Goal: Task Accomplishment & Management: Manage account settings

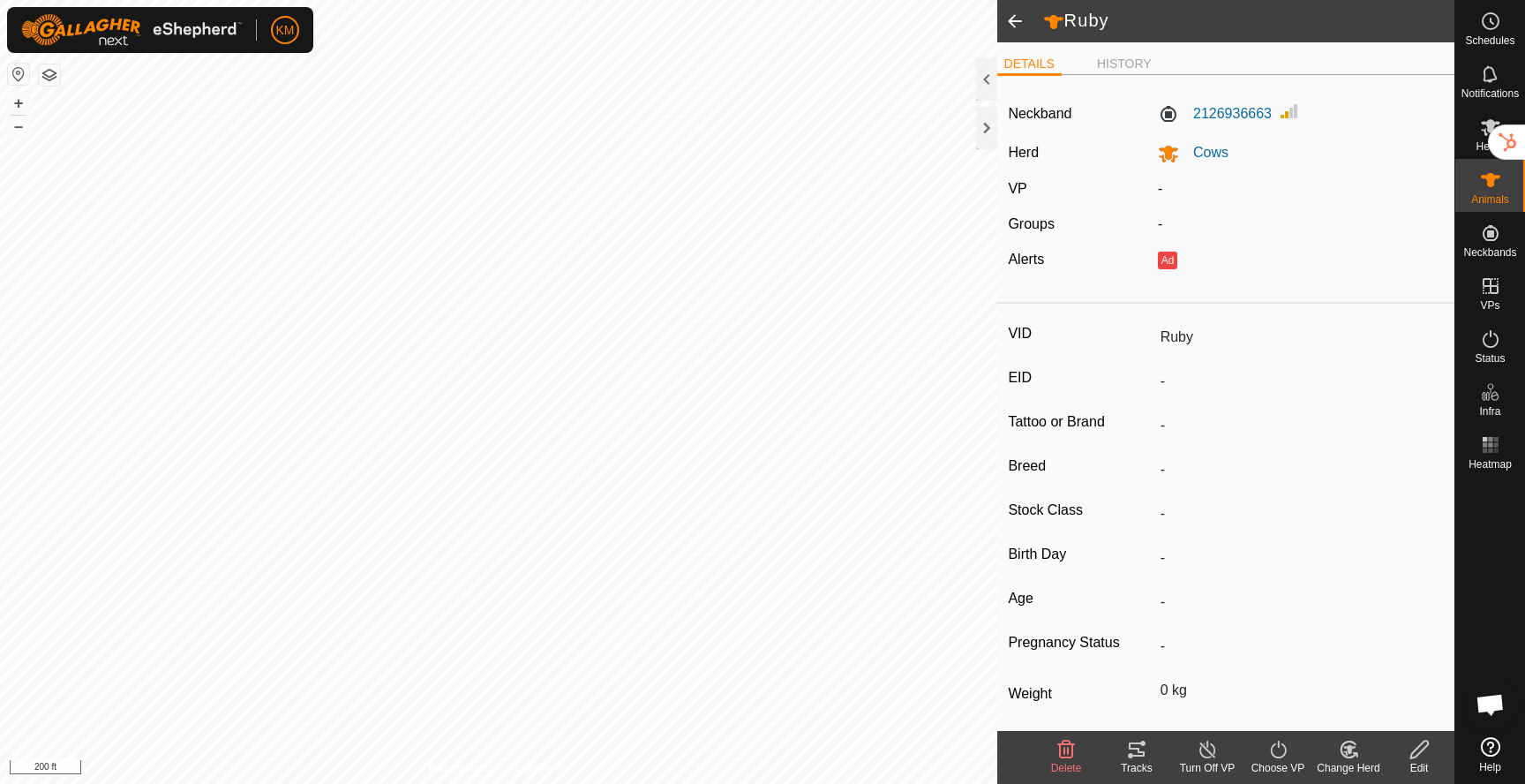
scroll to position [74, 0]
type input "[DEMOGRAPHIC_DATA]"
type input "-"
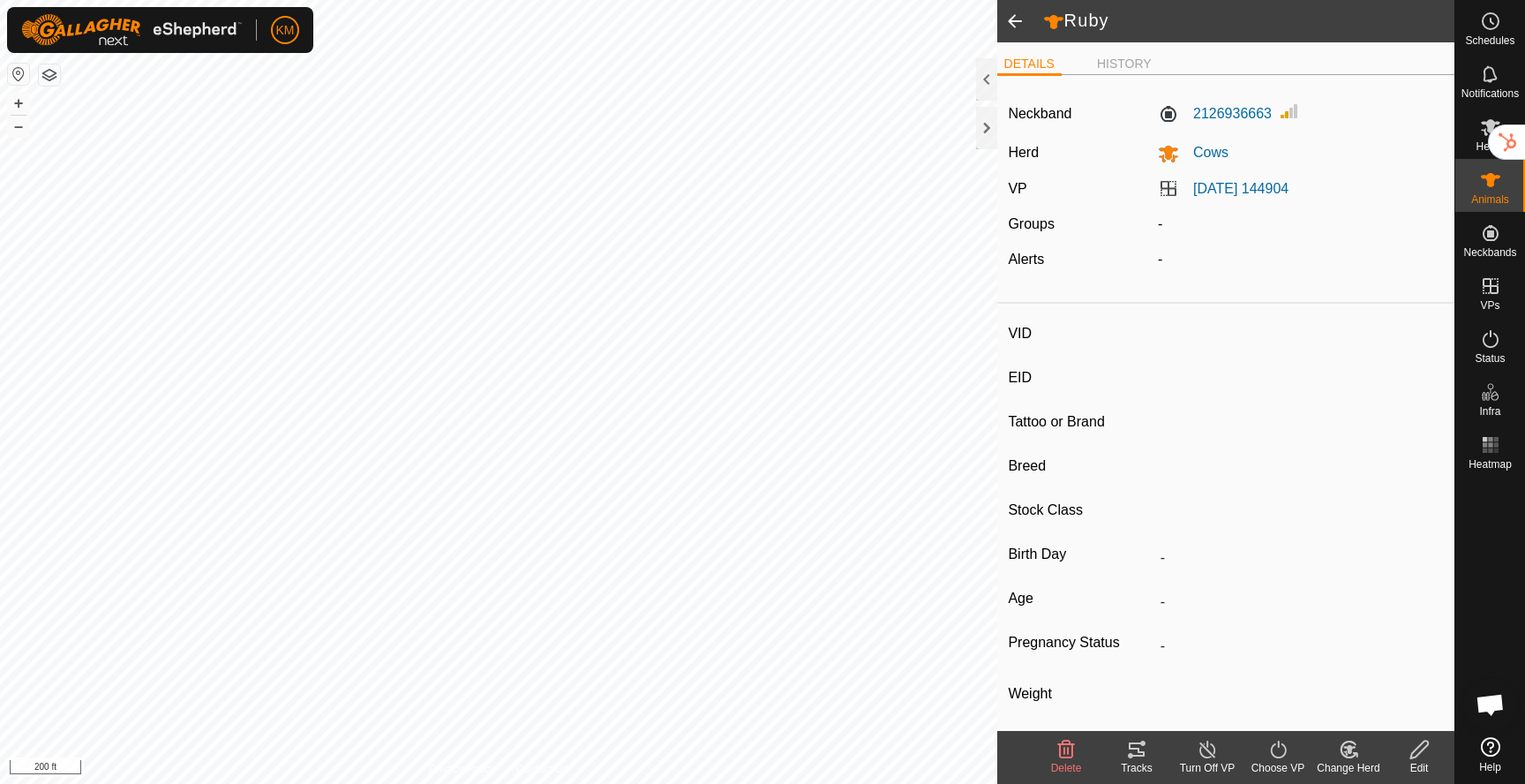
type input "-"
type input "0 kg"
type input "-"
click at [1144, 752] on icon at bounding box center [1137, 749] width 16 height 14
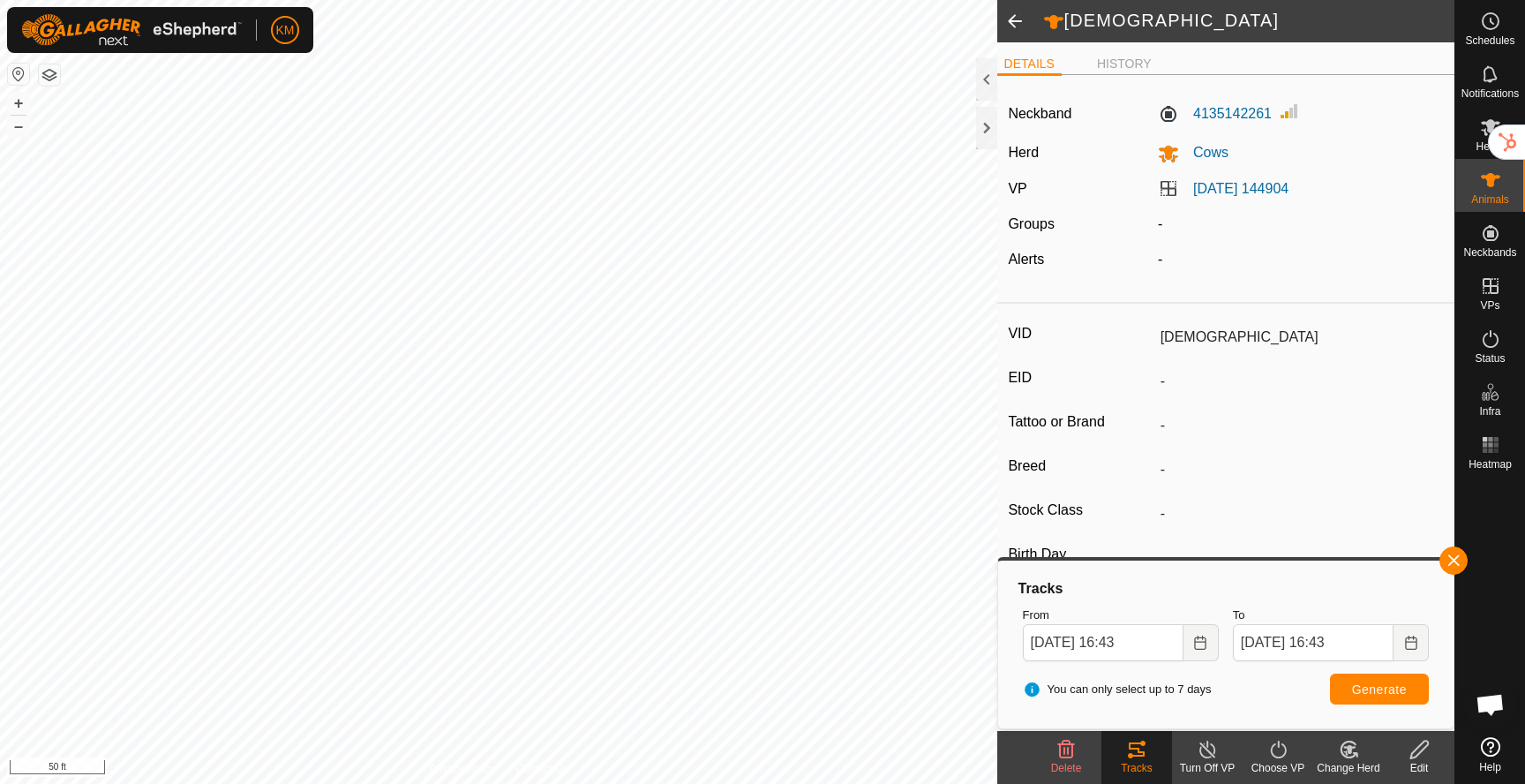
click at [54, 76] on button "button" at bounding box center [50, 75] width 21 height 21
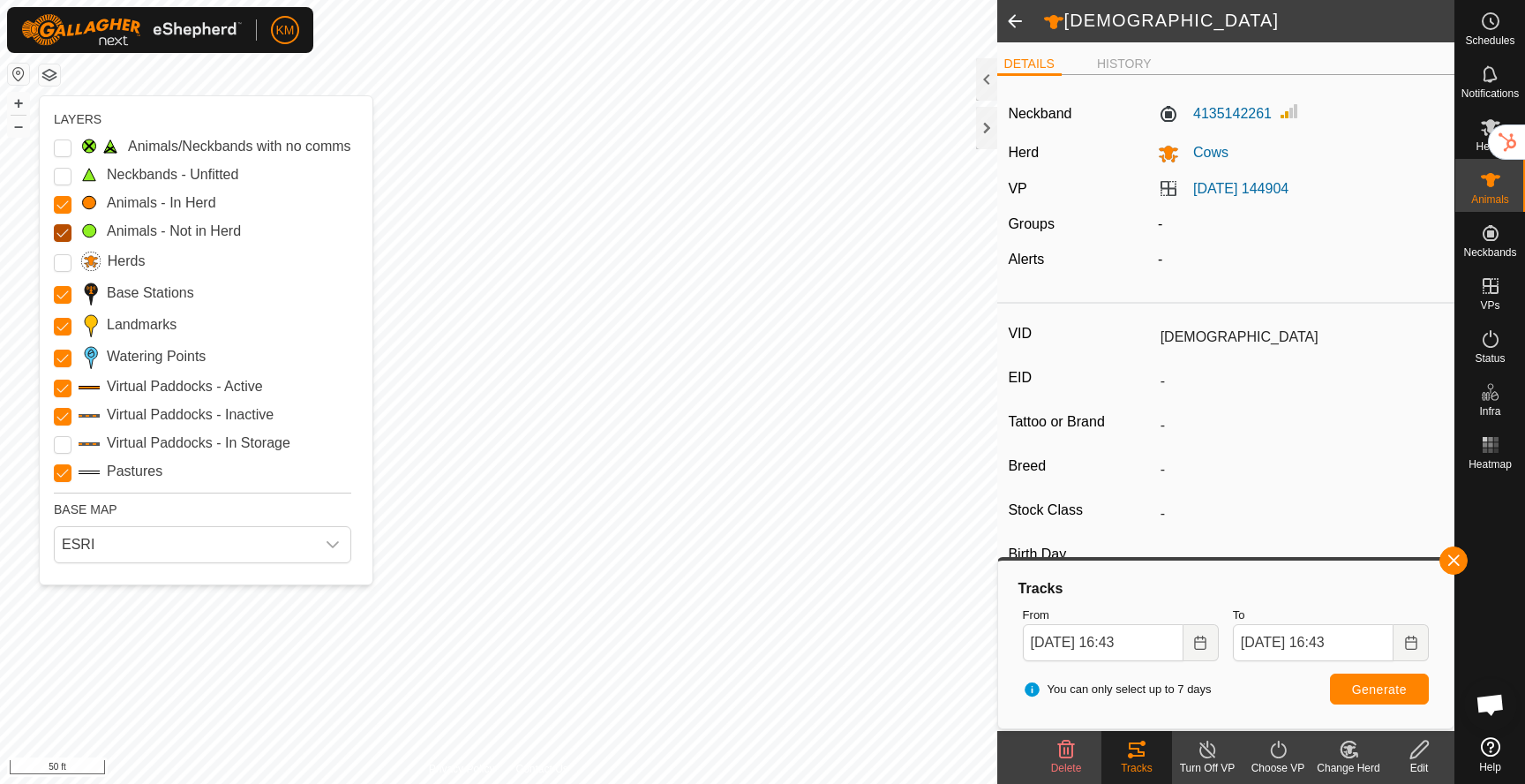
click at [61, 229] on Mob "Animals - Not in Herd" at bounding box center [62, 232] width 17 height 17
click at [66, 294] on Stations "Base Stations" at bounding box center [62, 294] width 17 height 17
click at [63, 325] on input "Landmarks" at bounding box center [62, 326] width 17 height 17
click at [63, 414] on Inactive "Virtual Paddocks - Inactive" at bounding box center [62, 416] width 17 height 17
click at [83, 545] on span "ESRI" at bounding box center [185, 544] width 260 height 35
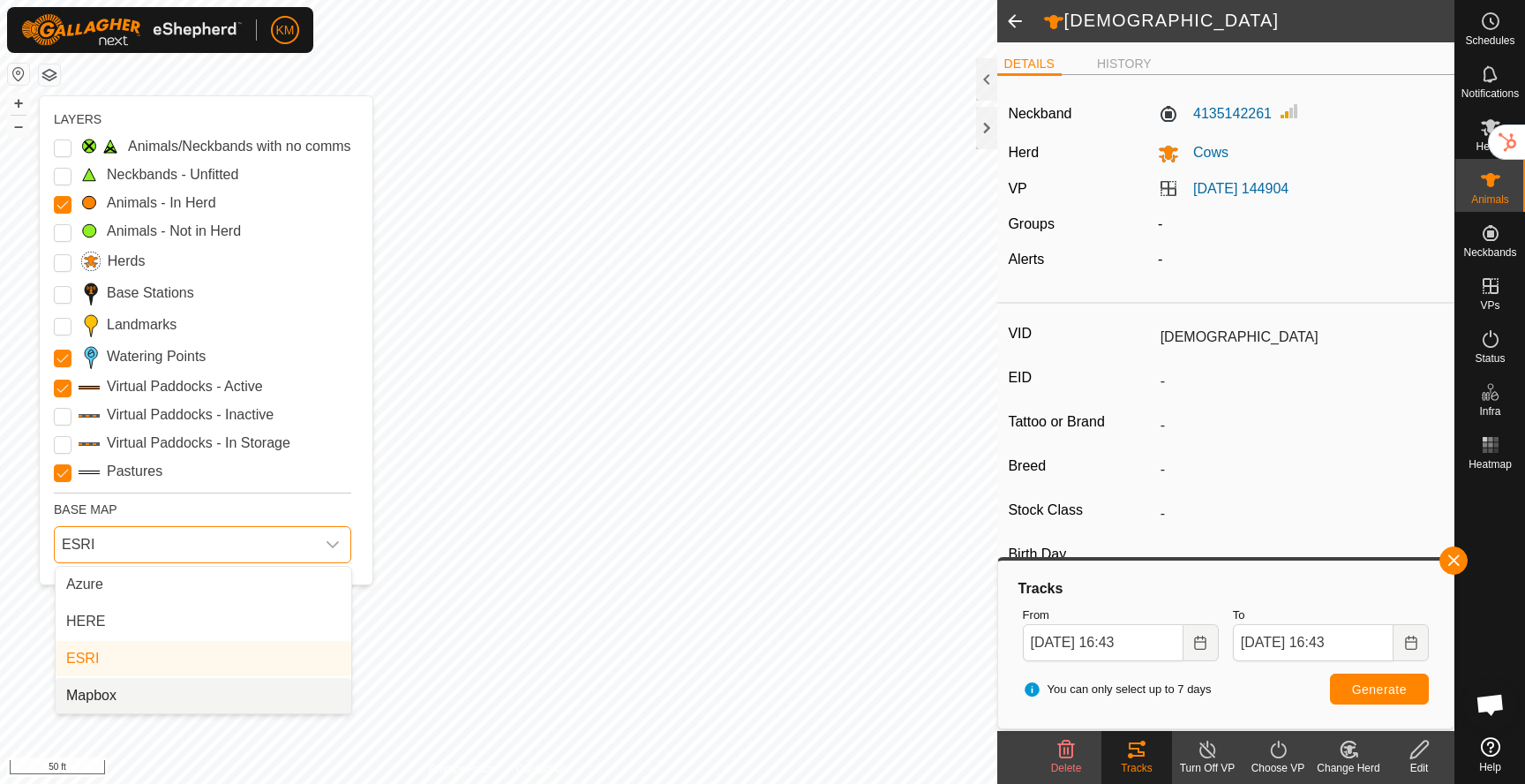
click at [98, 701] on li "Mapbox" at bounding box center [203, 695] width 295 height 35
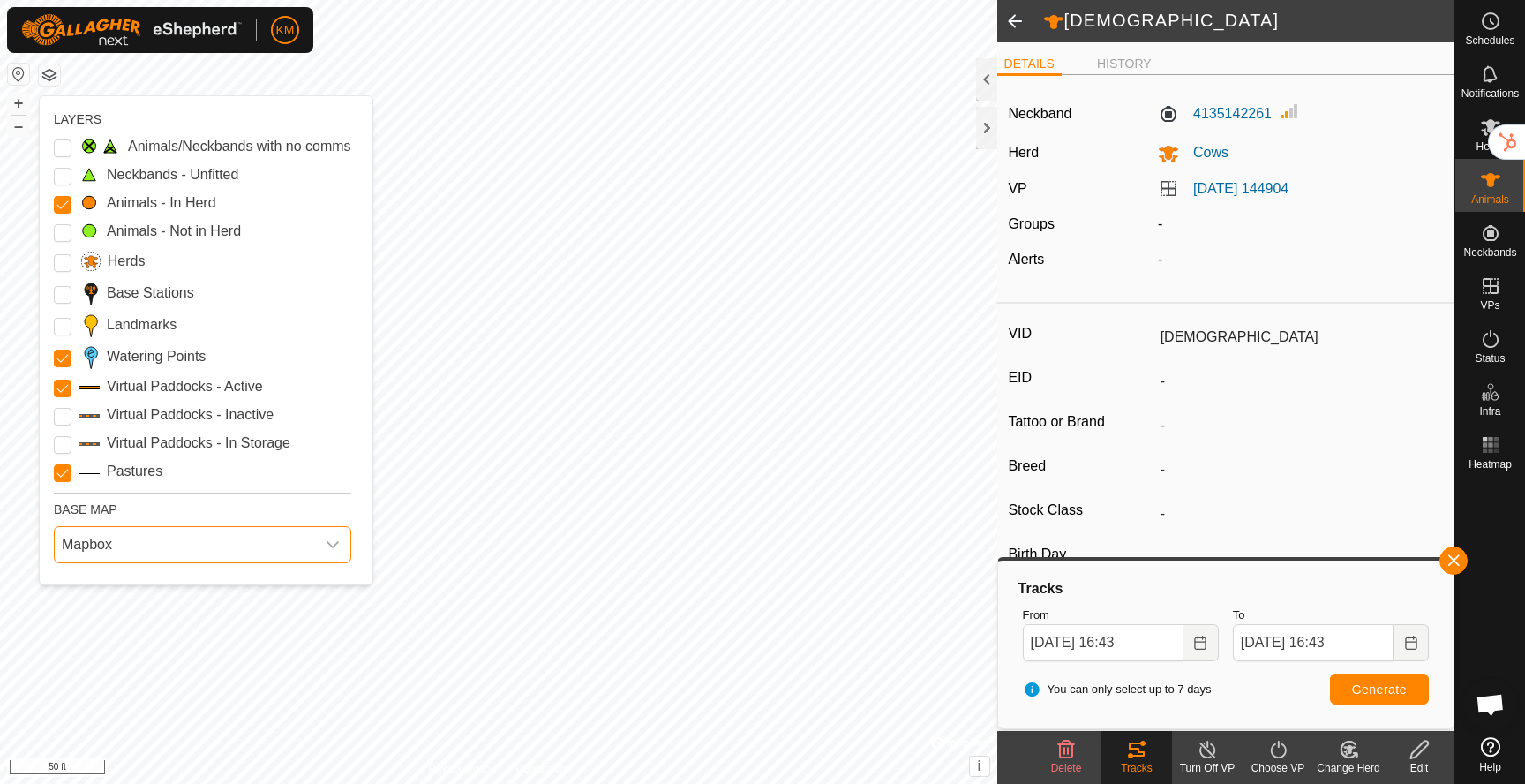
click at [117, 549] on span "Mapbox" at bounding box center [185, 544] width 260 height 35
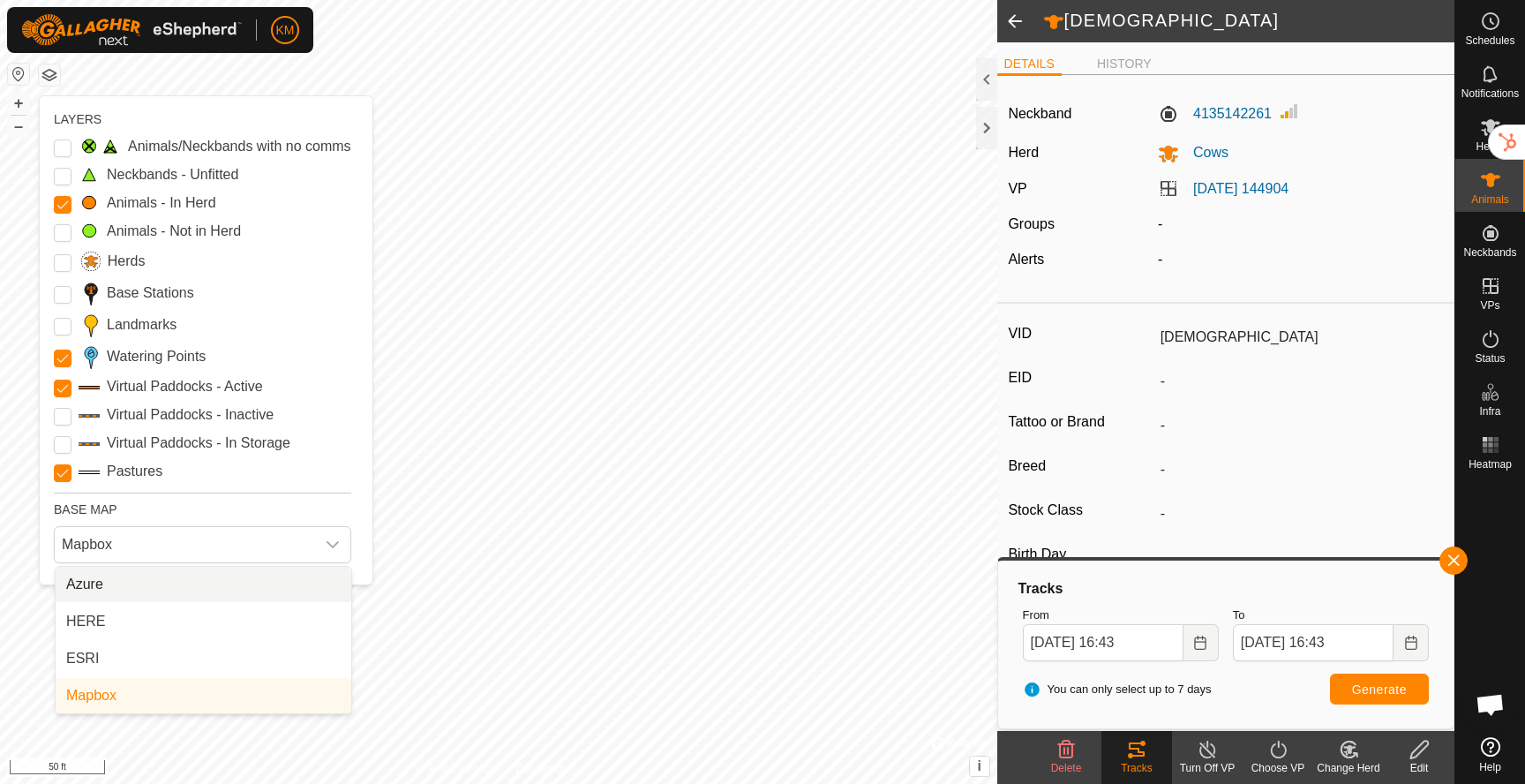
click at [110, 579] on li "Azure" at bounding box center [203, 584] width 295 height 35
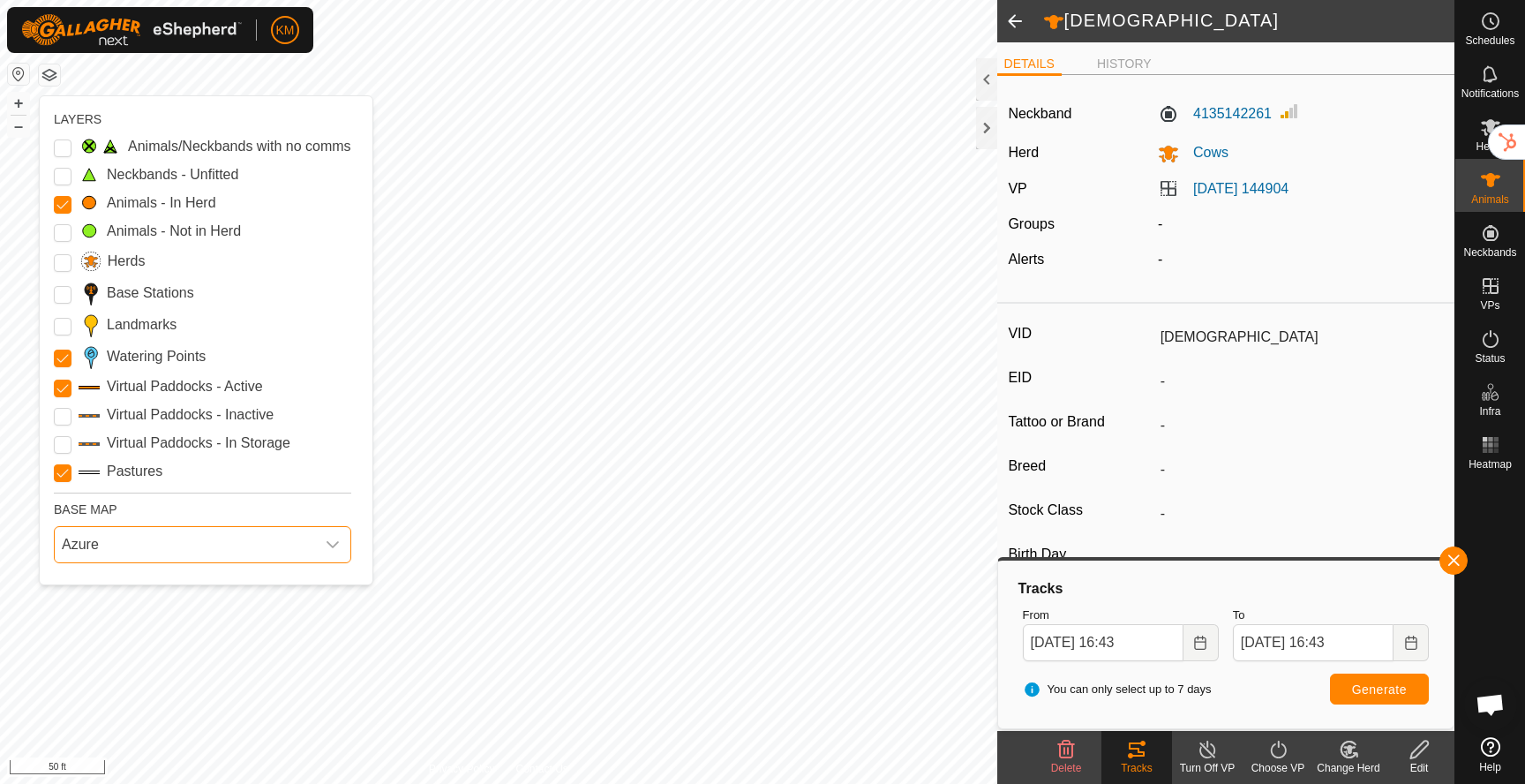
click at [119, 546] on span "Azure" at bounding box center [185, 544] width 260 height 35
click at [102, 623] on li "HERE" at bounding box center [203, 621] width 295 height 35
click at [120, 548] on span "HERE" at bounding box center [185, 544] width 260 height 35
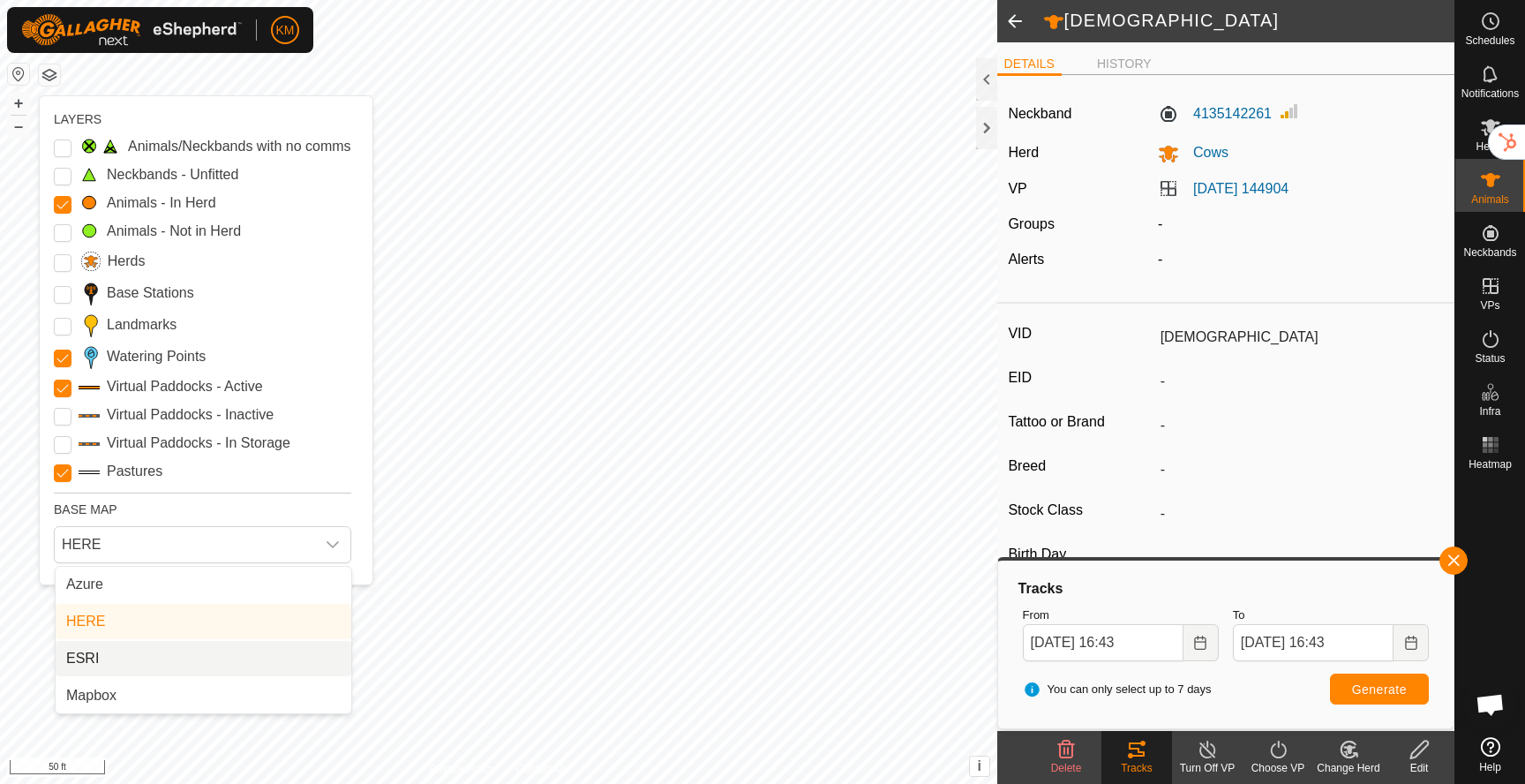
click at [101, 657] on li "ESRI" at bounding box center [203, 658] width 295 height 35
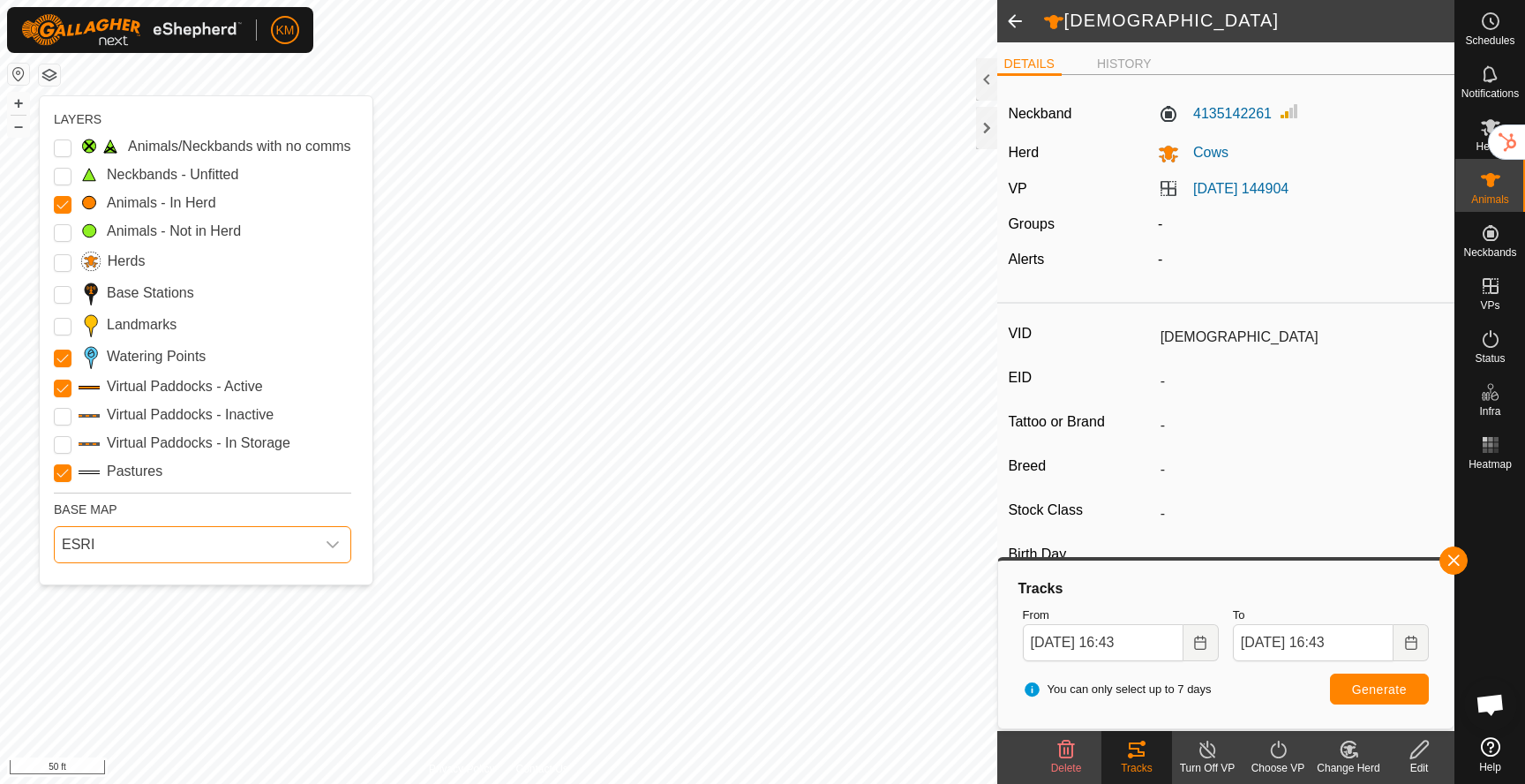
click at [132, 539] on span "ESRI" at bounding box center [185, 544] width 260 height 35
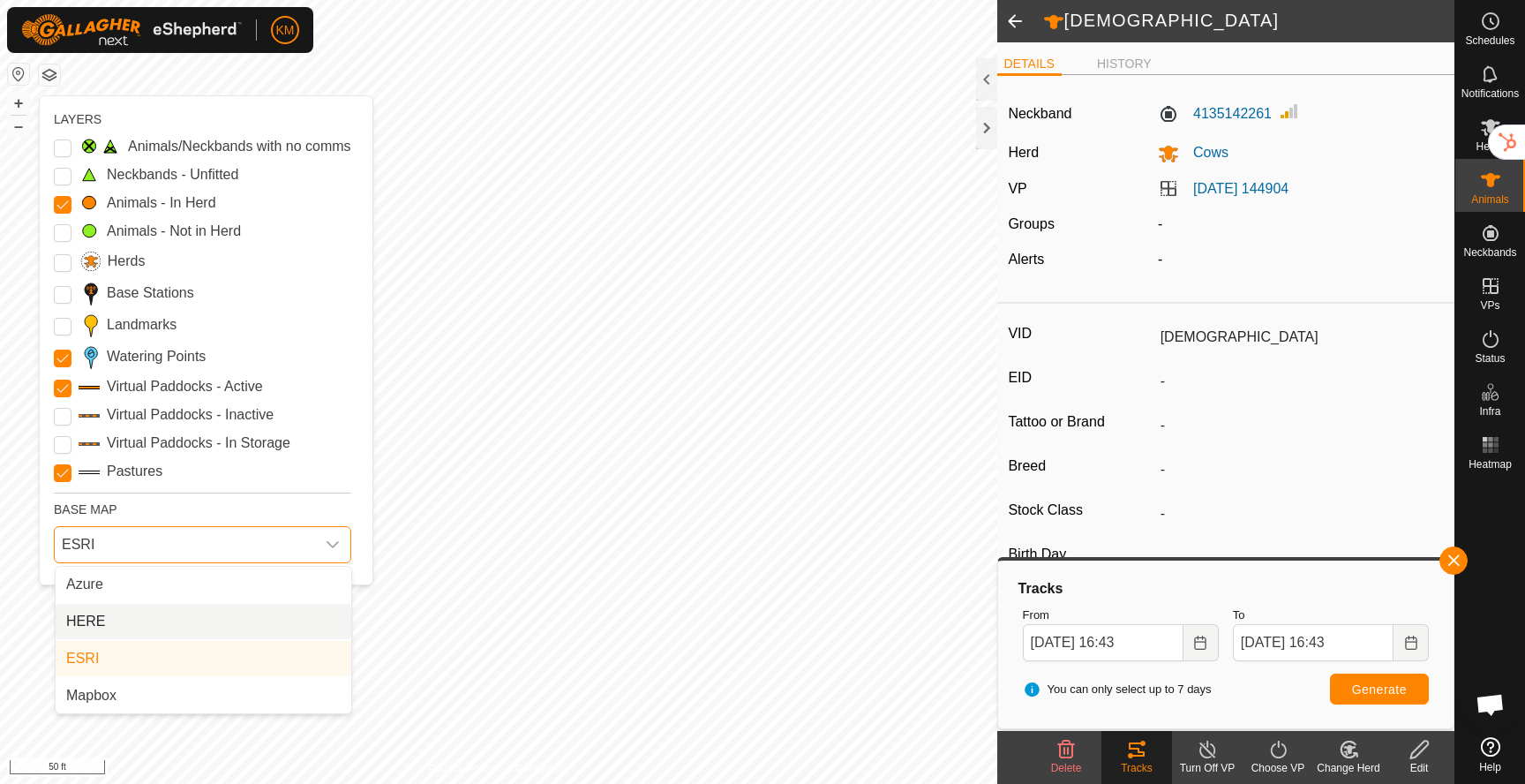
click at [115, 620] on li "HERE" at bounding box center [203, 621] width 295 height 35
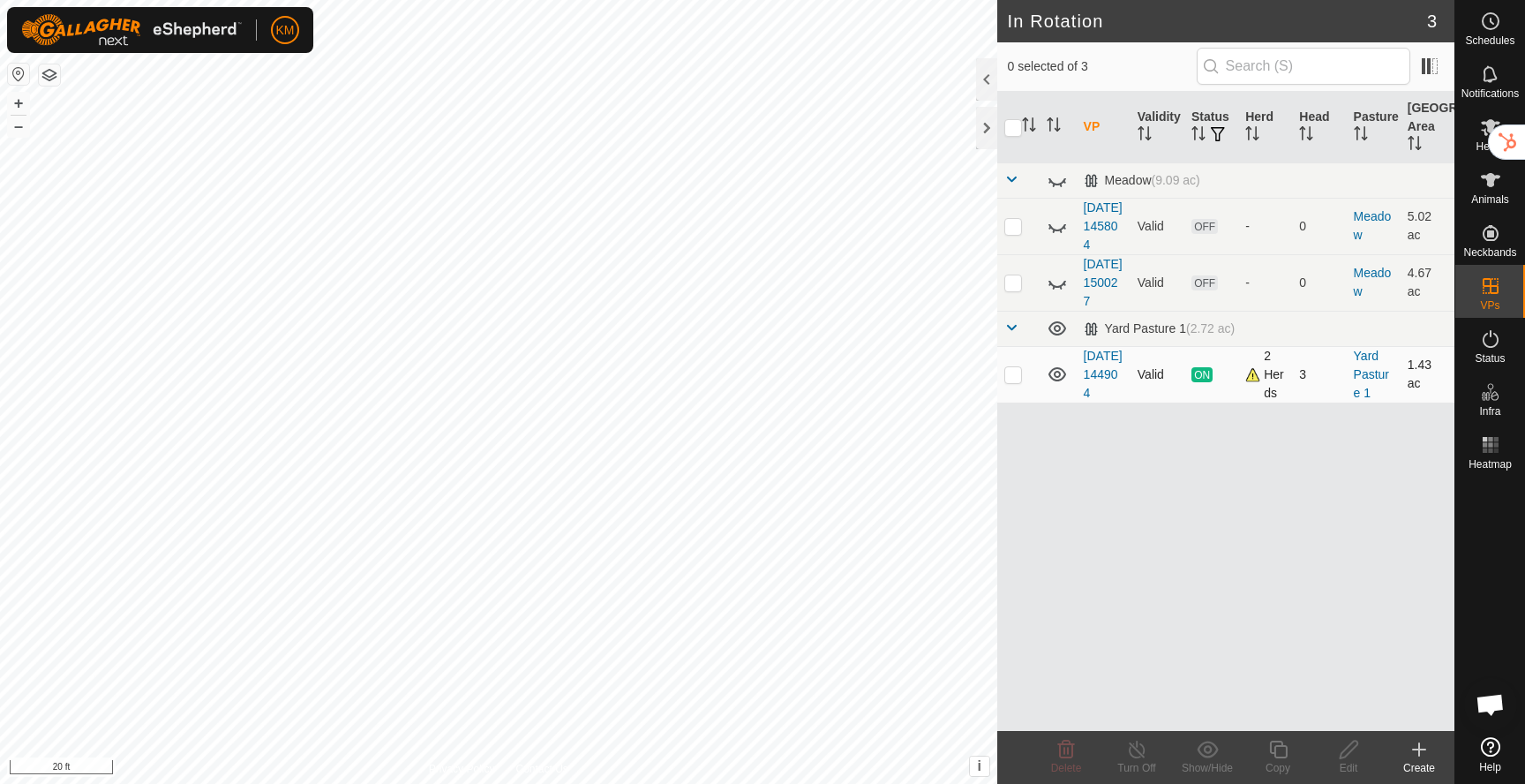
click at [1017, 381] on p-checkbox at bounding box center [1013, 374] width 17 height 14
checkbox input "true"
click at [1417, 746] on icon at bounding box center [1419, 750] width 21 height 21
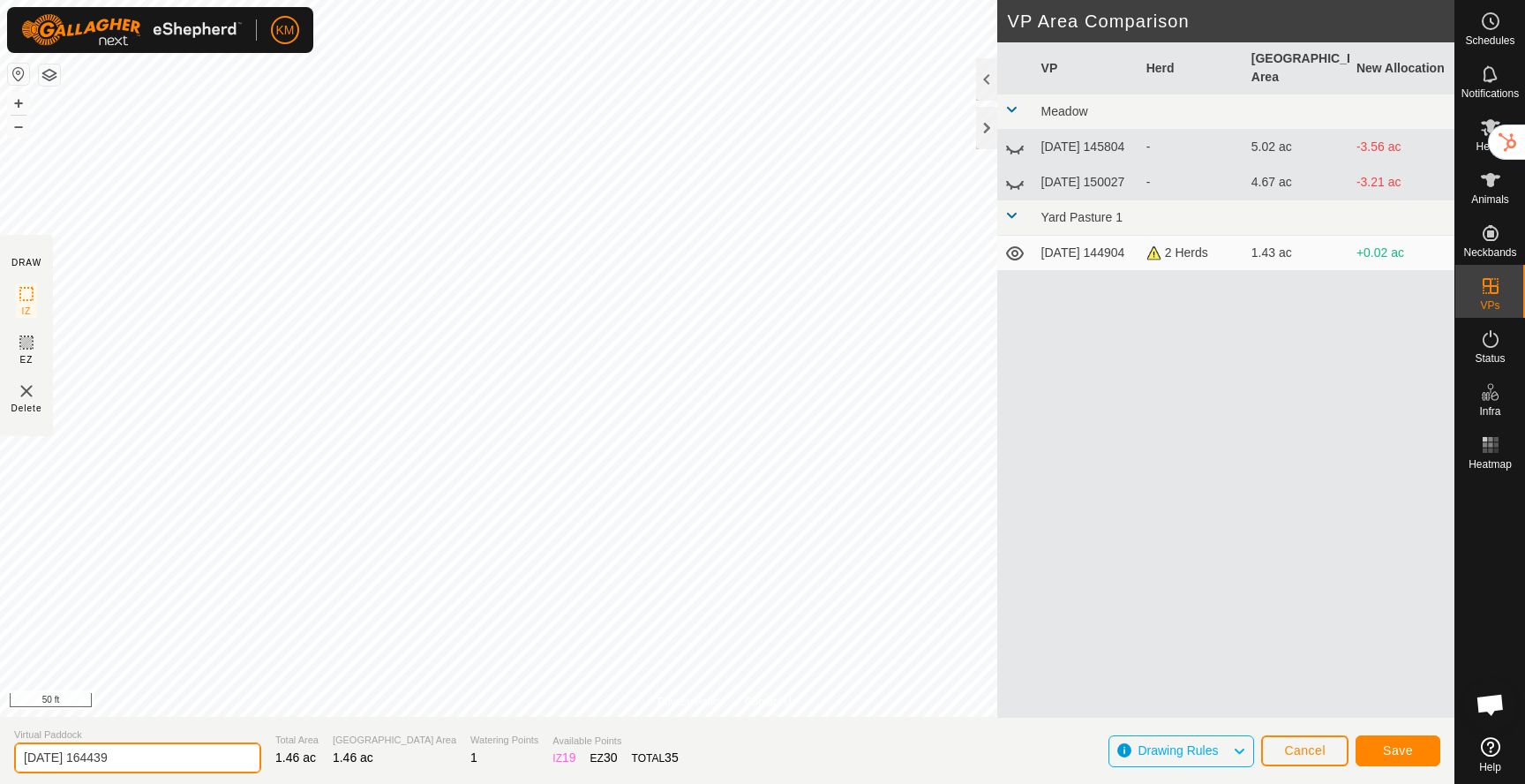
click at [133, 755] on input "2025-09-24 164439" at bounding box center [138, 757] width 247 height 31
type input "Home Yard"
click at [1213, 749] on span "Drawing Rules" at bounding box center [1178, 750] width 80 height 14
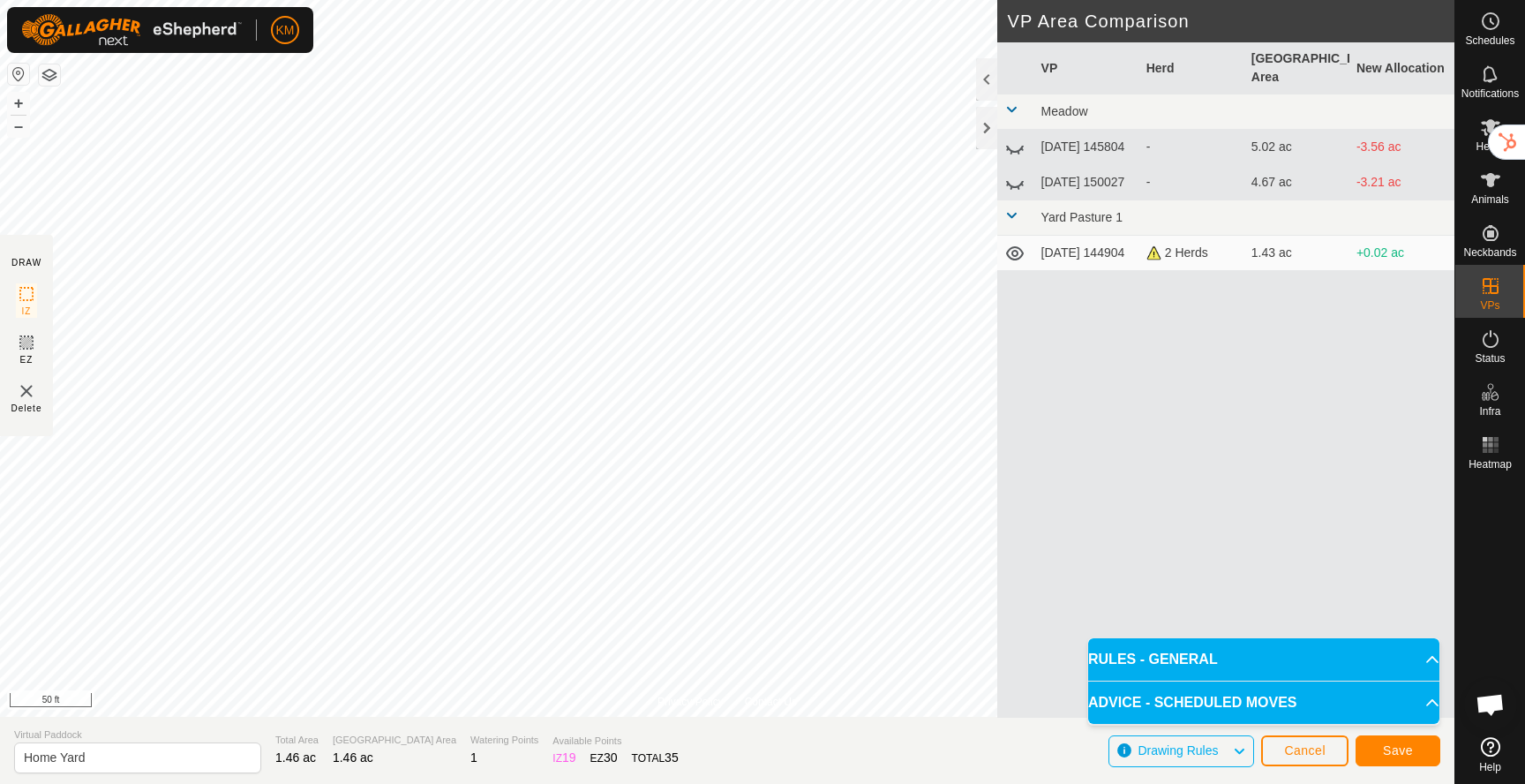
click at [1213, 749] on span "Drawing Rules" at bounding box center [1178, 750] width 80 height 14
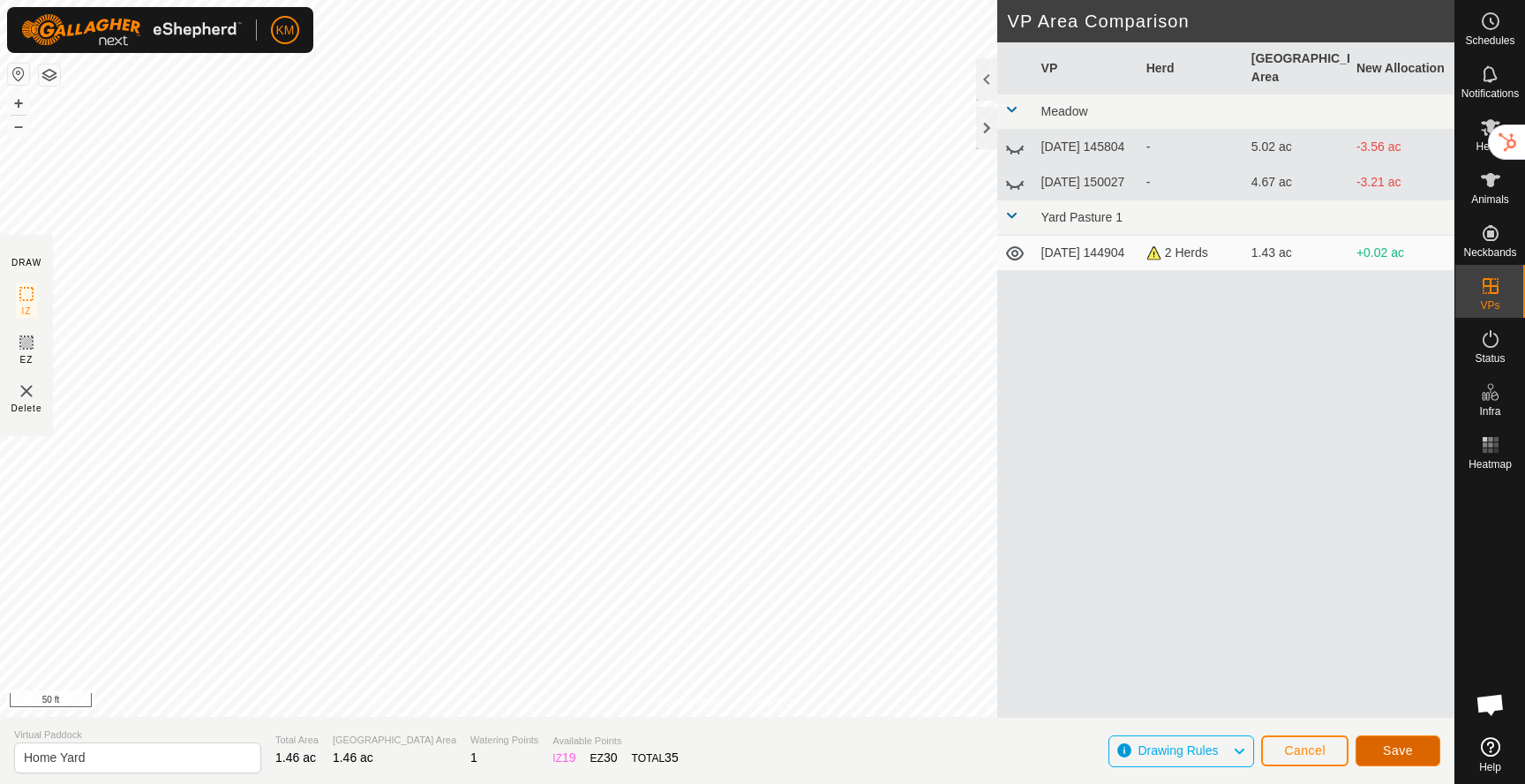
click at [1409, 748] on span "Save" at bounding box center [1398, 750] width 30 height 14
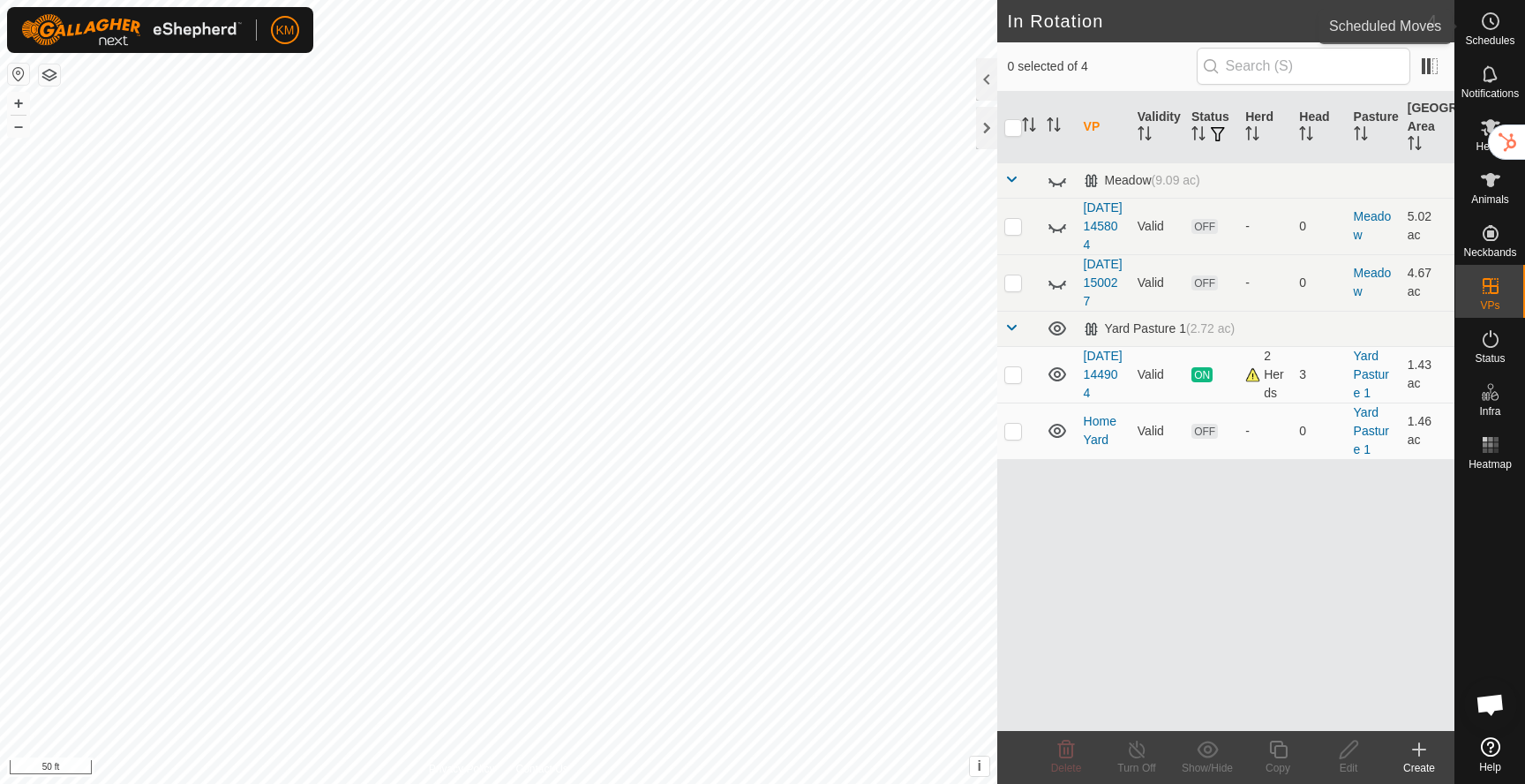
click at [1489, 24] on icon at bounding box center [1491, 21] width 21 height 21
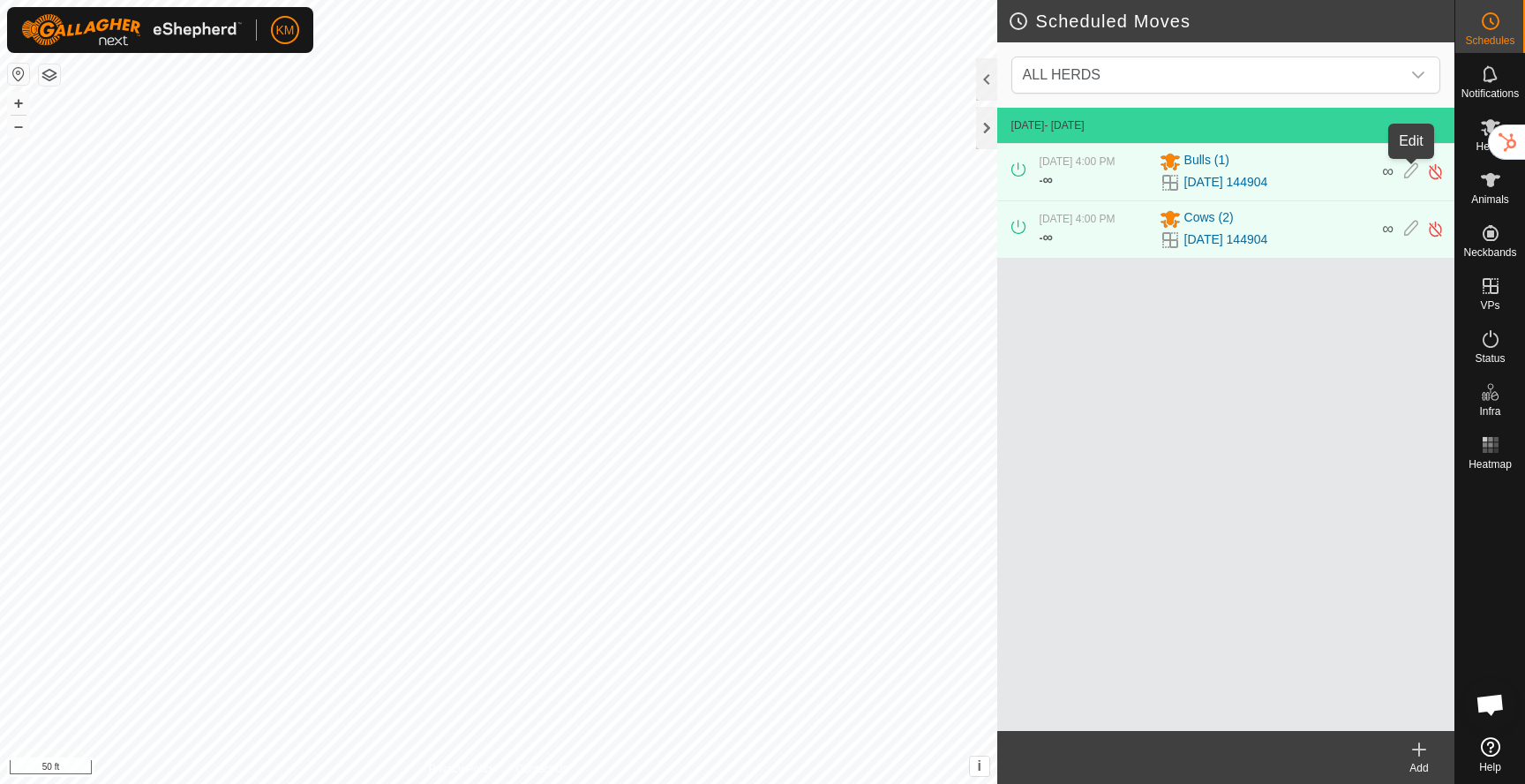
click at [1411, 173] on icon at bounding box center [1411, 171] width 14 height 18
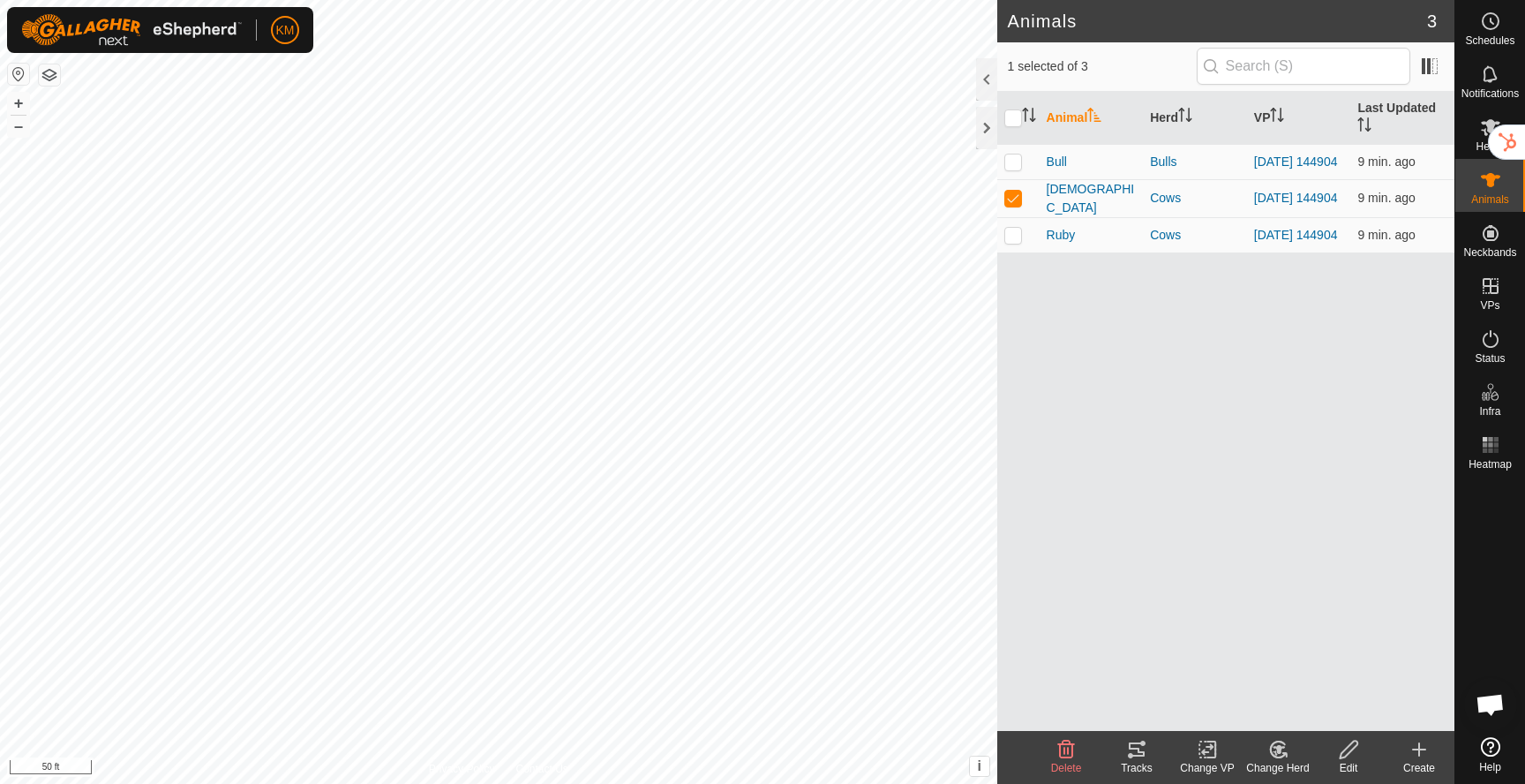
click at [1209, 751] on icon at bounding box center [1208, 750] width 22 height 21
click at [1240, 671] on link "Choose VP..." at bounding box center [1260, 673] width 175 height 35
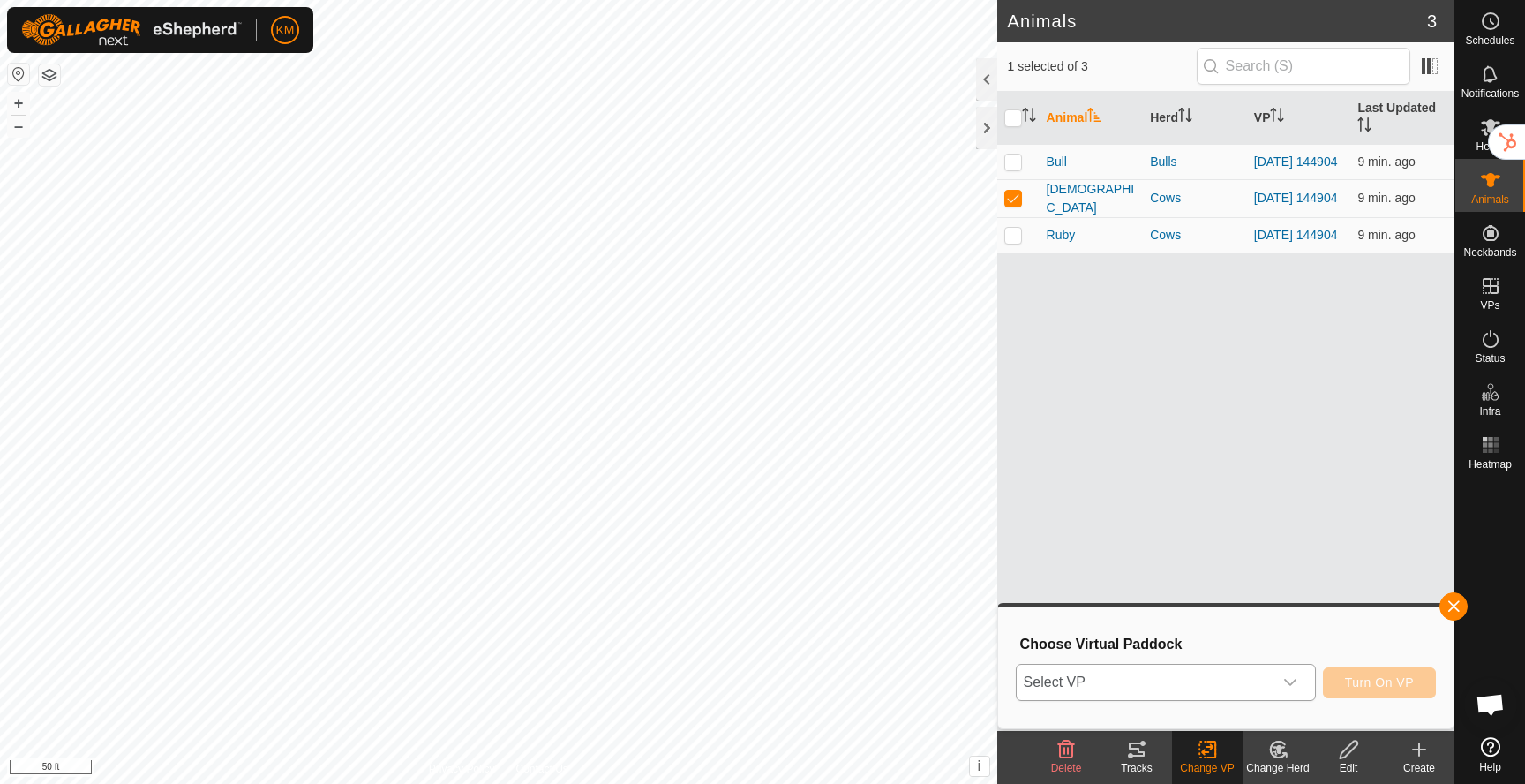
click at [1225, 686] on span "Select VP" at bounding box center [1144, 682] width 256 height 35
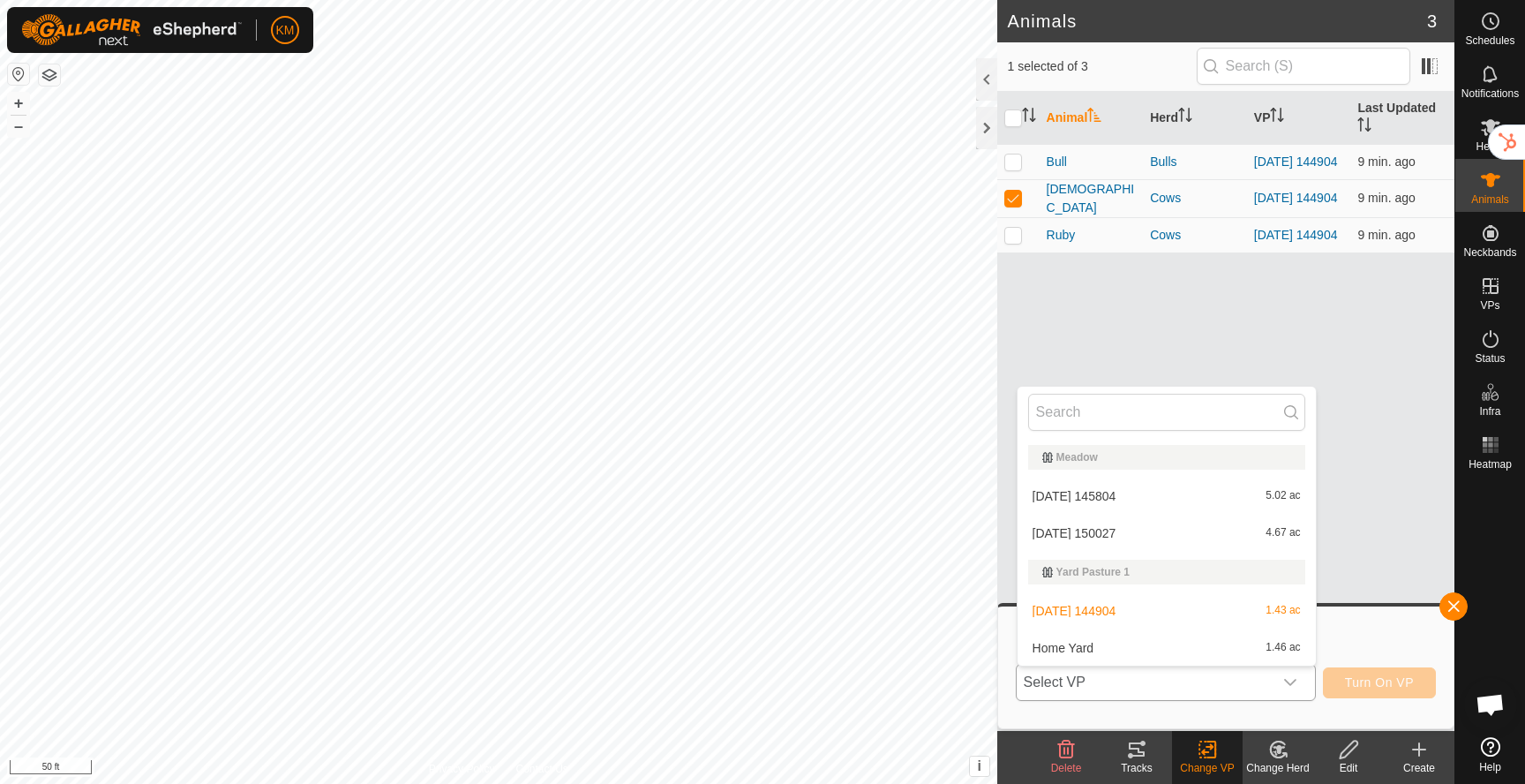
click at [1193, 646] on li "Home Yard 1.46 ac" at bounding box center [1166, 647] width 298 height 35
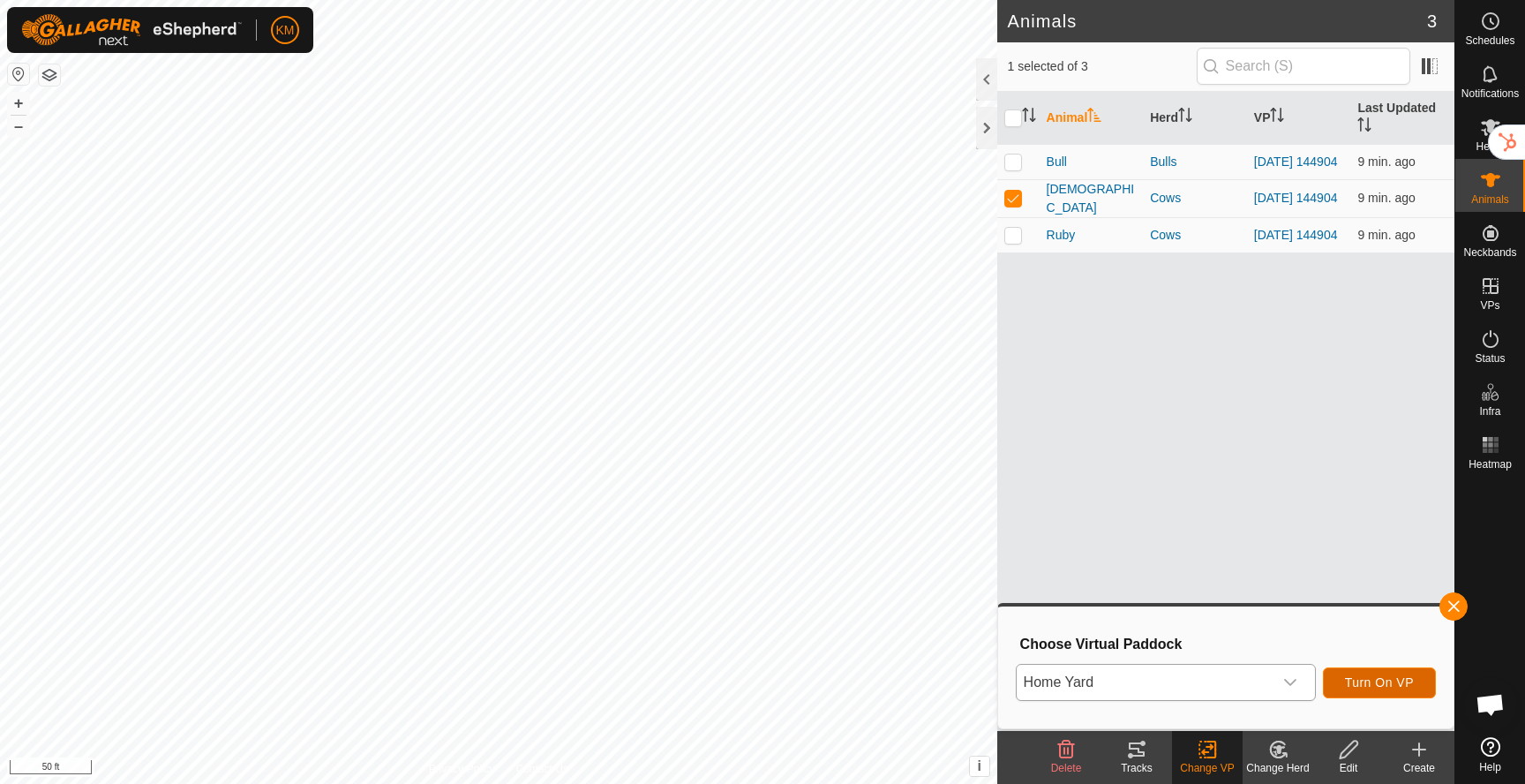
click at [1355, 679] on span "Turn On VP" at bounding box center [1380, 682] width 69 height 14
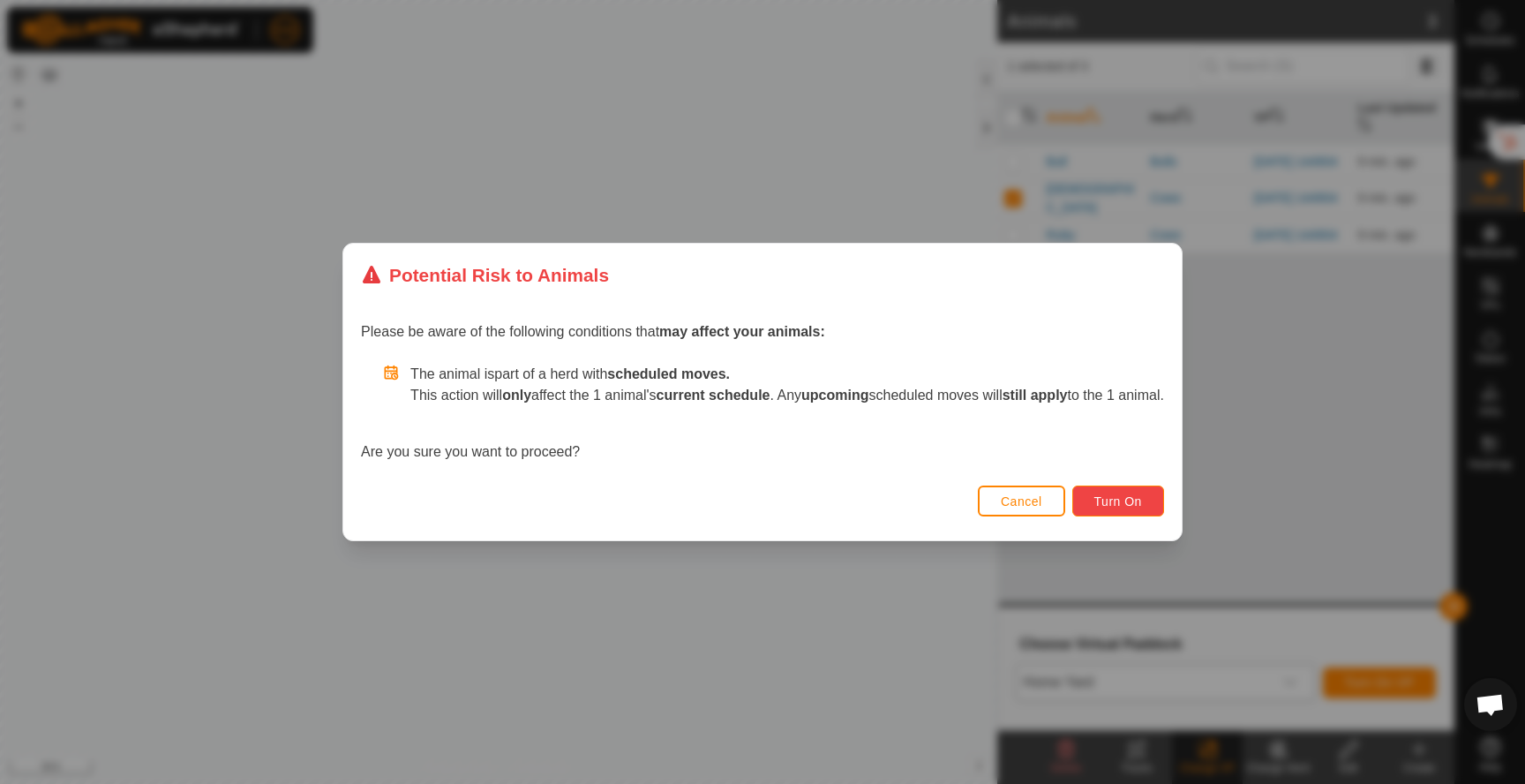
click at [1119, 496] on span "Turn On" at bounding box center [1119, 501] width 48 height 14
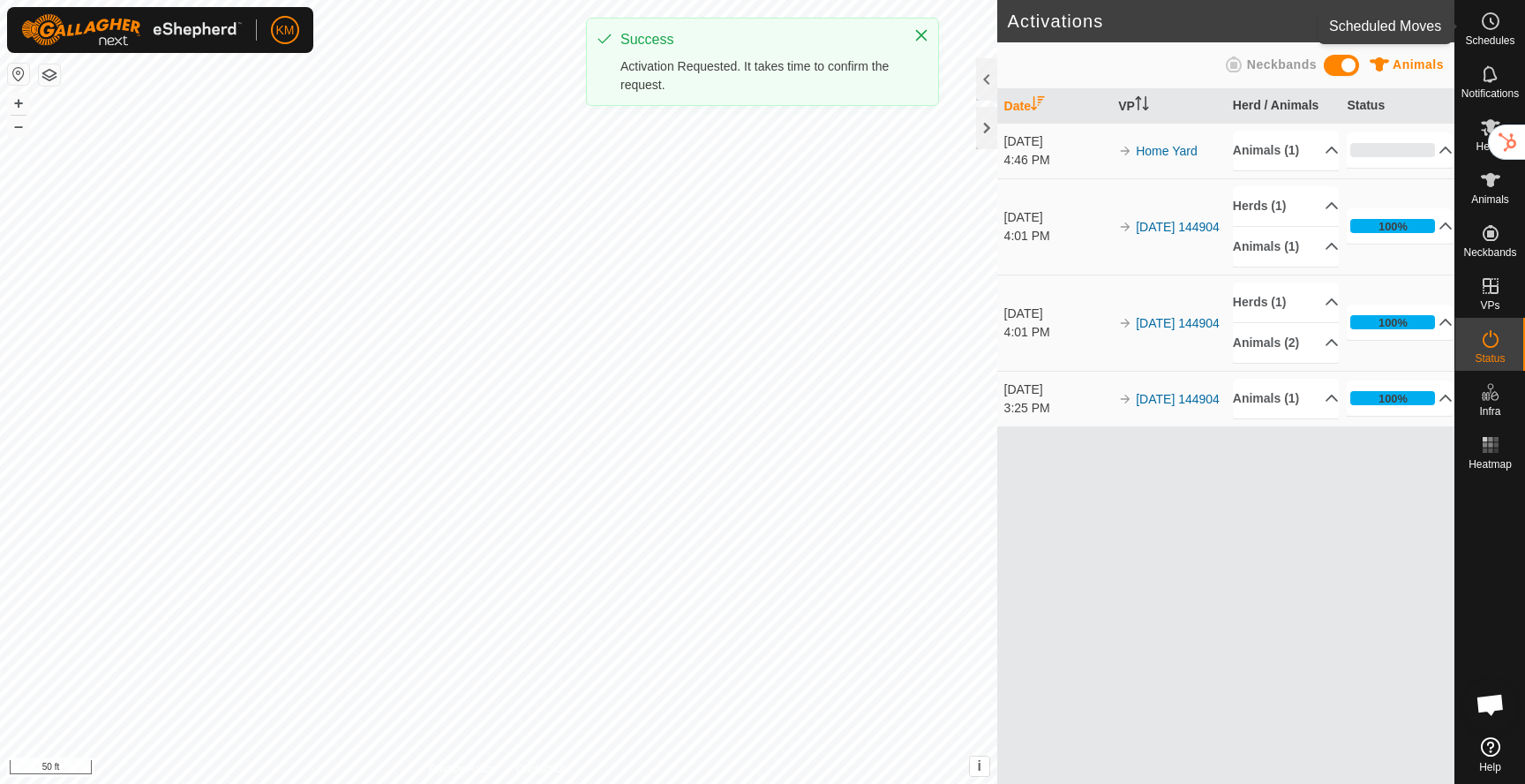
click at [1492, 30] on icon at bounding box center [1491, 21] width 21 height 21
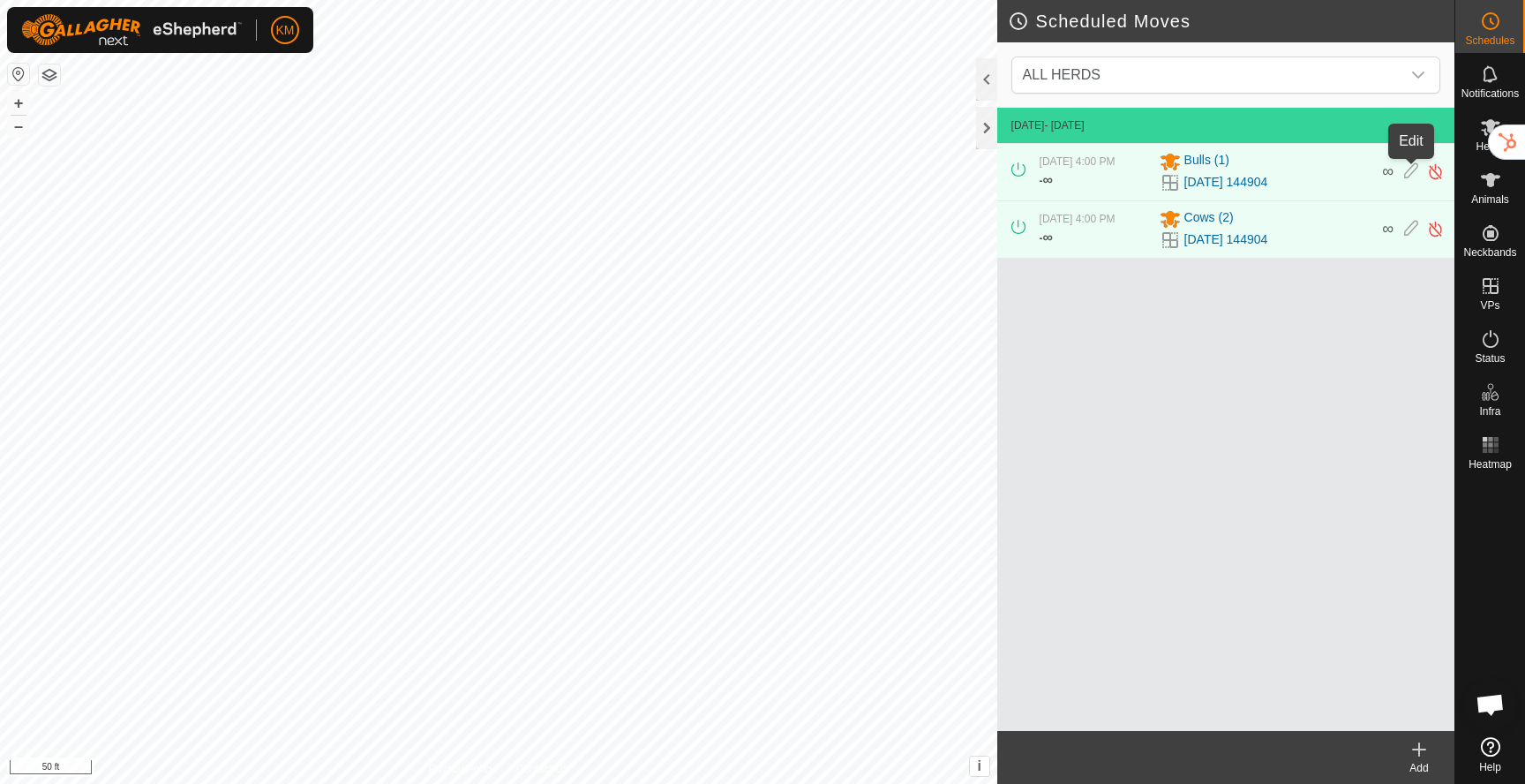
click at [1411, 174] on icon at bounding box center [1411, 171] width 14 height 18
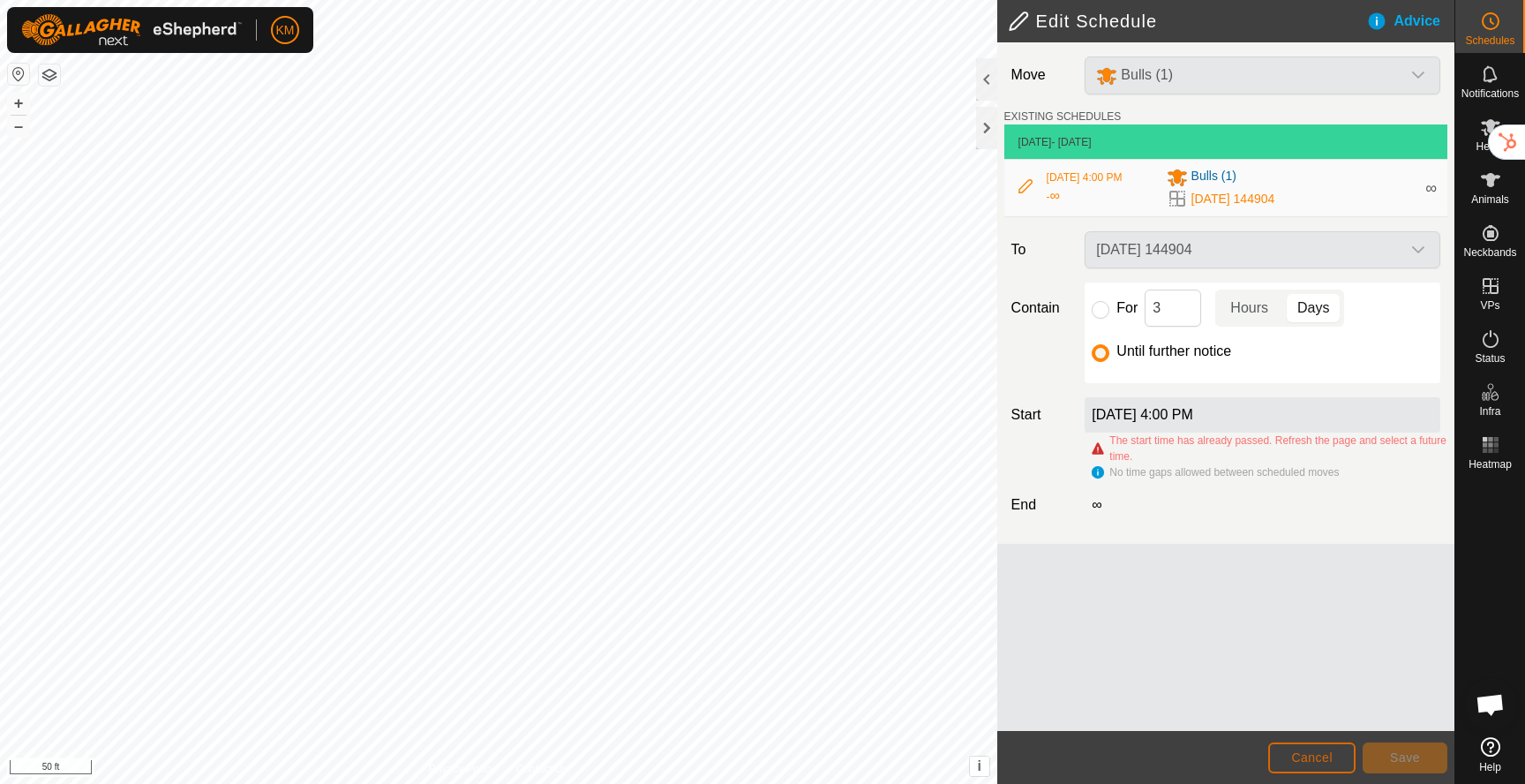
click at [1314, 756] on span "Cancel" at bounding box center [1312, 757] width 41 height 14
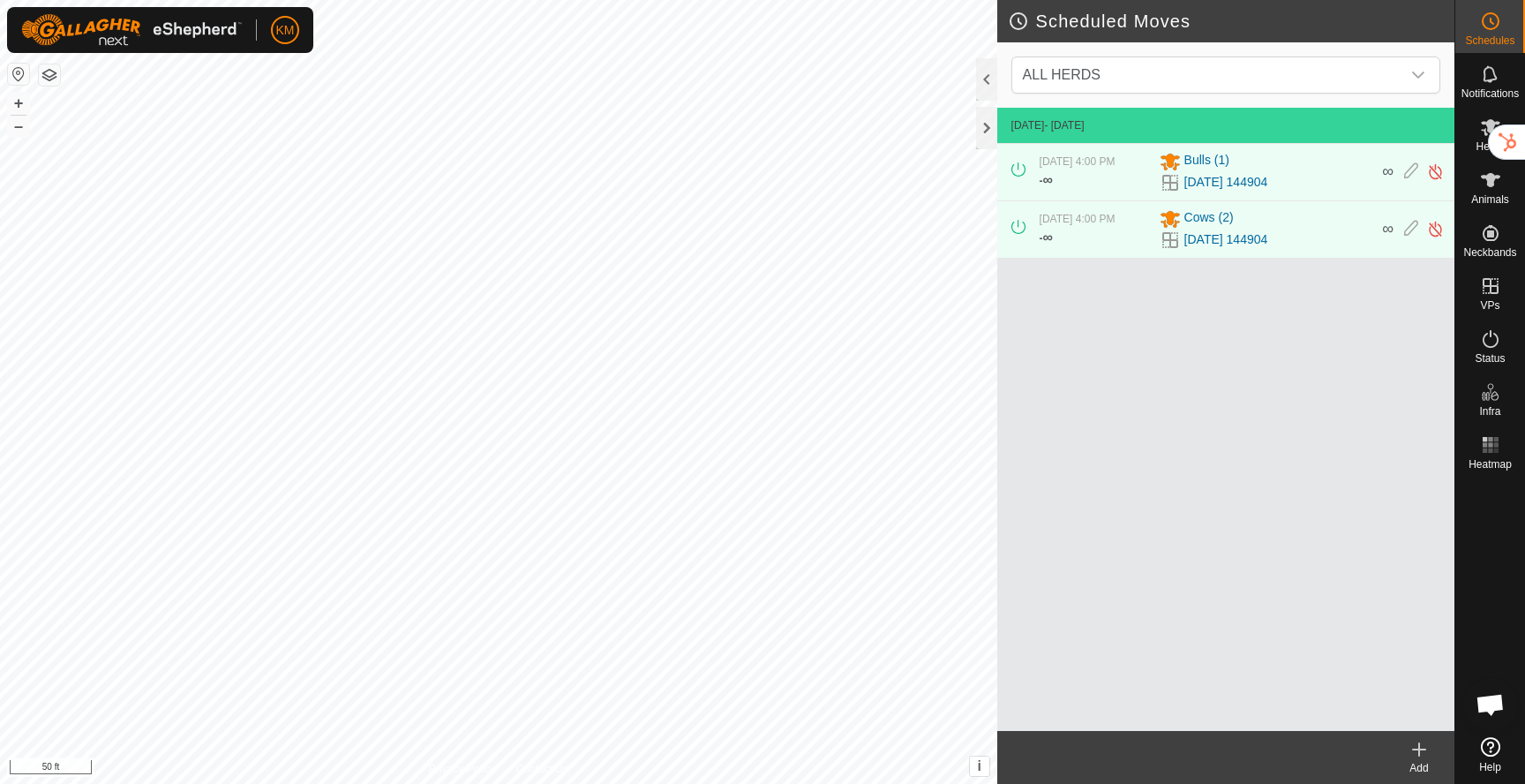
click at [1018, 170] on icon at bounding box center [1018, 169] width 14 height 14
click at [1017, 169] on icon at bounding box center [1018, 169] width 14 height 14
click at [1435, 170] on img at bounding box center [1436, 171] width 17 height 18
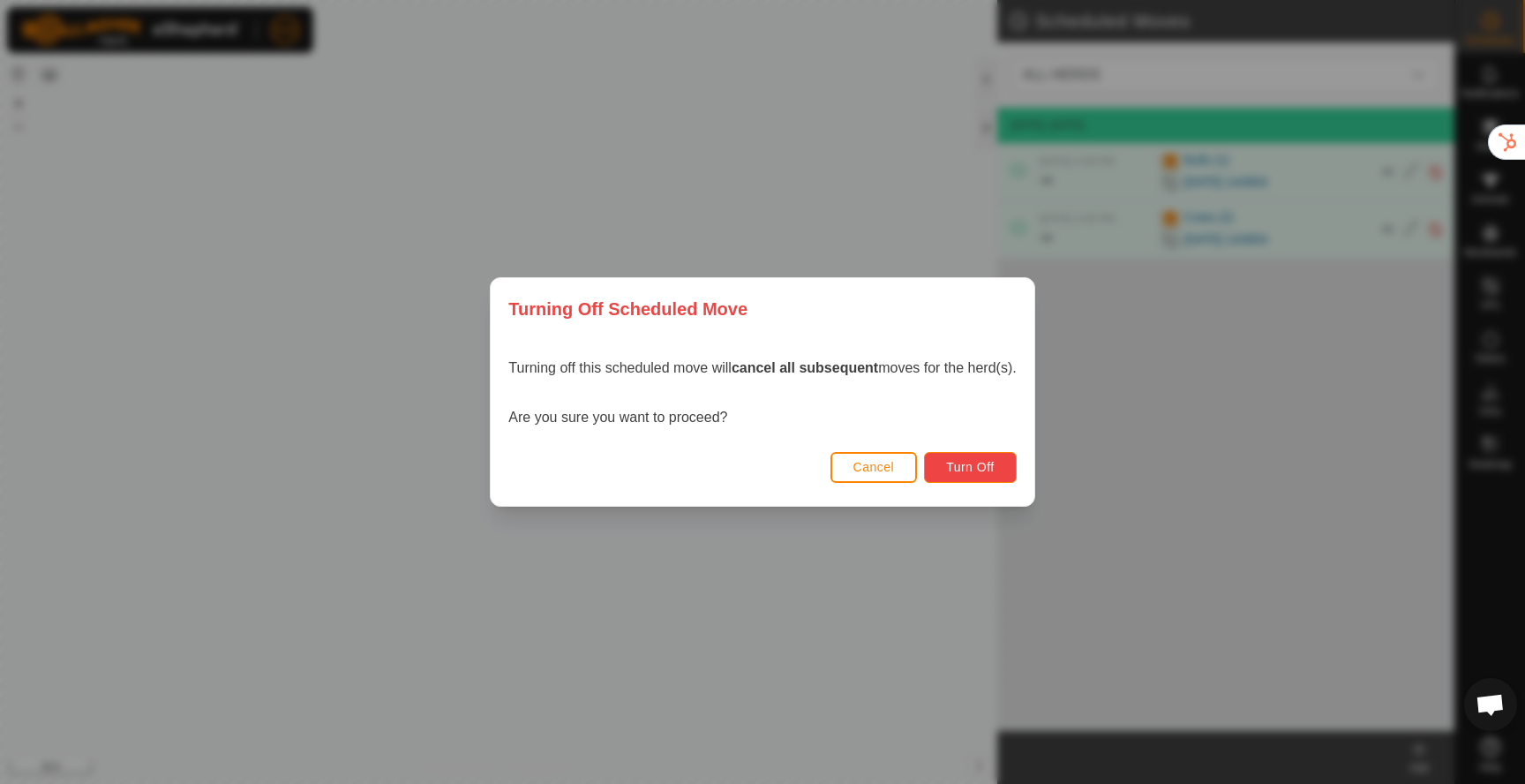
click at [972, 468] on span "Turn Off" at bounding box center [970, 467] width 49 height 14
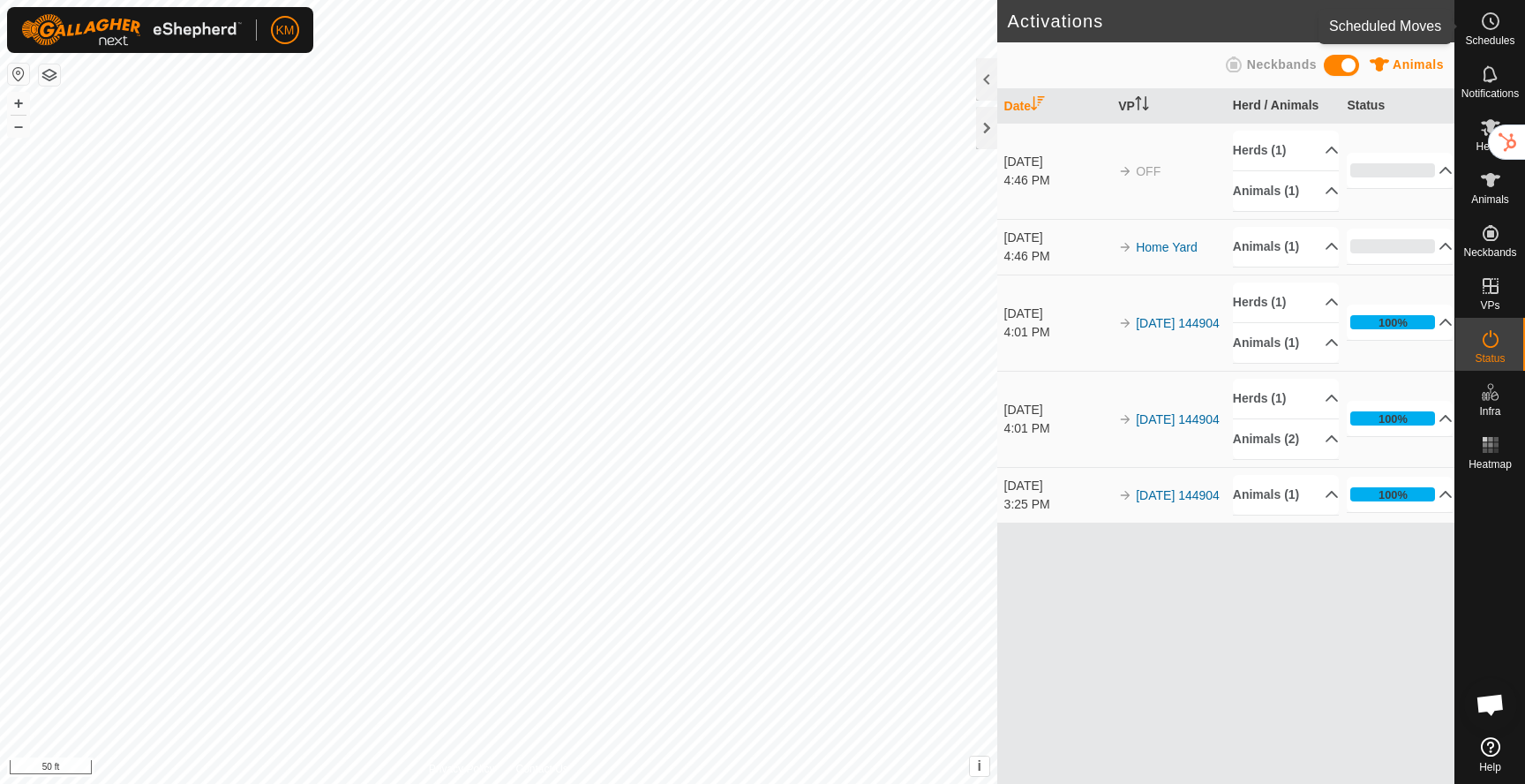
click at [1492, 40] on span "Schedules" at bounding box center [1490, 40] width 50 height 11
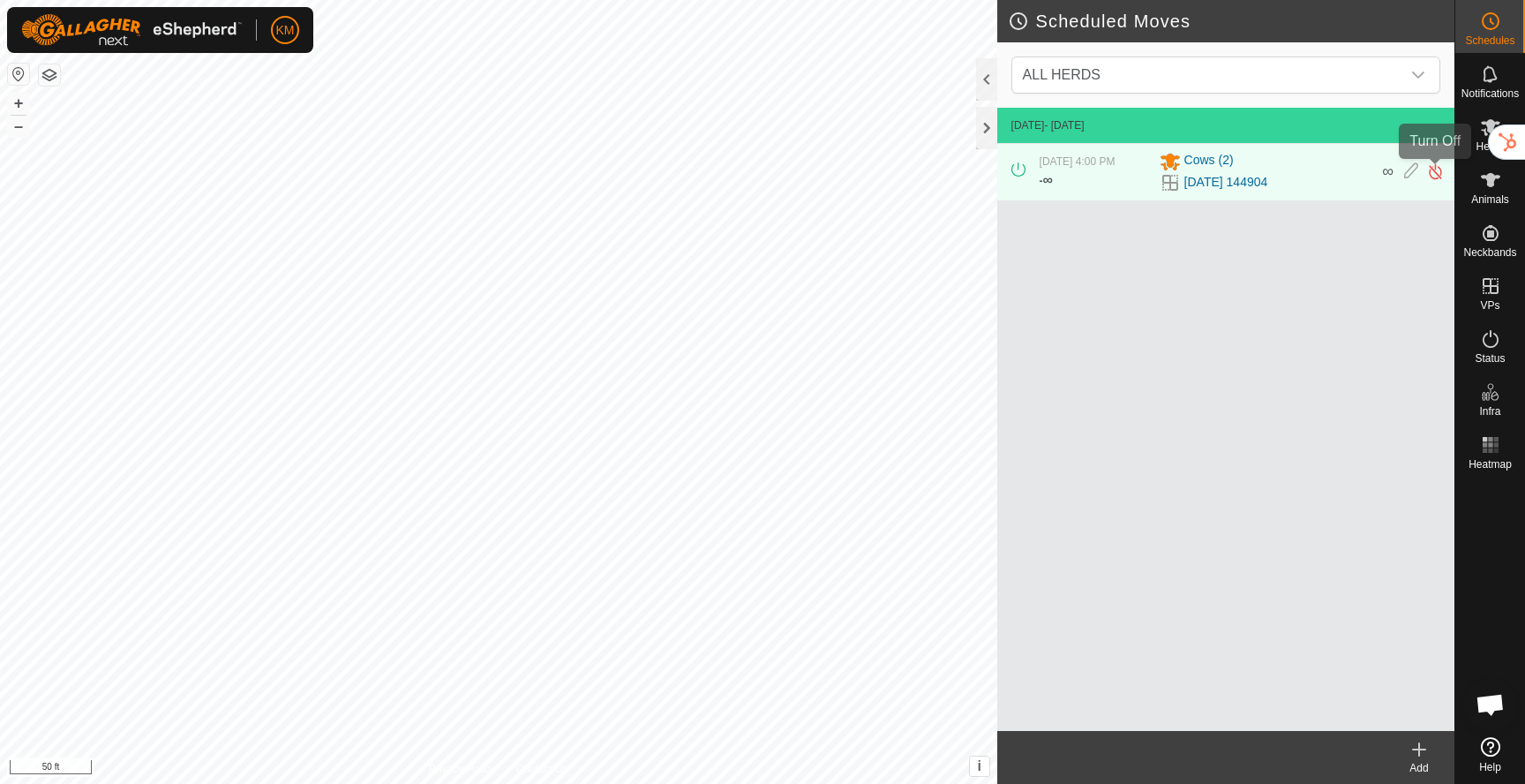
click at [1435, 171] on img at bounding box center [1436, 171] width 17 height 18
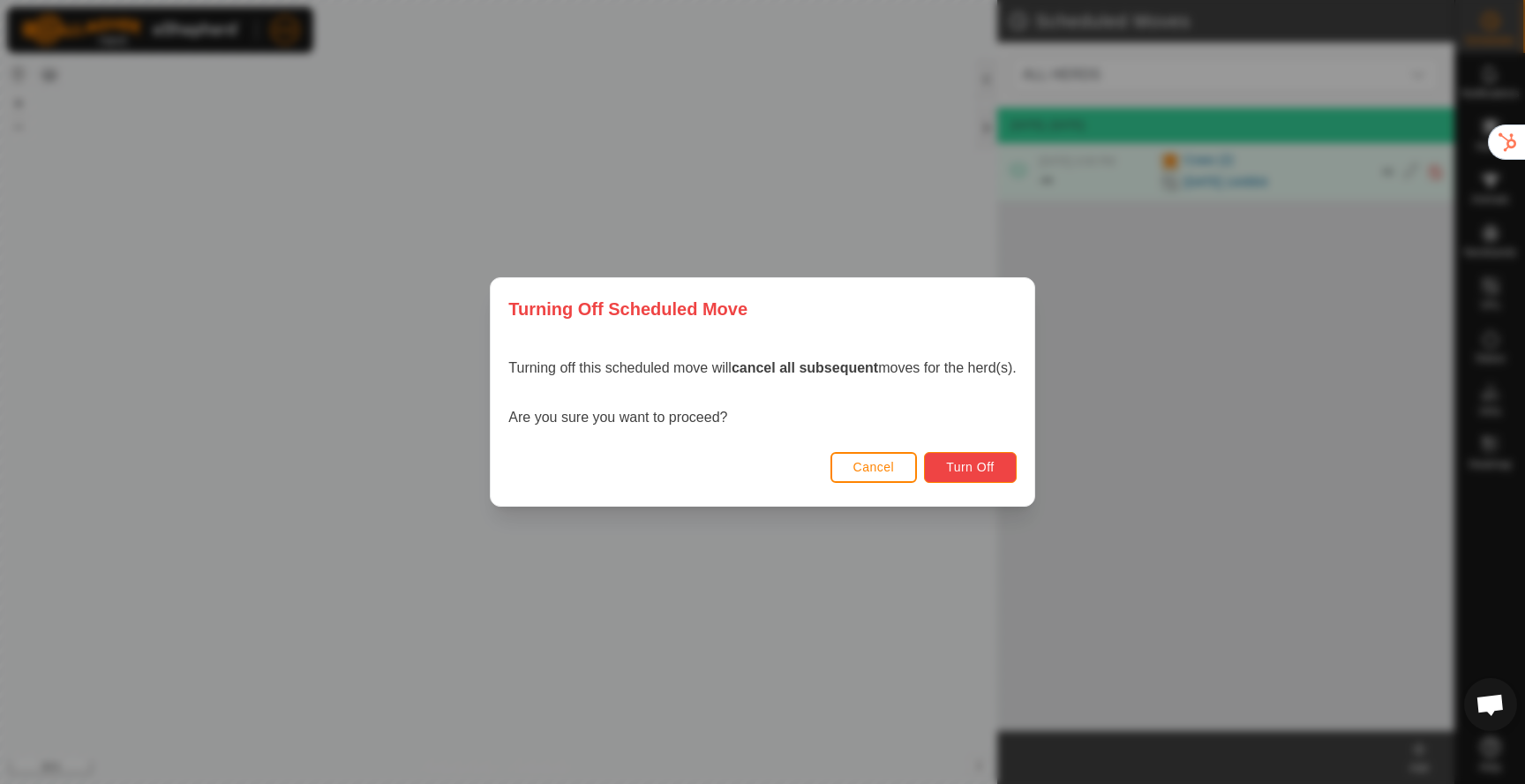
click at [961, 460] on span "Turn Off" at bounding box center [970, 467] width 49 height 14
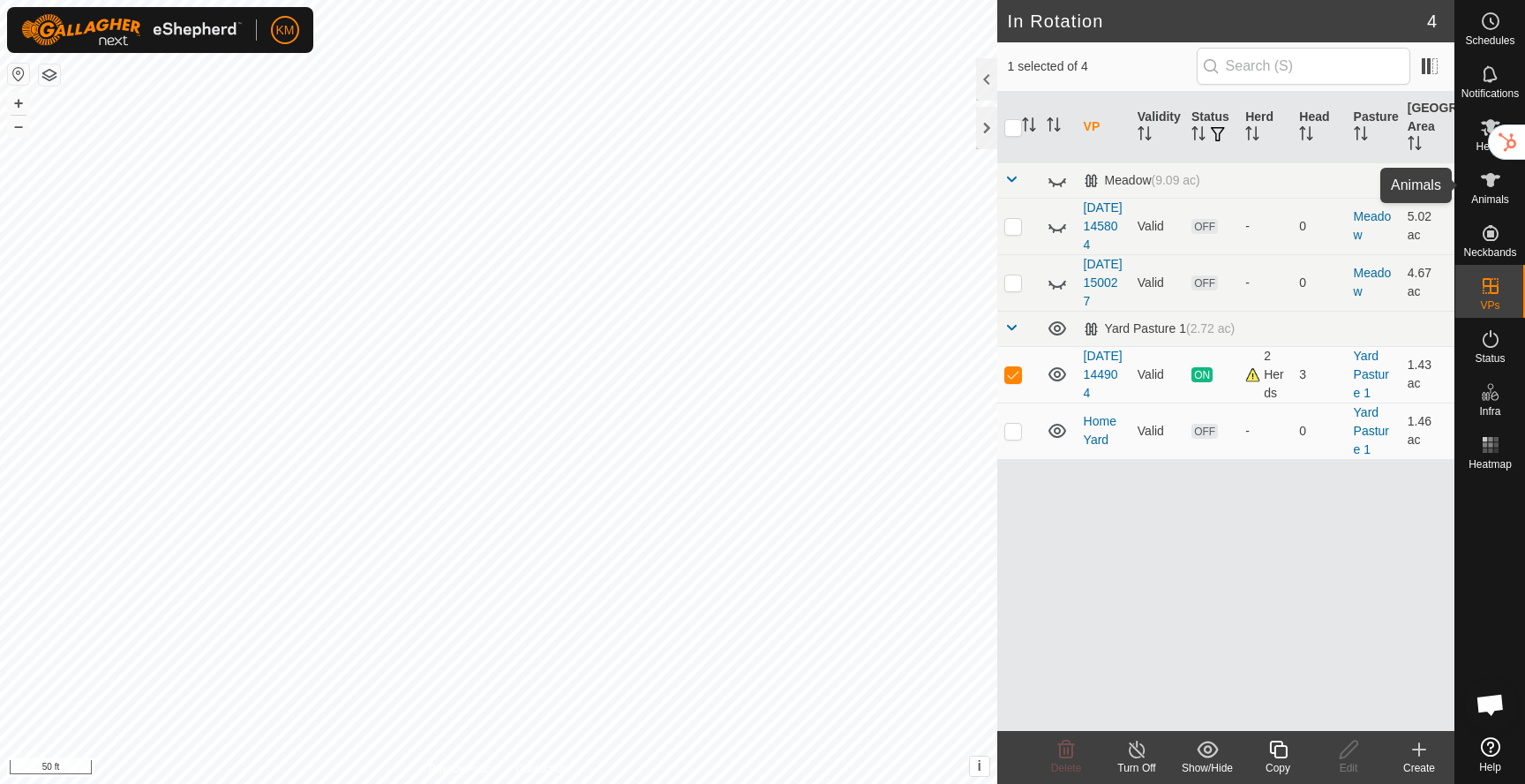
click at [1488, 184] on icon at bounding box center [1491, 180] width 19 height 14
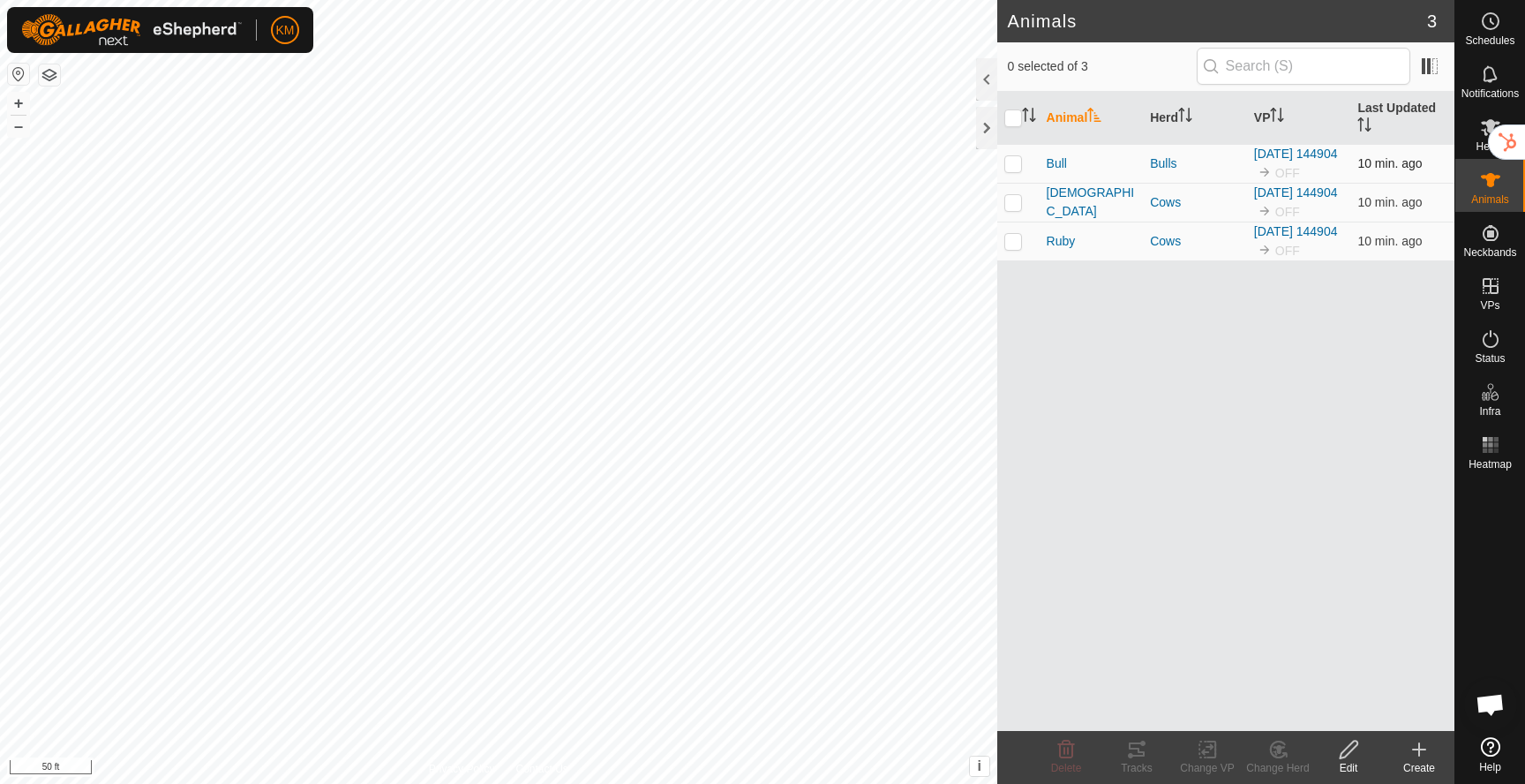
click at [1013, 158] on p-checkbox at bounding box center [1013, 163] width 17 height 14
checkbox input "true"
click at [1013, 184] on td at bounding box center [1018, 202] width 42 height 39
checkbox input "true"
click at [1014, 235] on p-checkbox at bounding box center [1013, 241] width 17 height 14
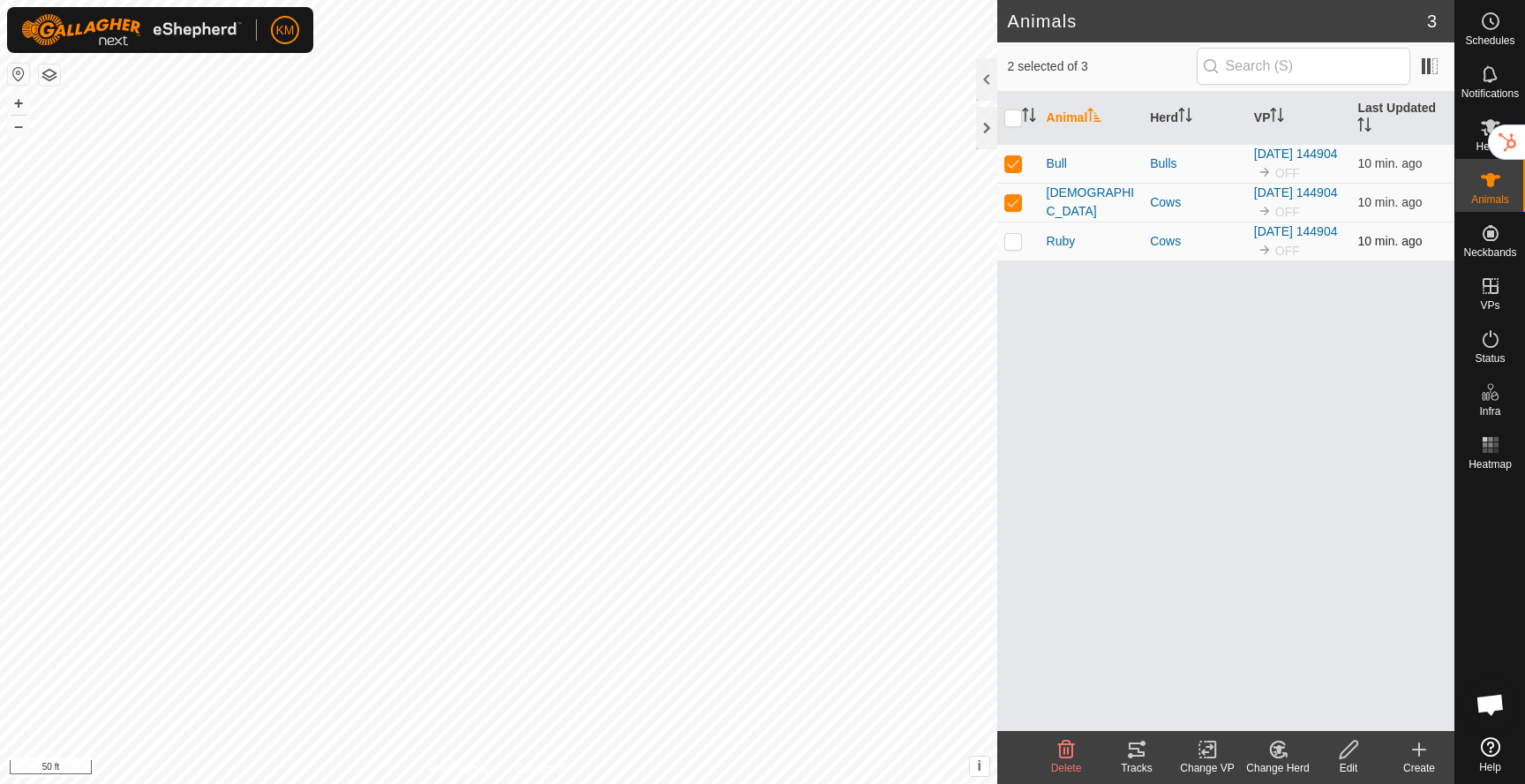
checkbox input "true"
click at [1211, 749] on icon at bounding box center [1208, 750] width 22 height 21
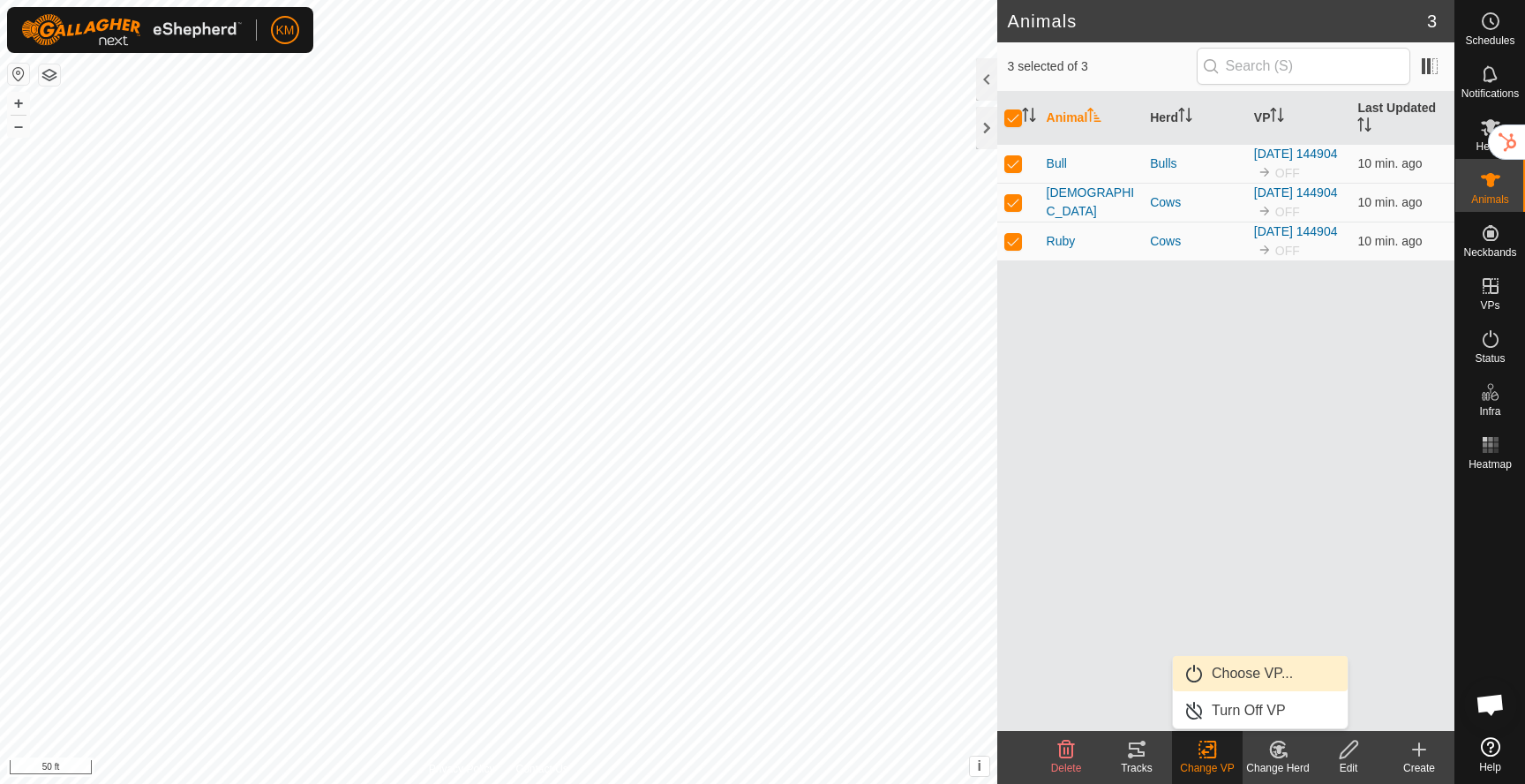
click at [1236, 678] on link "Choose VP..." at bounding box center [1260, 673] width 175 height 35
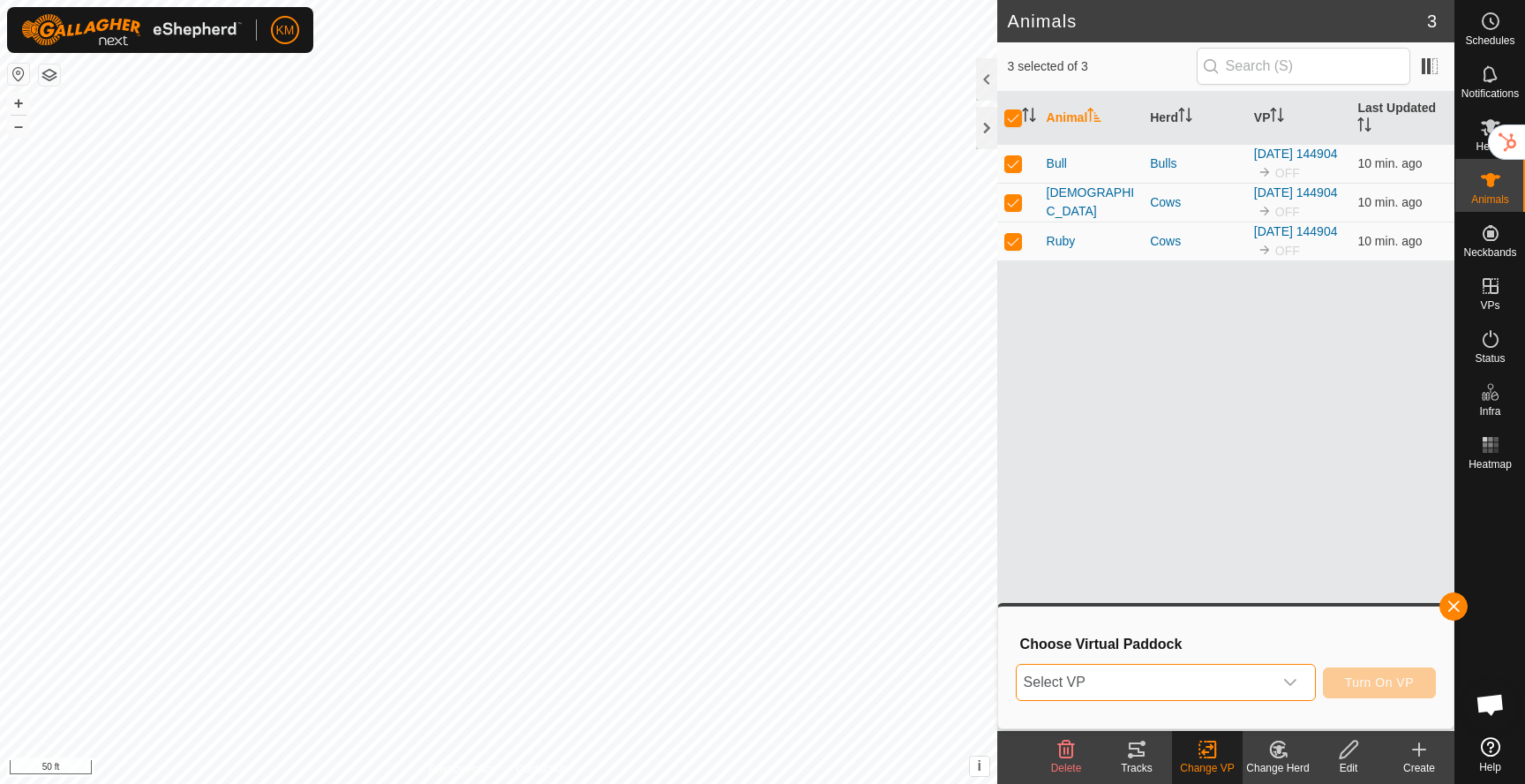
click at [1223, 681] on span "Select VP" at bounding box center [1144, 682] width 256 height 35
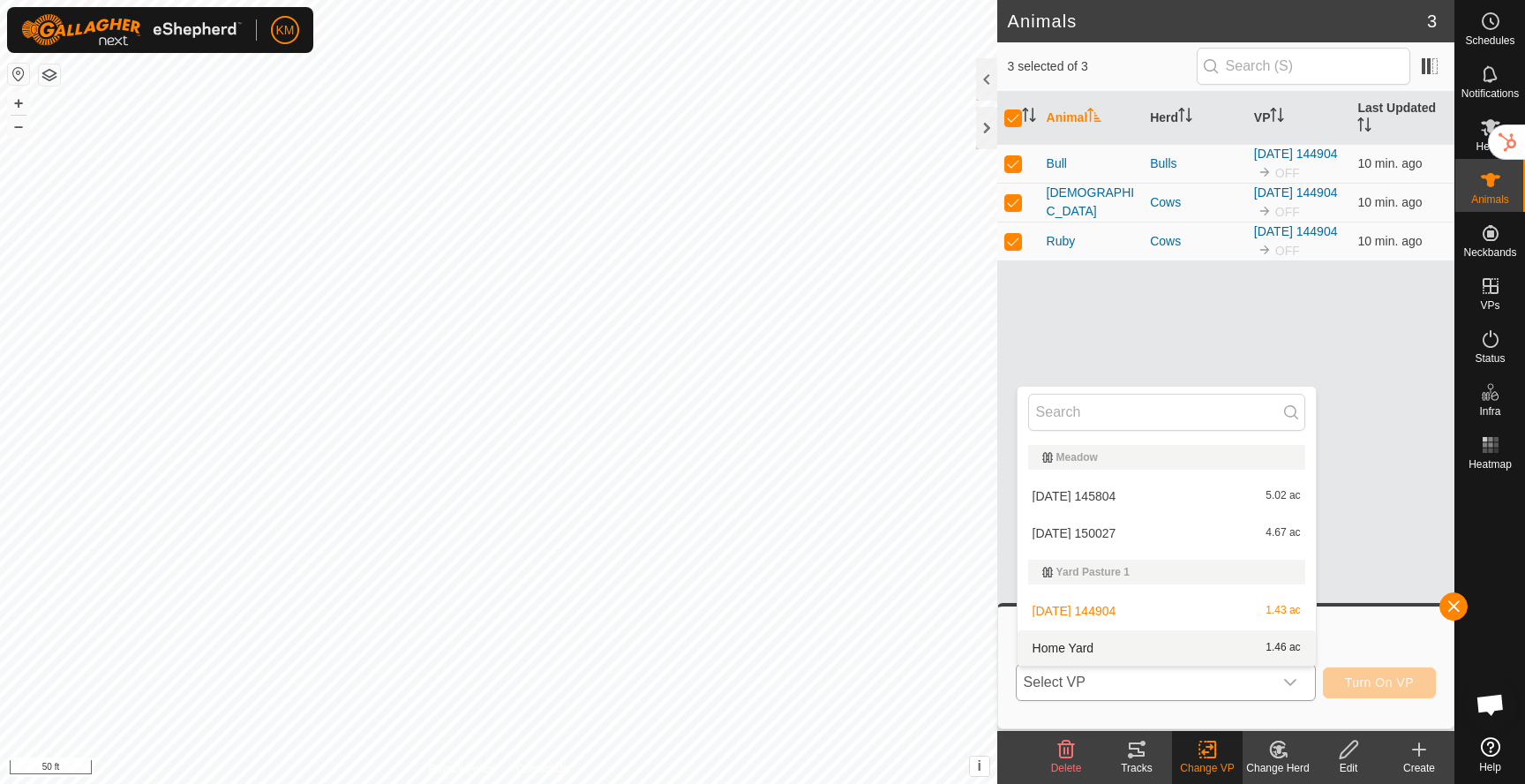
click at [1160, 649] on li "Home Yard 1.46 ac" at bounding box center [1166, 647] width 298 height 35
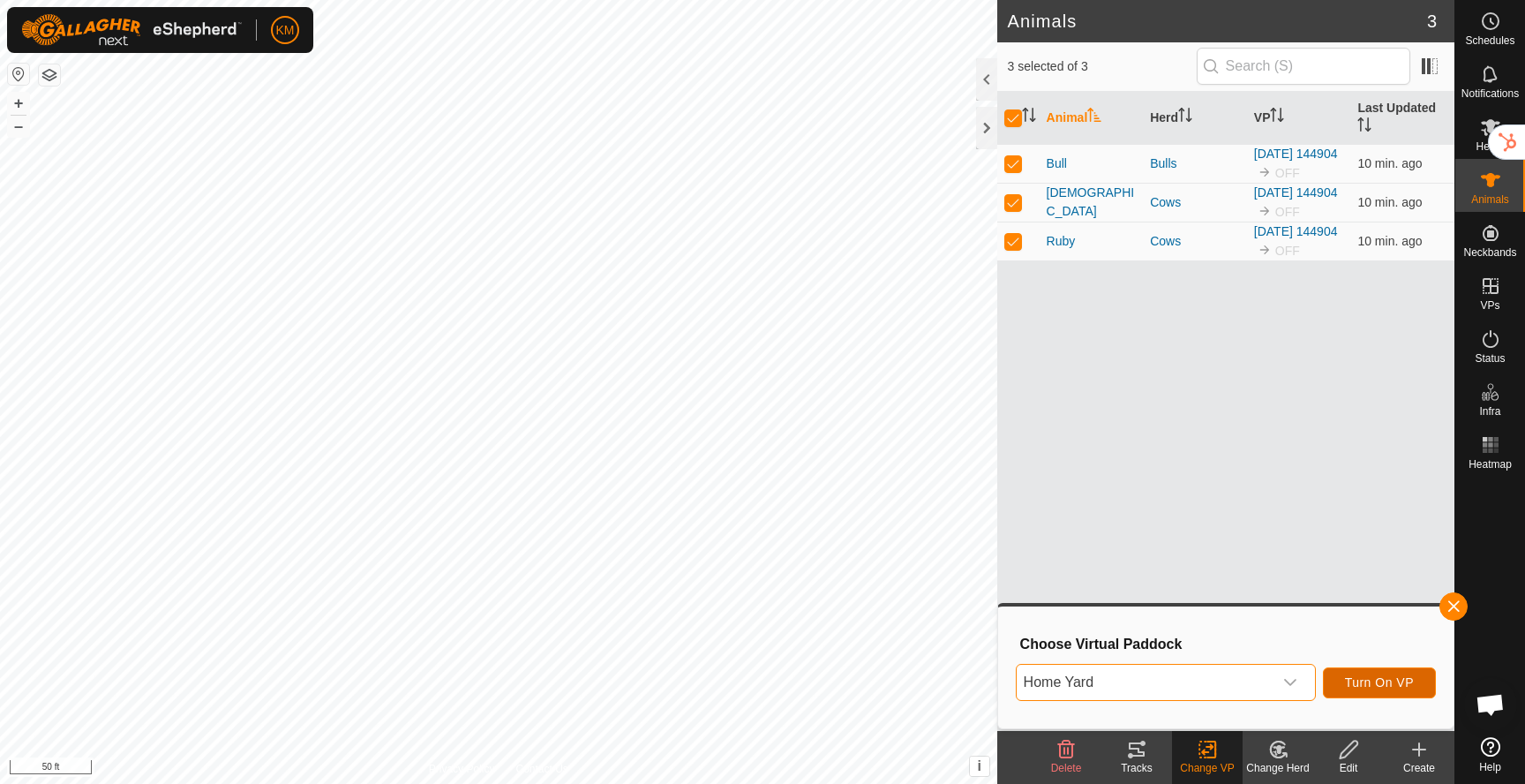
click at [1365, 688] on span "Turn On VP" at bounding box center [1380, 682] width 69 height 14
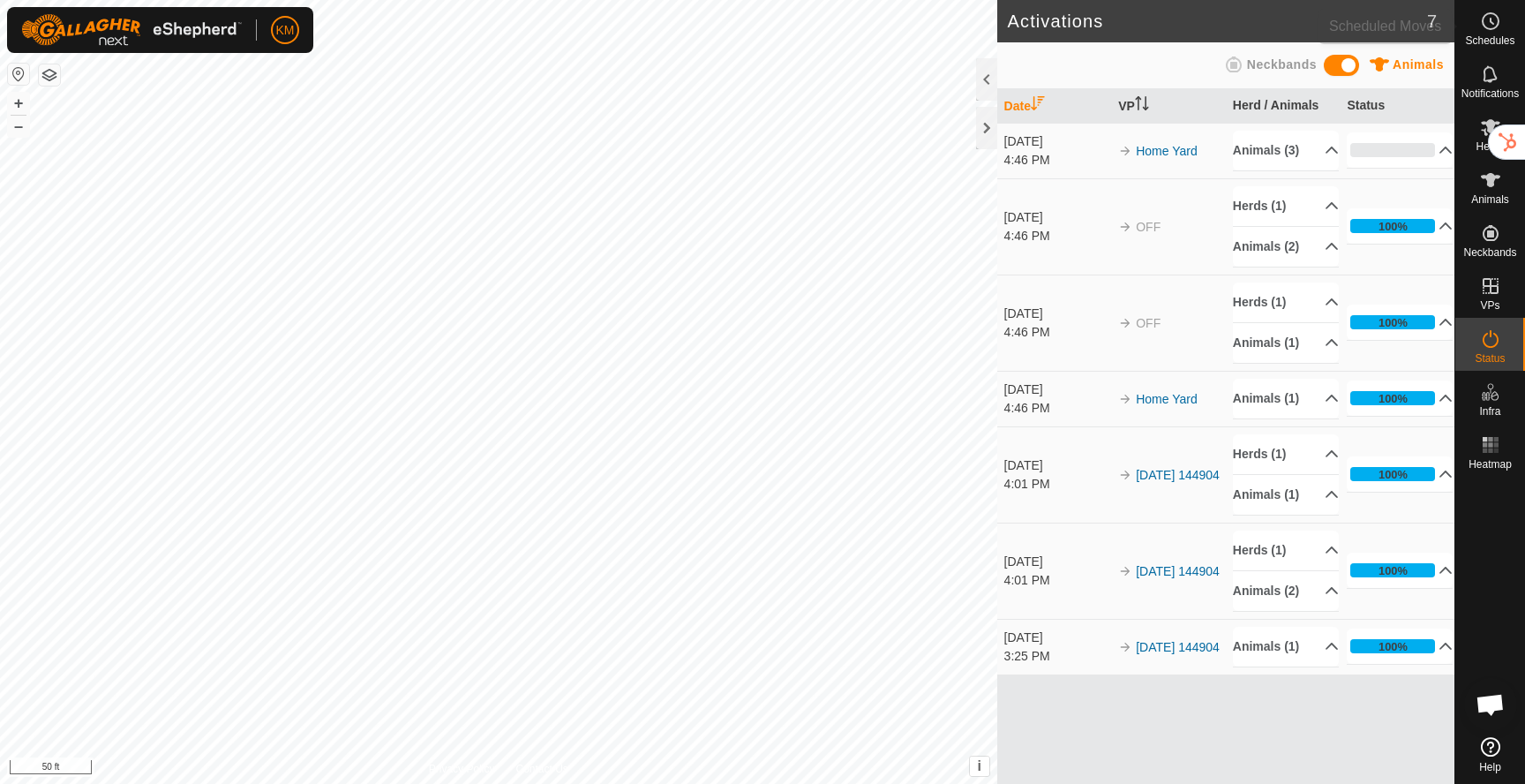
click at [1489, 30] on icon at bounding box center [1491, 21] width 21 height 21
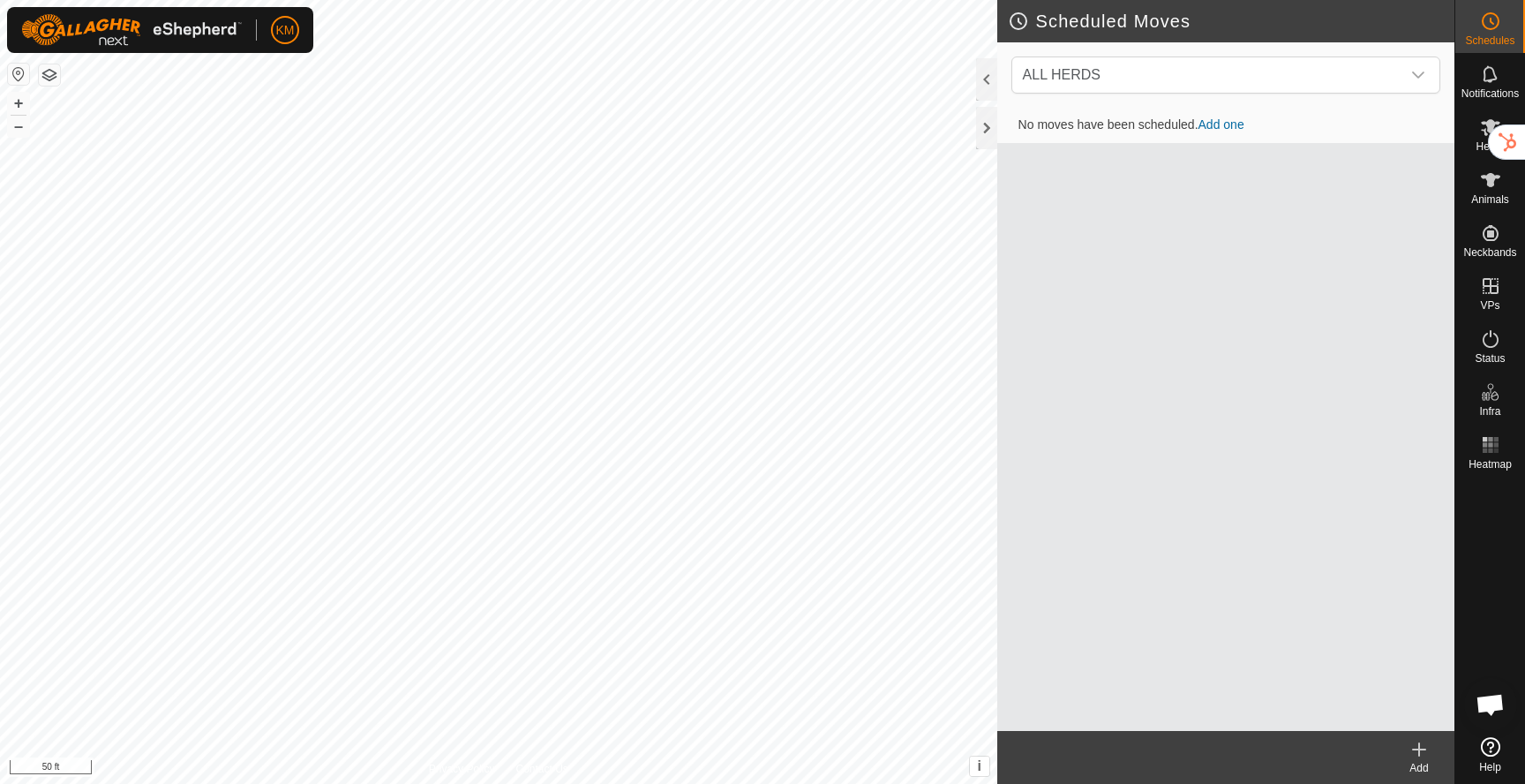
click at [1489, 30] on icon at bounding box center [1491, 21] width 21 height 21
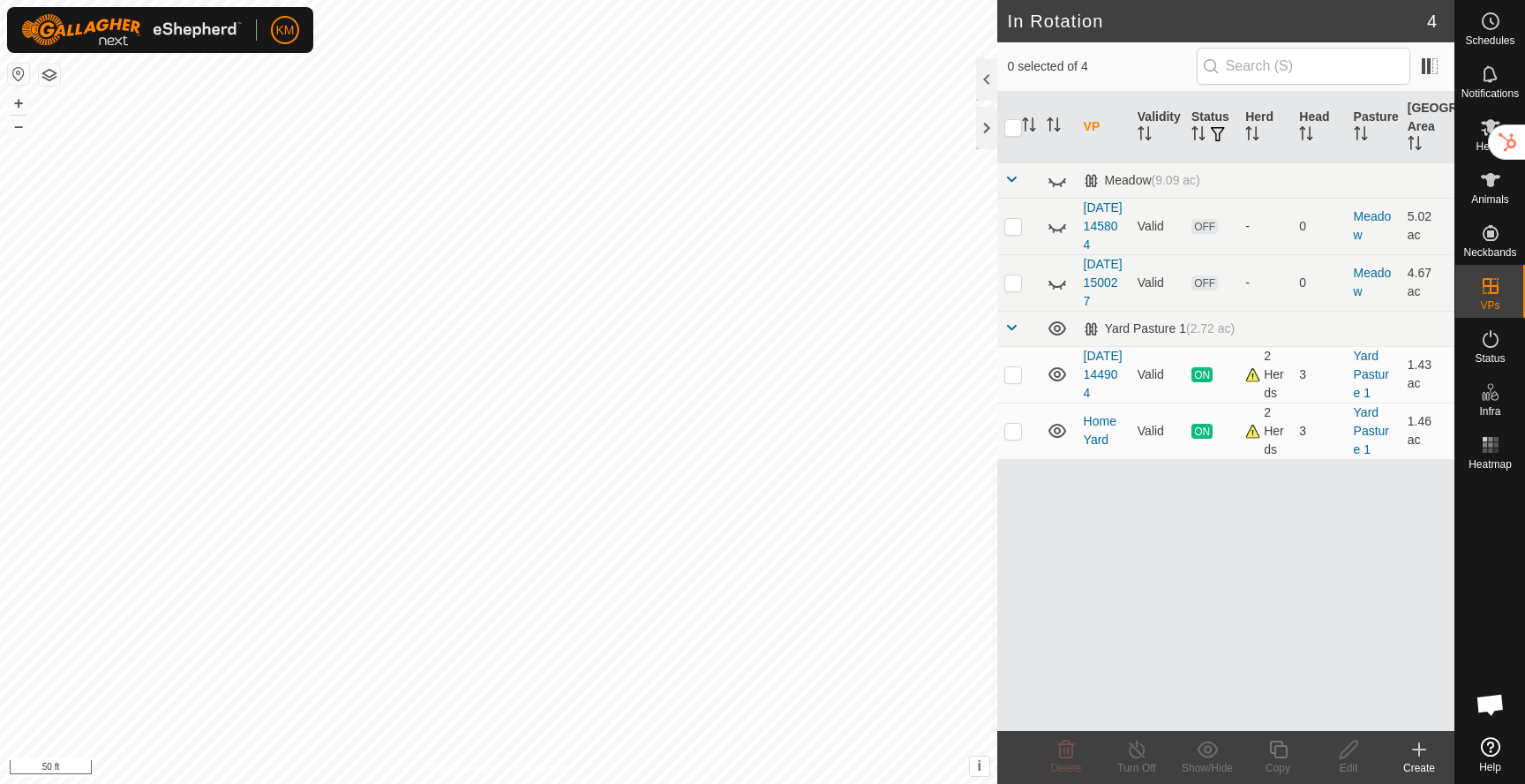
checkbox input "true"
click at [1104, 400] on link "[DATE] 144904" at bounding box center [1103, 375] width 39 height 52
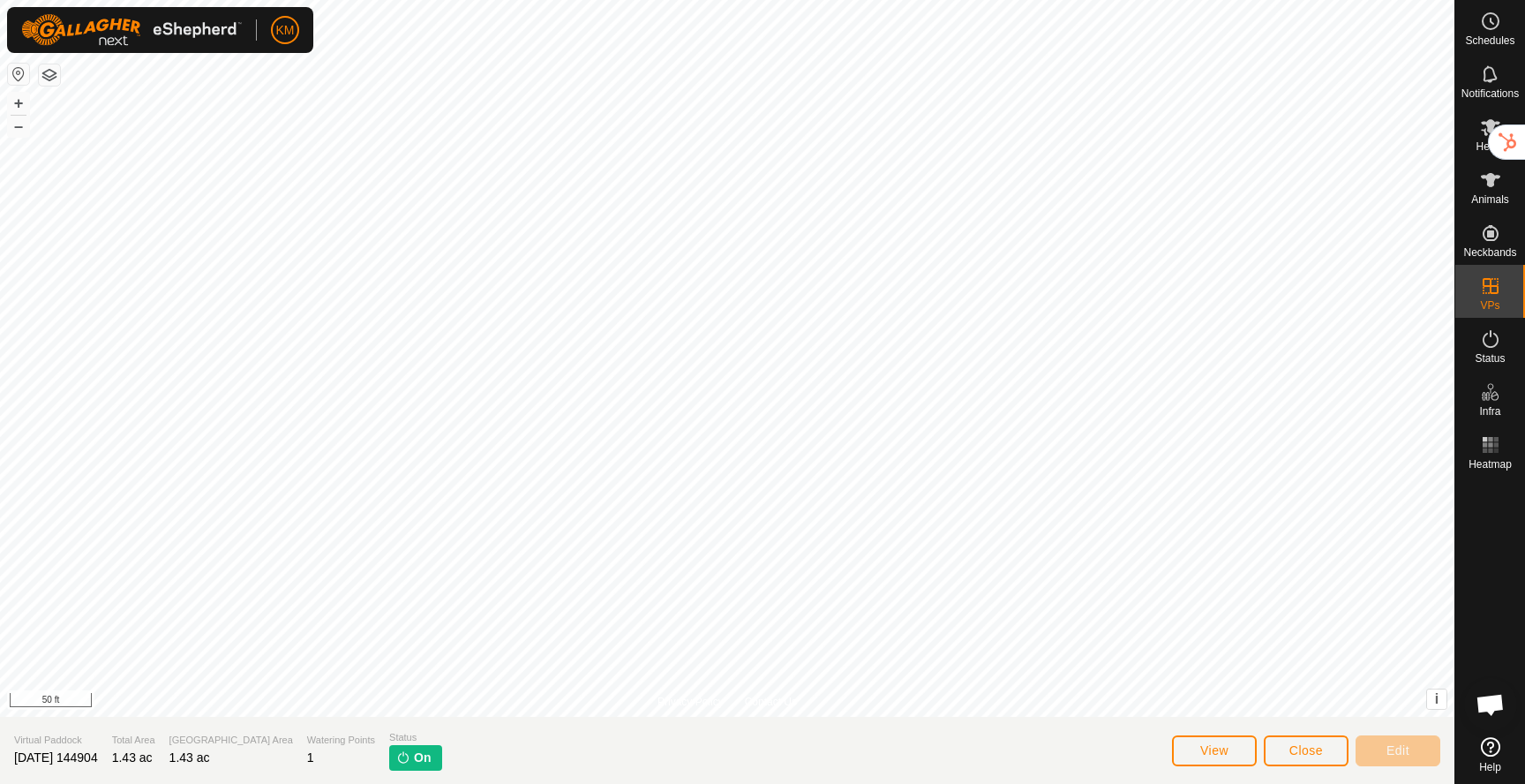
click at [414, 760] on span "On" at bounding box center [423, 757] width 17 height 18
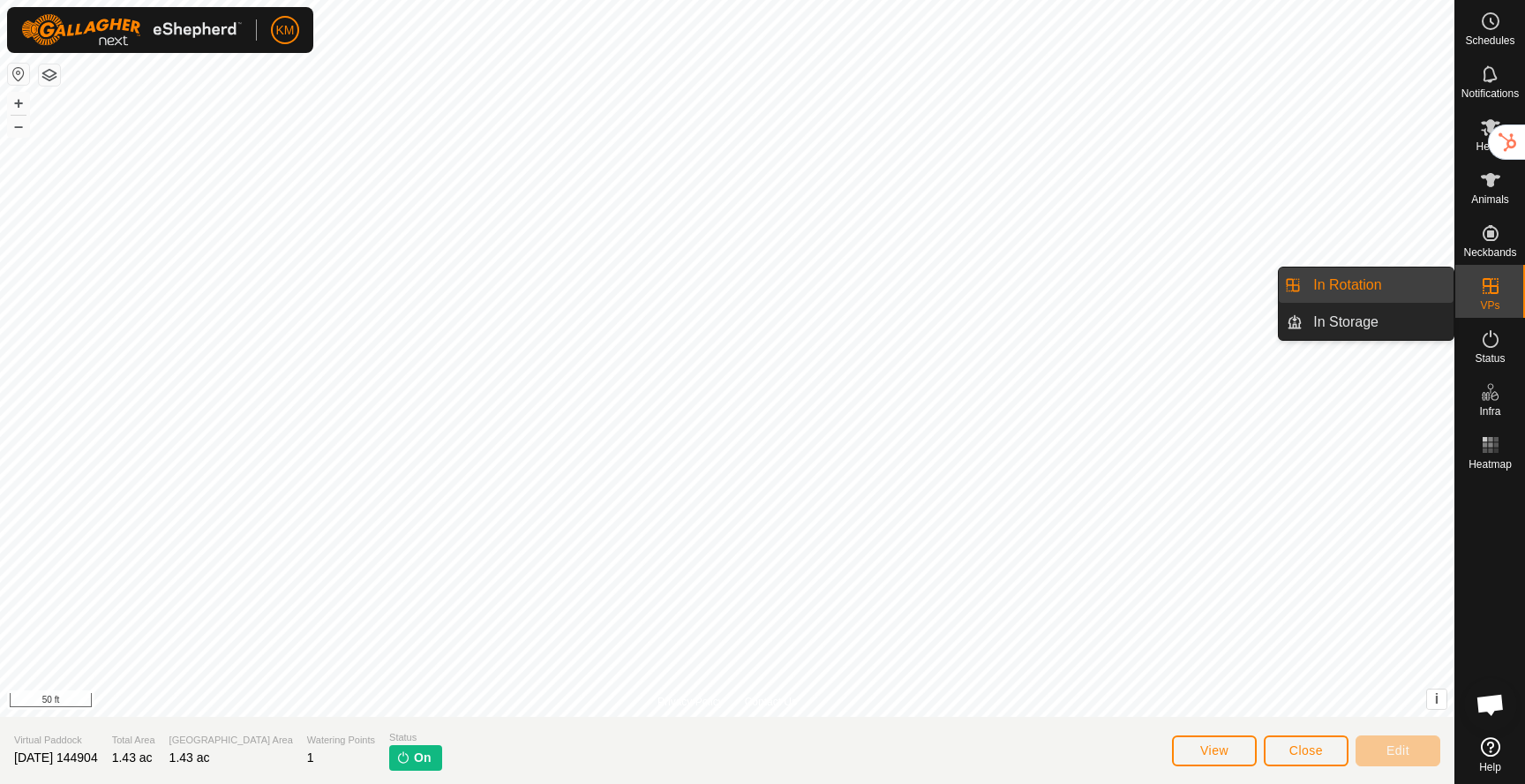
click at [1392, 284] on link "In Rotation" at bounding box center [1379, 285] width 151 height 35
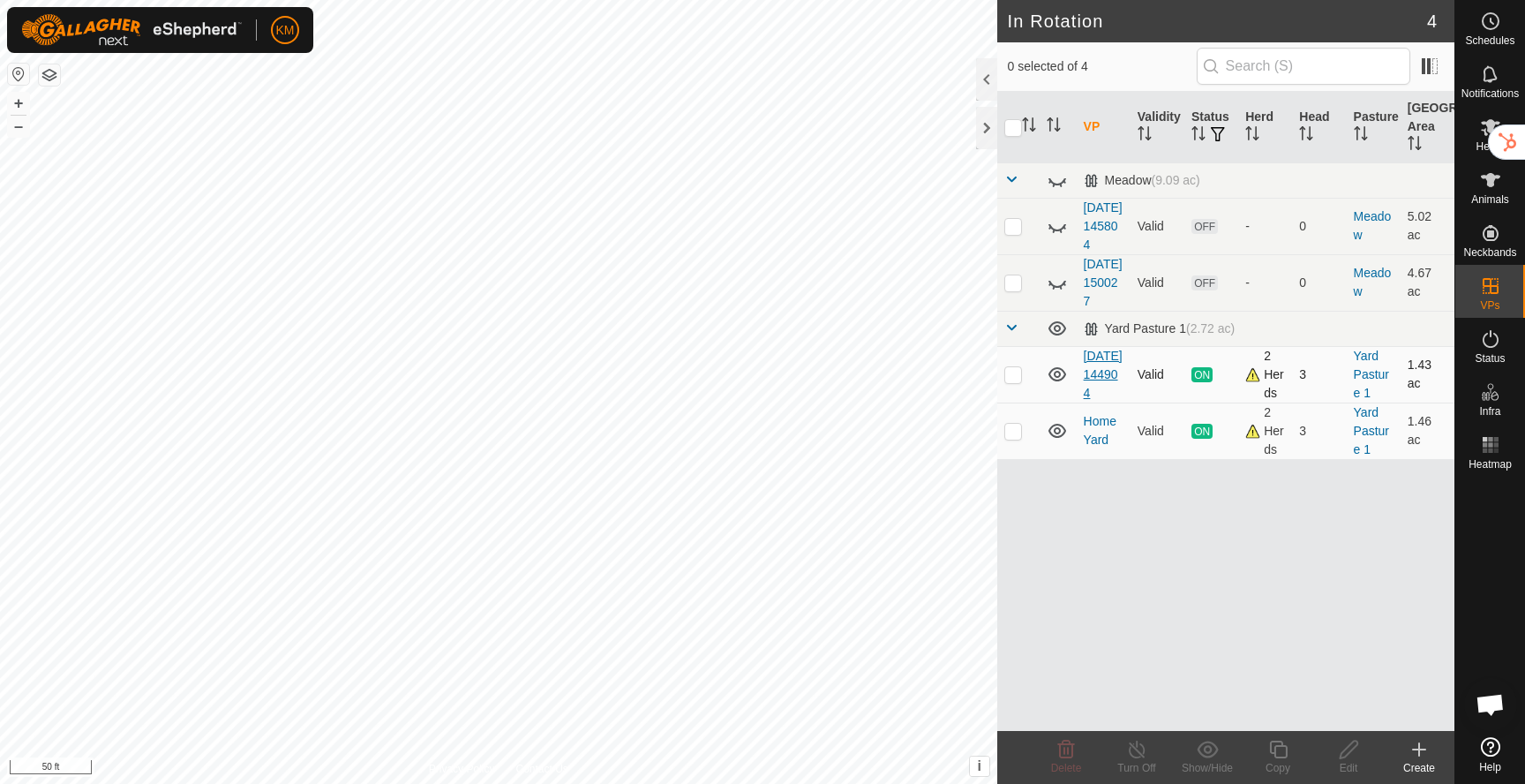
click at [1103, 400] on link "[DATE] 144904" at bounding box center [1103, 375] width 39 height 52
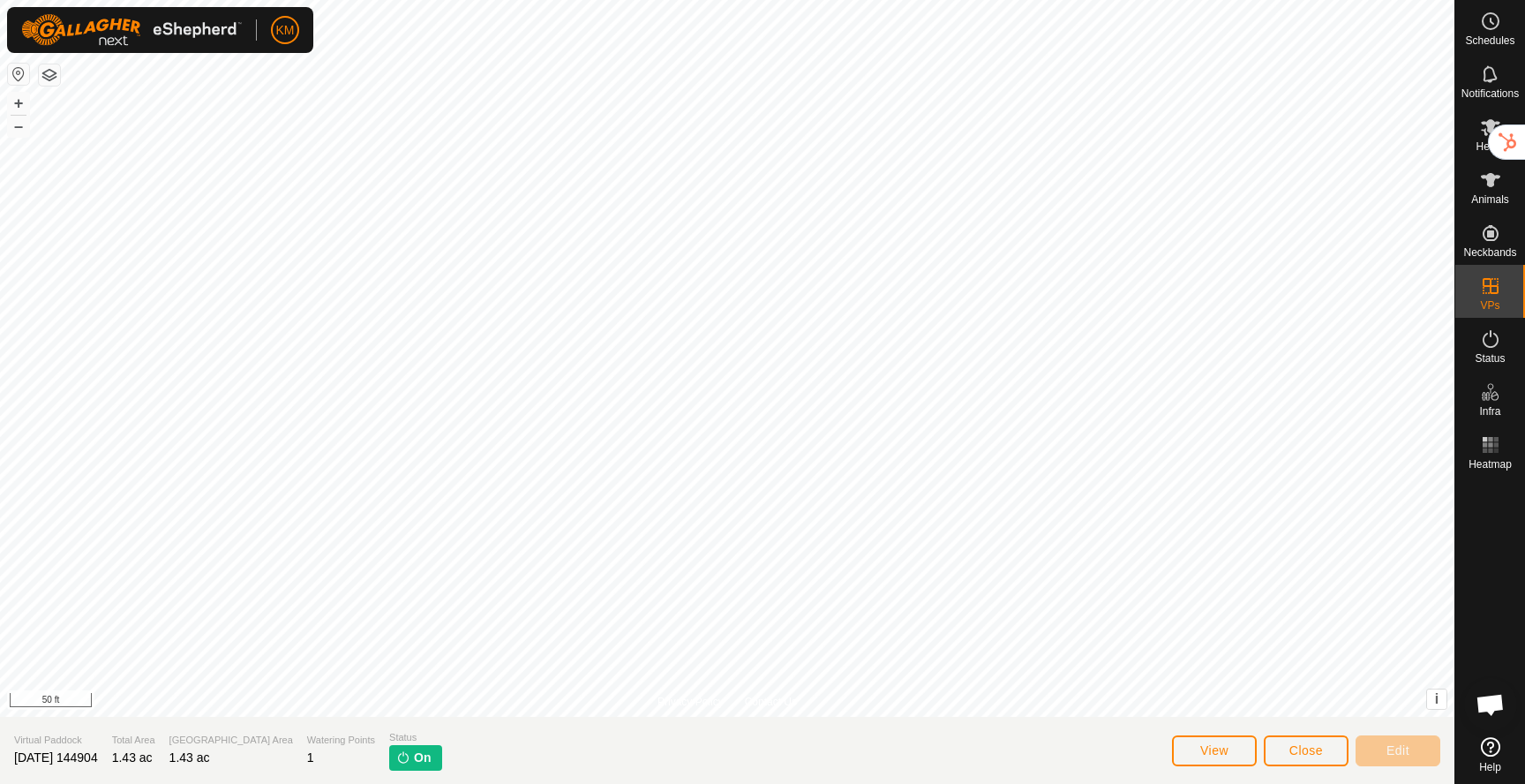
click at [414, 761] on span "On" at bounding box center [423, 757] width 17 height 18
click at [1308, 741] on button "Close" at bounding box center [1306, 751] width 85 height 31
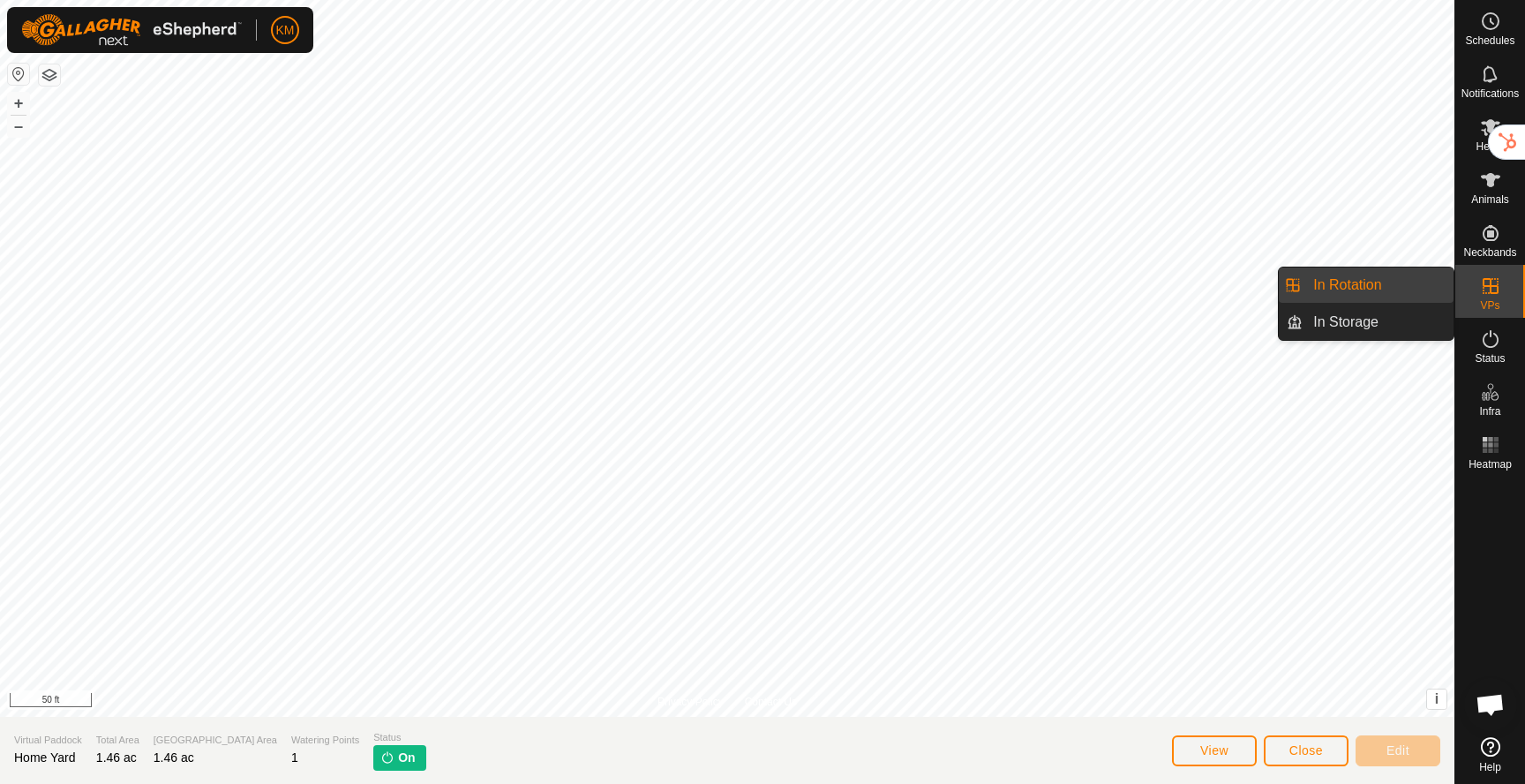
click at [1490, 294] on icon at bounding box center [1491, 286] width 21 height 21
click at [1358, 294] on link "In Rotation" at bounding box center [1379, 285] width 151 height 35
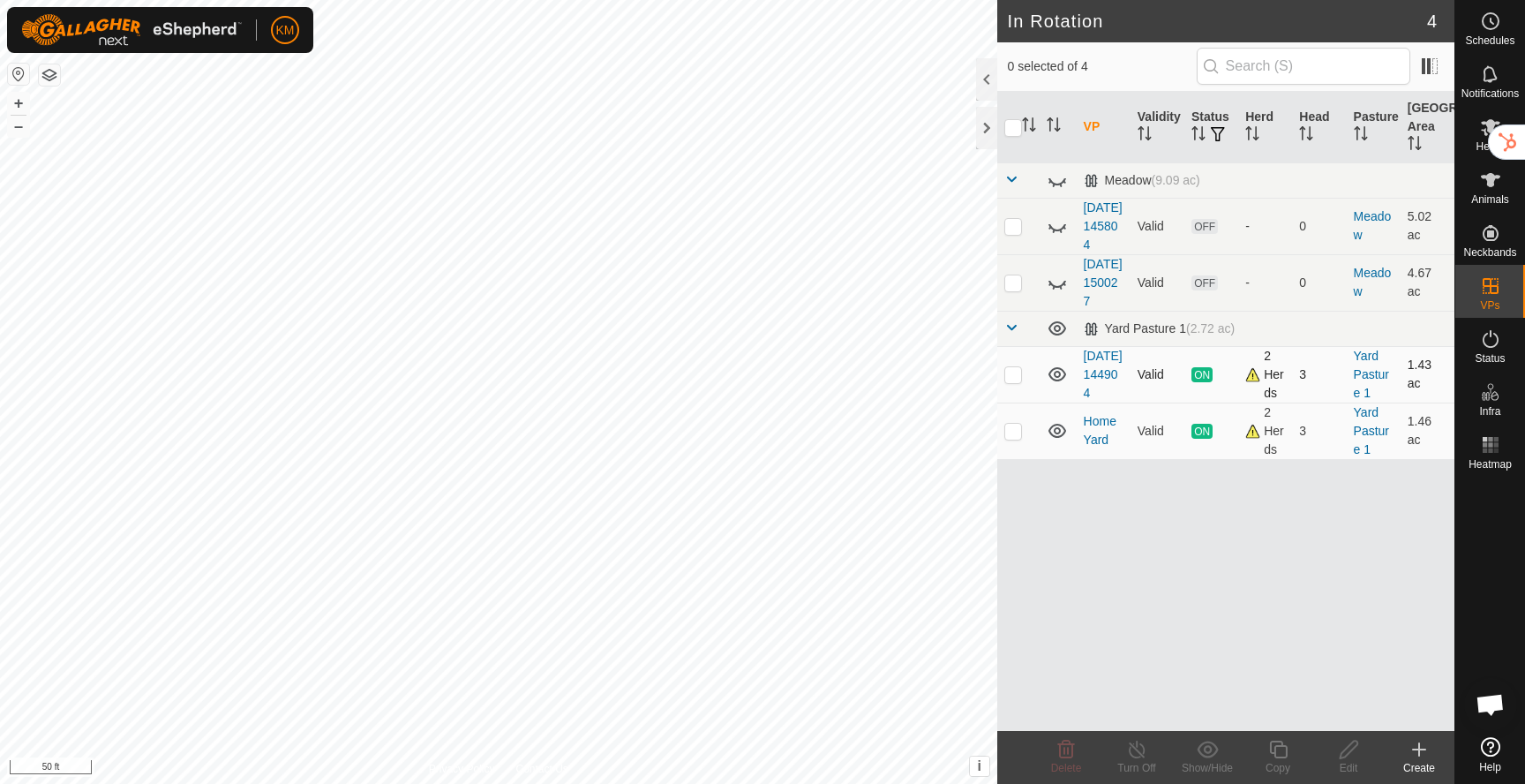
click at [1016, 381] on p-checkbox at bounding box center [1013, 374] width 17 height 14
checkbox input "true"
click at [1135, 755] on icon at bounding box center [1137, 750] width 22 height 21
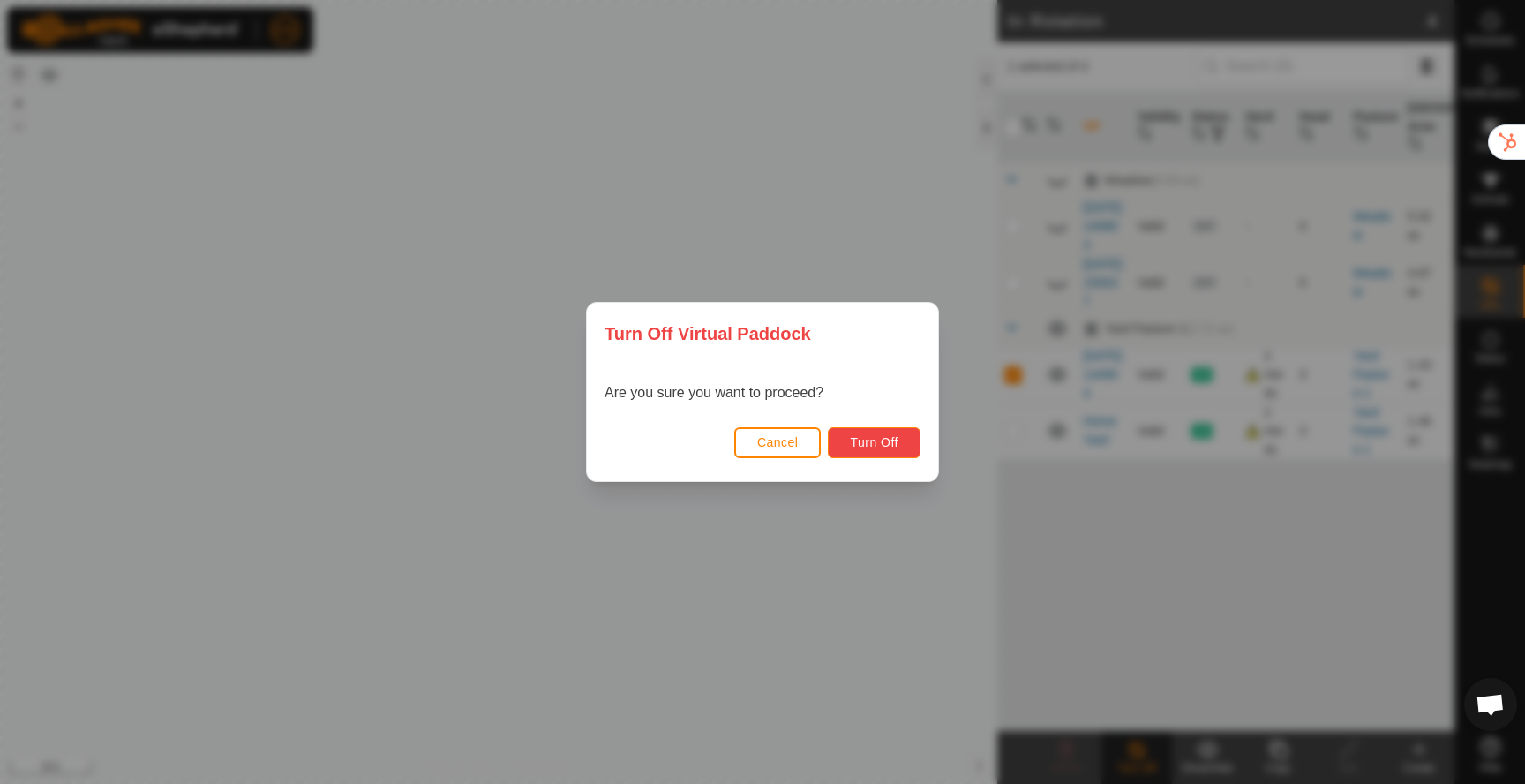
click at [875, 447] on span "Turn Off" at bounding box center [874, 442] width 49 height 14
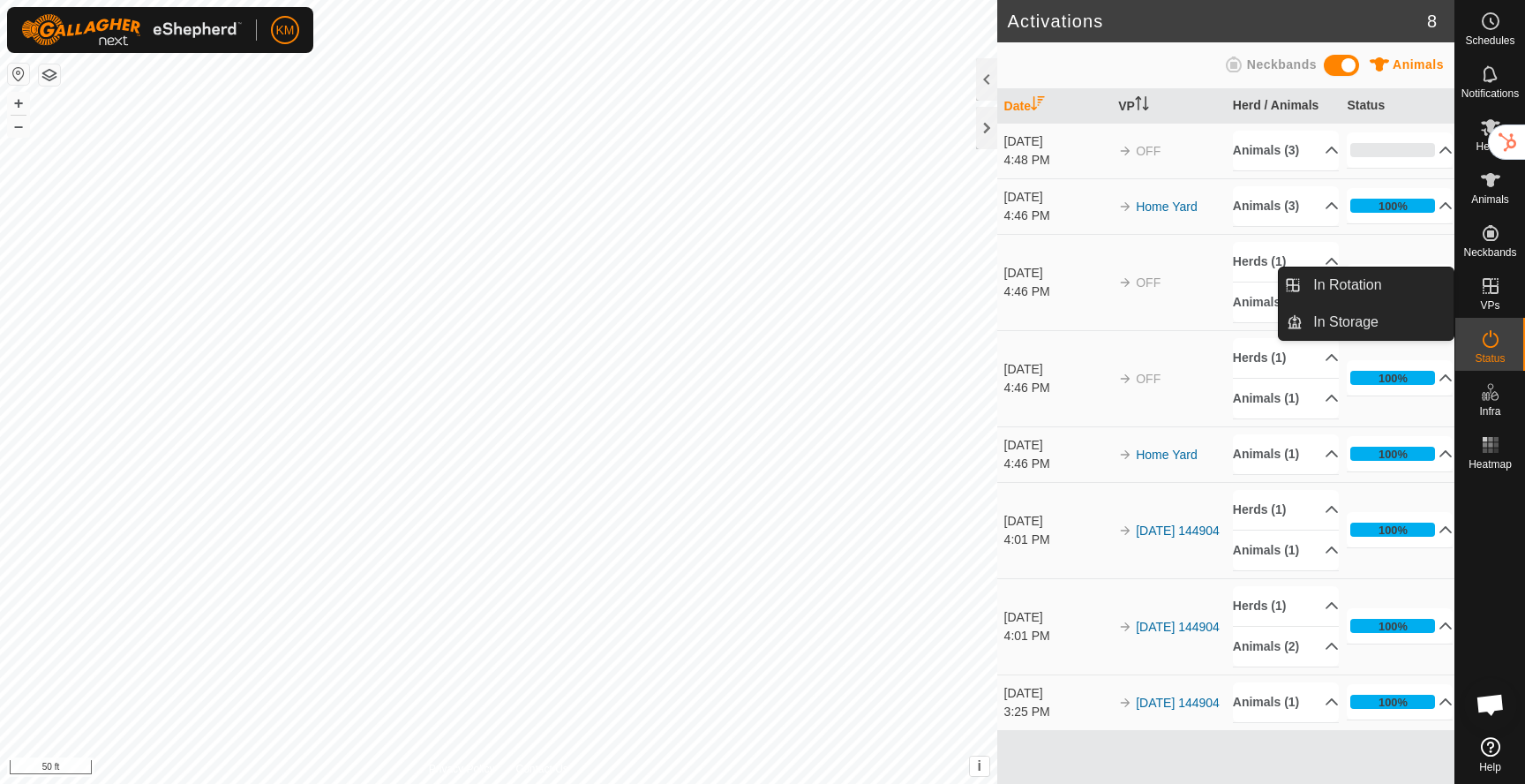
click at [1485, 294] on icon at bounding box center [1491, 286] width 21 height 21
click at [1375, 294] on link "In Rotation" at bounding box center [1379, 285] width 151 height 35
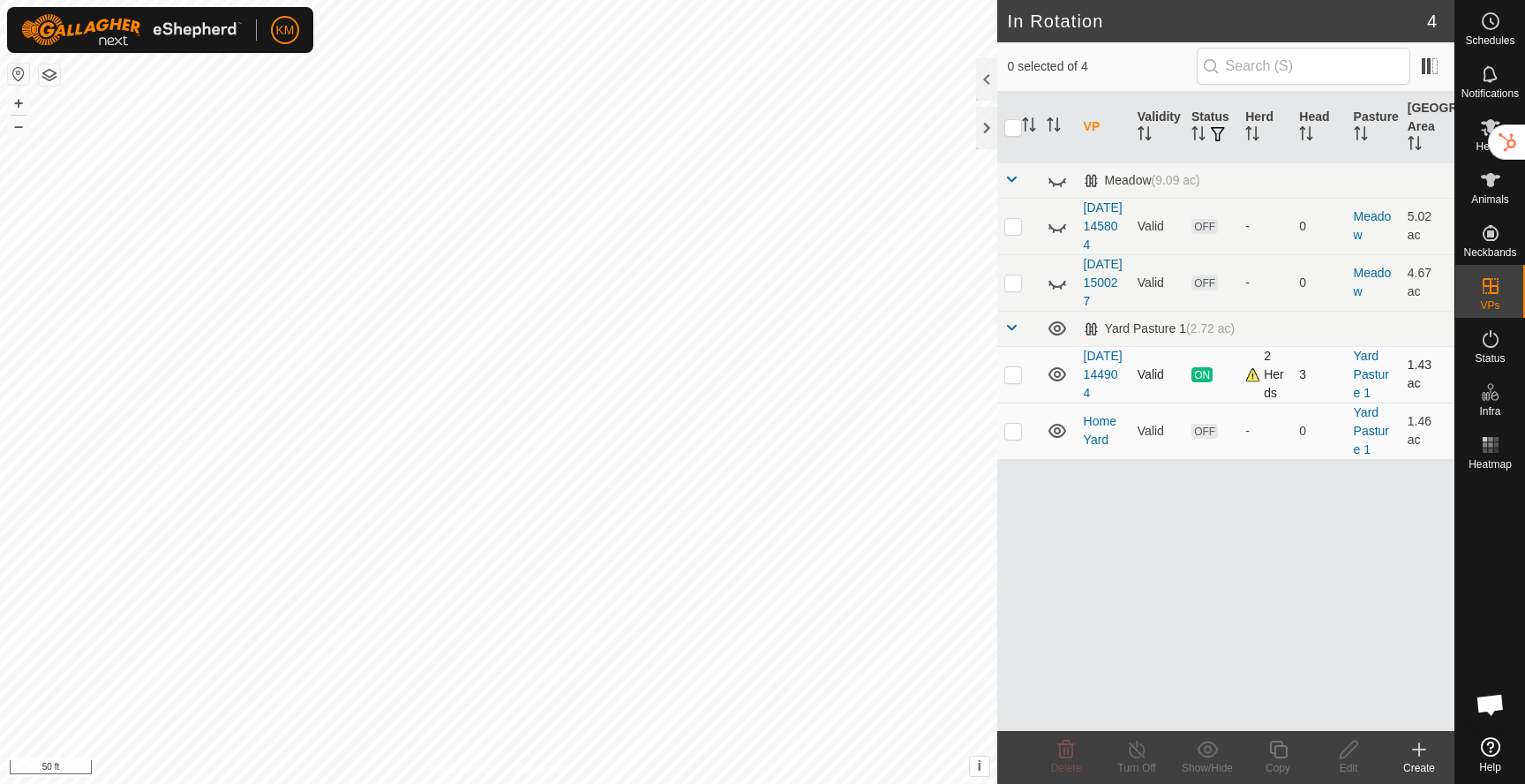
click at [1016, 381] on p-checkbox at bounding box center [1013, 374] width 17 height 14
checkbox input "true"
click at [1013, 438] on p-checkbox at bounding box center [1013, 430] width 17 height 14
checkbox input "true"
click at [1014, 381] on p-checkbox at bounding box center [1013, 374] width 17 height 14
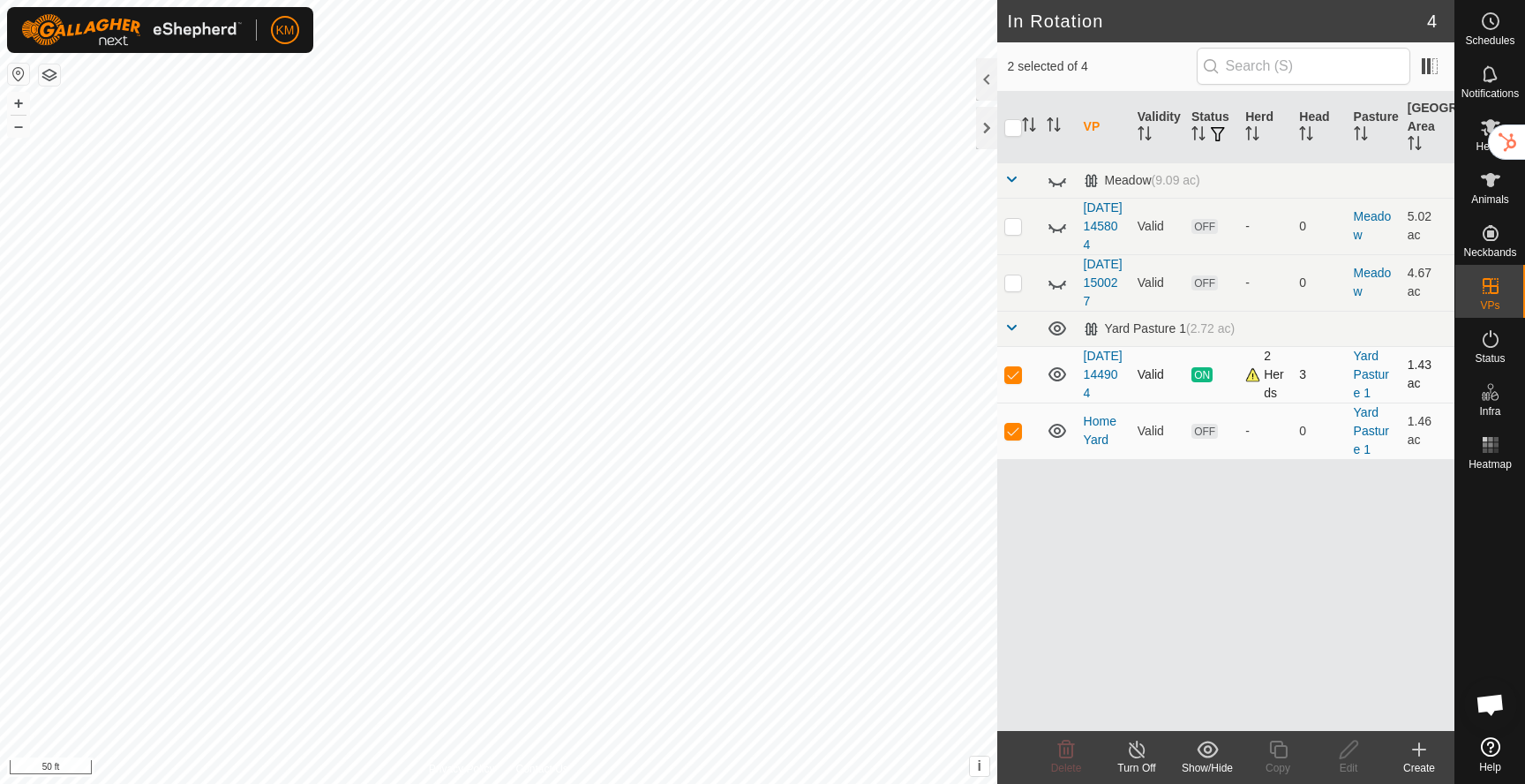
checkbox input "false"
click at [1485, 189] on icon at bounding box center [1491, 180] width 21 height 21
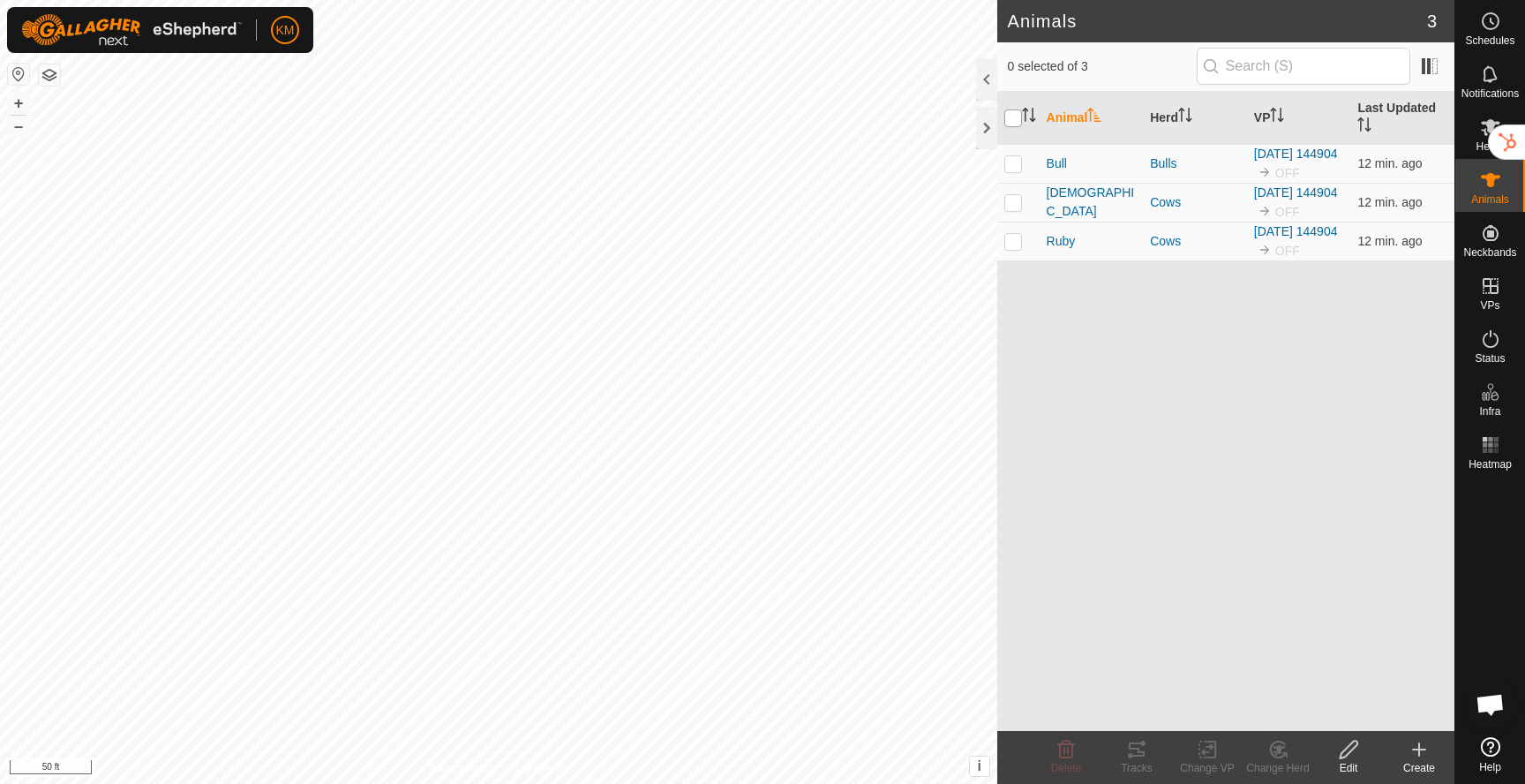
click at [1010, 120] on input "checkbox" at bounding box center [1013, 118] width 17 height 17
checkbox input "true"
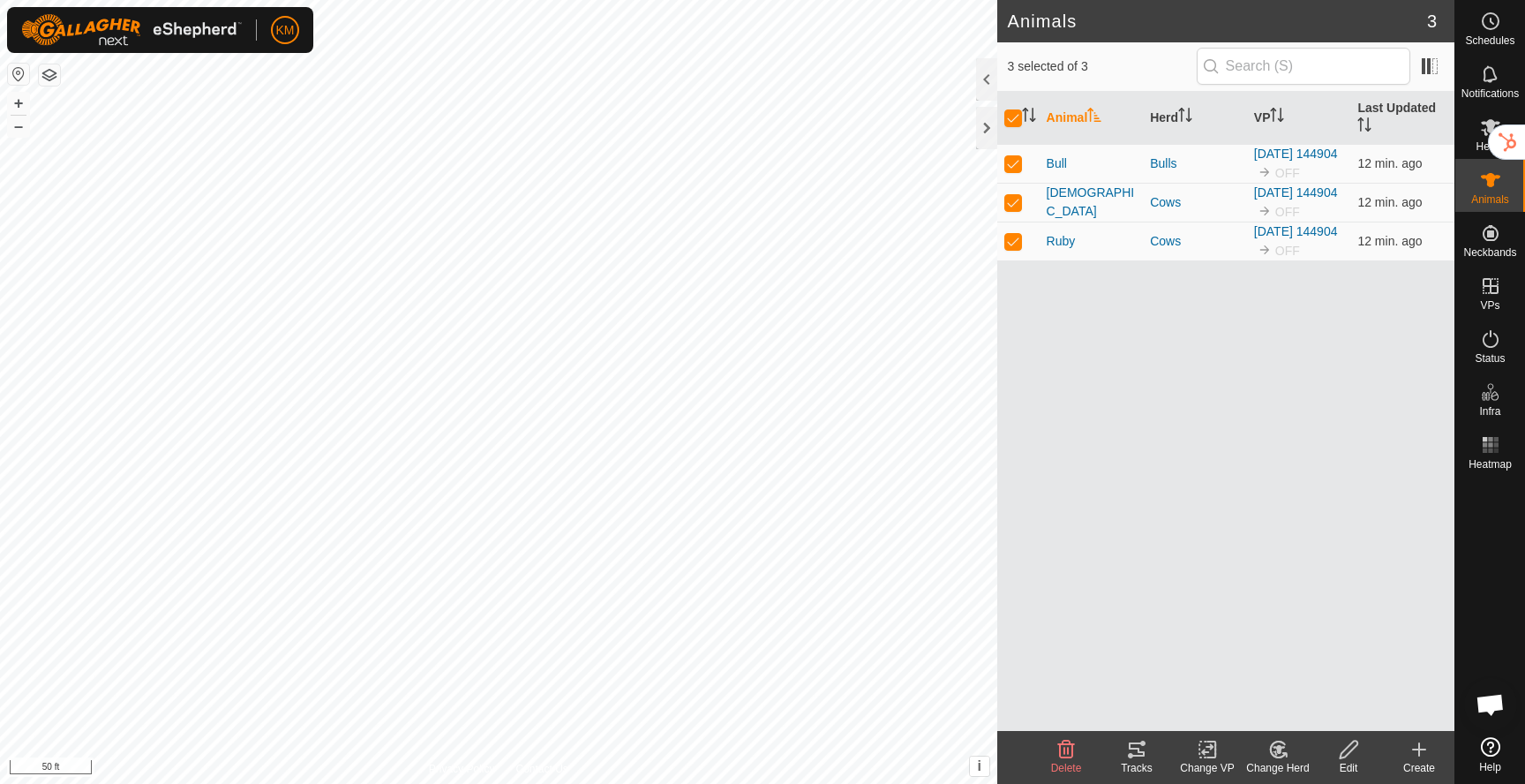
click at [1202, 749] on icon at bounding box center [1208, 750] width 22 height 21
click at [1227, 675] on link "Choose VP..." at bounding box center [1260, 673] width 175 height 35
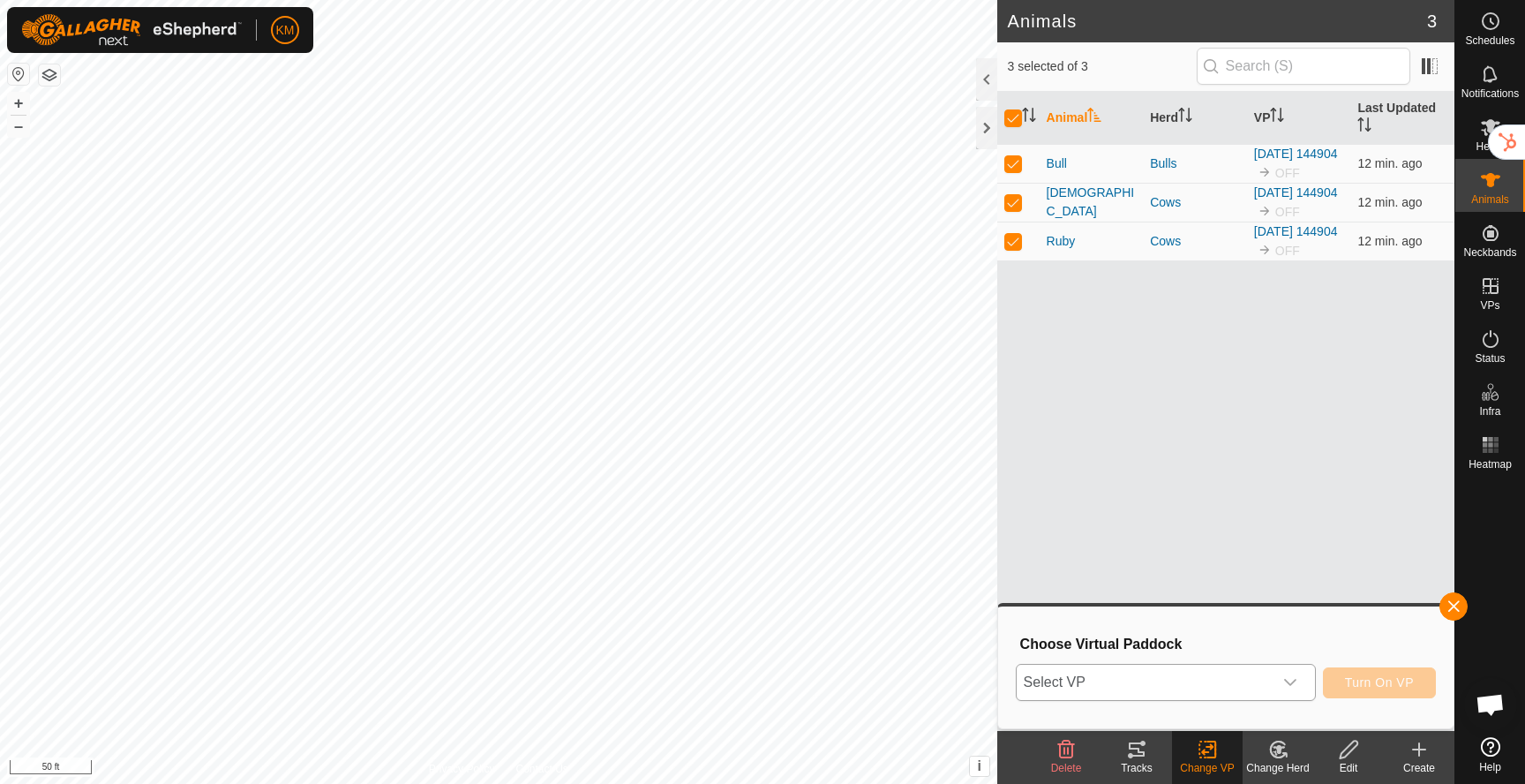
click at [1195, 679] on span "Select VP" at bounding box center [1144, 682] width 256 height 35
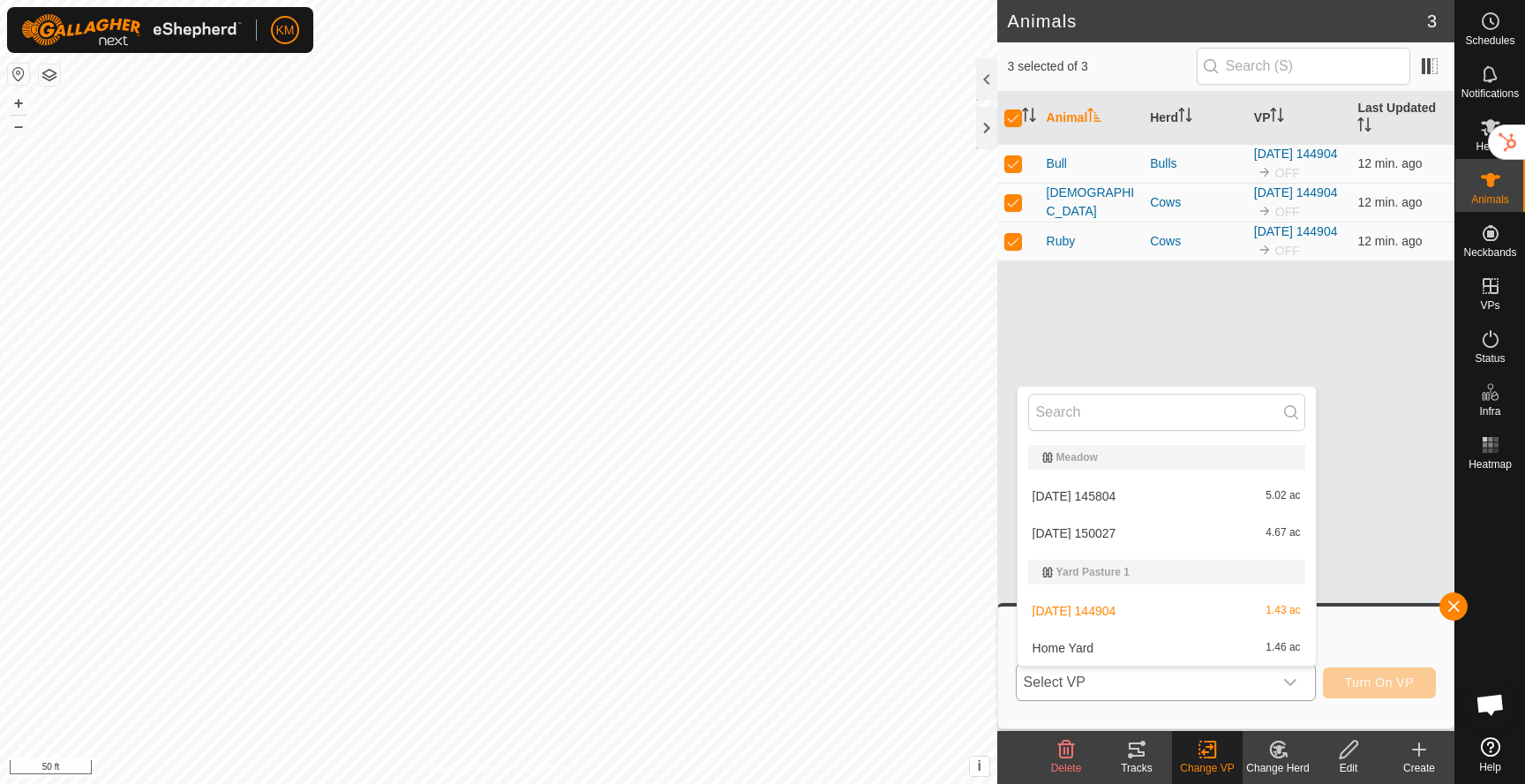
click at [1162, 649] on li "Home Yard 1.46 ac" at bounding box center [1166, 647] width 298 height 35
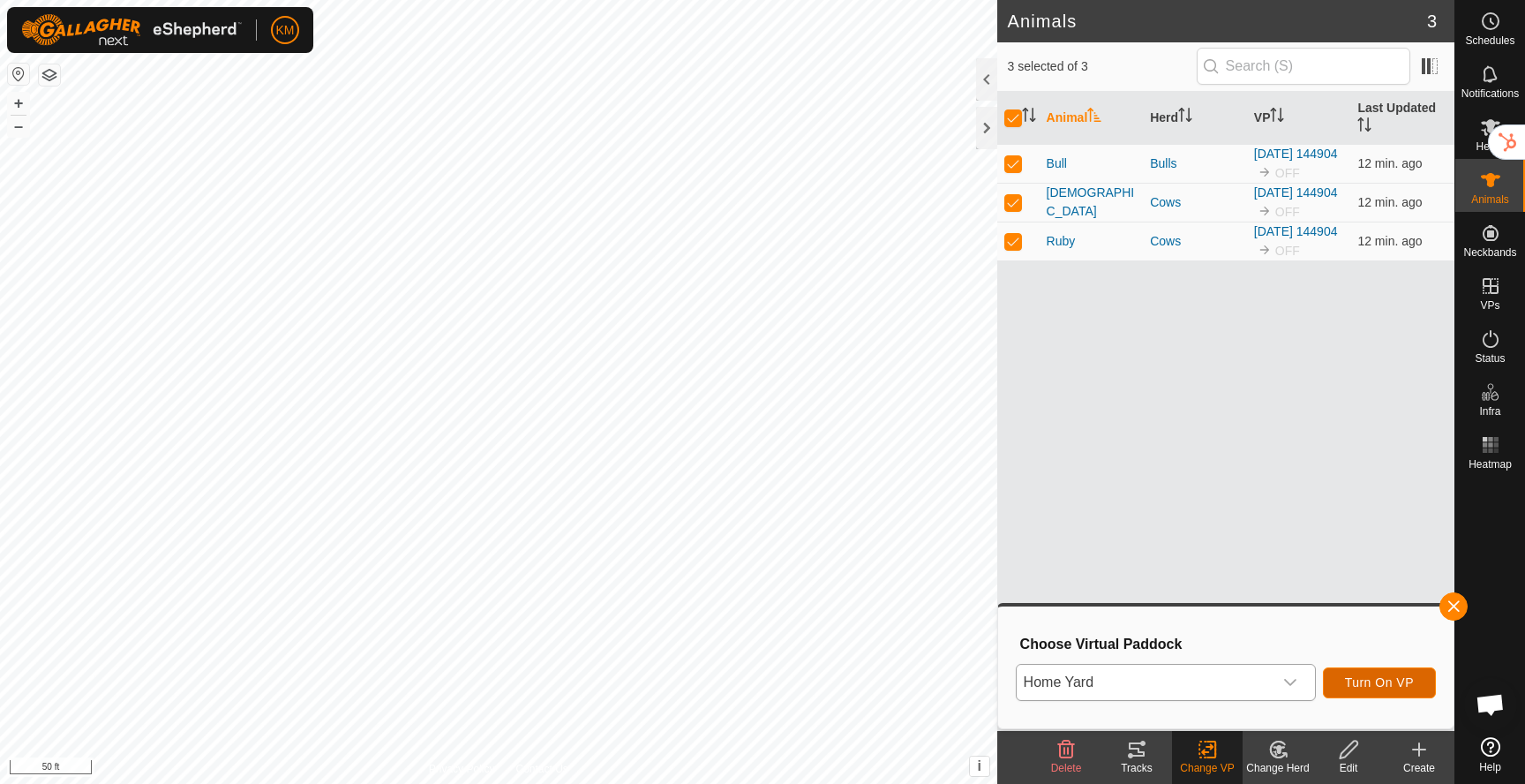
click at [1375, 684] on span "Turn On VP" at bounding box center [1380, 682] width 69 height 14
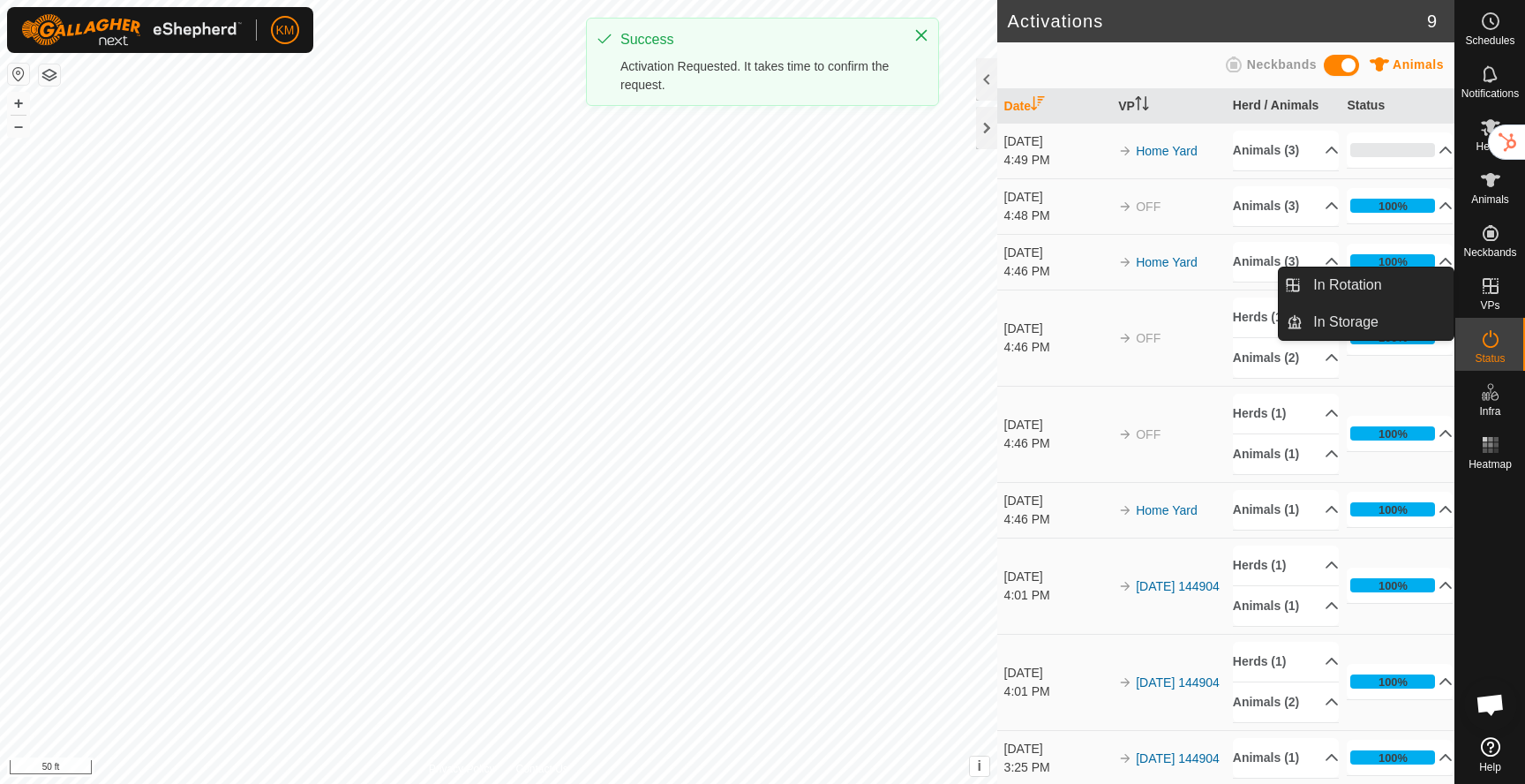
click at [1488, 300] on span "VPs" at bounding box center [1490, 305] width 19 height 11
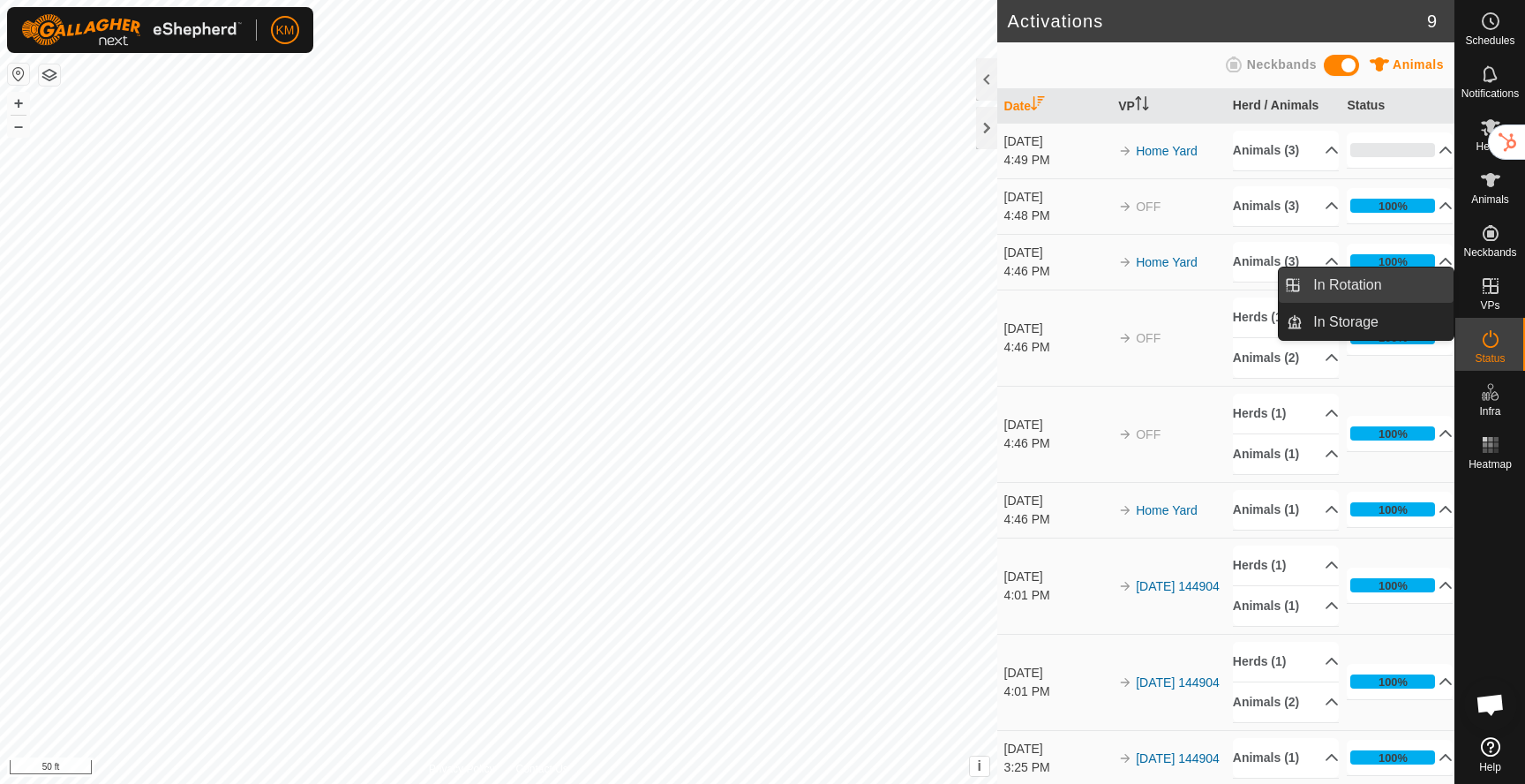
click at [1378, 287] on link "In Rotation" at bounding box center [1379, 285] width 151 height 35
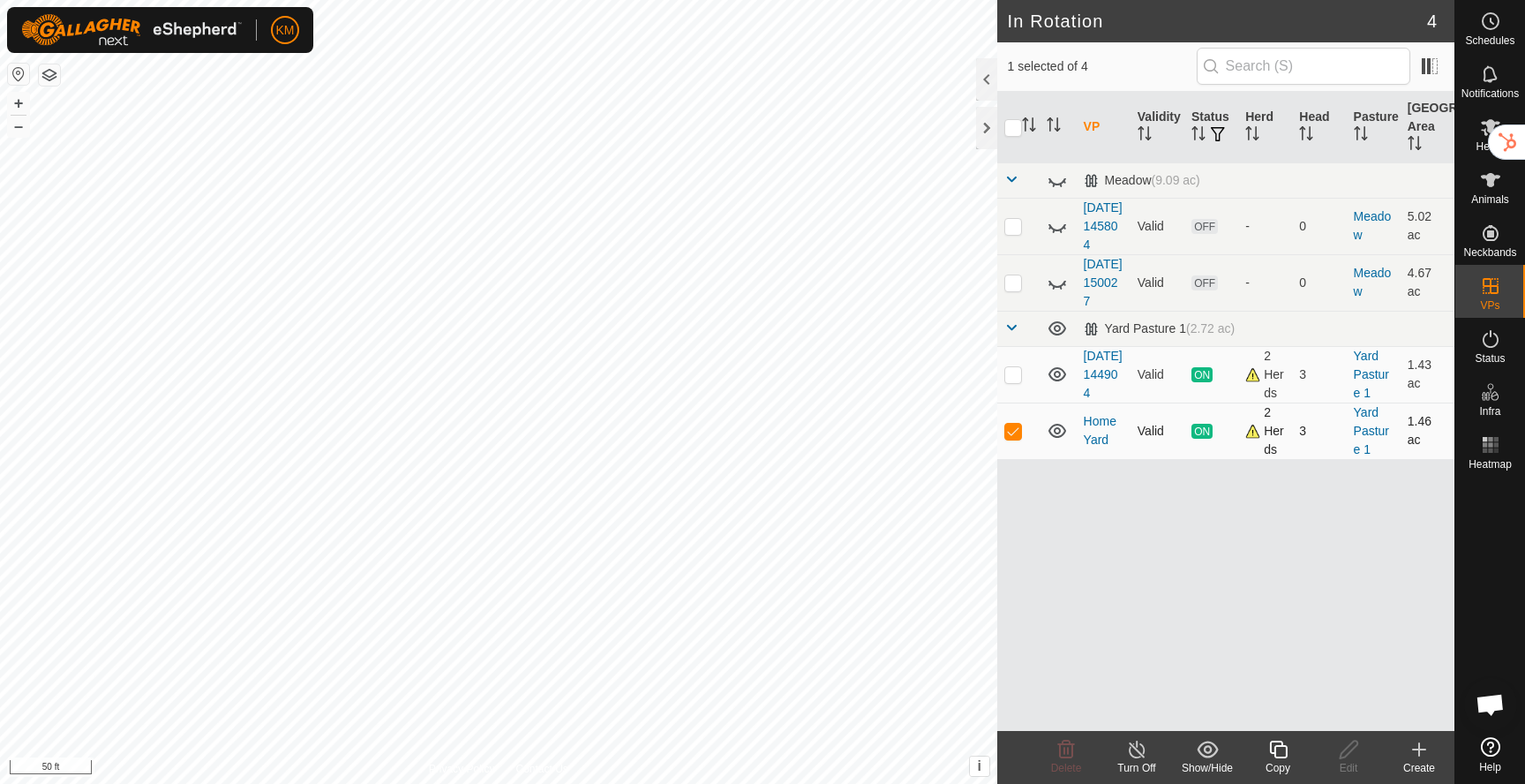
click at [1015, 438] on p-checkbox at bounding box center [1013, 430] width 17 height 14
checkbox input "false"
click at [1013, 381] on p-checkbox at bounding box center [1013, 374] width 17 height 14
checkbox input "true"
click at [1137, 746] on icon at bounding box center [1137, 750] width 16 height 17
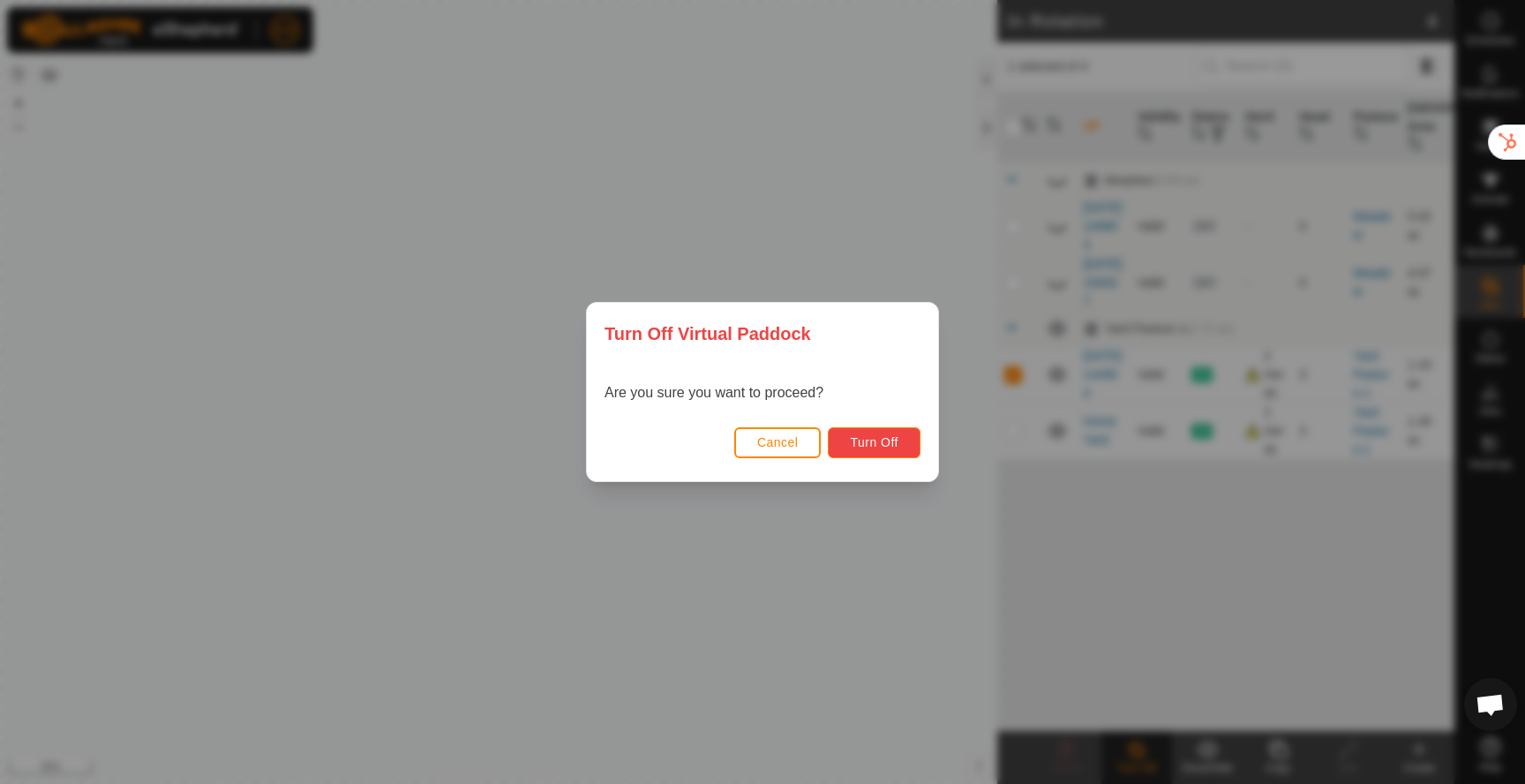
click at [871, 442] on span "Turn Off" at bounding box center [874, 442] width 49 height 14
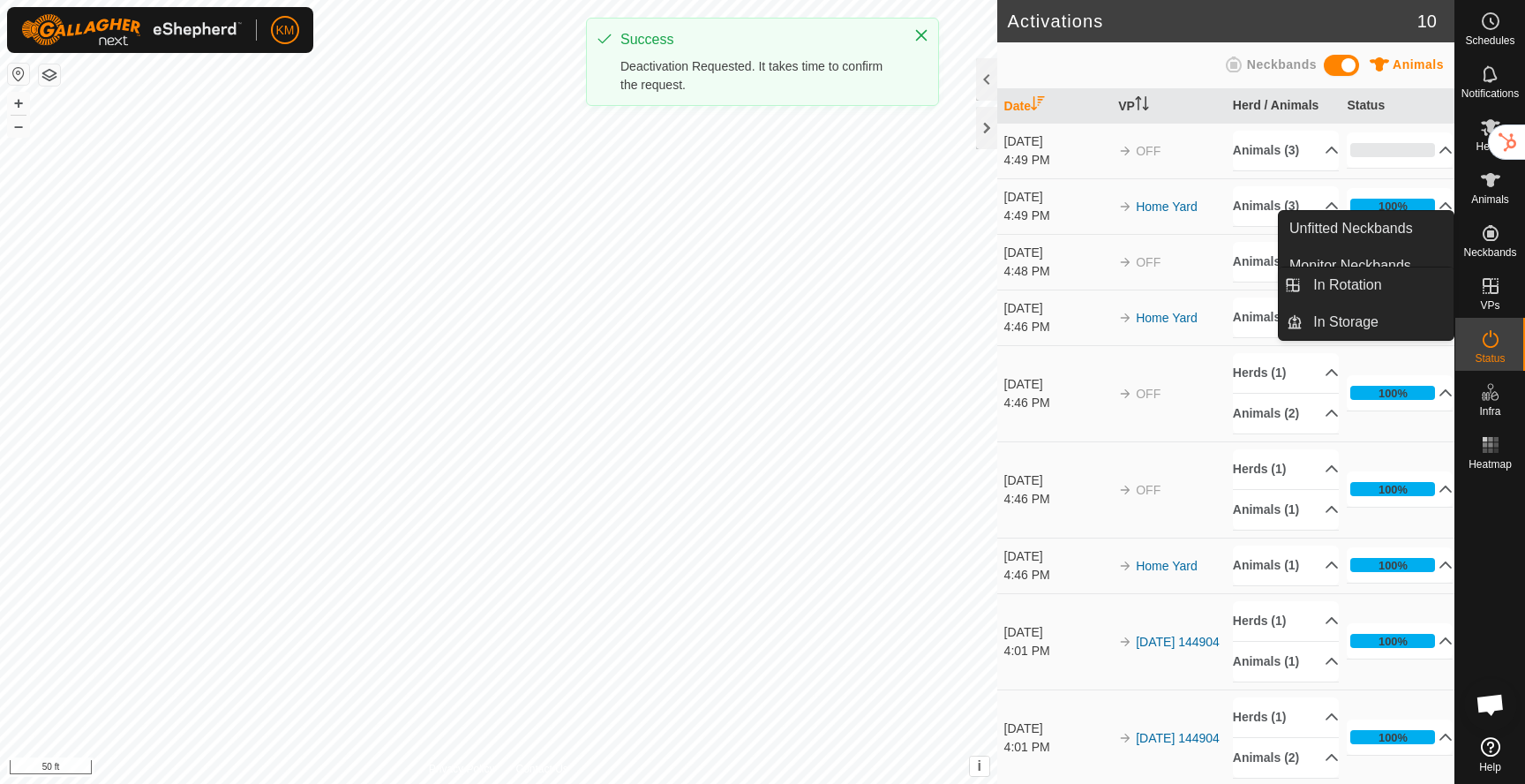
click at [1491, 289] on icon at bounding box center [1491, 286] width 21 height 21
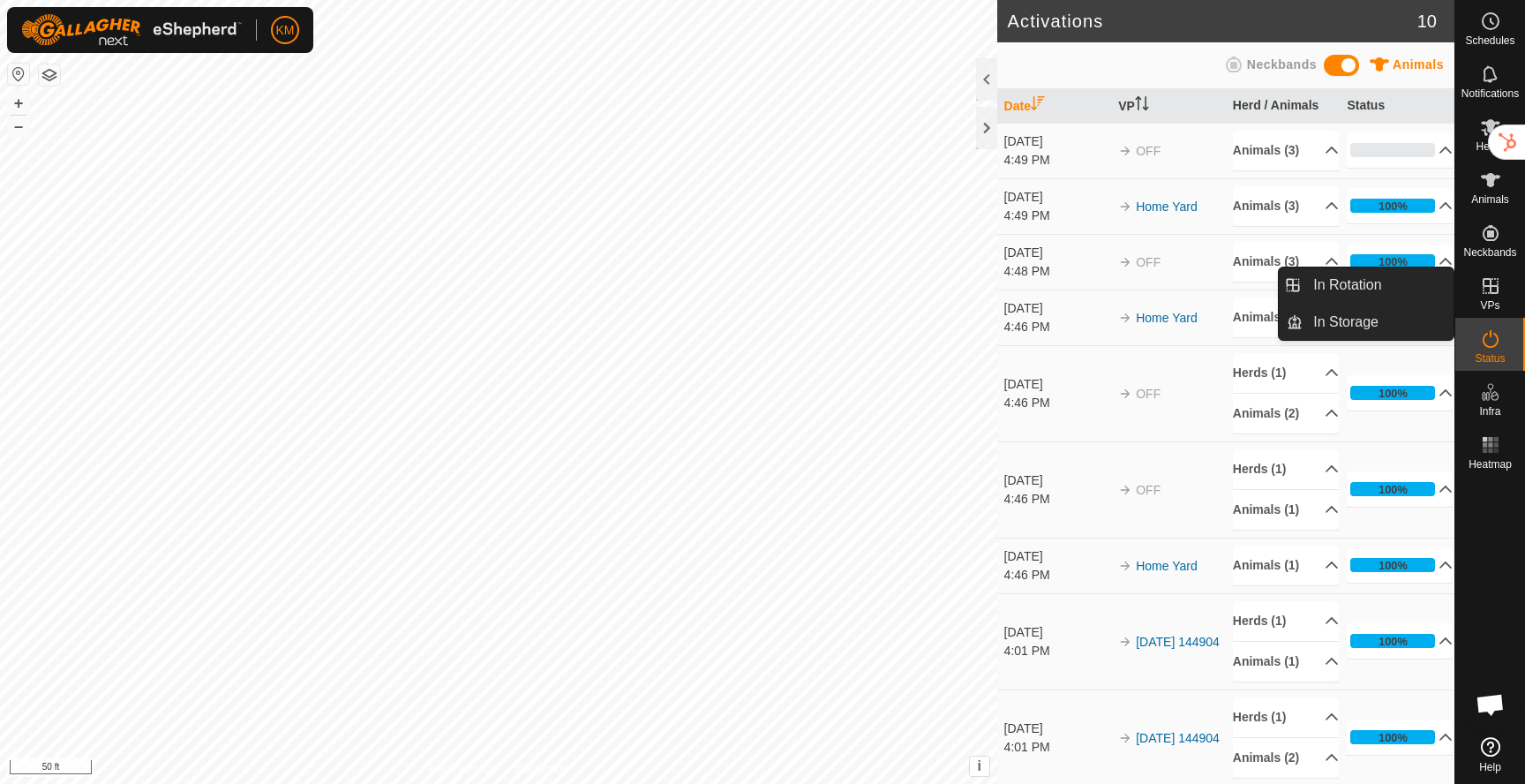
click at [1399, 288] on link "In Rotation" at bounding box center [1379, 285] width 151 height 35
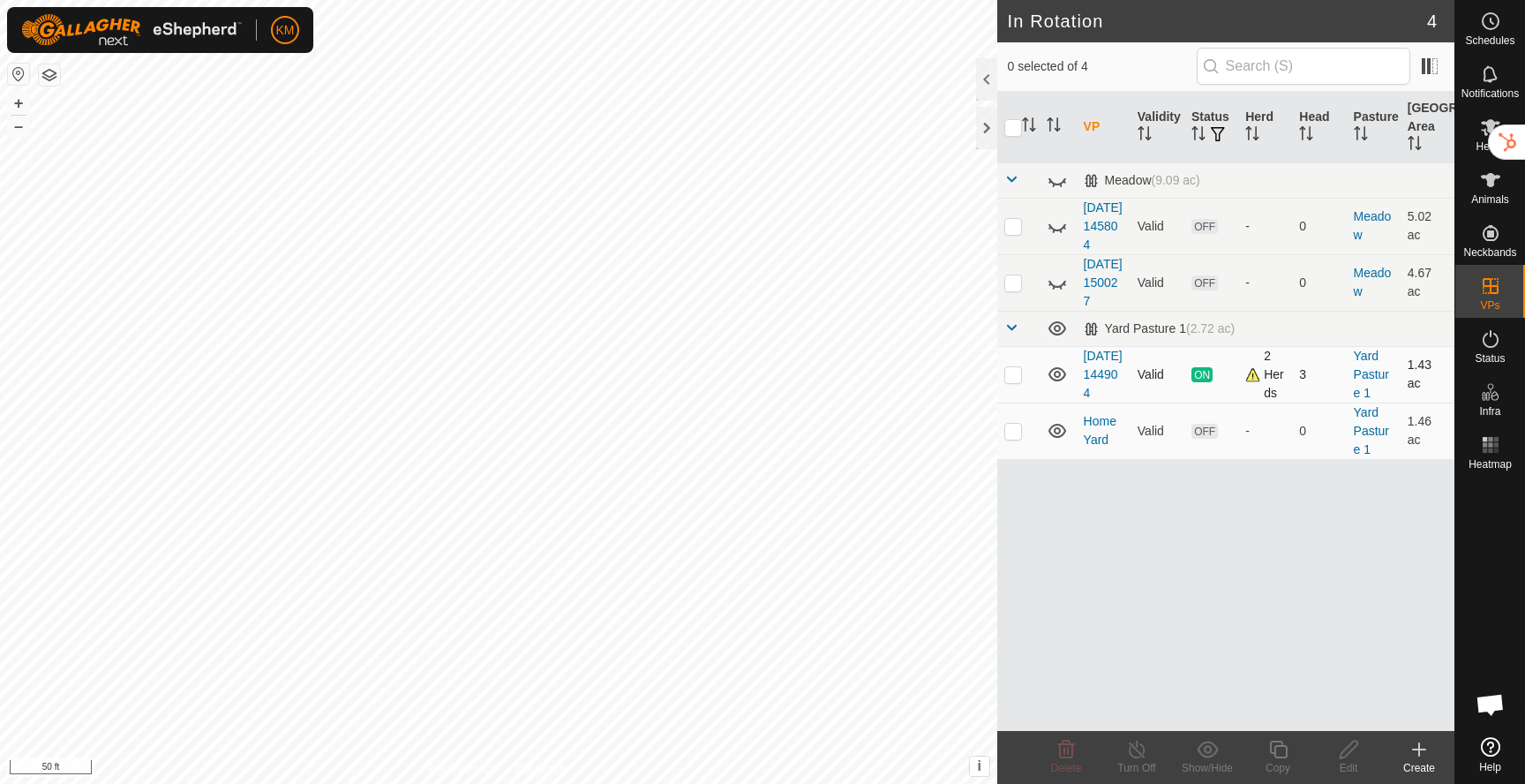
click at [1253, 403] on div "2 Herds" at bounding box center [1266, 375] width 40 height 55
click at [1015, 438] on p-checkbox at bounding box center [1013, 430] width 17 height 14
checkbox input "true"
click at [1492, 188] on icon at bounding box center [1491, 180] width 21 height 21
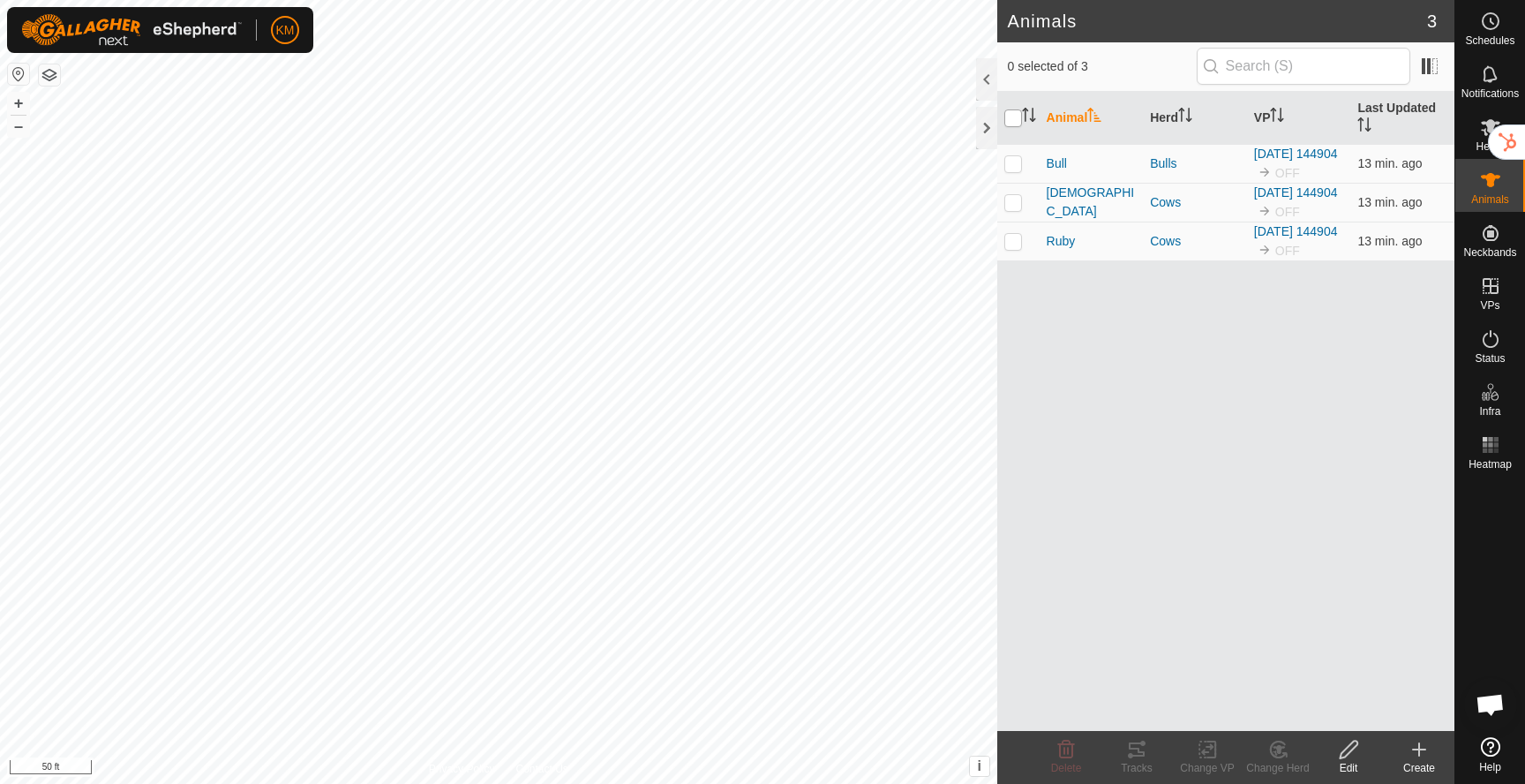
click at [1013, 114] on input "checkbox" at bounding box center [1013, 118] width 17 height 17
checkbox input "true"
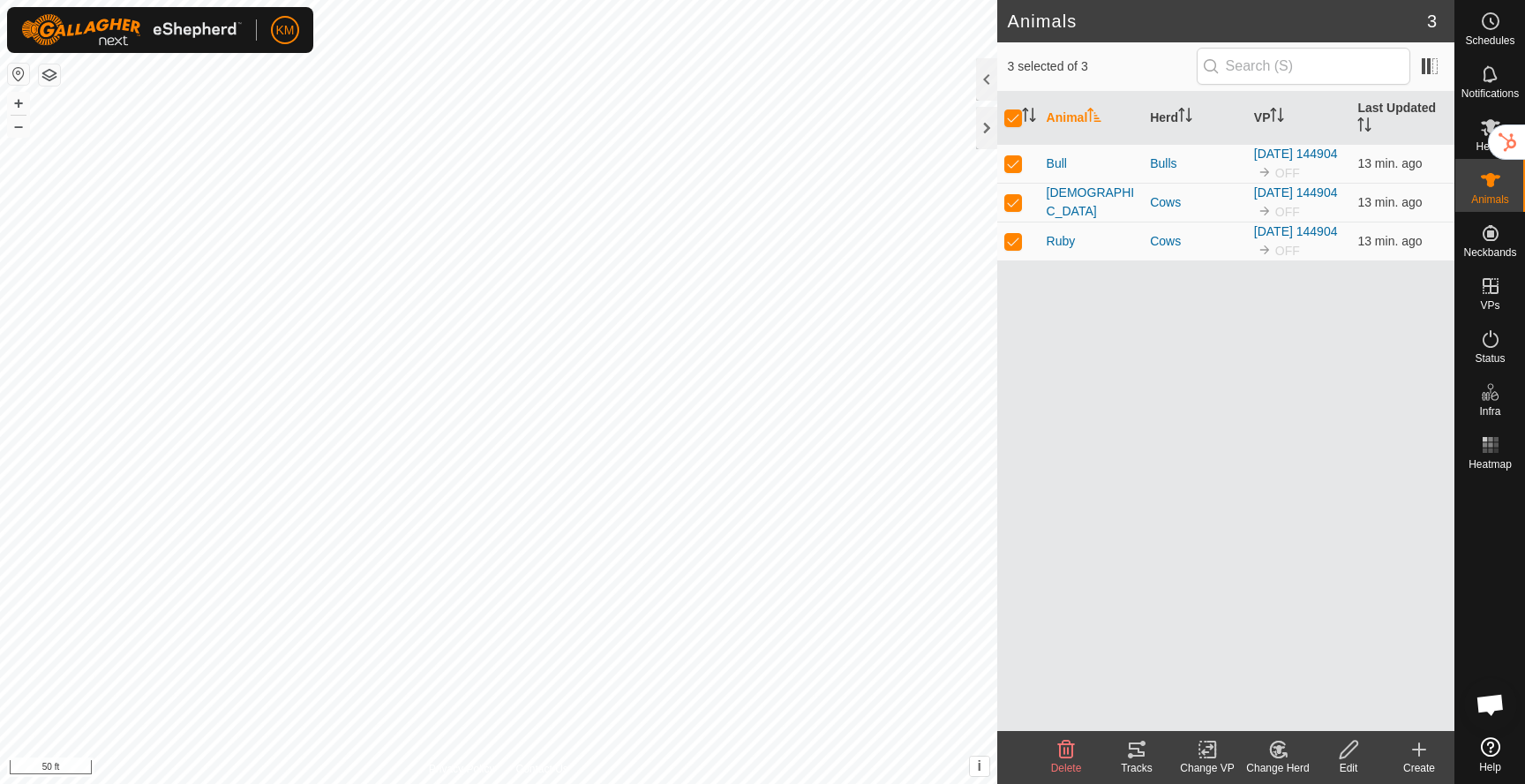
click at [1205, 750] on icon at bounding box center [1208, 750] width 22 height 21
click at [1241, 677] on link "Choose VP..." at bounding box center [1260, 673] width 175 height 35
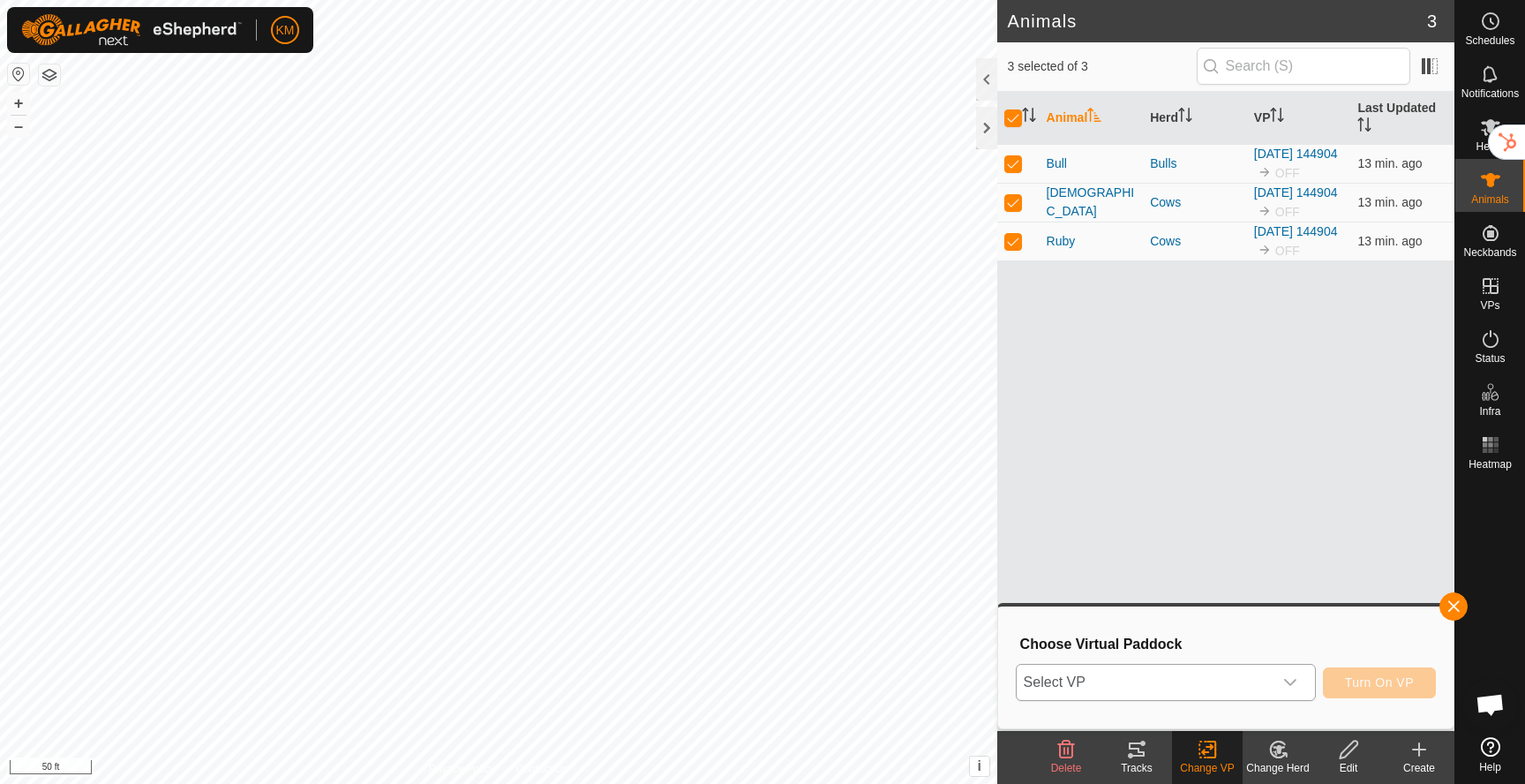
click at [1217, 691] on span "Select VP" at bounding box center [1144, 682] width 256 height 35
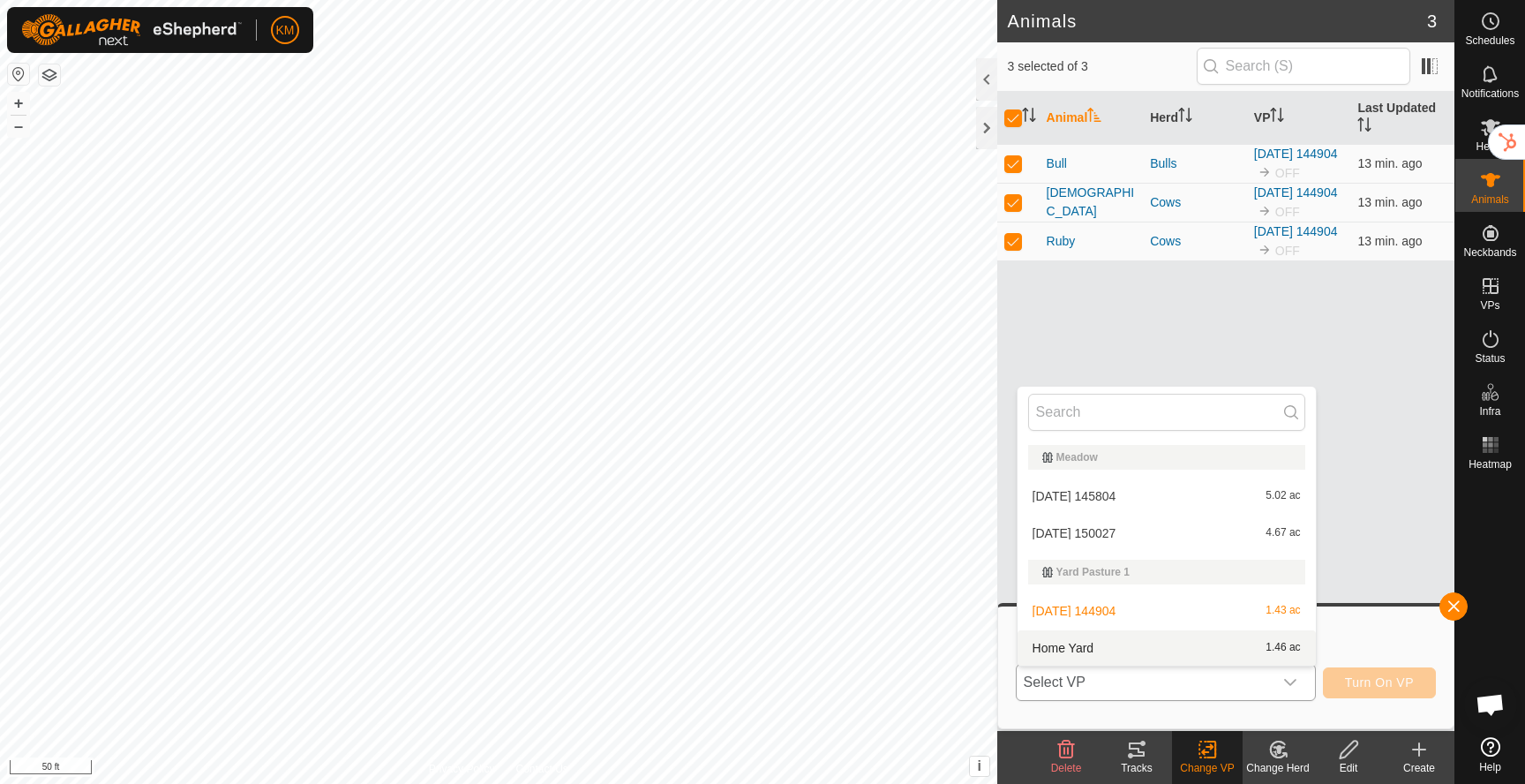
click at [1188, 653] on li "Home Yard 1.46 ac" at bounding box center [1166, 647] width 298 height 35
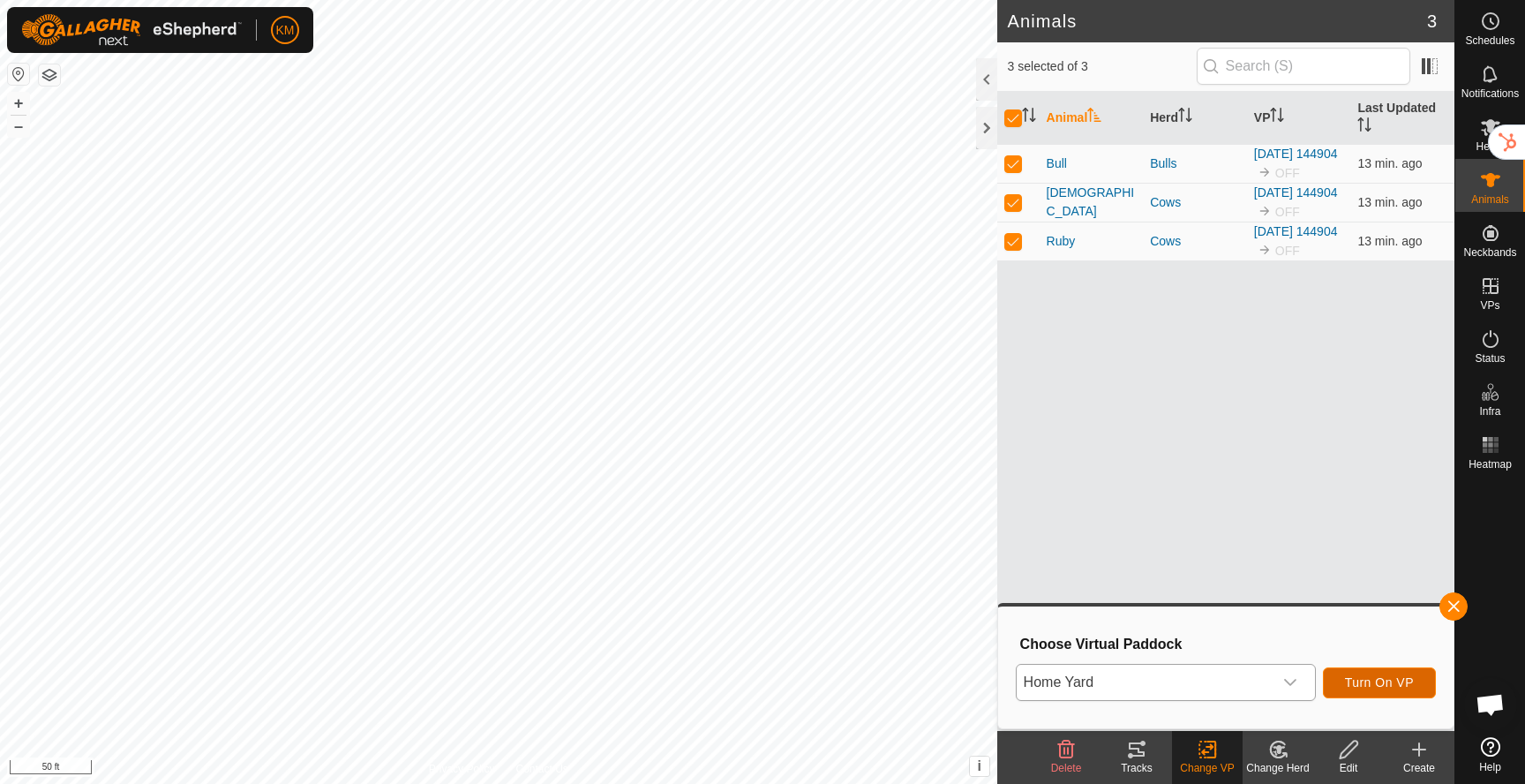
click at [1383, 689] on span "Turn On VP" at bounding box center [1380, 682] width 69 height 14
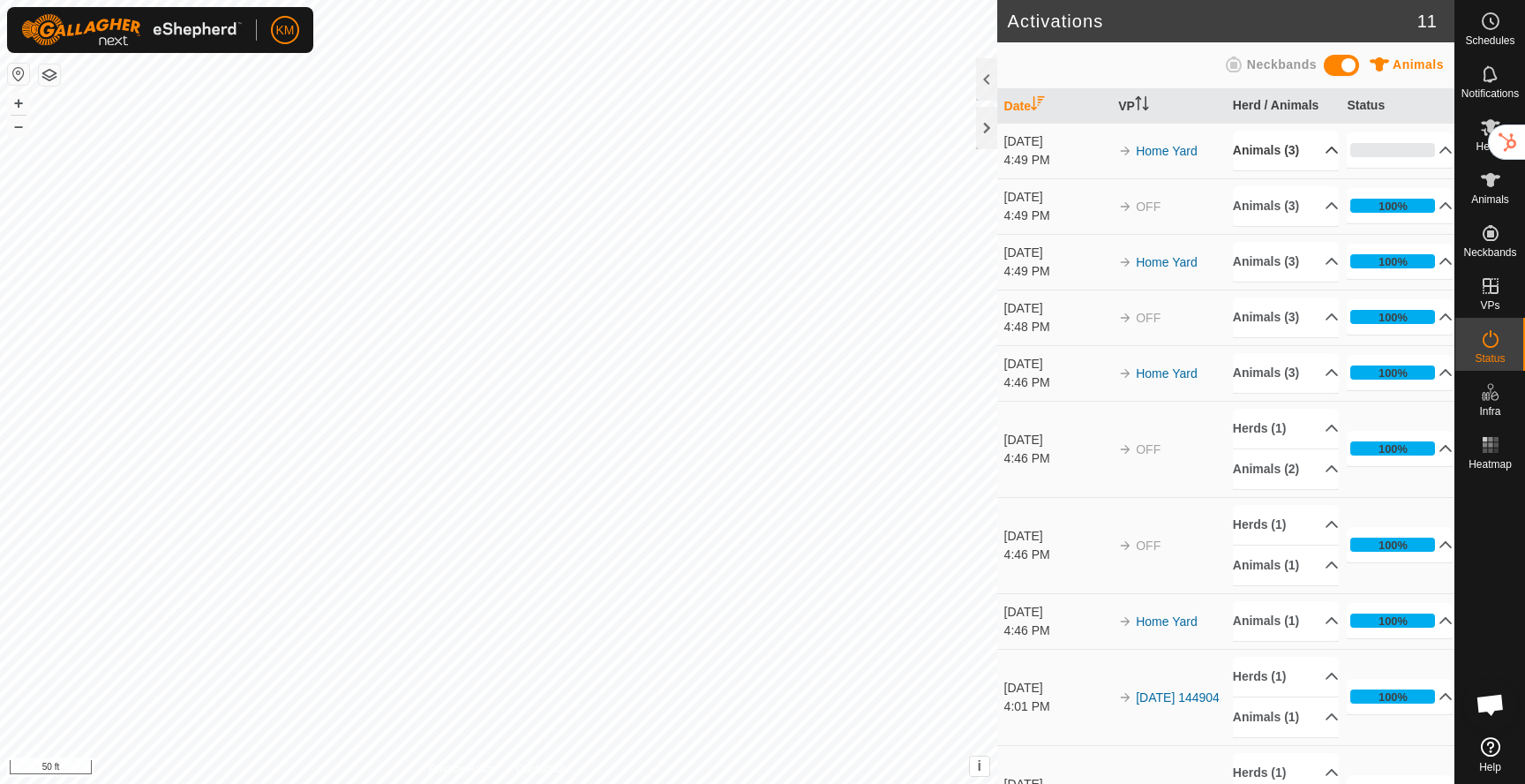
click at [1300, 158] on p-accordion-header "Animals (3)" at bounding box center [1286, 151] width 106 height 40
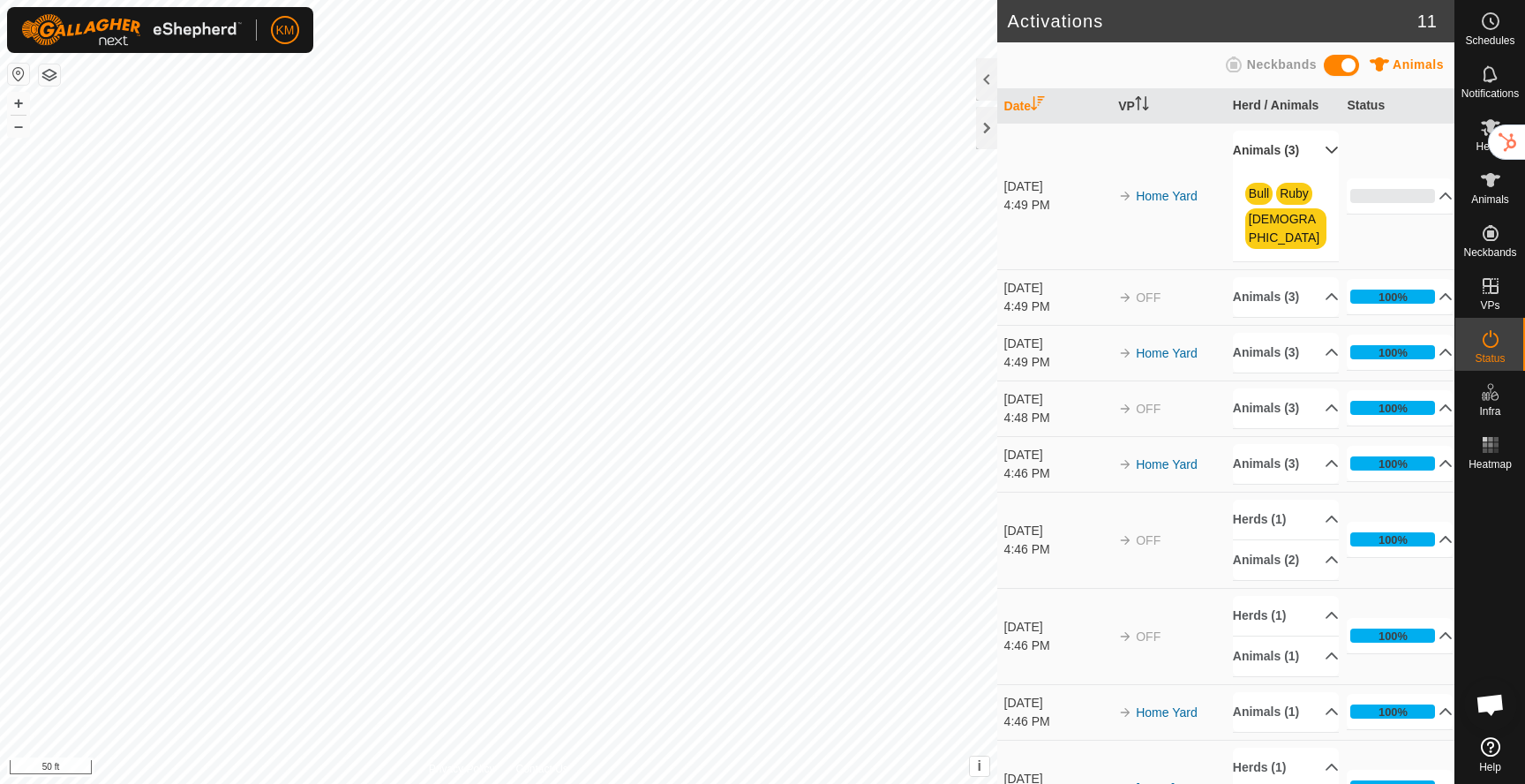
click at [1300, 157] on p-accordion-header "Animals (3)" at bounding box center [1286, 151] width 106 height 40
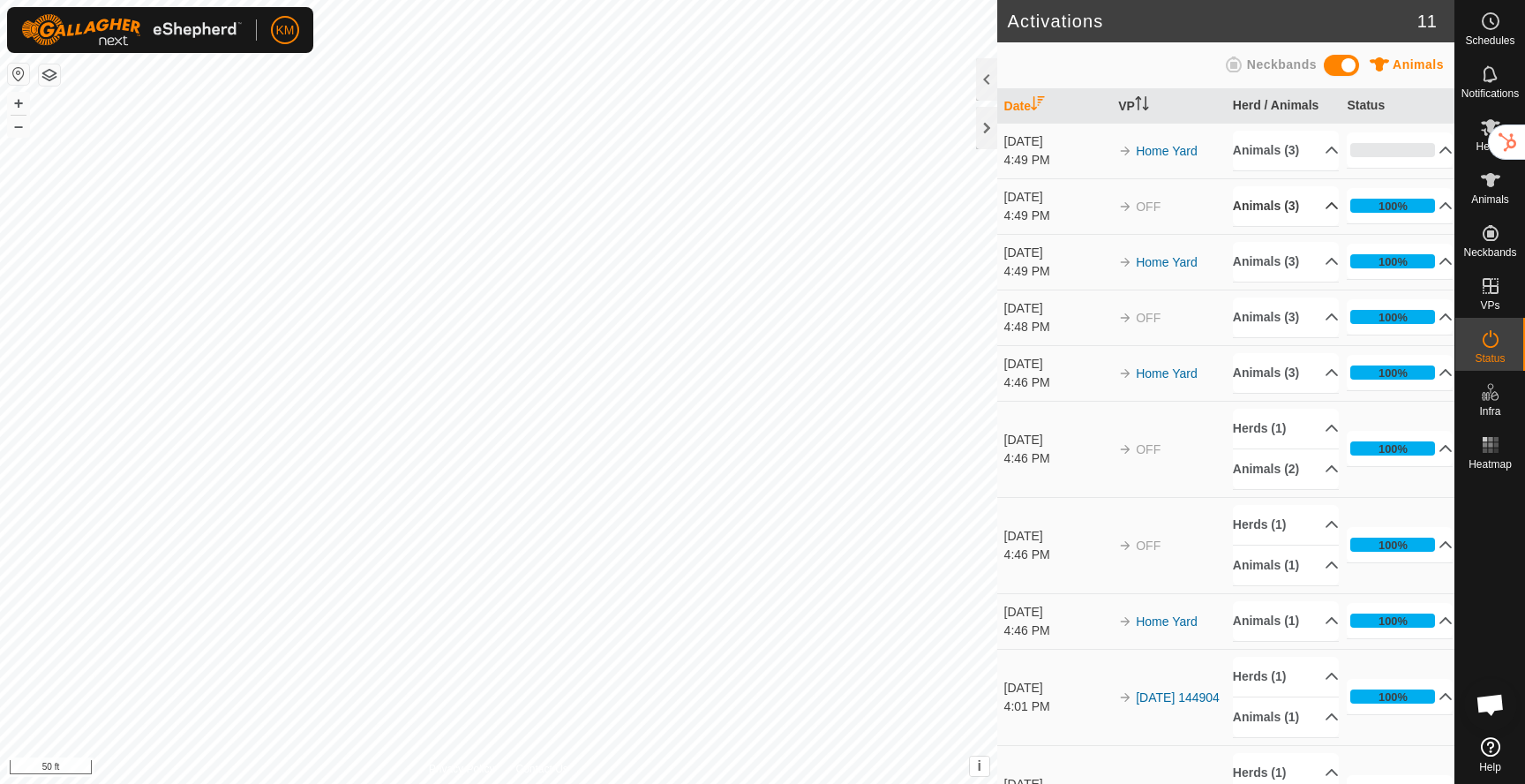
click at [1312, 204] on p-accordion-header "Animals (3)" at bounding box center [1286, 207] width 106 height 40
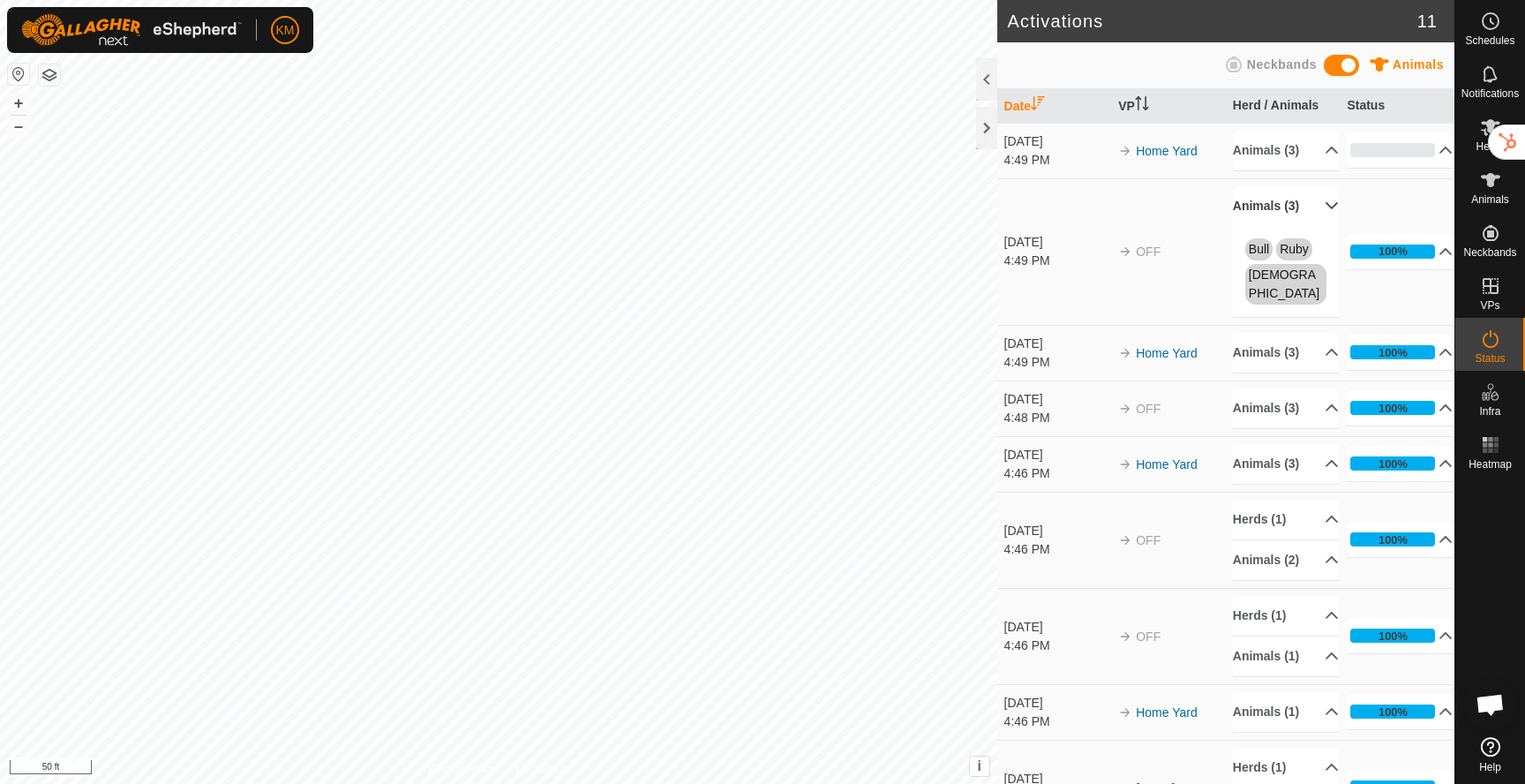
click at [1314, 205] on p-accordion-header "Animals (3)" at bounding box center [1286, 207] width 106 height 40
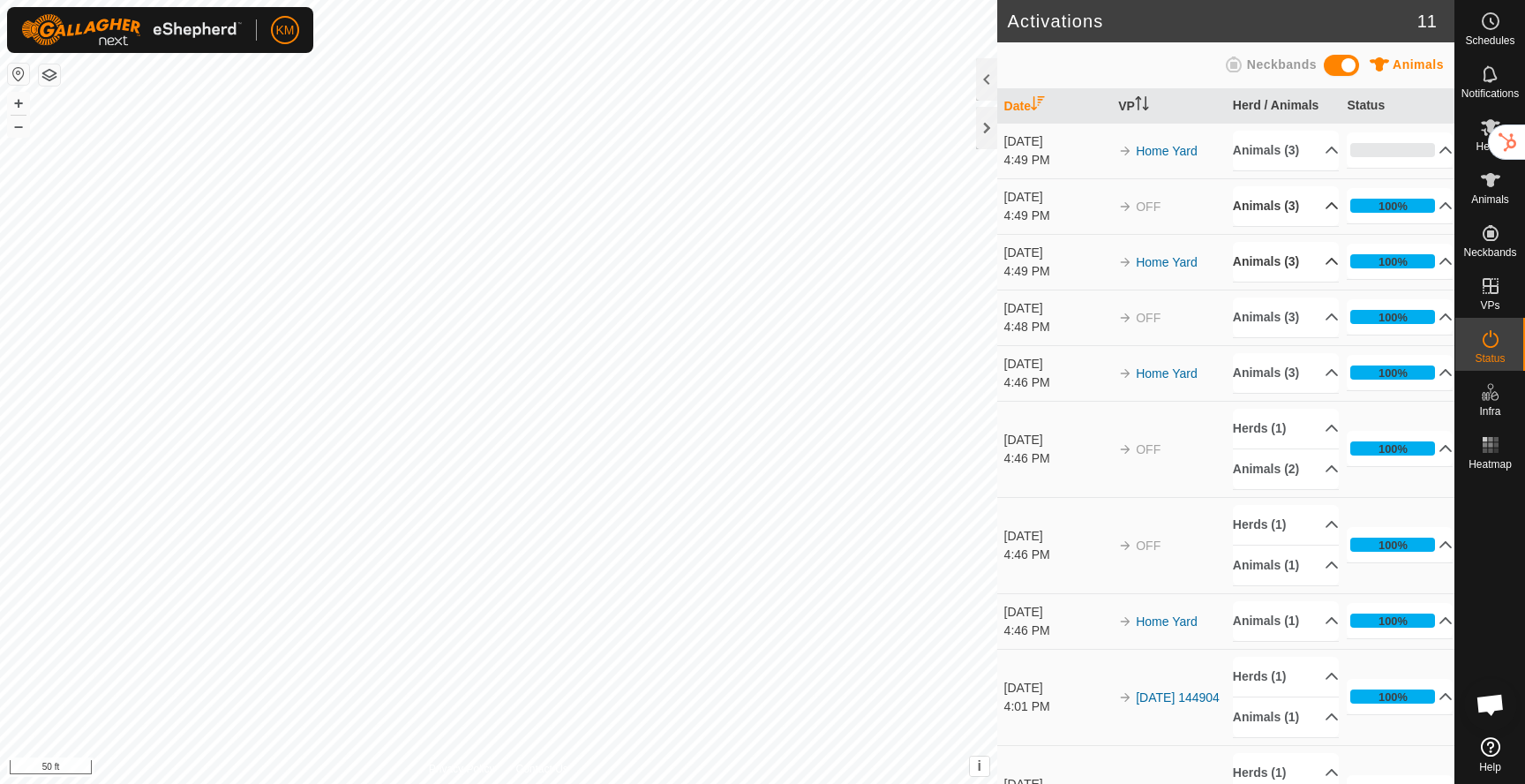
click at [1309, 256] on p-accordion-header "Animals (3)" at bounding box center [1286, 262] width 106 height 40
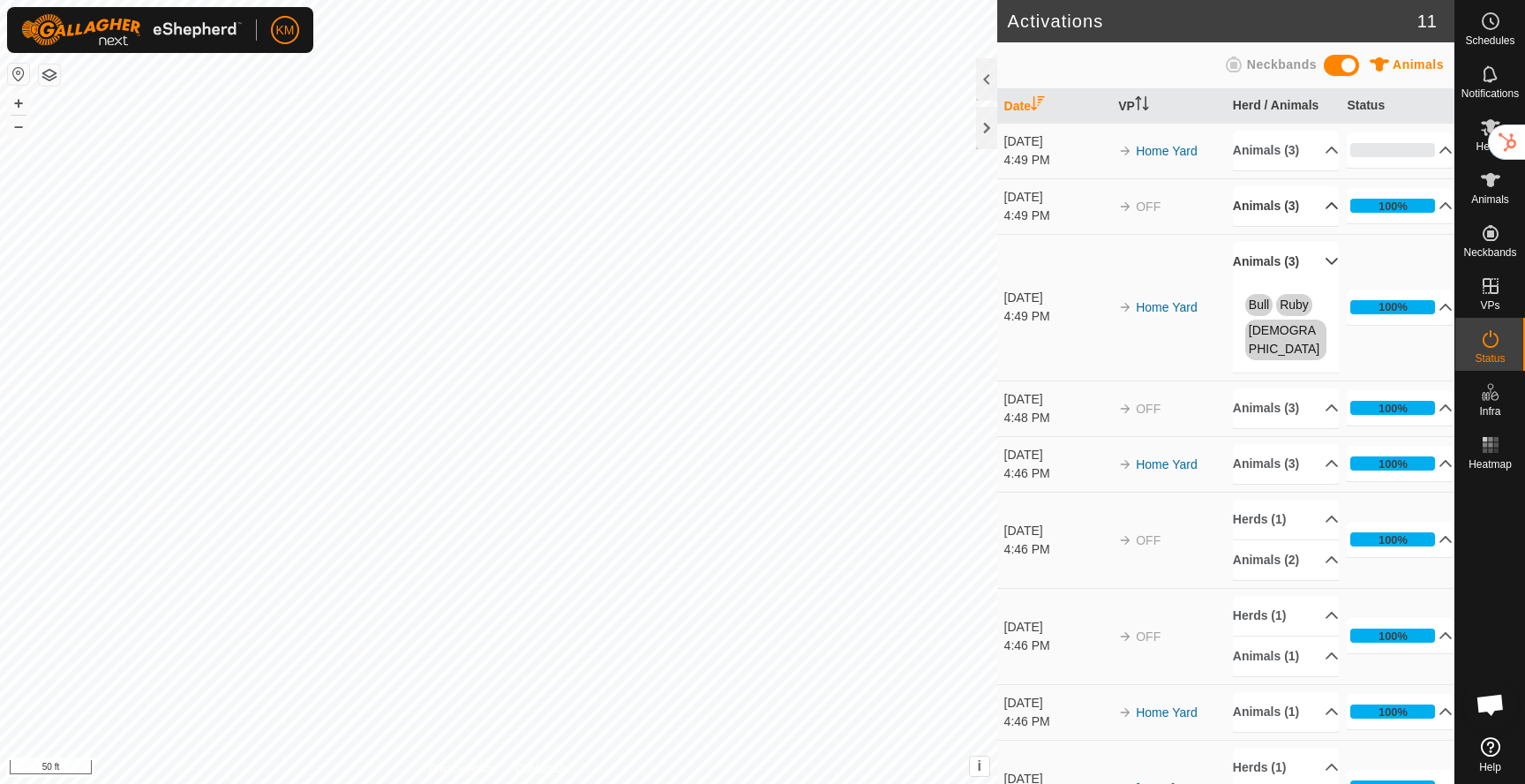
click at [1309, 256] on p-accordion-header "Animals (3)" at bounding box center [1286, 262] width 106 height 40
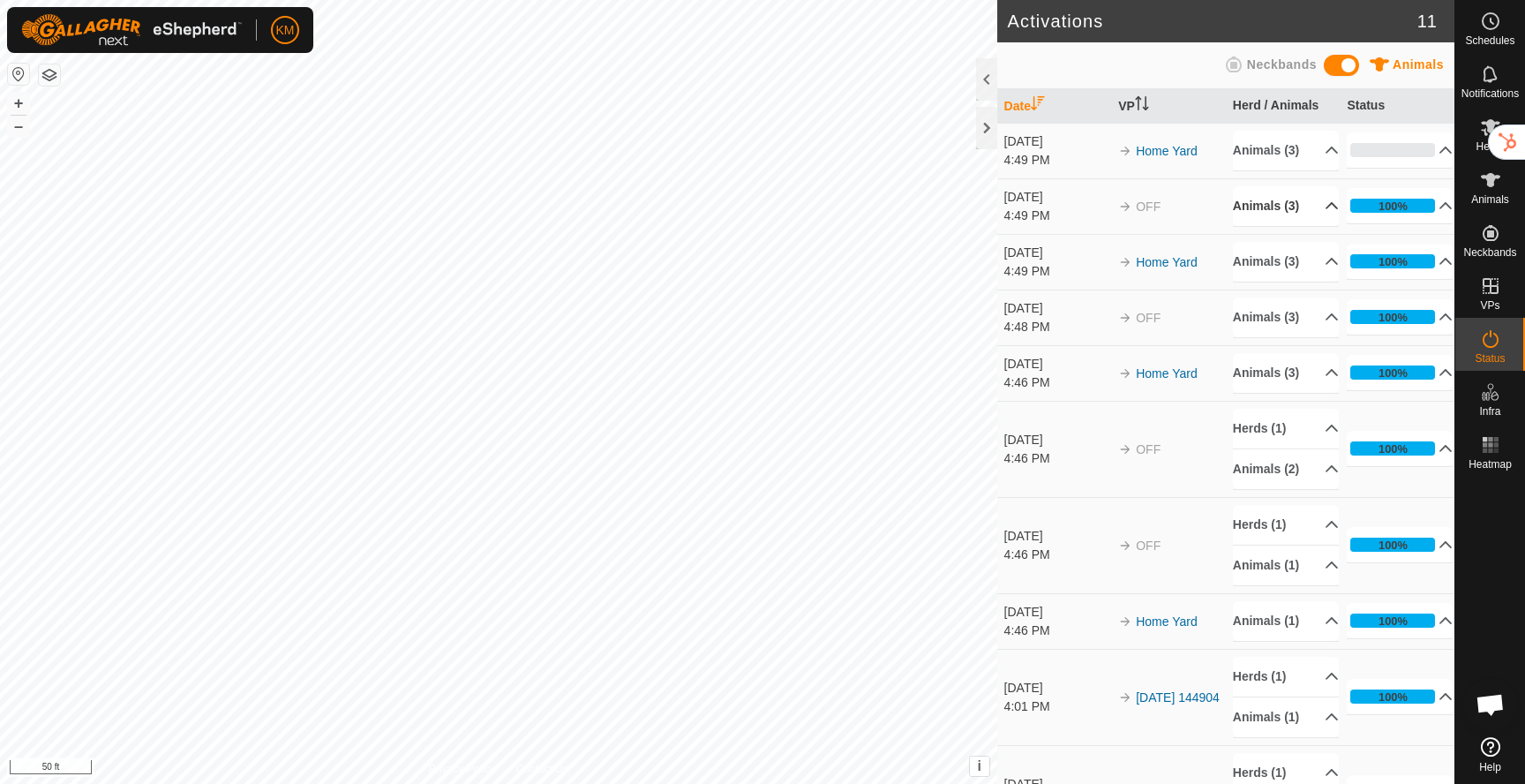
click at [1332, 66] on span at bounding box center [1341, 65] width 35 height 21
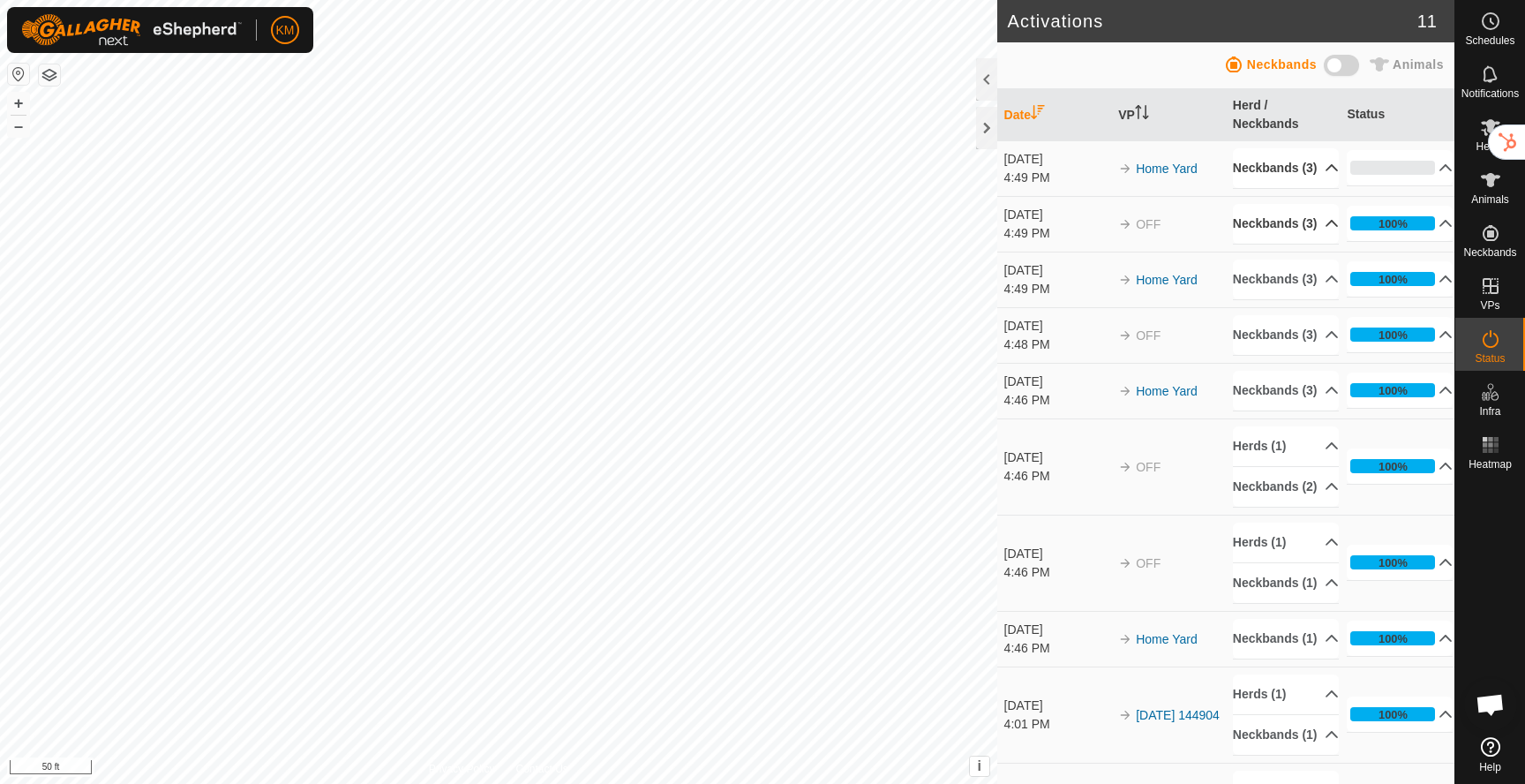
click at [1307, 167] on p-accordion-header "Neckbands (3)" at bounding box center [1286, 168] width 106 height 40
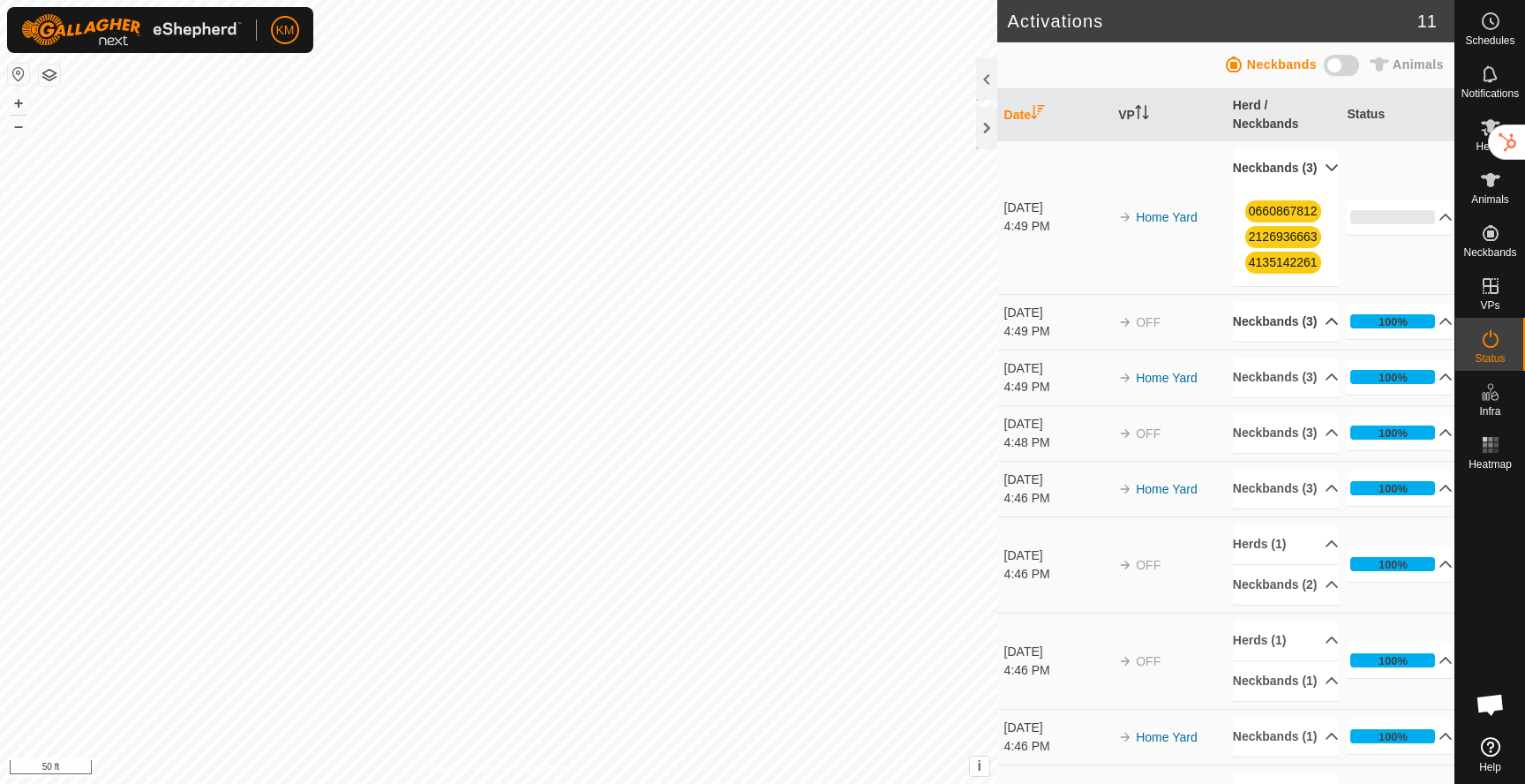
click at [1307, 167] on p-accordion-header "Neckbands (3)" at bounding box center [1286, 168] width 106 height 40
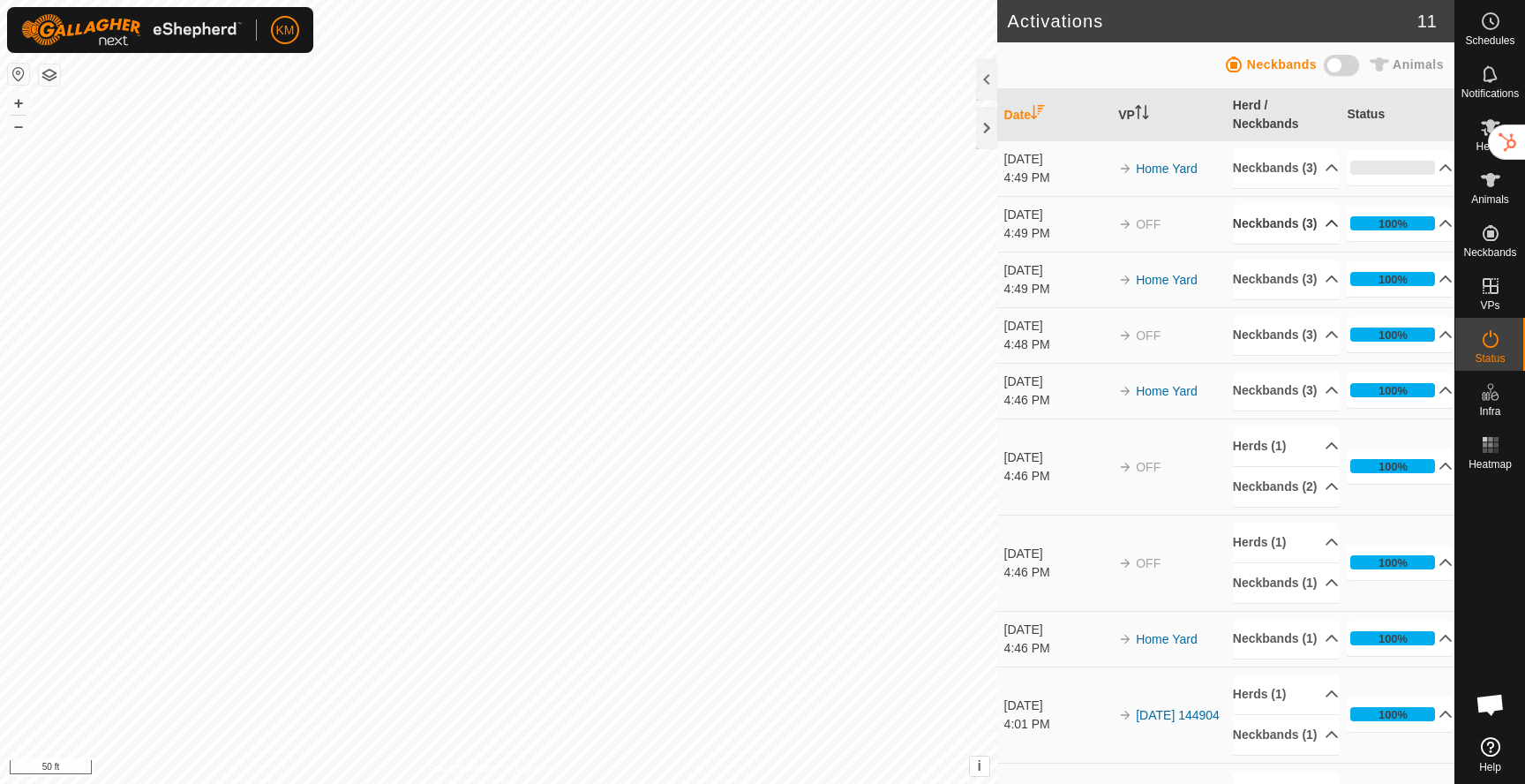
click at [1335, 69] on span at bounding box center [1341, 65] width 35 height 21
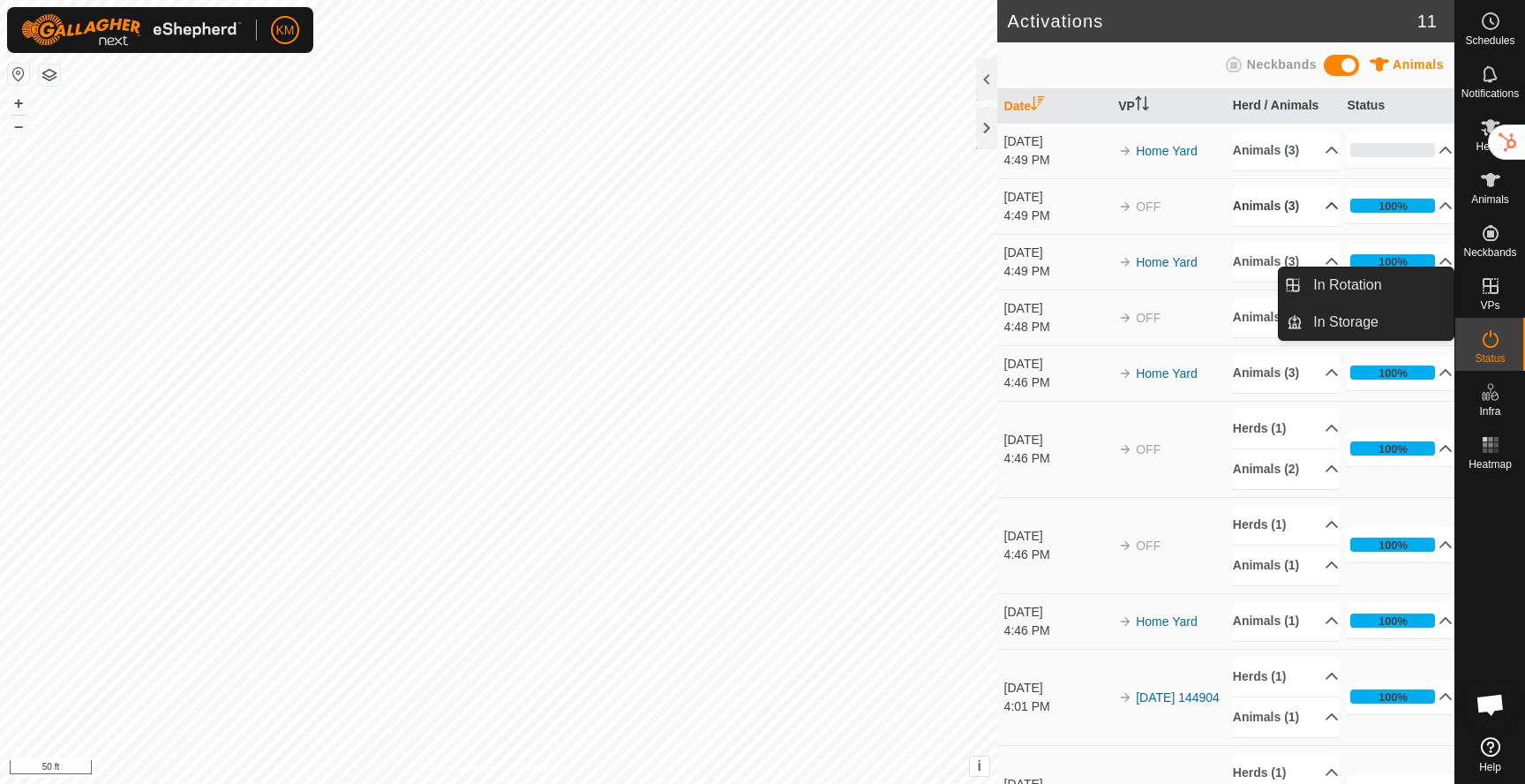
click at [1485, 294] on icon at bounding box center [1491, 286] width 21 height 21
click at [1488, 289] on icon at bounding box center [1491, 286] width 21 height 21
click at [1383, 322] on link "In Storage" at bounding box center [1379, 321] width 151 height 35
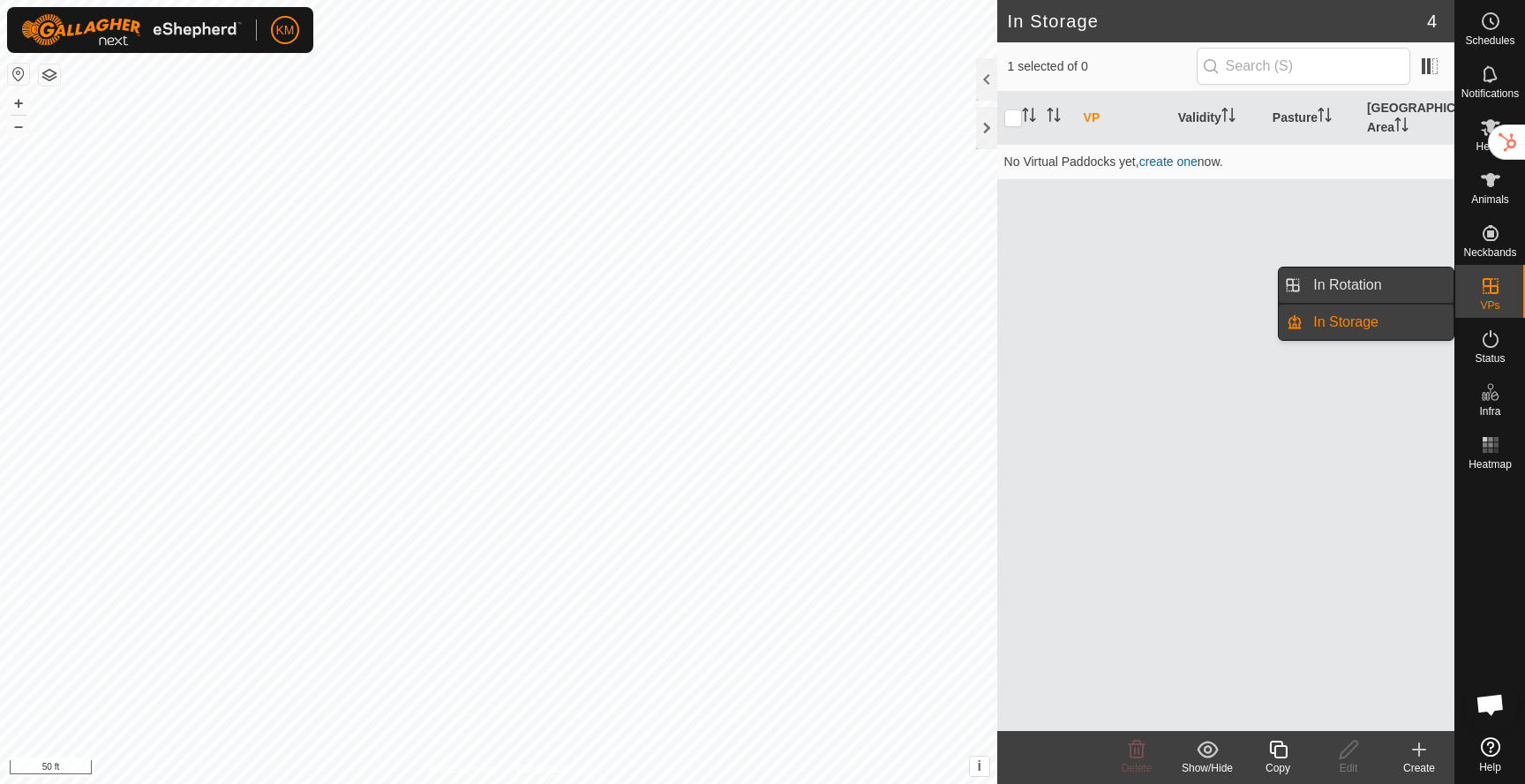
click at [1364, 281] on link "In Rotation" at bounding box center [1379, 285] width 151 height 35
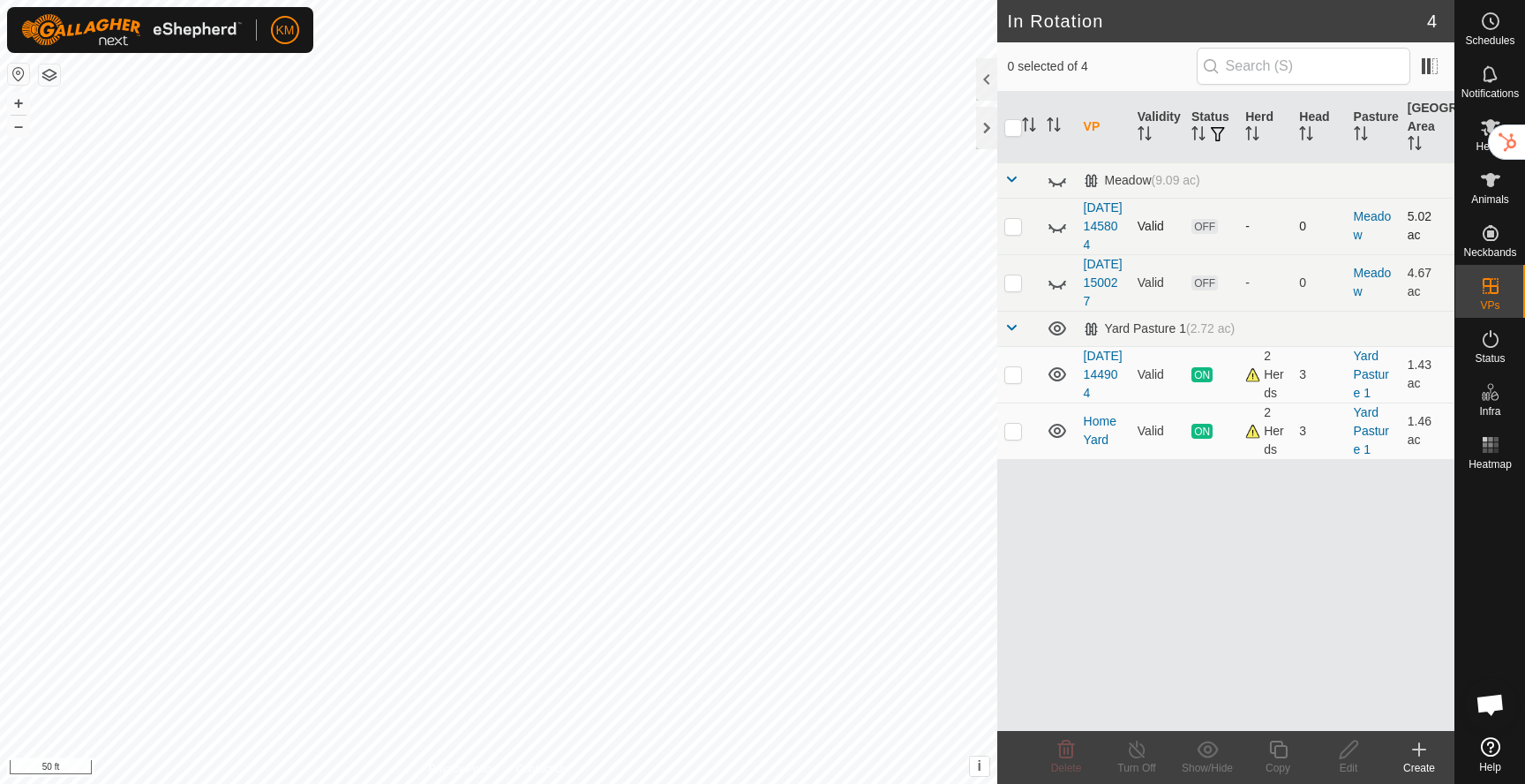
click at [1016, 231] on p-checkbox at bounding box center [1013, 226] width 17 height 14
checkbox input "true"
click at [1010, 290] on p-checkbox at bounding box center [1013, 282] width 17 height 14
checkbox input "true"
click at [1430, 68] on span at bounding box center [1430, 66] width 29 height 29
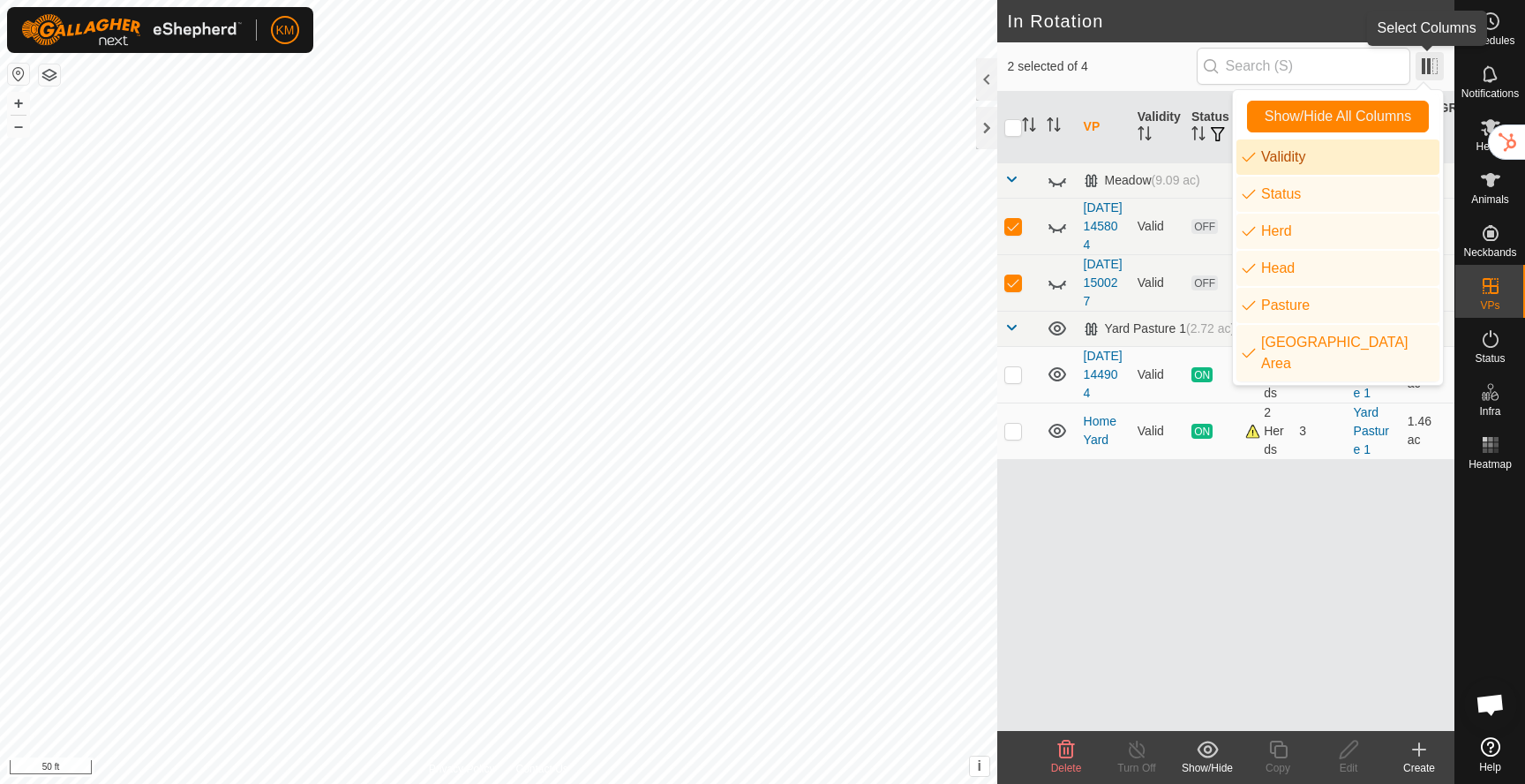
click at [1431, 63] on span at bounding box center [1430, 66] width 29 height 29
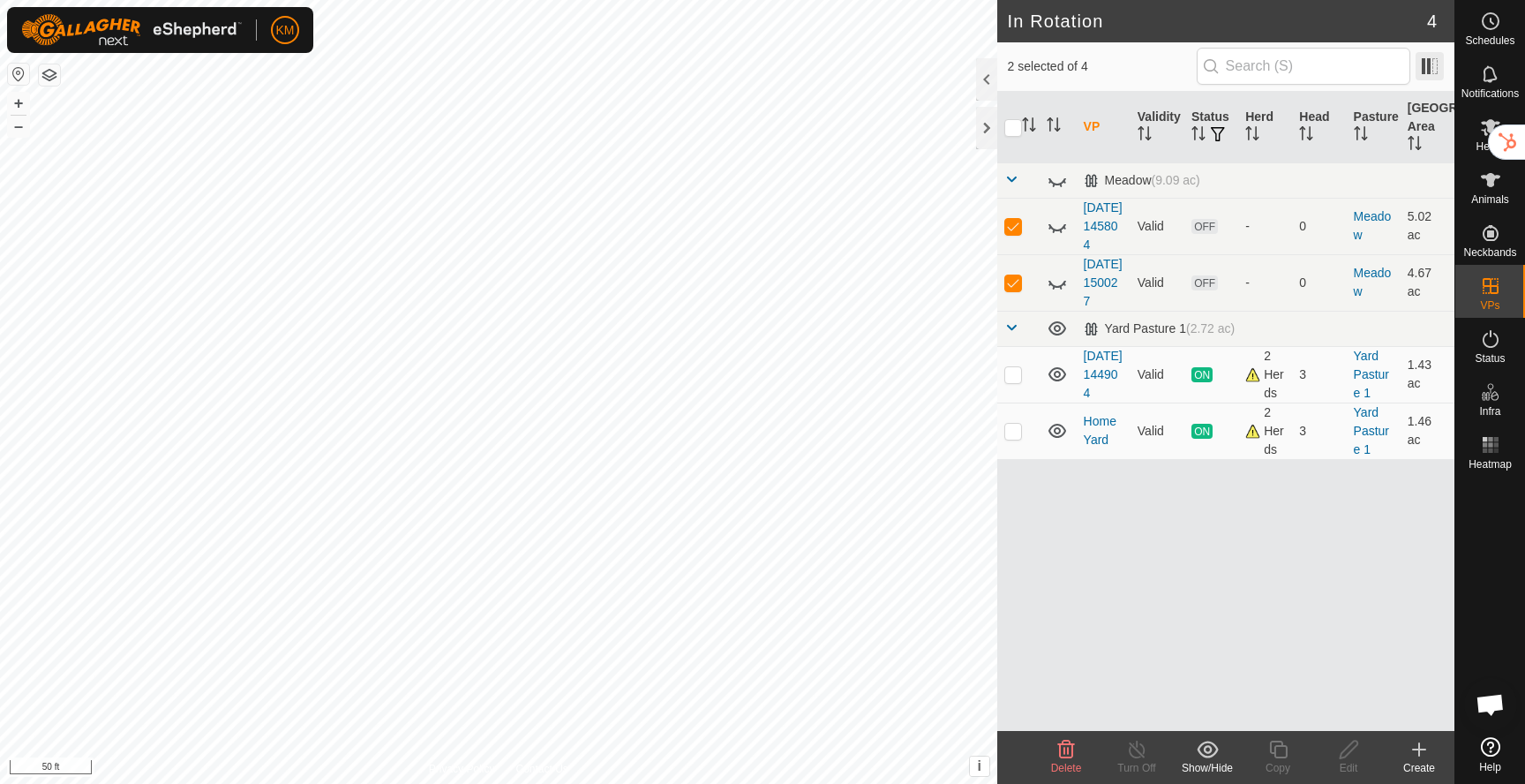
click at [1431, 63] on span at bounding box center [1430, 66] width 29 height 29
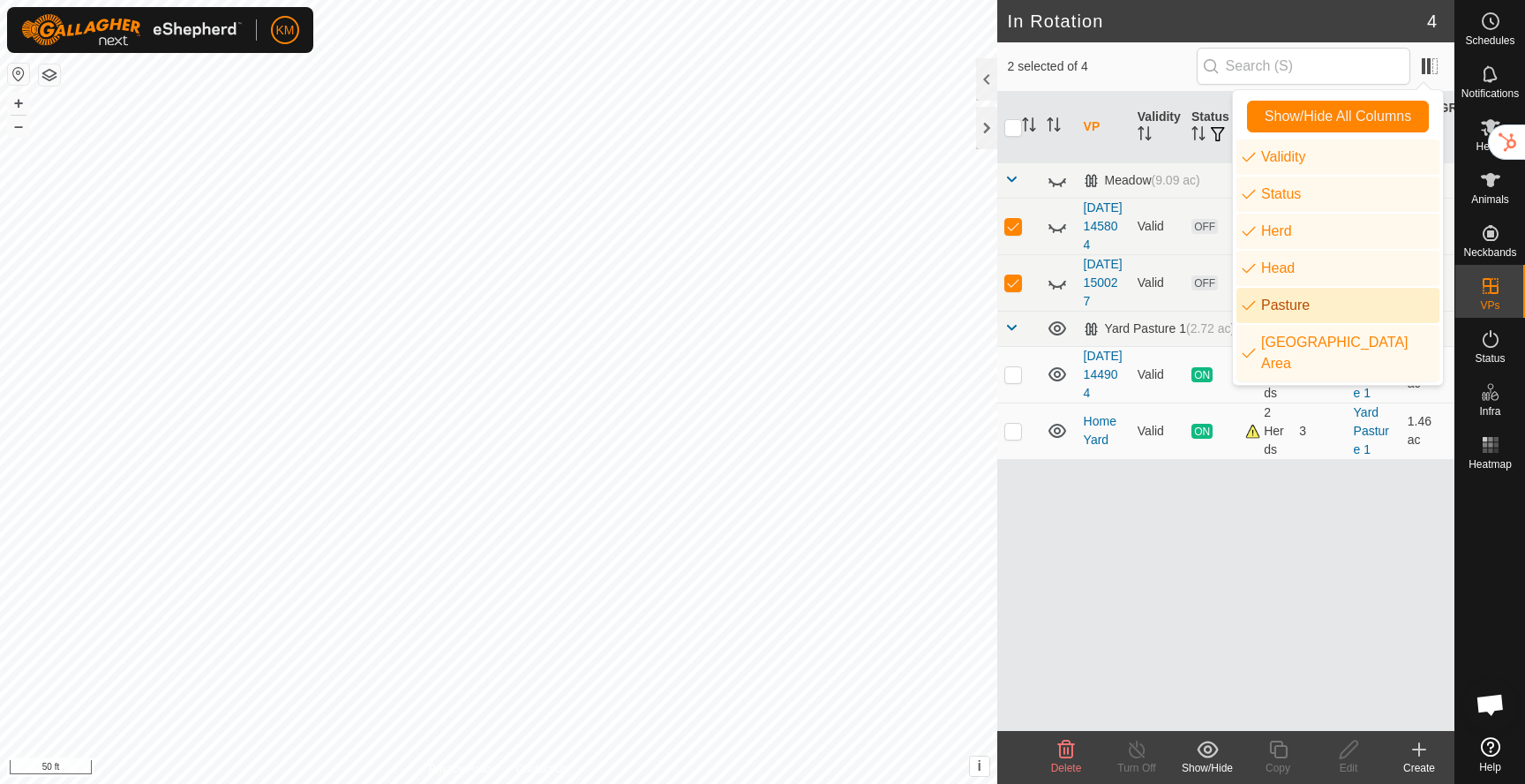
click at [1244, 303] on li "Pasture" at bounding box center [1338, 305] width 203 height 35
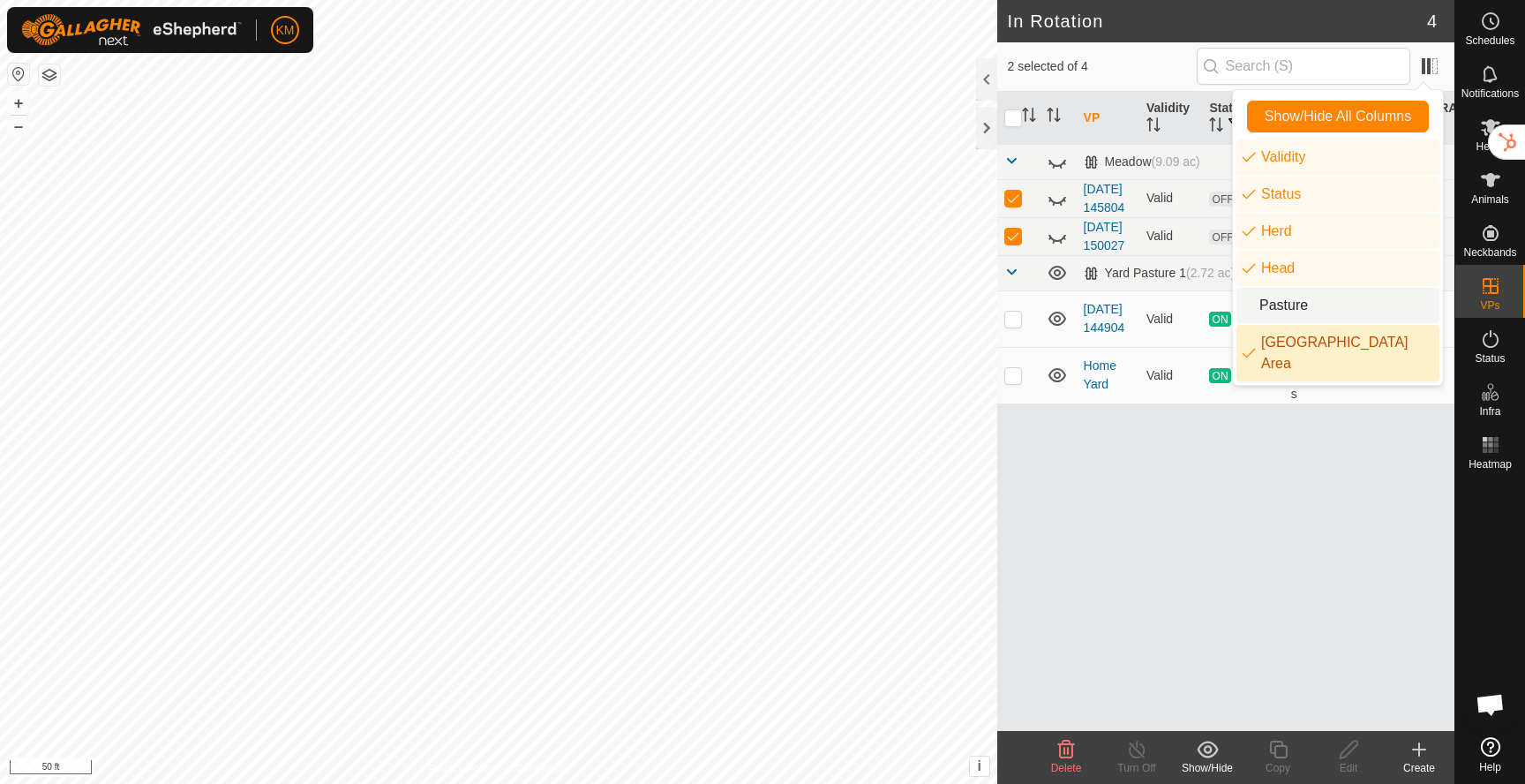
click at [1310, 576] on div "VP Validity Status Herd Head Grazing Area Meadow (9.09 ac) 2025-09-24 145804 Va…" at bounding box center [1226, 411] width 457 height 639
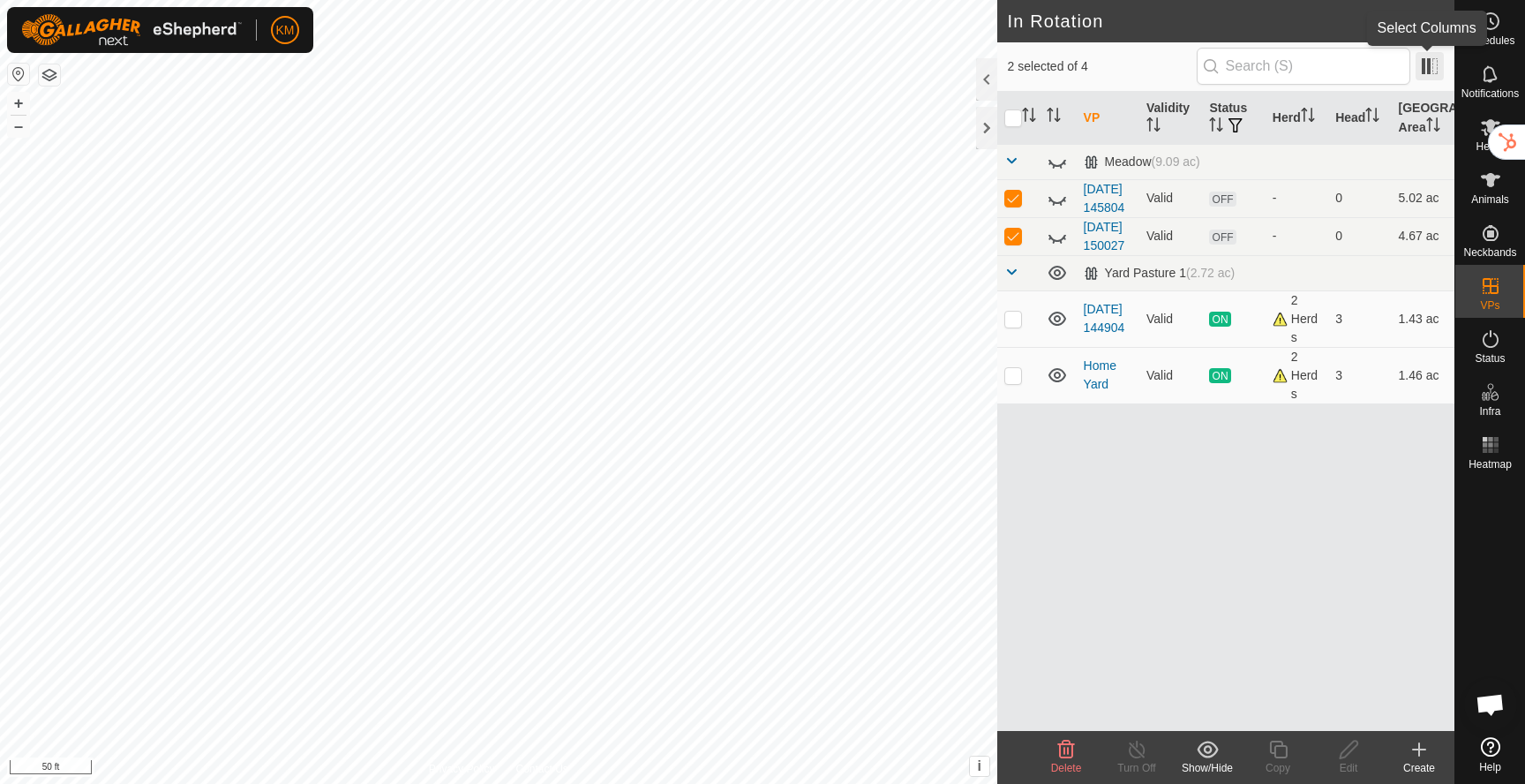
click at [1429, 68] on span at bounding box center [1430, 66] width 29 height 29
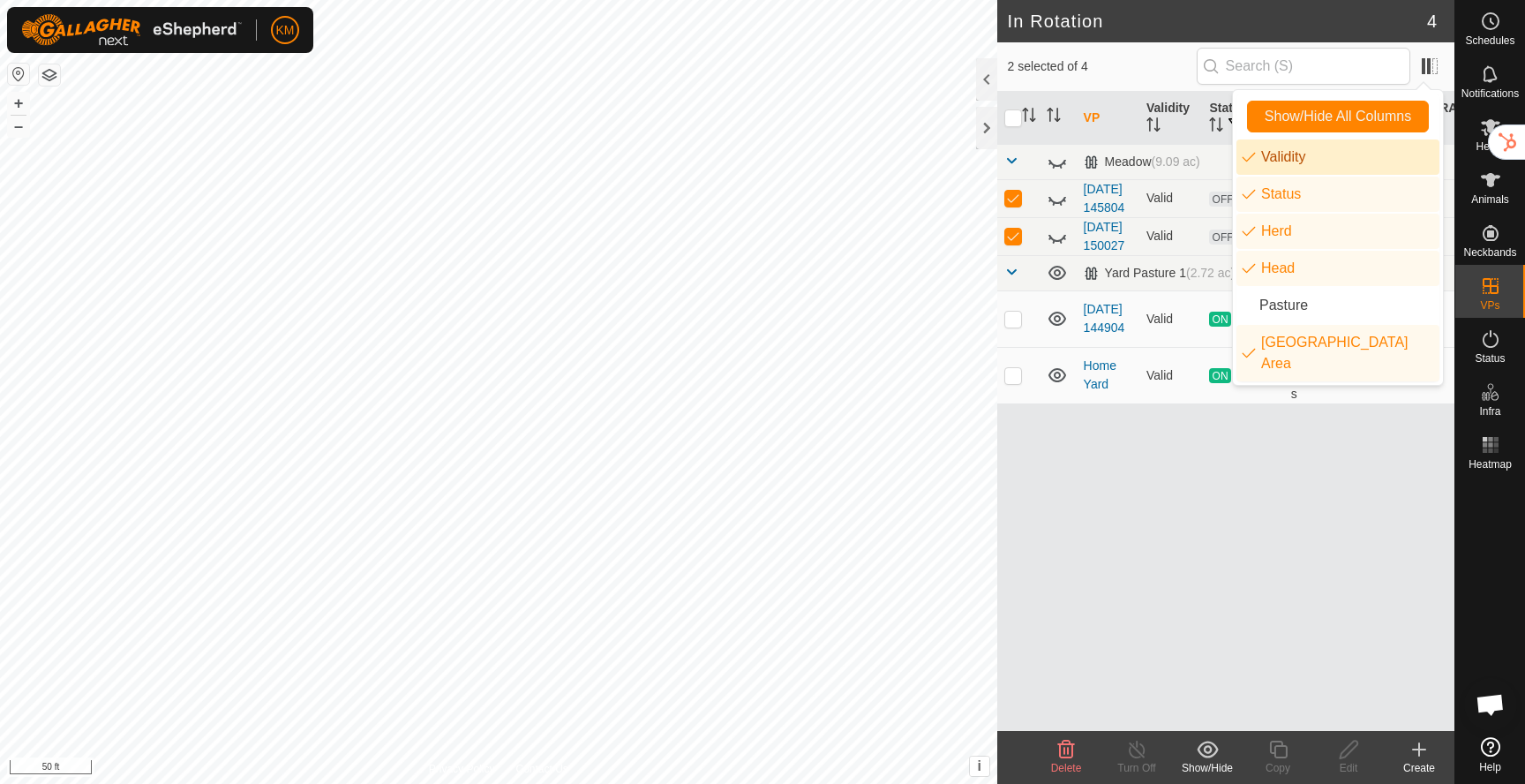
click at [1284, 163] on li "Validity" at bounding box center [1338, 157] width 203 height 35
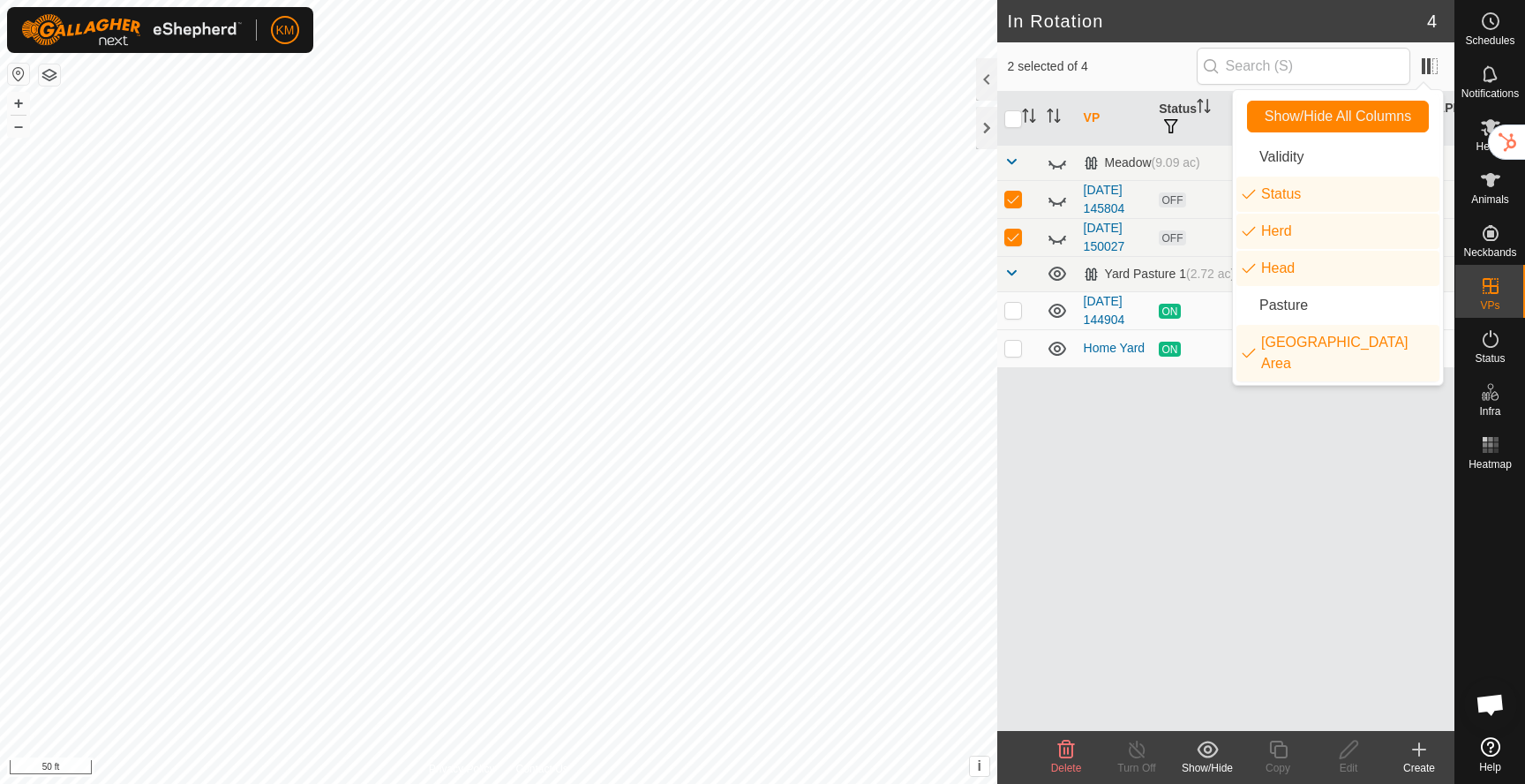
click at [1315, 556] on div "VP Status Herd Head Grazing Area Meadow (9.09 ac) 2025-09-24 145804 OFF - 0 5.0…" at bounding box center [1226, 411] width 457 height 639
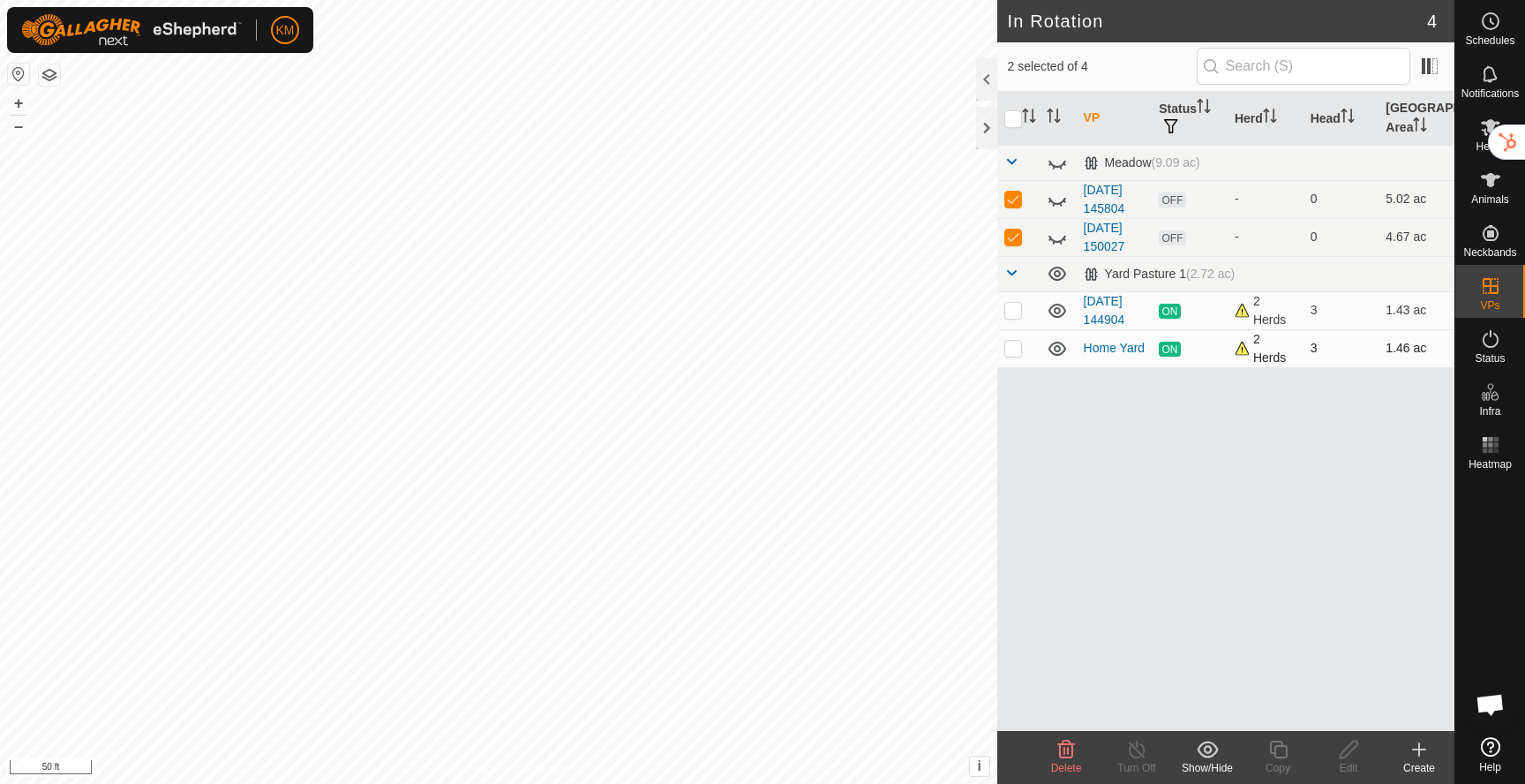
click at [1242, 350] on div "2 Herds" at bounding box center [1265, 348] width 62 height 37
click at [1242, 441] on div "VP Status Herd Head Grazing Area Meadow (9.09 ac) 2025-09-24 145804 OFF - 0 5.0…" at bounding box center [1226, 411] width 457 height 639
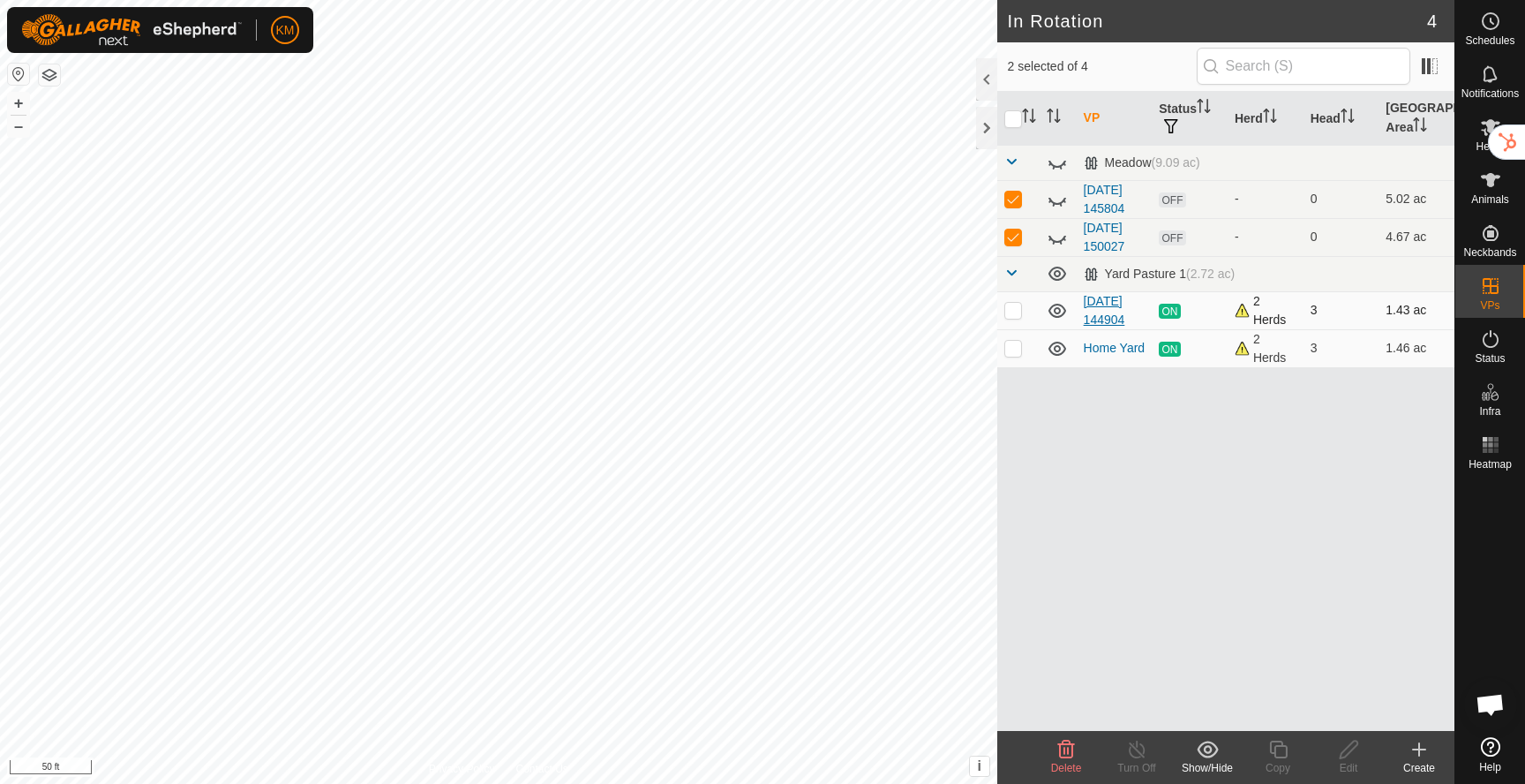
click at [1107, 301] on link "[DATE] 144904" at bounding box center [1104, 310] width 41 height 33
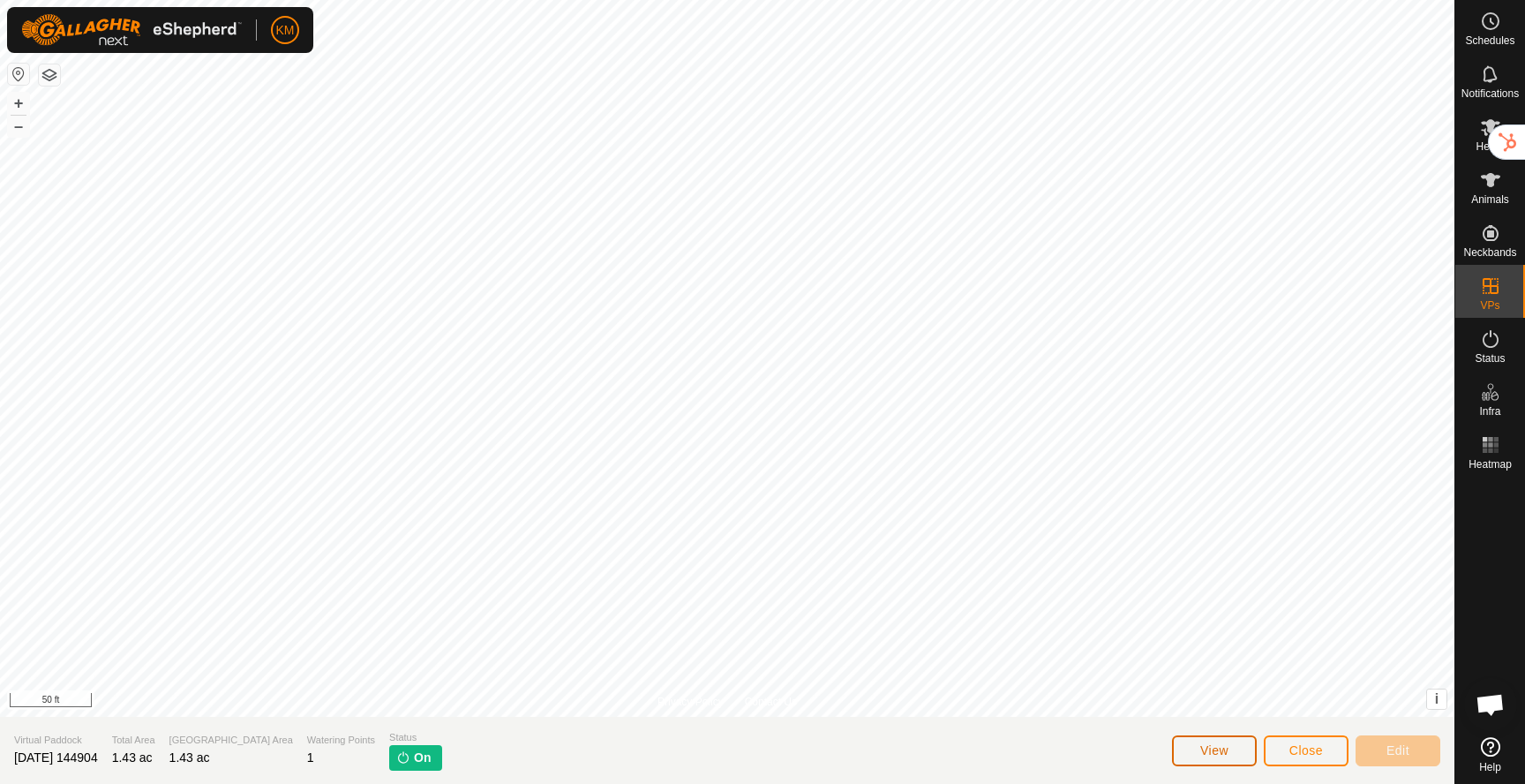
click at [1209, 741] on button "View" at bounding box center [1214, 751] width 85 height 31
click at [1495, 40] on span "Schedules" at bounding box center [1490, 40] width 50 height 11
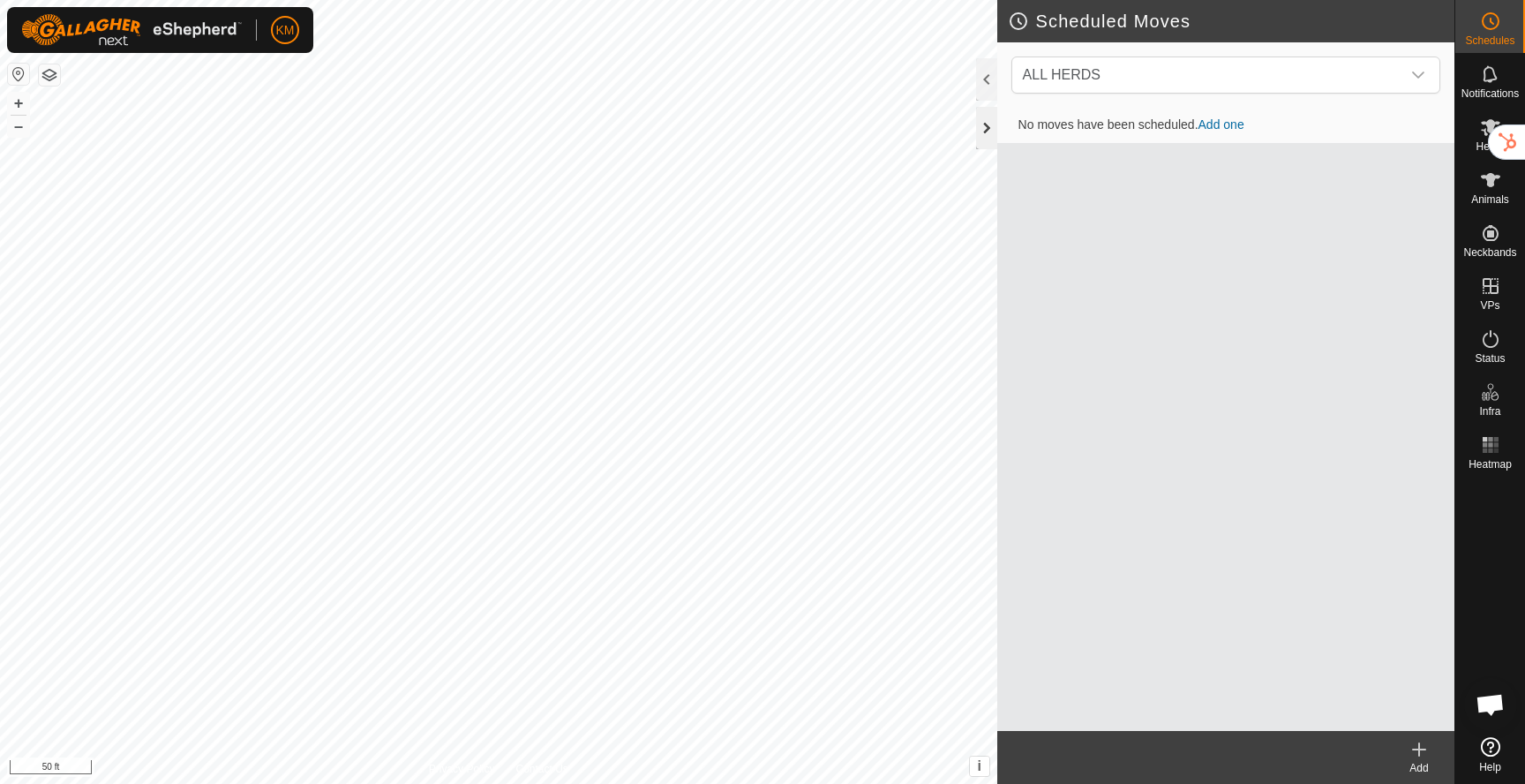
click at [989, 132] on div at bounding box center [987, 128] width 21 height 42
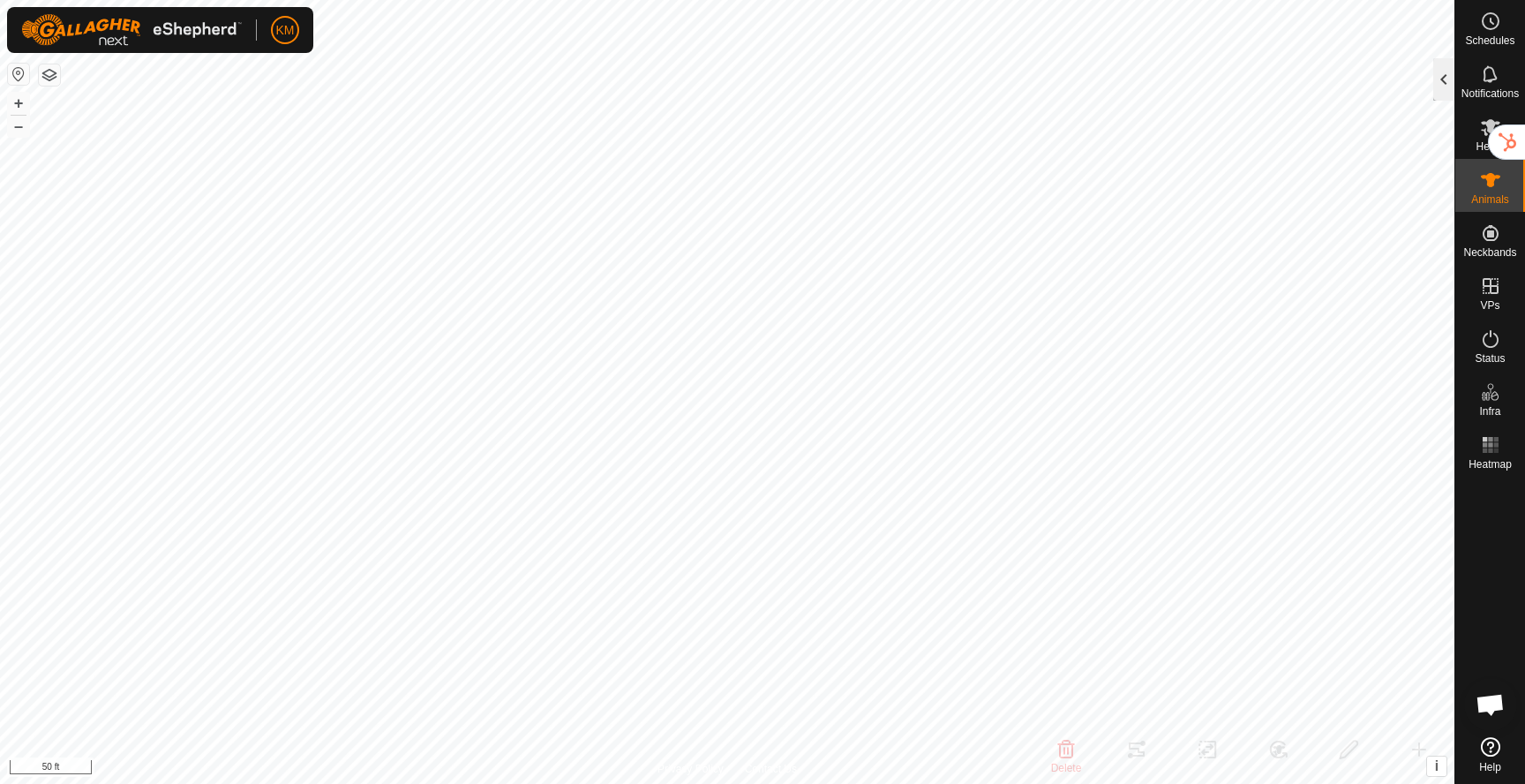
click at [1438, 75] on div at bounding box center [1444, 79] width 21 height 42
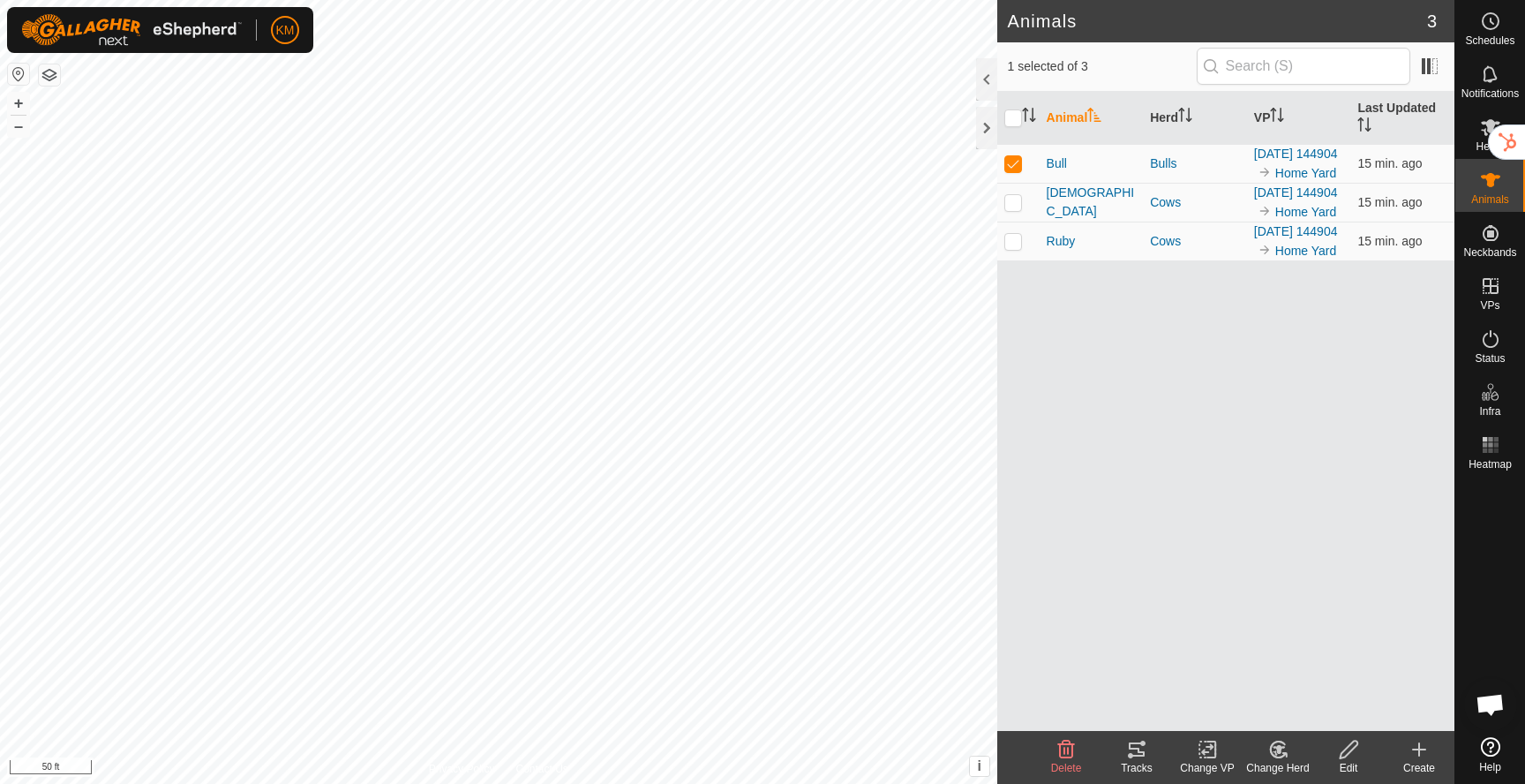
click at [1135, 752] on icon at bounding box center [1137, 750] width 21 height 21
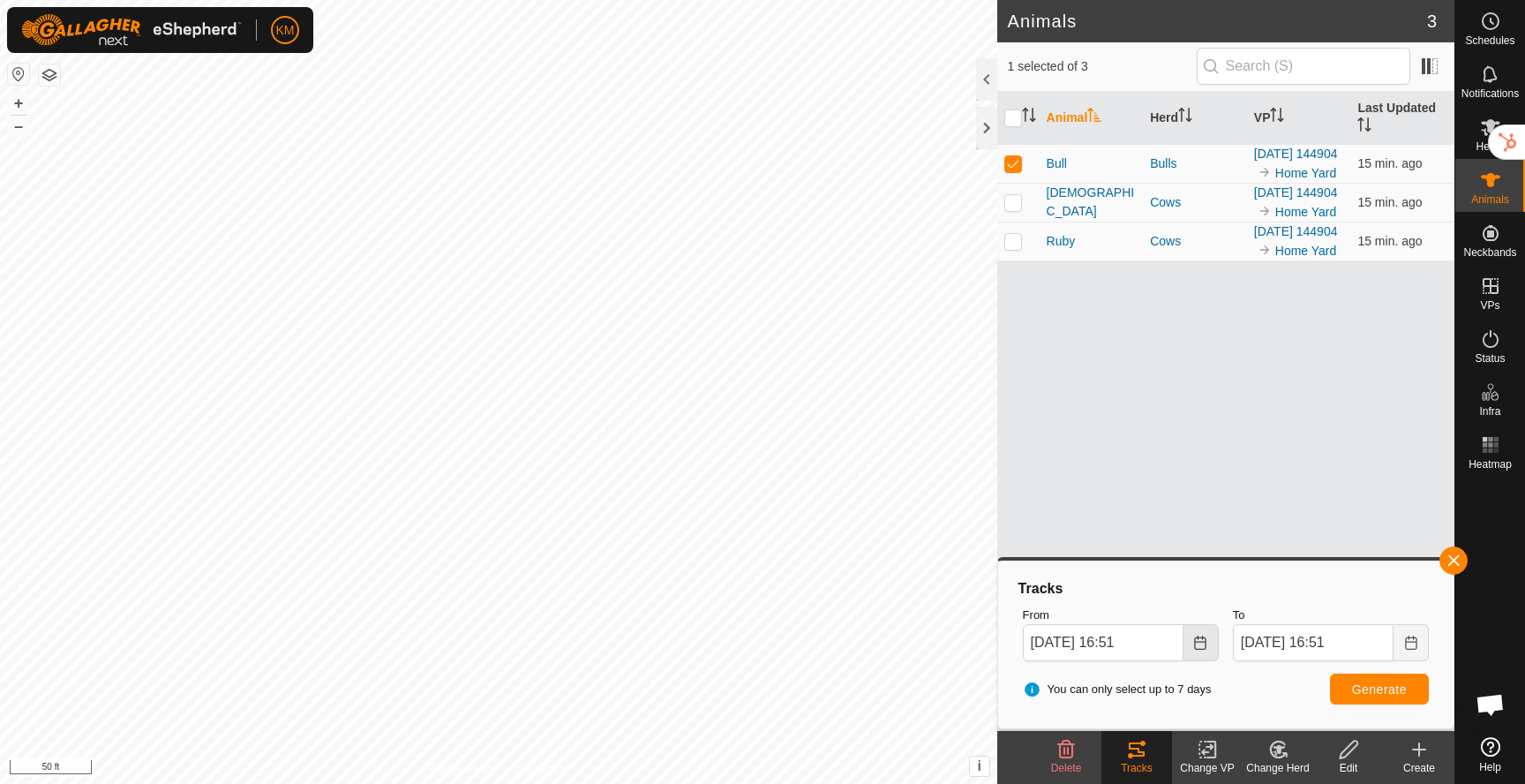
click at [1197, 645] on icon "Choose Date" at bounding box center [1200, 642] width 14 height 14
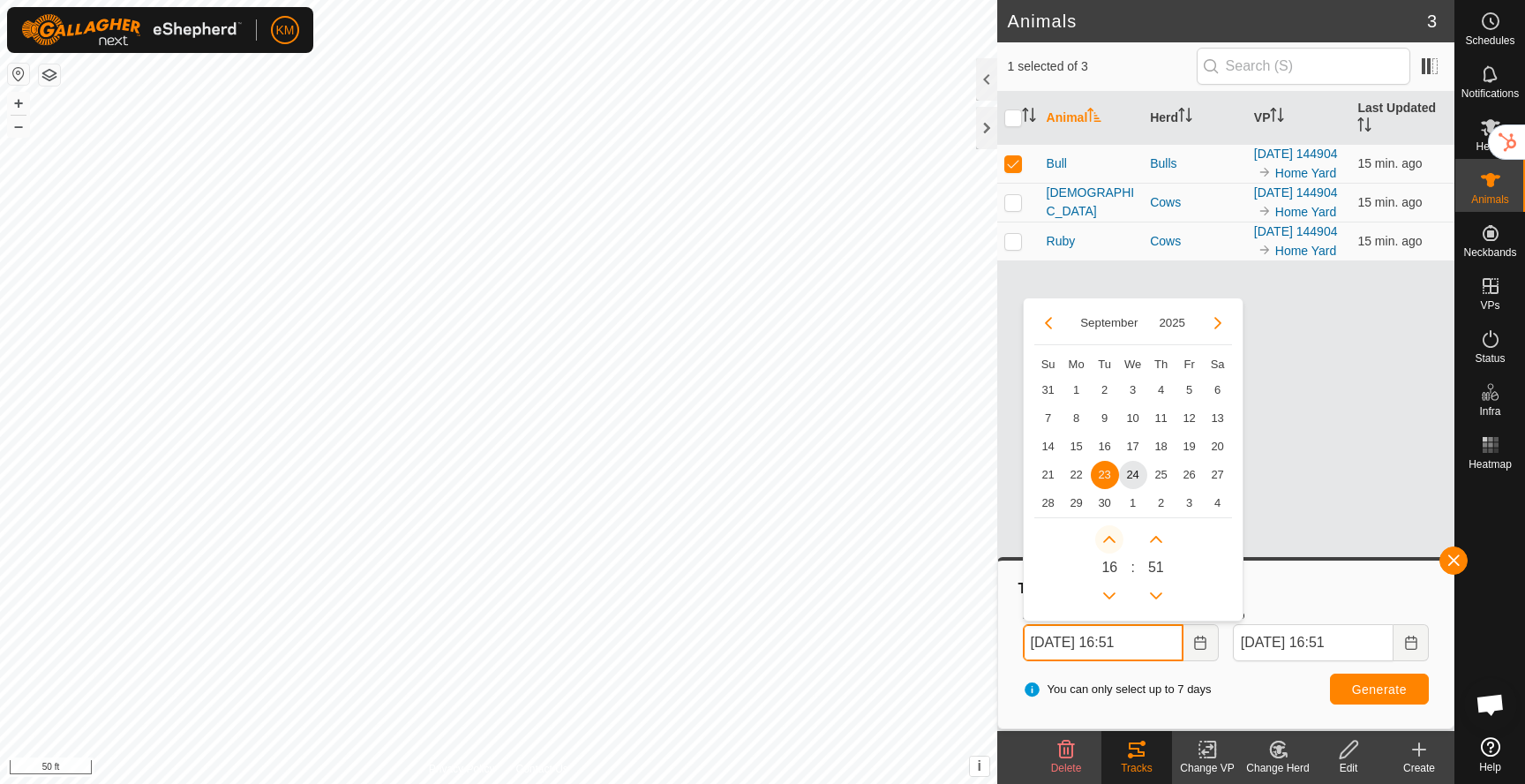
click at [1108, 541] on button "Next Hour" at bounding box center [1110, 539] width 29 height 29
click at [1114, 586] on button "Previous Hour" at bounding box center [1110, 596] width 29 height 29
click at [1150, 543] on button "Next Minute" at bounding box center [1157, 539] width 29 height 29
click at [1151, 544] on span "Next Minute" at bounding box center [1151, 544] width 0 height 0
click at [1150, 543] on button "Next Minute" at bounding box center [1157, 539] width 29 height 29
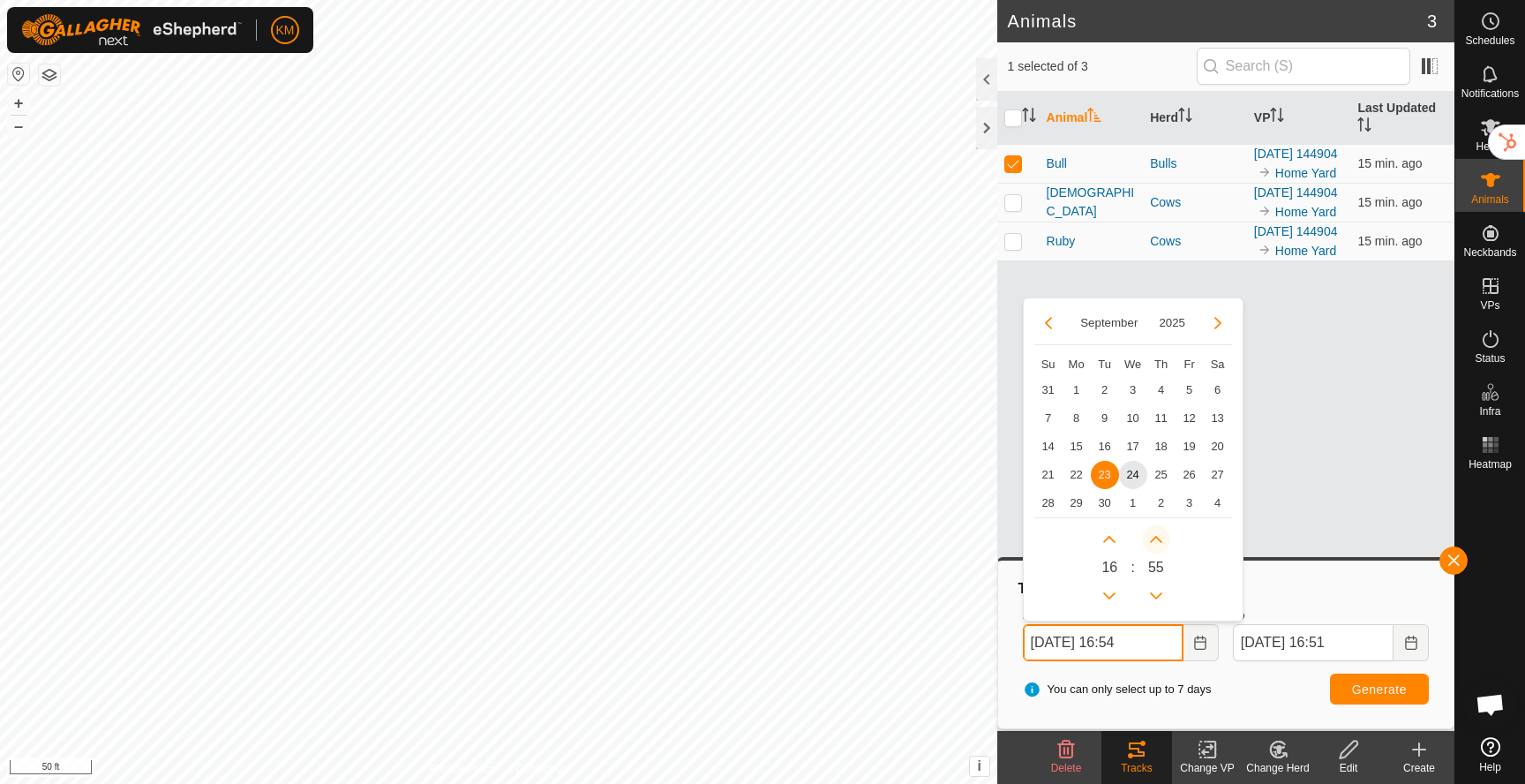
click at [1150, 543] on button "Next Minute" at bounding box center [1157, 539] width 29 height 29
click at [1150, 543] on icon "Next Minute" at bounding box center [1156, 539] width 14 height 14
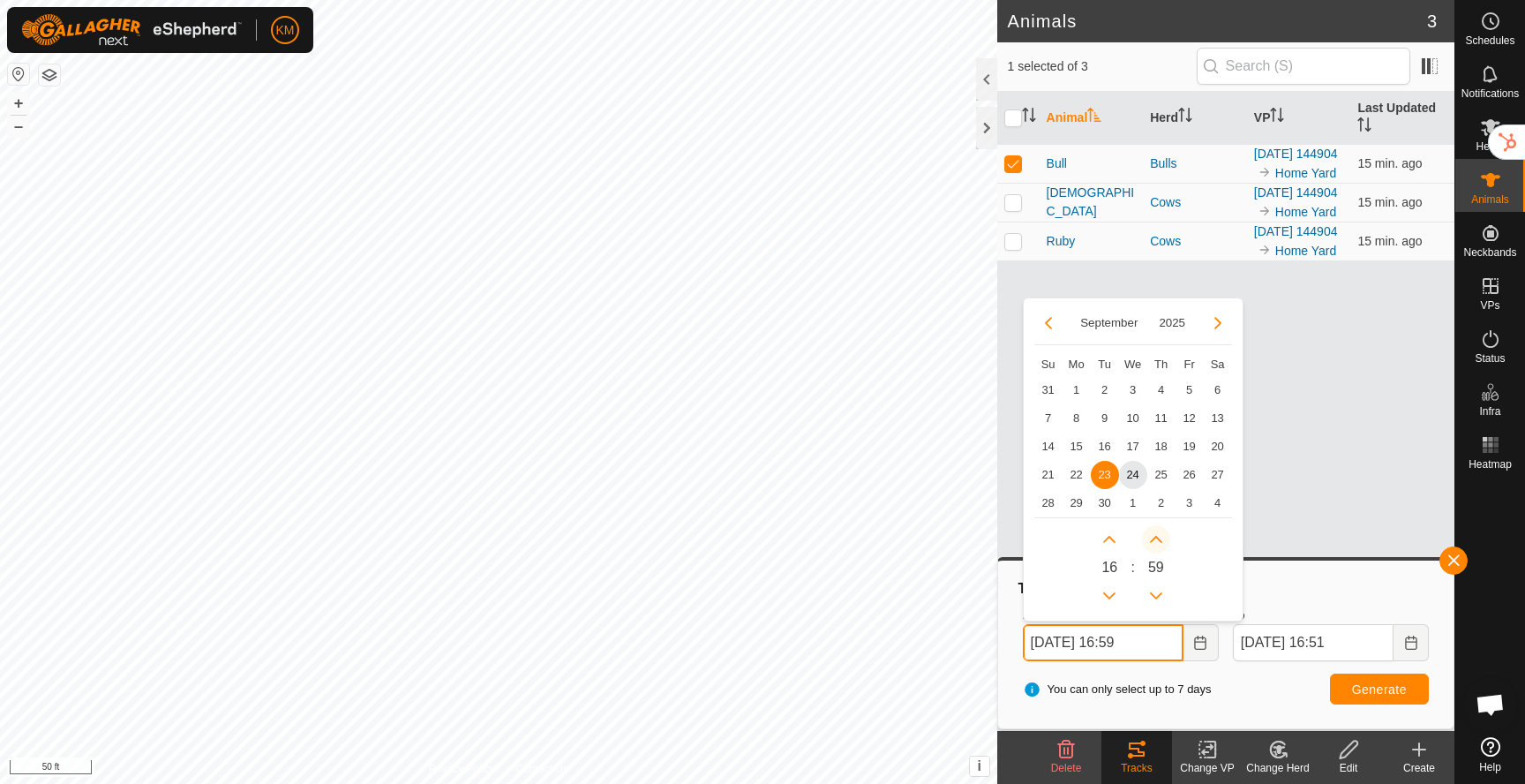
click at [1150, 543] on icon "Next Minute" at bounding box center [1156, 539] width 14 height 14
click at [1154, 592] on button "Previous Minute" at bounding box center [1157, 596] width 29 height 29
click at [1107, 538] on button "Next Hour" at bounding box center [1110, 539] width 29 height 29
click at [1391, 691] on span "Generate" at bounding box center [1379, 689] width 54 height 14
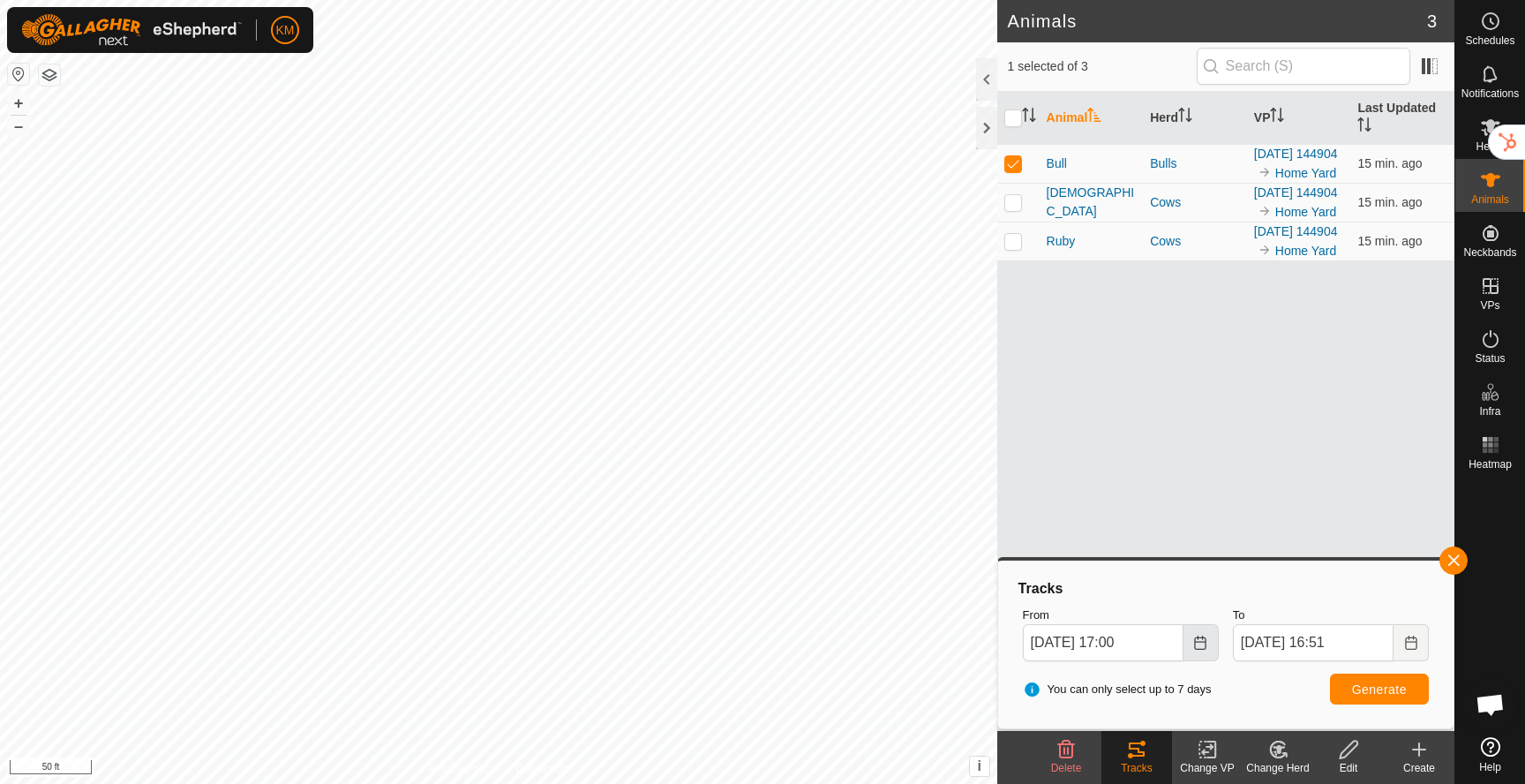
click at [1202, 638] on icon "Choose Date" at bounding box center [1201, 642] width 11 height 14
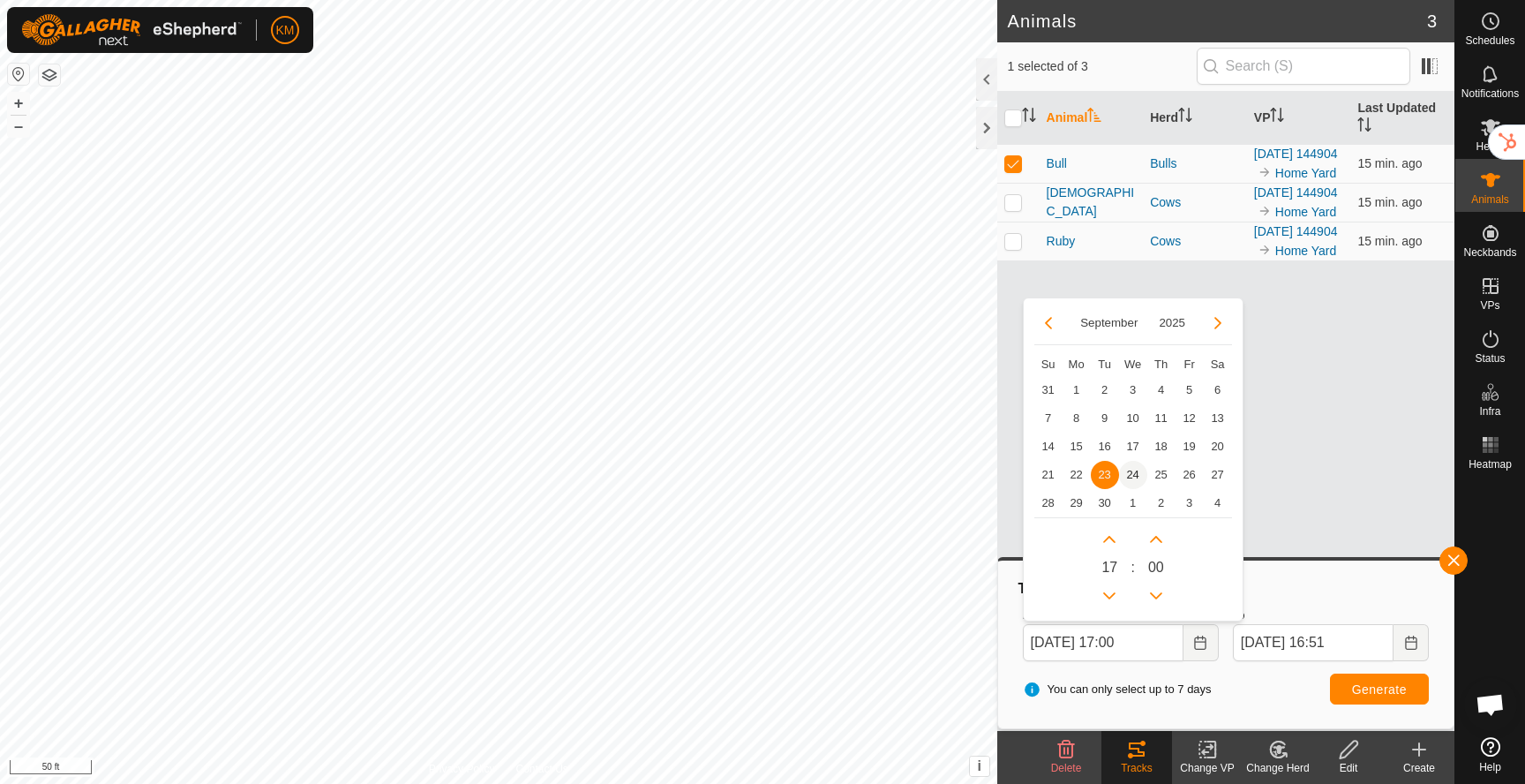
click at [1130, 477] on span "24" at bounding box center [1134, 475] width 29 height 29
type input "Sep 24, 2025 17:00"
type input "Sep 25, 2025 17:00"
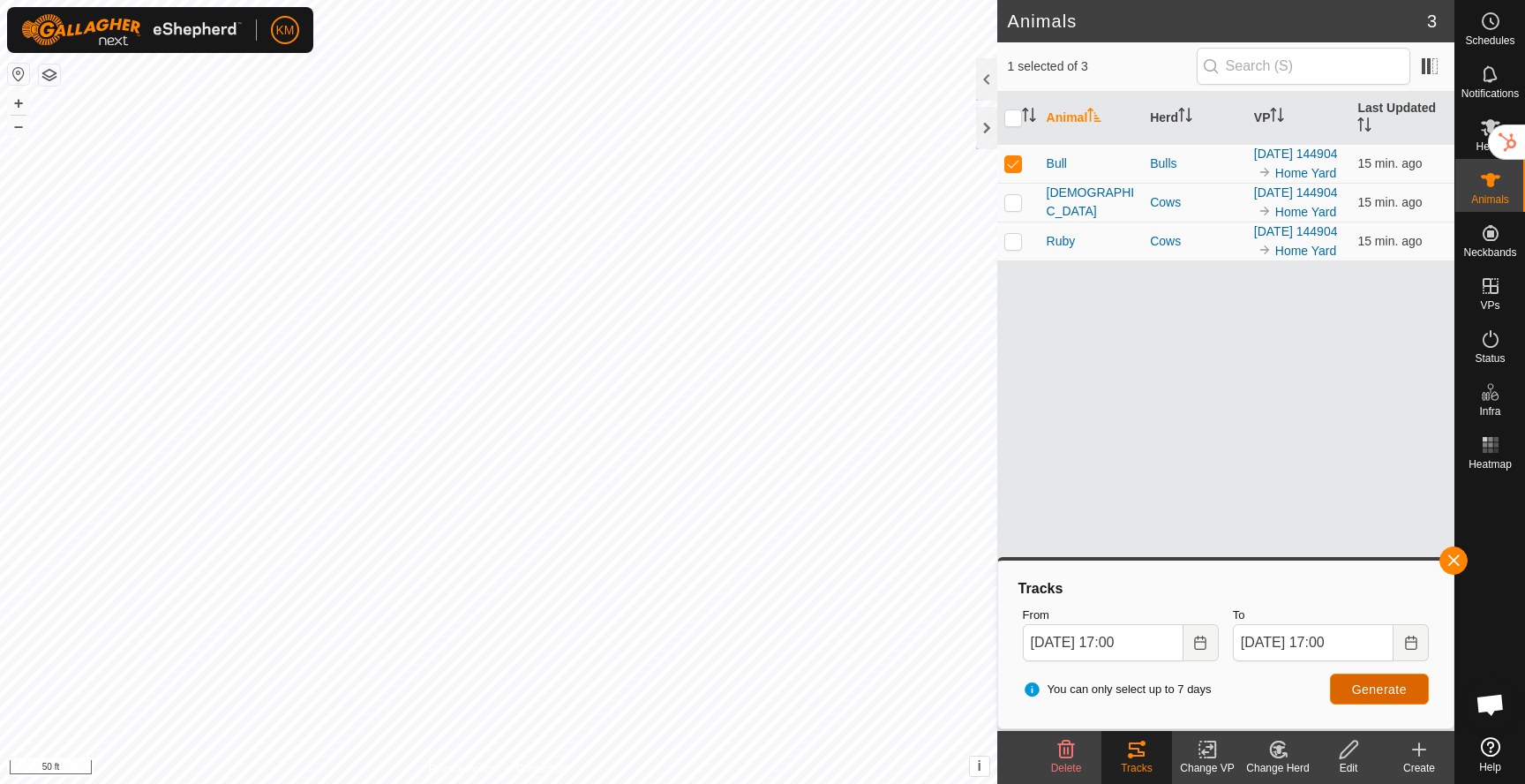
click at [1380, 695] on span "Generate" at bounding box center [1379, 689] width 54 height 14
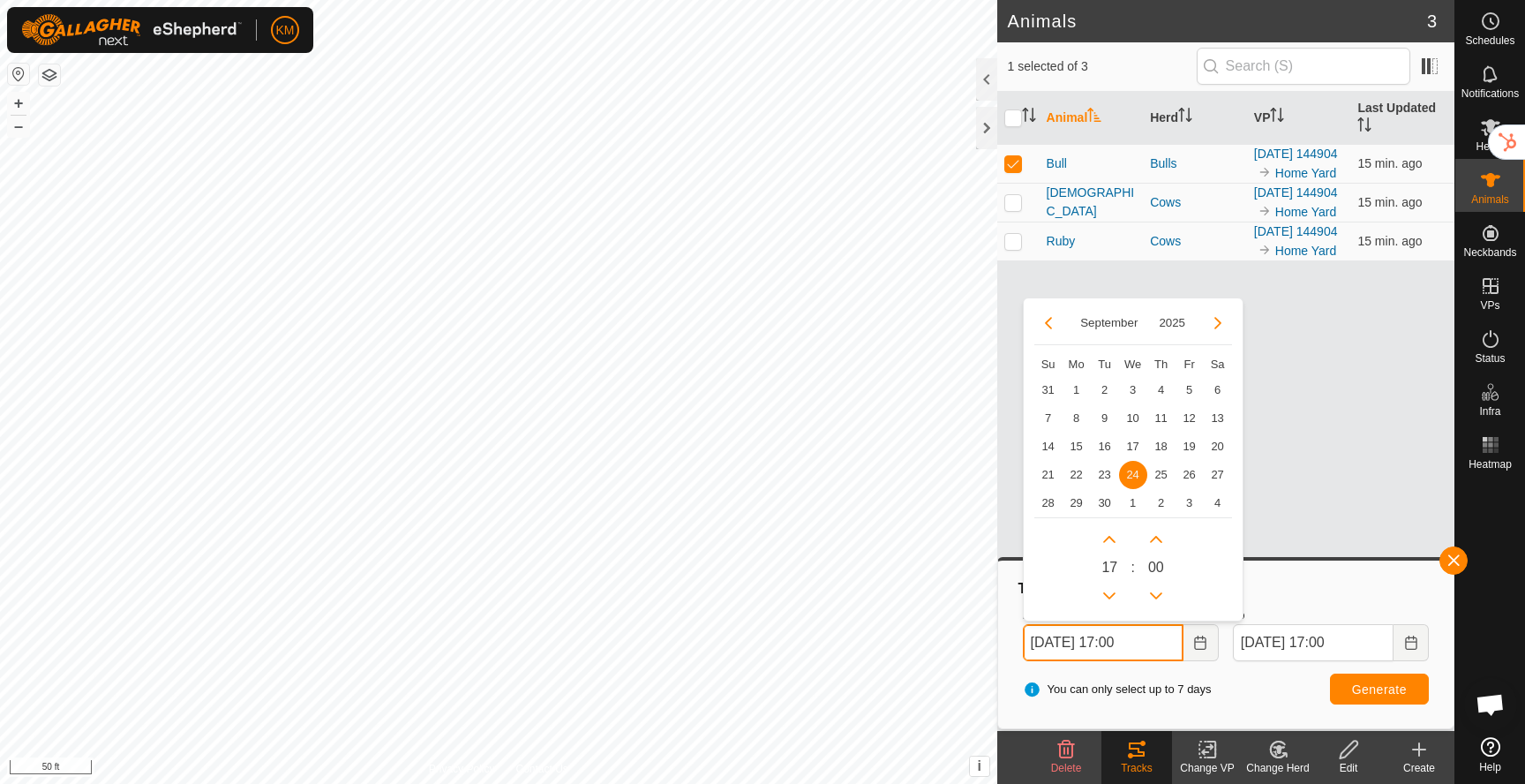
click at [1160, 640] on input "Sep 24, 2025 17:00" at bounding box center [1103, 642] width 161 height 37
click at [1106, 598] on button "Previous Hour" at bounding box center [1110, 596] width 29 height 29
type input "Sep 24, 2025 16:00"
click at [1357, 692] on span "Generate" at bounding box center [1379, 689] width 54 height 14
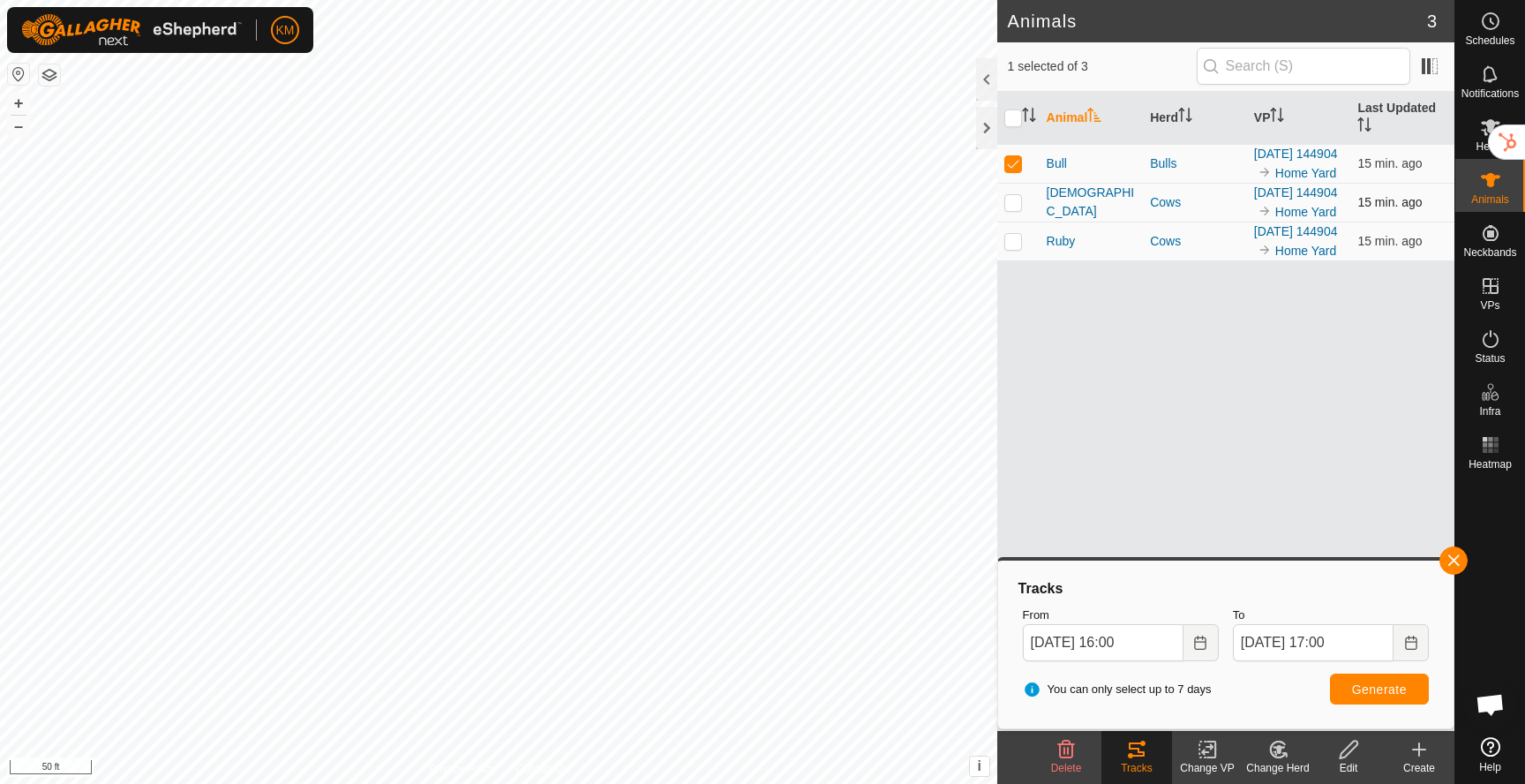
click at [1013, 209] on p-checkbox at bounding box center [1013, 202] width 17 height 14
checkbox input "true"
click at [1013, 248] on p-checkbox at bounding box center [1013, 241] width 17 height 14
checkbox input "true"
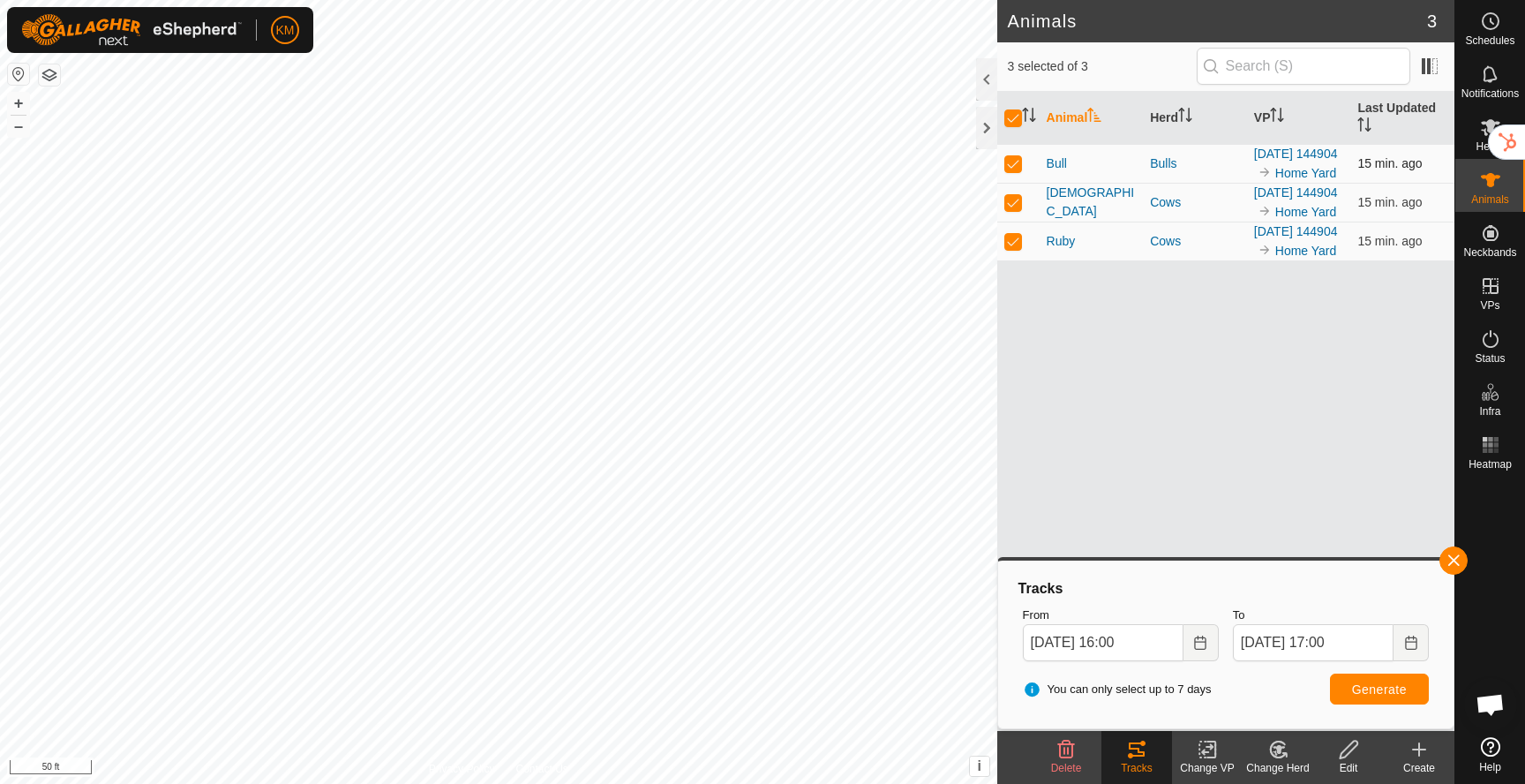
click at [1013, 170] on p-checkbox at bounding box center [1013, 163] width 17 height 14
checkbox input "false"
click at [1017, 170] on p-checkbox at bounding box center [1013, 163] width 17 height 14
checkbox input "true"
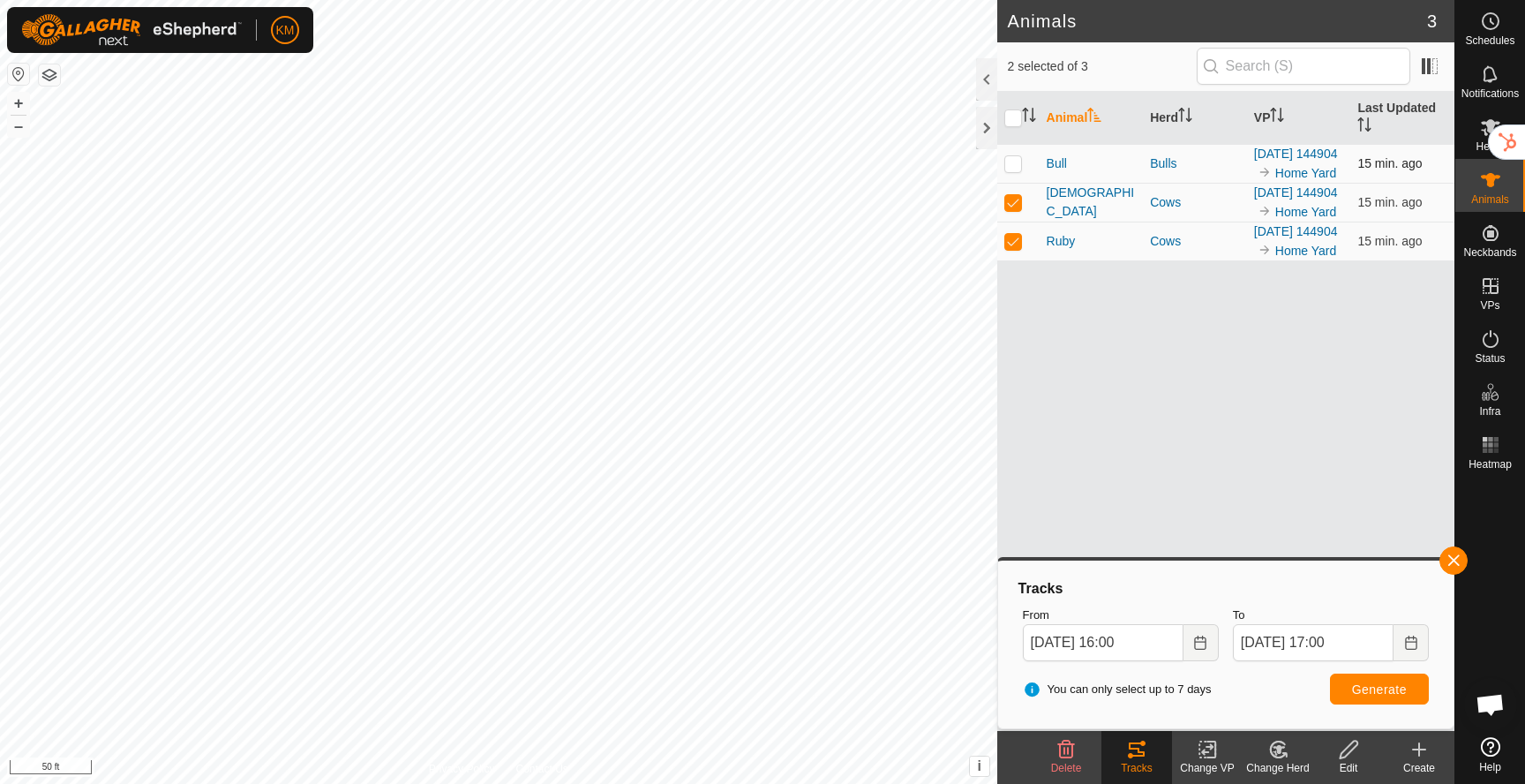
checkbox input "true"
click at [1404, 685] on span "Generate" at bounding box center [1379, 689] width 54 height 14
click at [1016, 209] on p-checkbox at bounding box center [1013, 202] width 17 height 14
checkbox input "false"
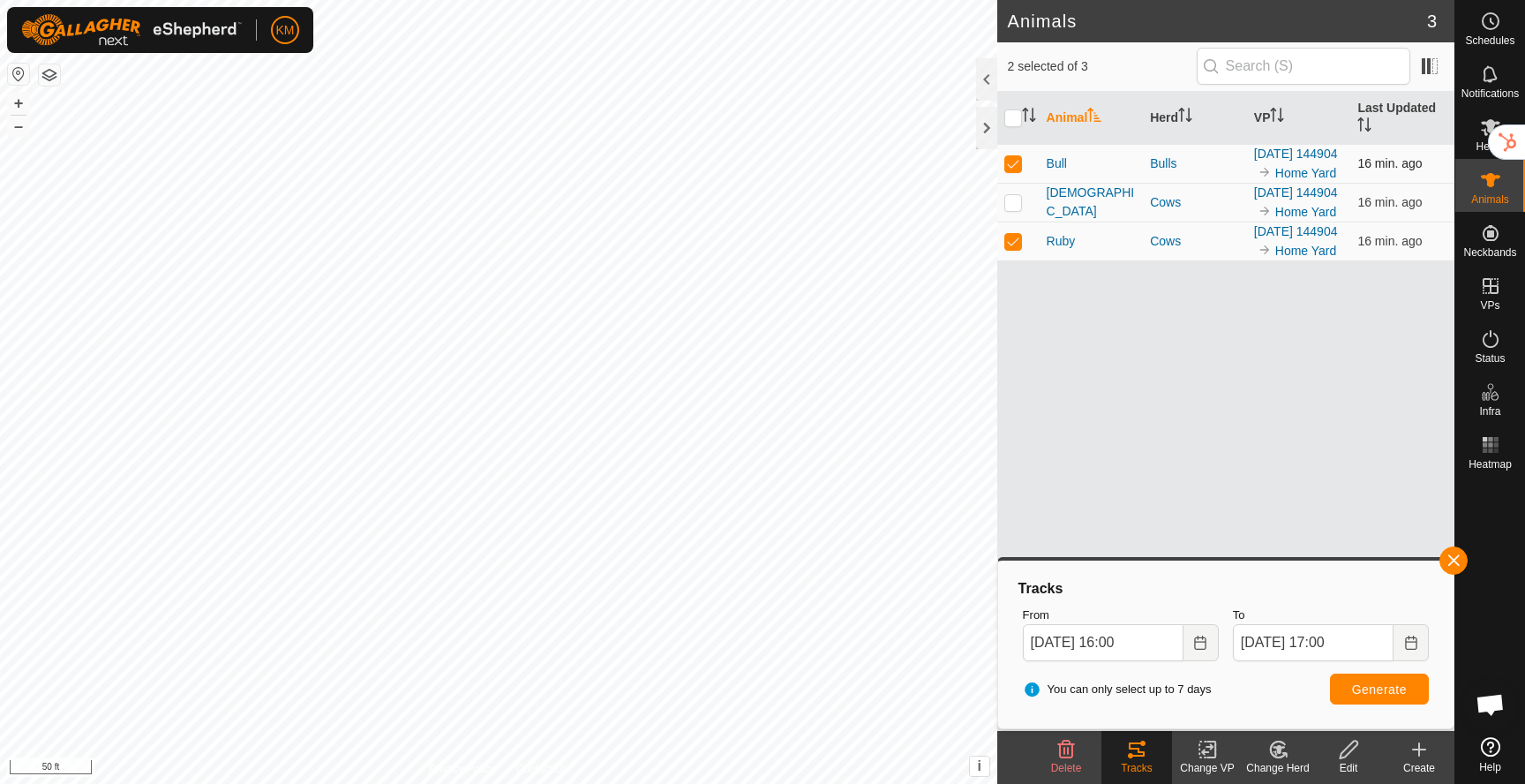
click at [1013, 170] on p-checkbox at bounding box center [1013, 163] width 17 height 14
checkbox input "false"
click at [1377, 686] on span "Generate" at bounding box center [1379, 689] width 54 height 14
click at [1449, 559] on button "button" at bounding box center [1454, 560] width 29 height 29
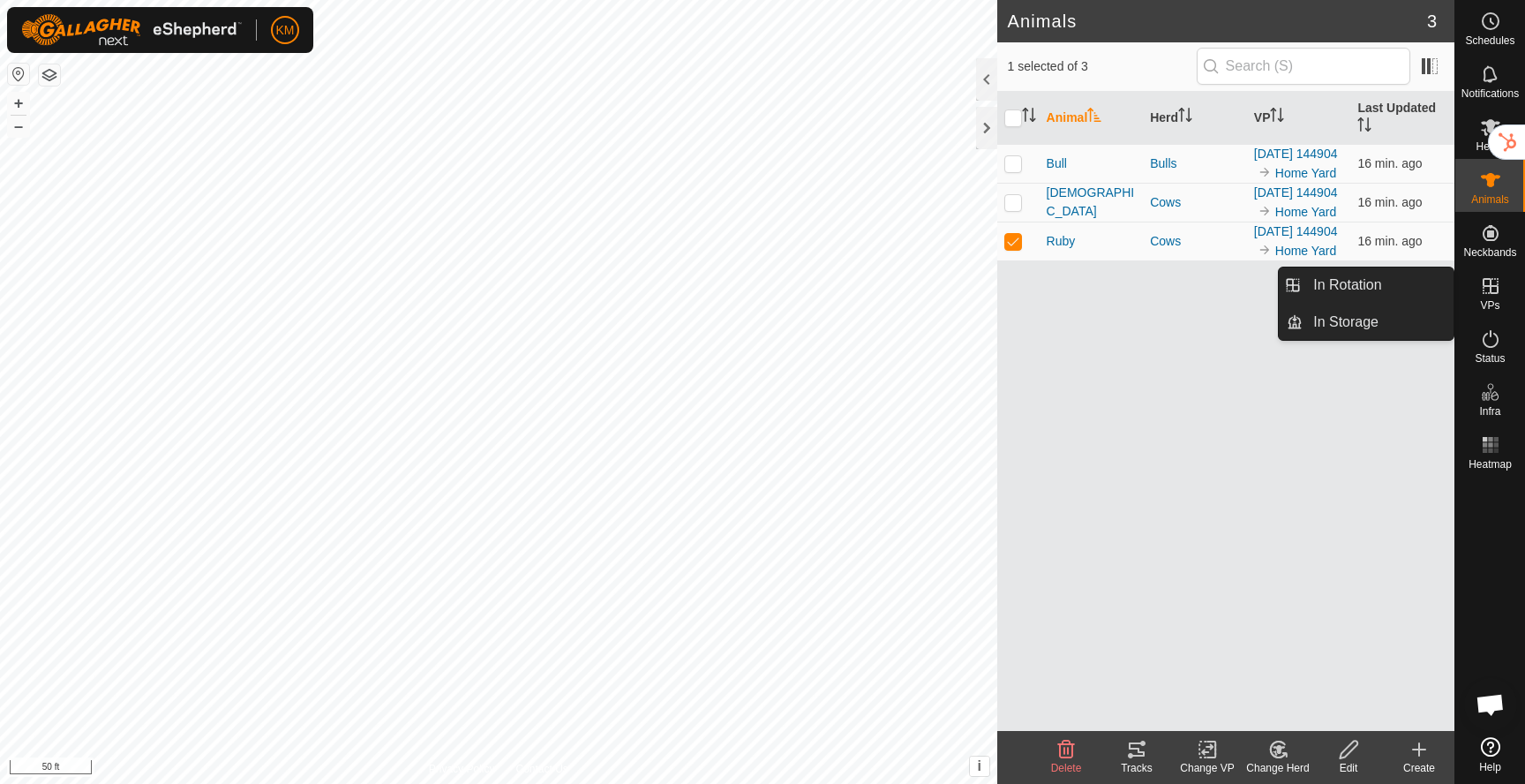
click at [1487, 284] on icon at bounding box center [1491, 286] width 21 height 21
click at [1406, 289] on link "In Rotation" at bounding box center [1379, 285] width 151 height 35
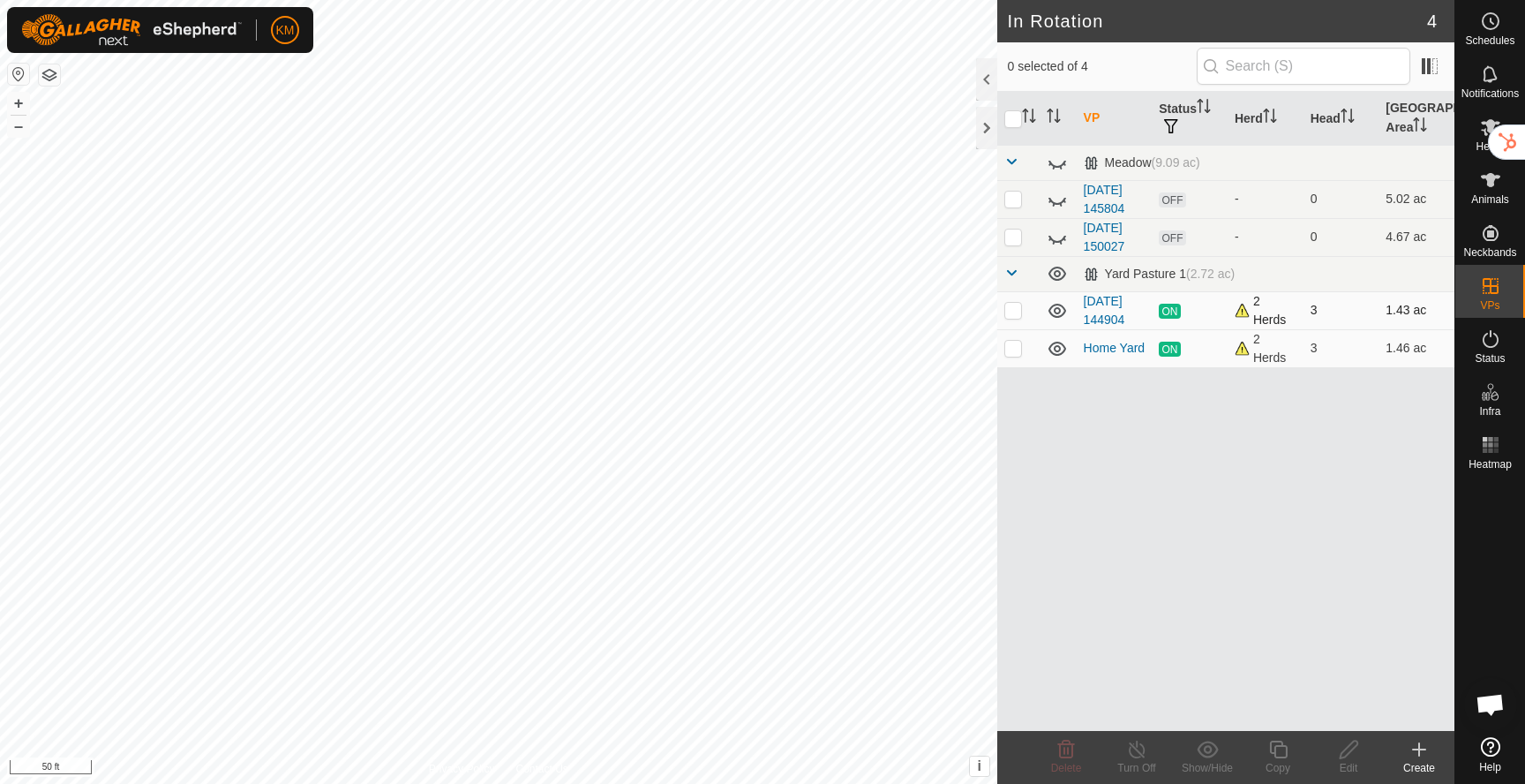
click at [1013, 309] on p-checkbox at bounding box center [1013, 310] width 17 height 14
checkbox input "true"
click at [1116, 322] on link "[DATE] 144904" at bounding box center [1104, 310] width 41 height 33
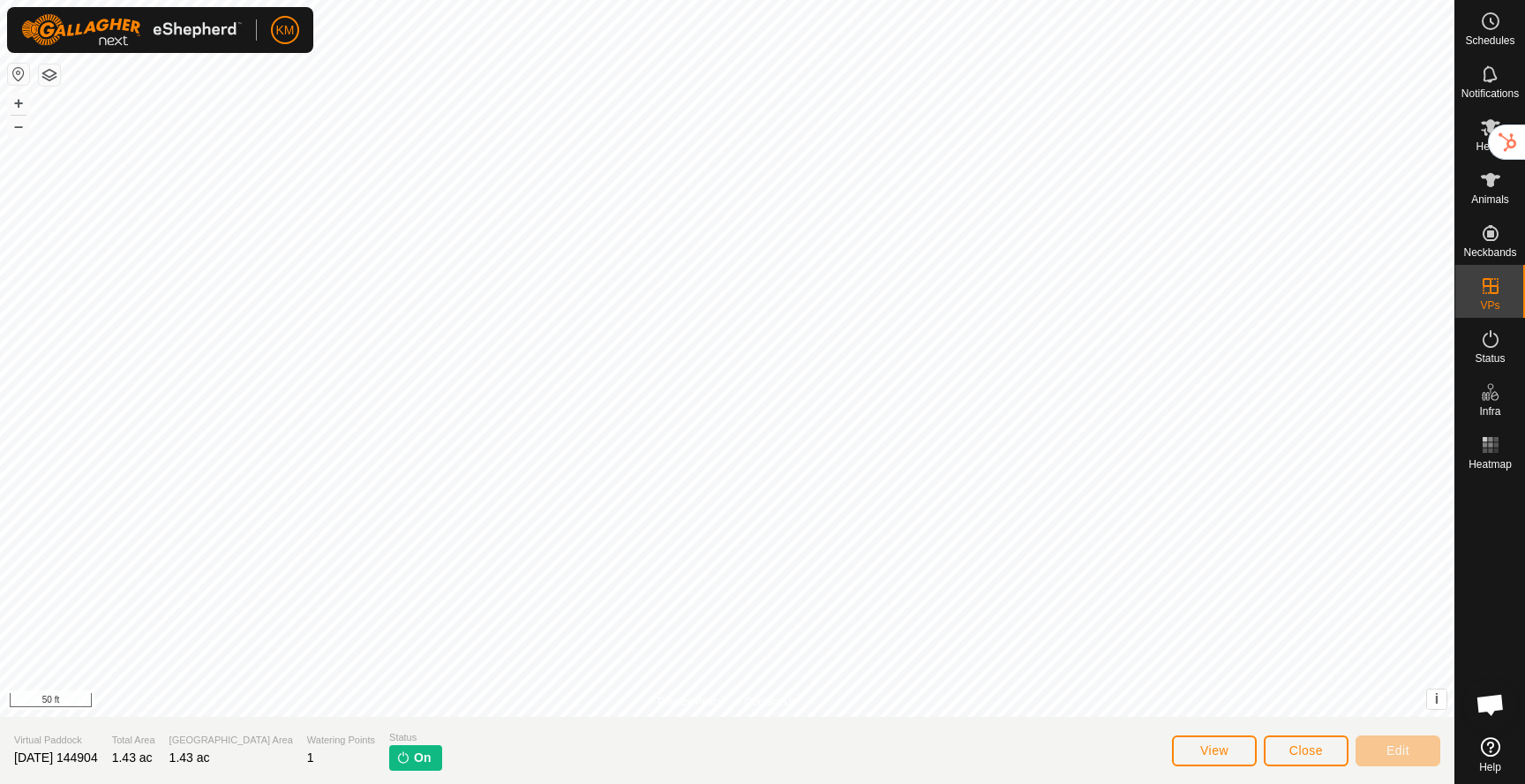
click at [133, 29] on img at bounding box center [131, 30] width 221 height 32
click at [287, 31] on span "KM" at bounding box center [285, 30] width 18 height 18
click at [318, 109] on link "Settings" at bounding box center [366, 103] width 175 height 29
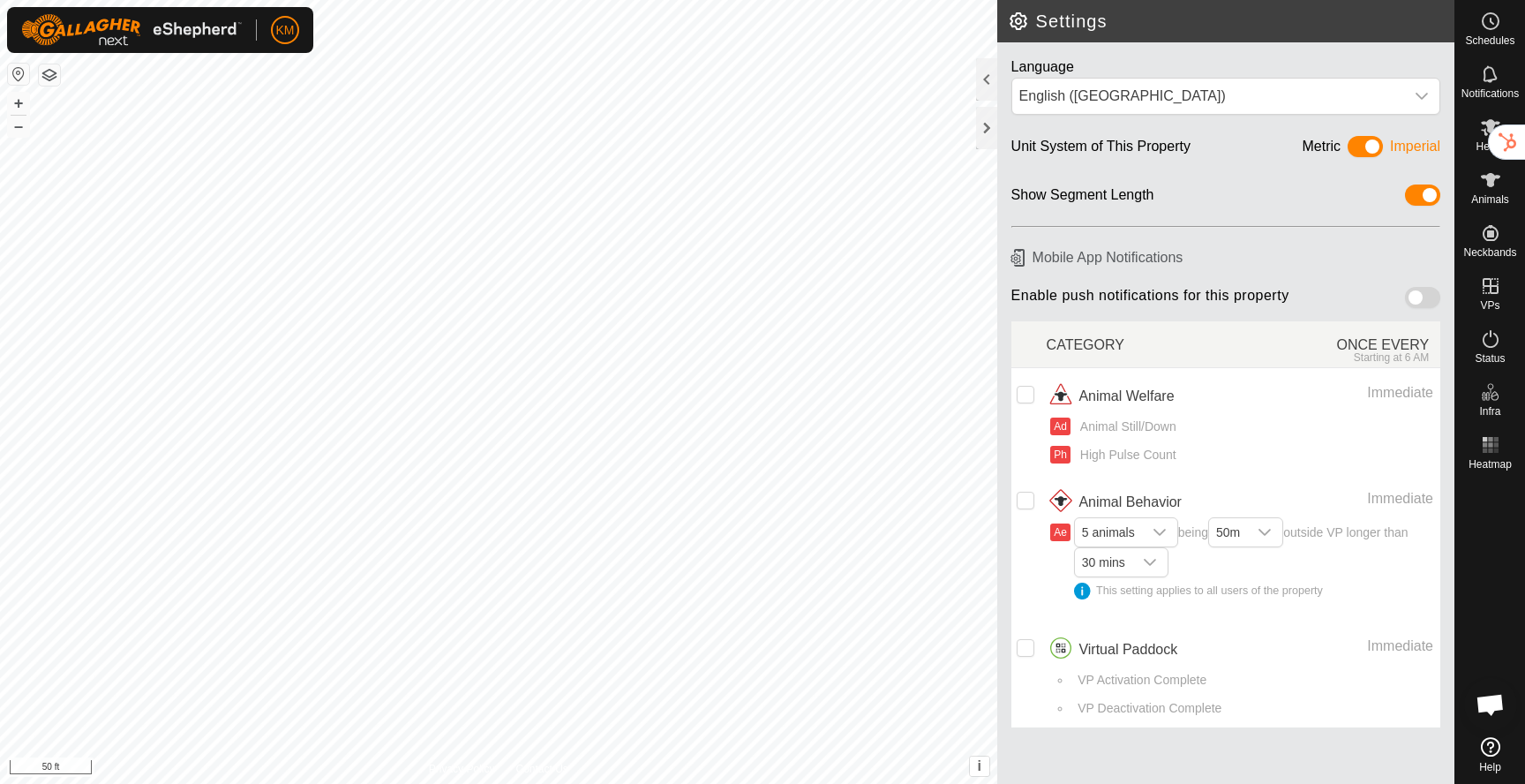
click at [1415, 295] on span at bounding box center [1423, 297] width 35 height 21
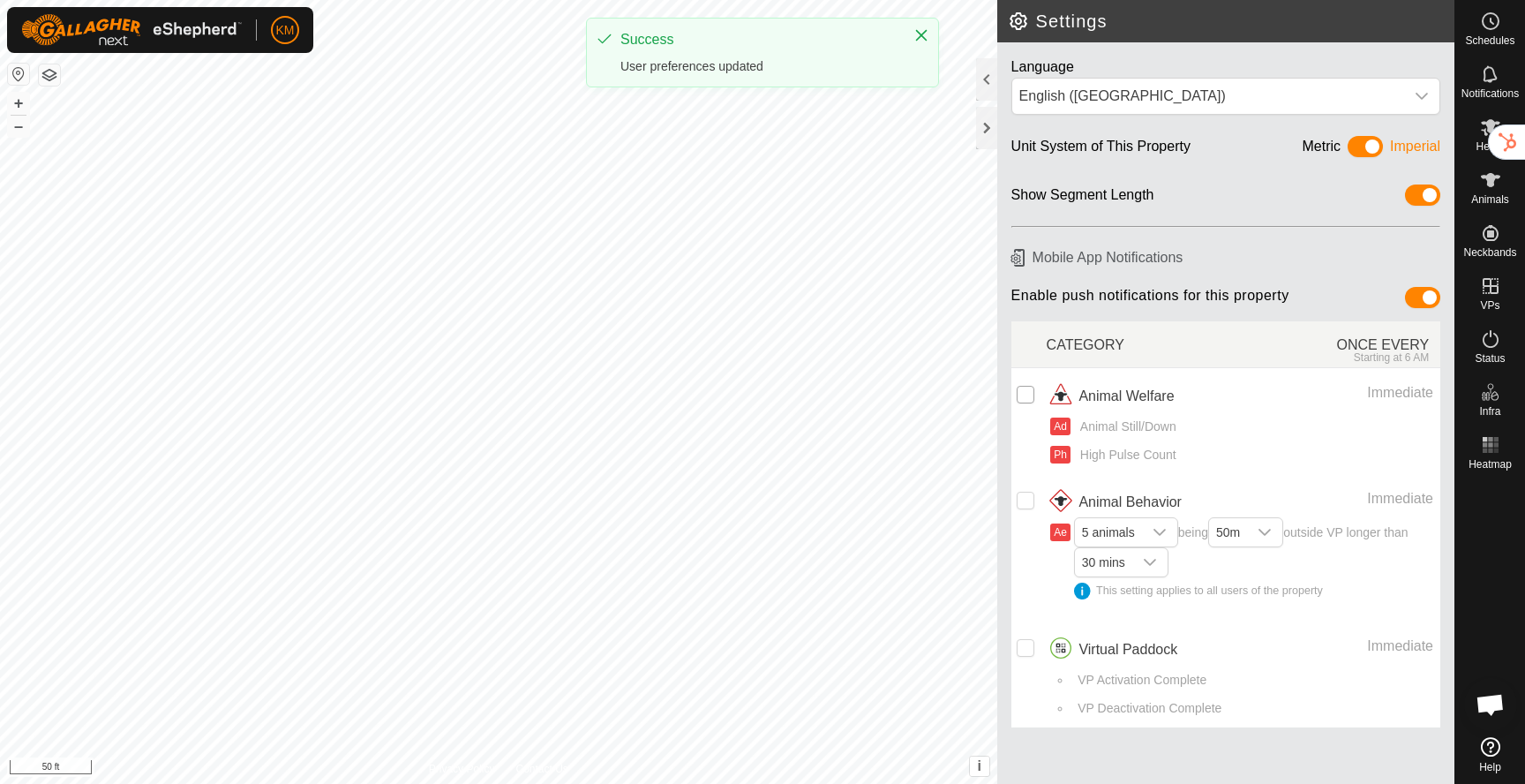
click at [1029, 395] on input "checkbox" at bounding box center [1025, 394] width 17 height 17
checkbox input "true"
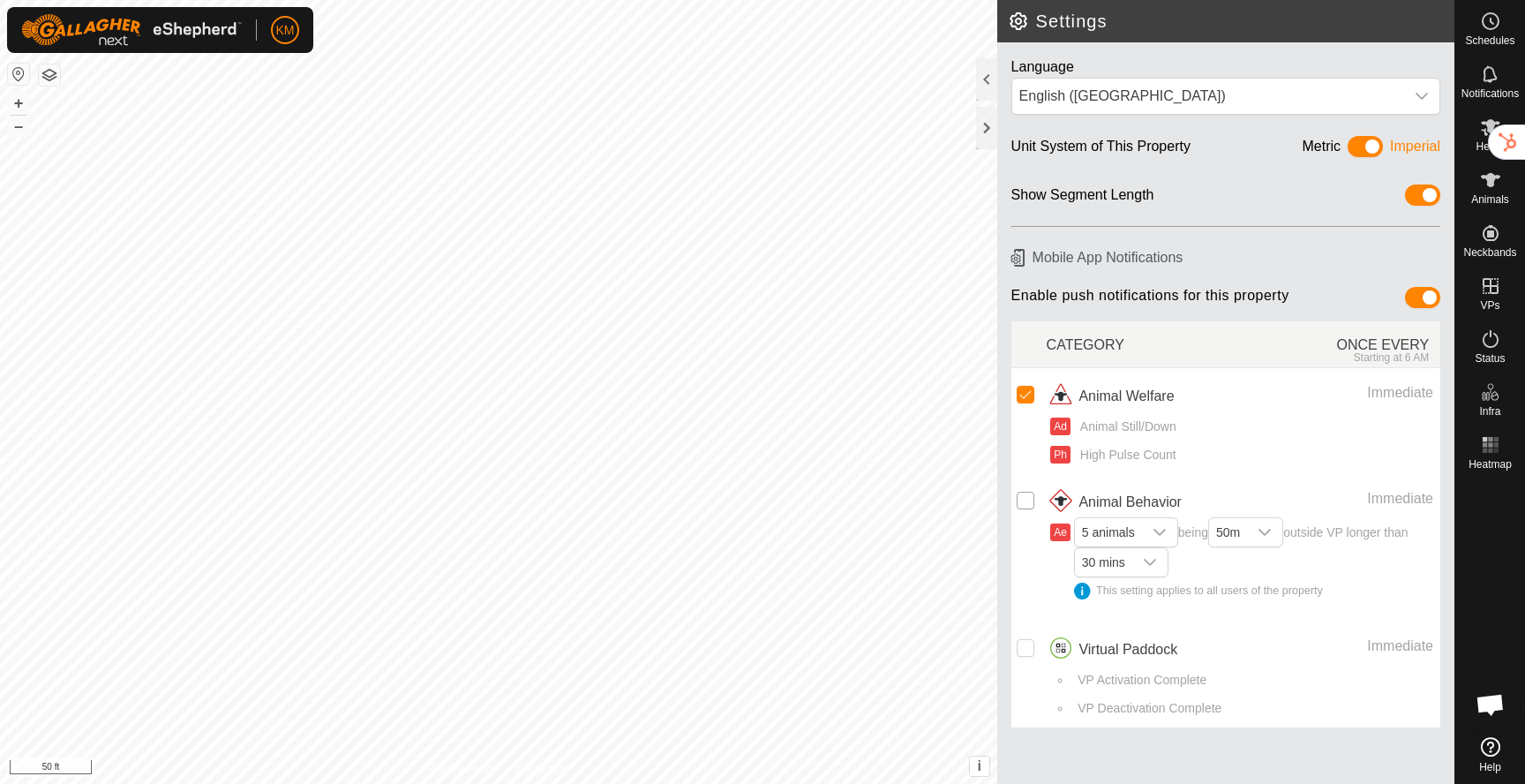
click at [1025, 492] on input "Row Unselected" at bounding box center [1025, 500] width 17 height 17
checkbox input "true"
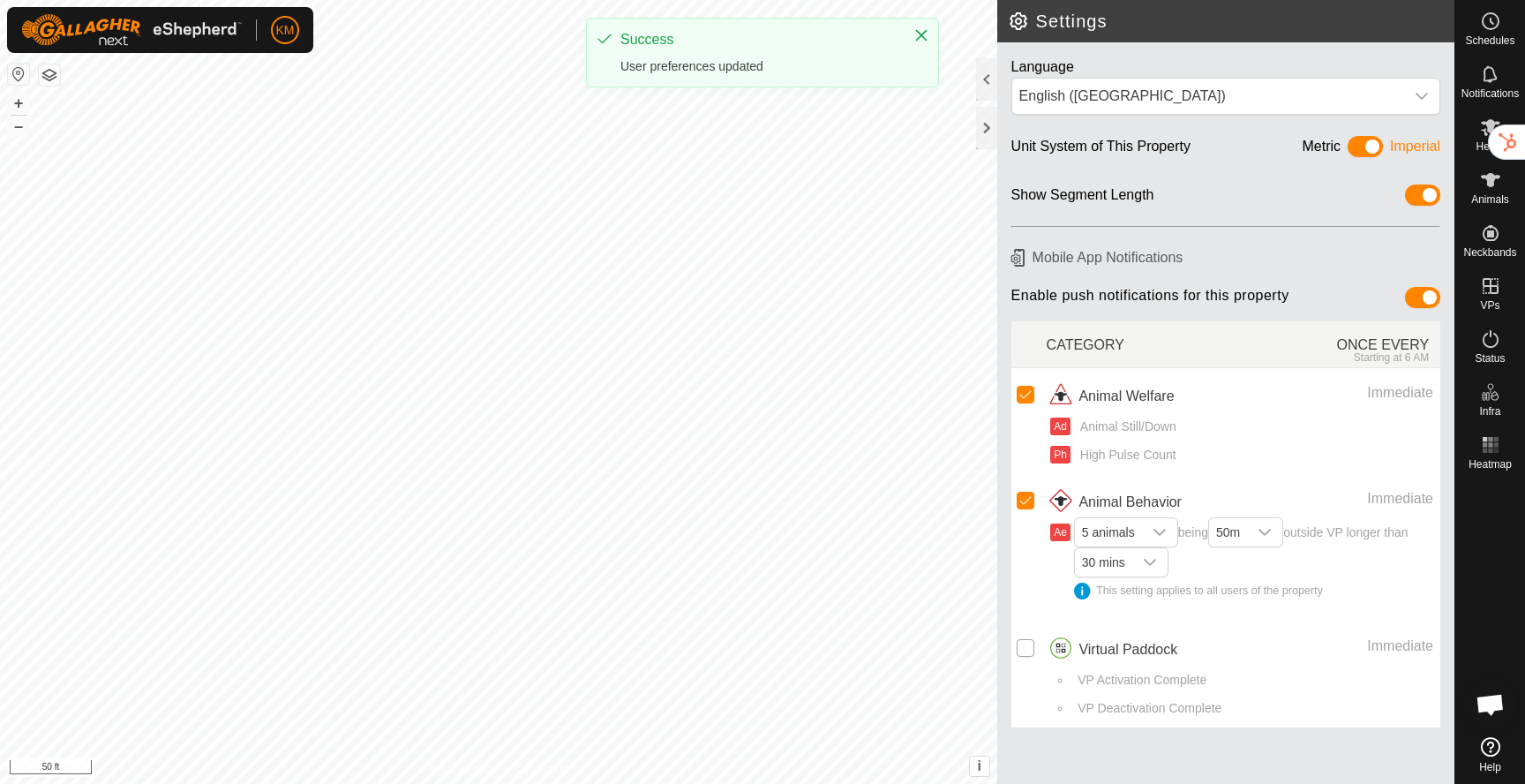
click at [1027, 642] on input "Row Unselected" at bounding box center [1025, 647] width 17 height 17
checkbox input "true"
click at [1374, 148] on span at bounding box center [1365, 146] width 35 height 21
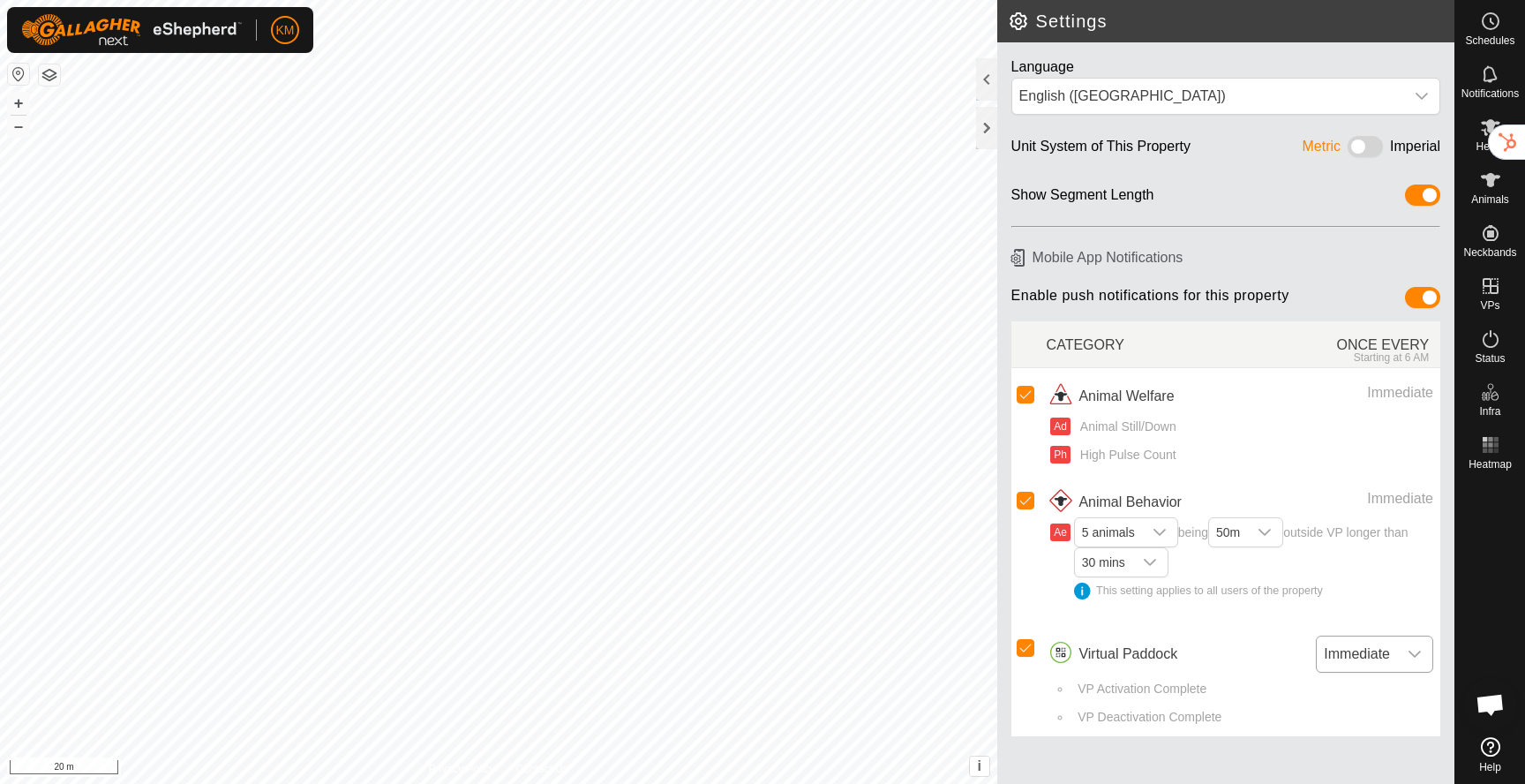
click at [1364, 643] on span "Immediate" at bounding box center [1357, 654] width 80 height 35
click at [1366, 658] on span "Immediate" at bounding box center [1357, 654] width 80 height 35
click at [1138, 534] on span "5 animals" at bounding box center [1108, 533] width 67 height 29
click at [1139, 565] on li "1 animal" at bounding box center [1126, 566] width 102 height 31
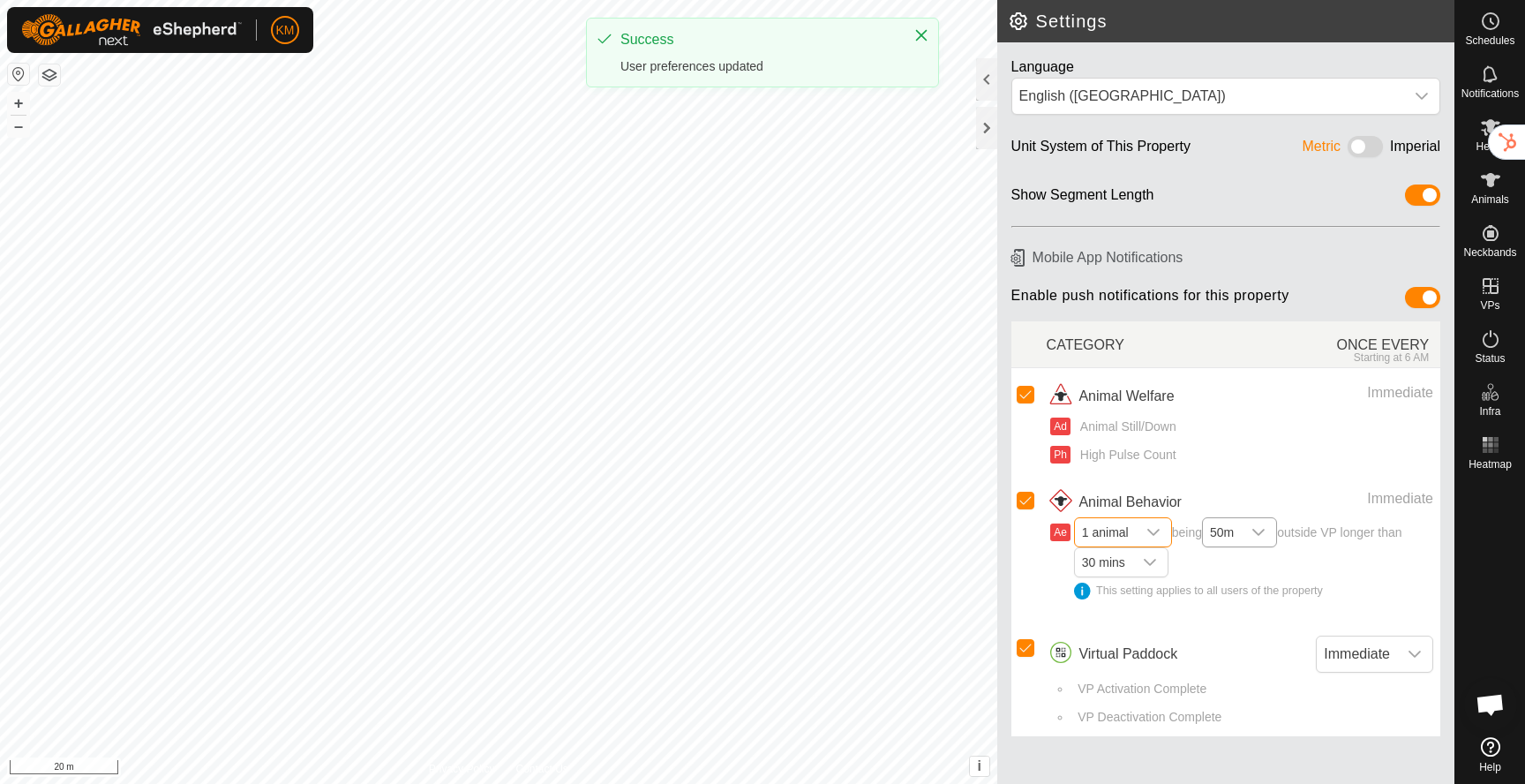
click at [1234, 535] on span "50m" at bounding box center [1222, 533] width 38 height 29
click at [1237, 564] on li "20m" at bounding box center [1240, 566] width 74 height 31
click at [1142, 565] on div "dropdown trigger" at bounding box center [1149, 562] width 35 height 29
click at [1130, 595] on li "10 mins" at bounding box center [1122, 596] width 93 height 31
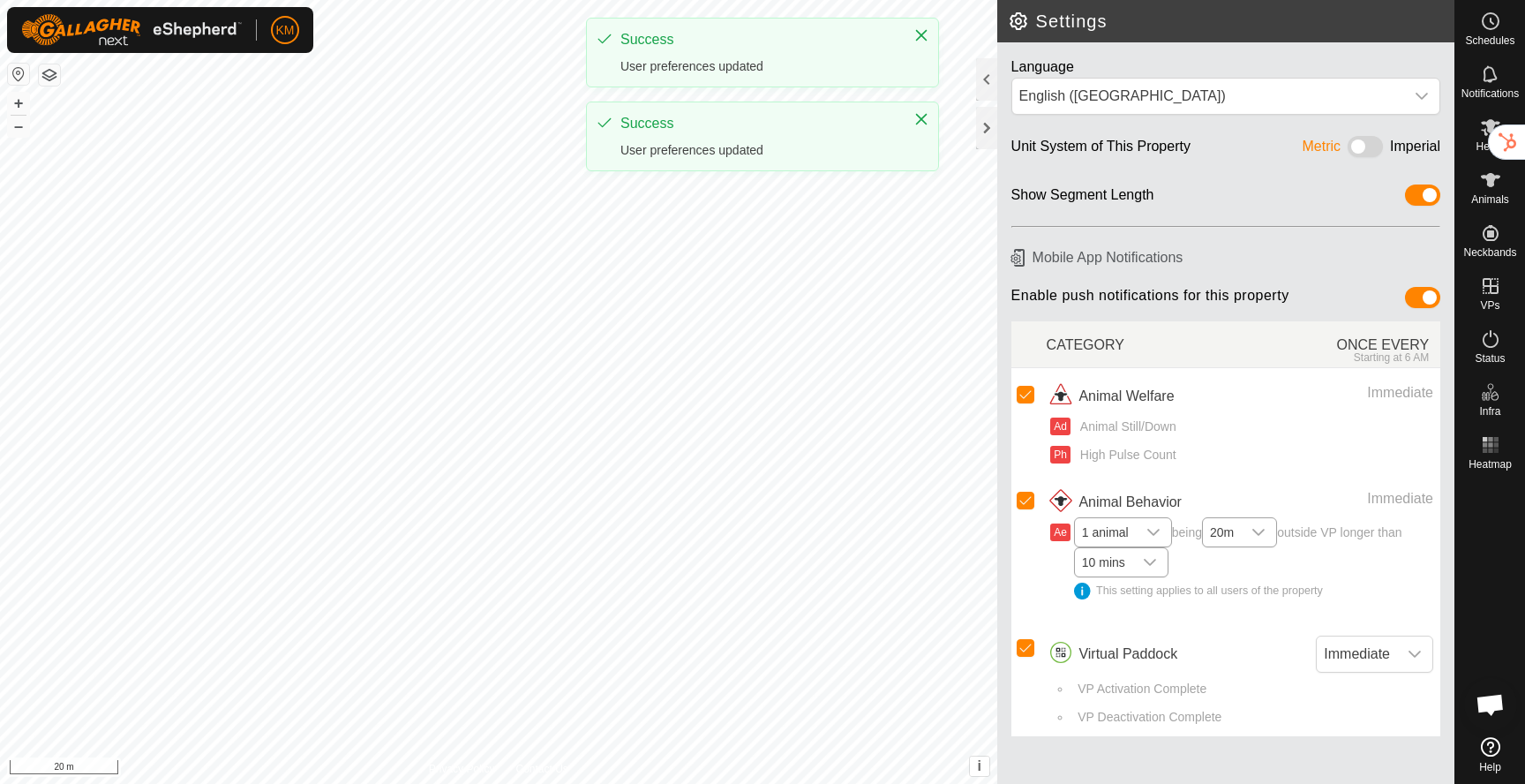
click at [1313, 575] on span "1 animal being 20m outside VP longer than 10 mins This setting applies to all u…" at bounding box center [1253, 567] width 359 height 88
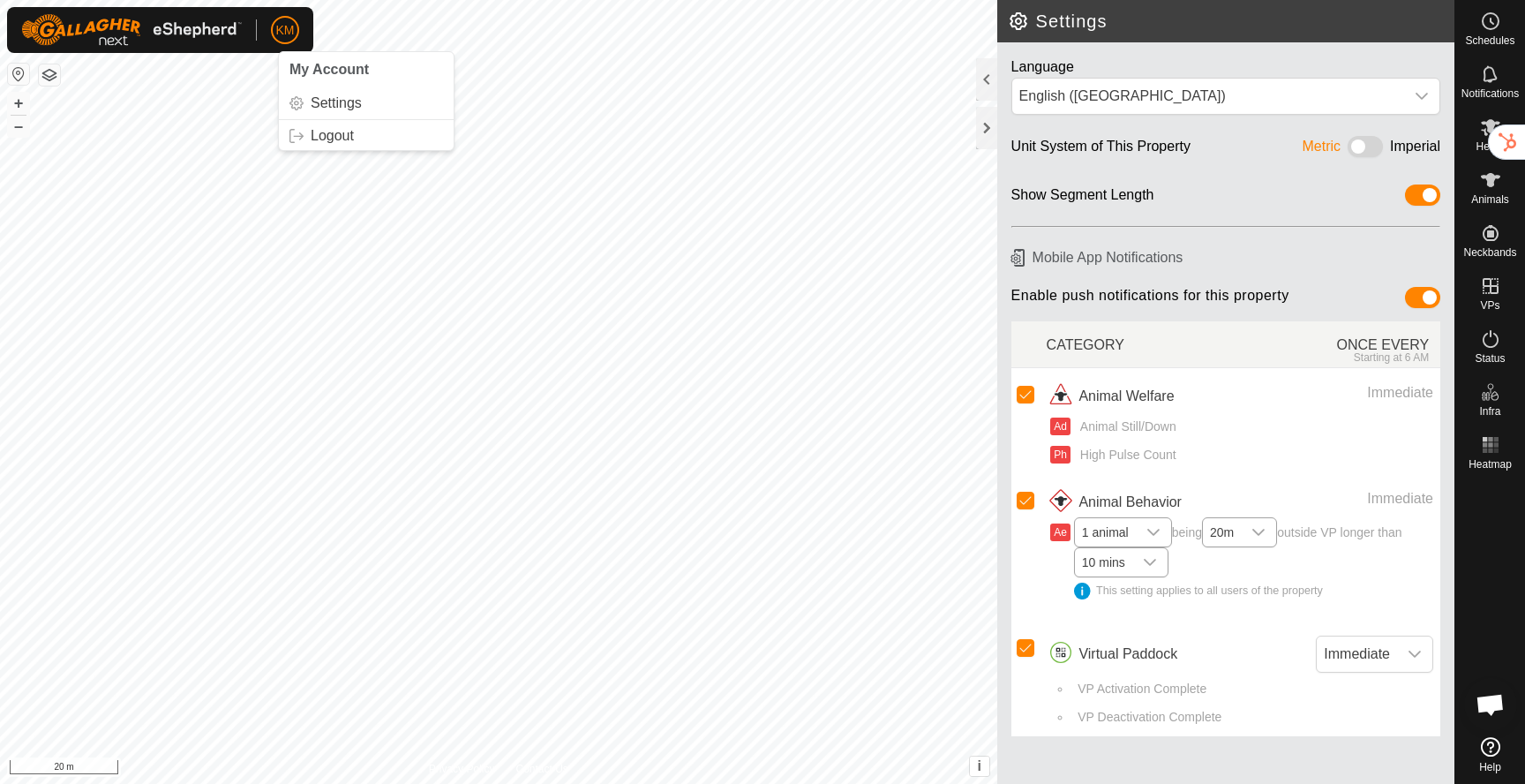
click at [285, 26] on span "KM" at bounding box center [285, 30] width 18 height 18
click at [338, 101] on link "Settings" at bounding box center [366, 103] width 175 height 29
click at [1487, 451] on rect at bounding box center [1485, 450] width 5 height 5
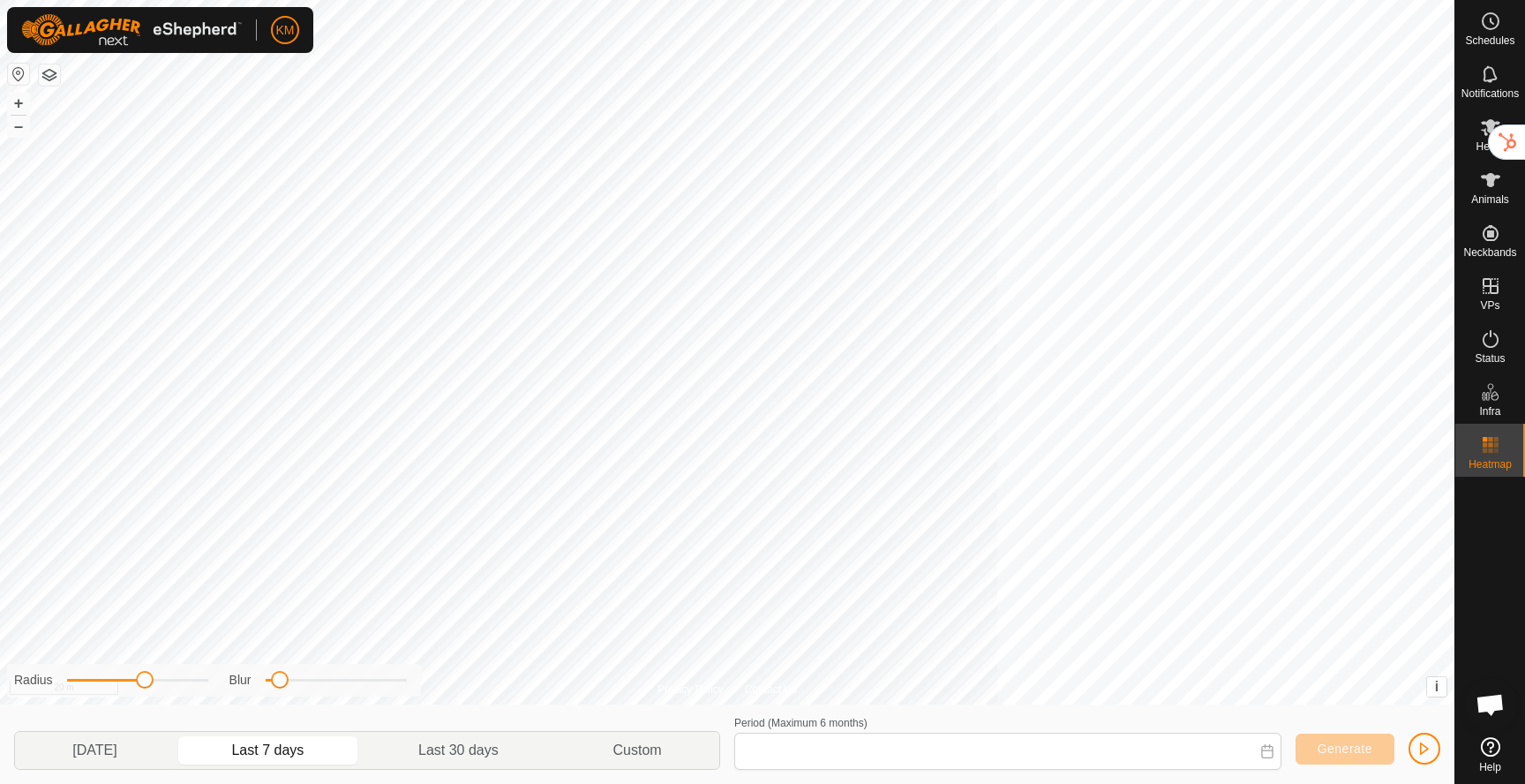
type input "Sep 17, 2025 - Sep 23, 2025"
click at [1348, 752] on span "Generate" at bounding box center [1344, 748] width 54 height 14
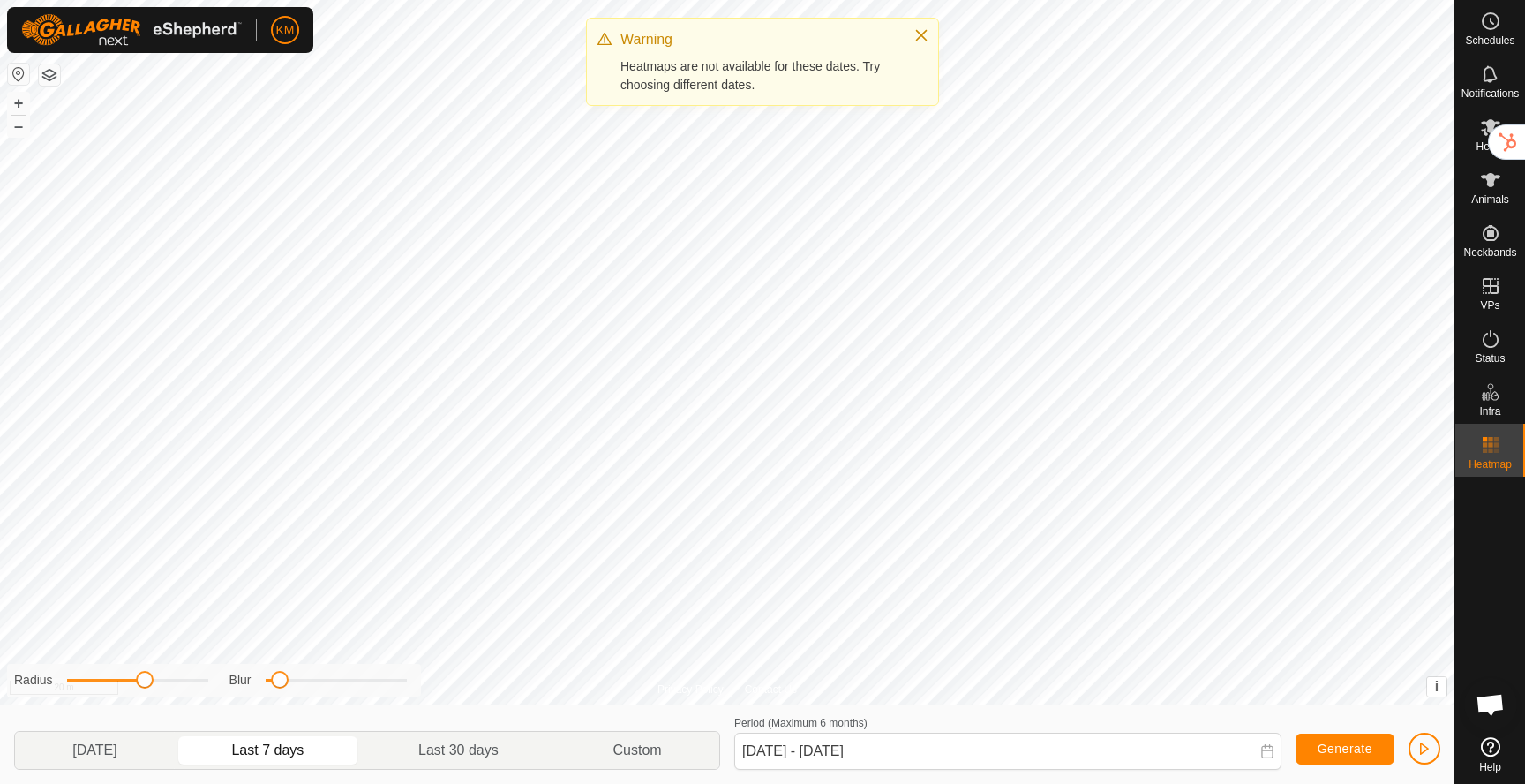
click at [1499, 752] on link "Help" at bounding box center [1490, 754] width 70 height 50
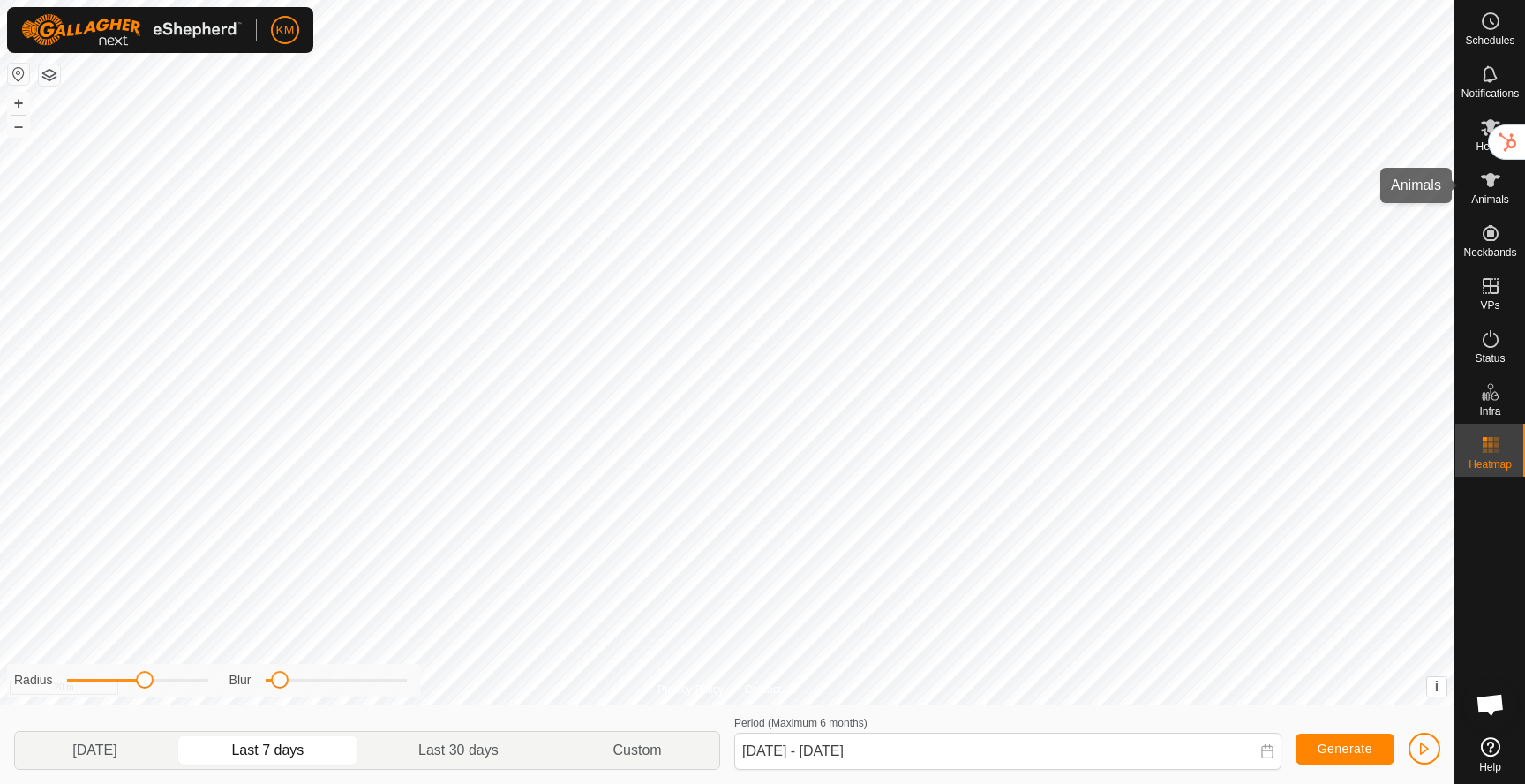
click at [1485, 184] on icon at bounding box center [1491, 180] width 21 height 21
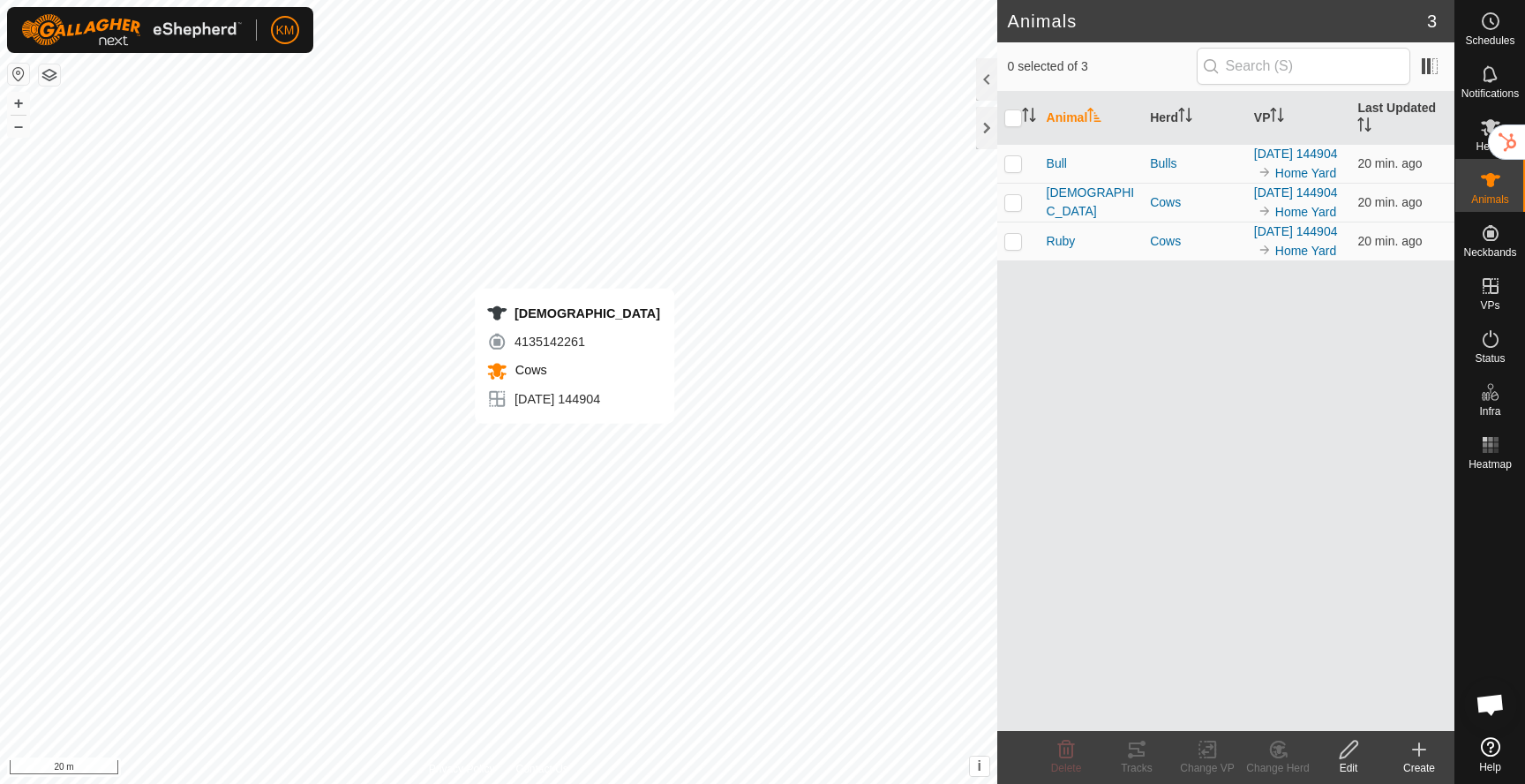
checkbox input "true"
click at [1133, 752] on icon at bounding box center [1137, 750] width 21 height 21
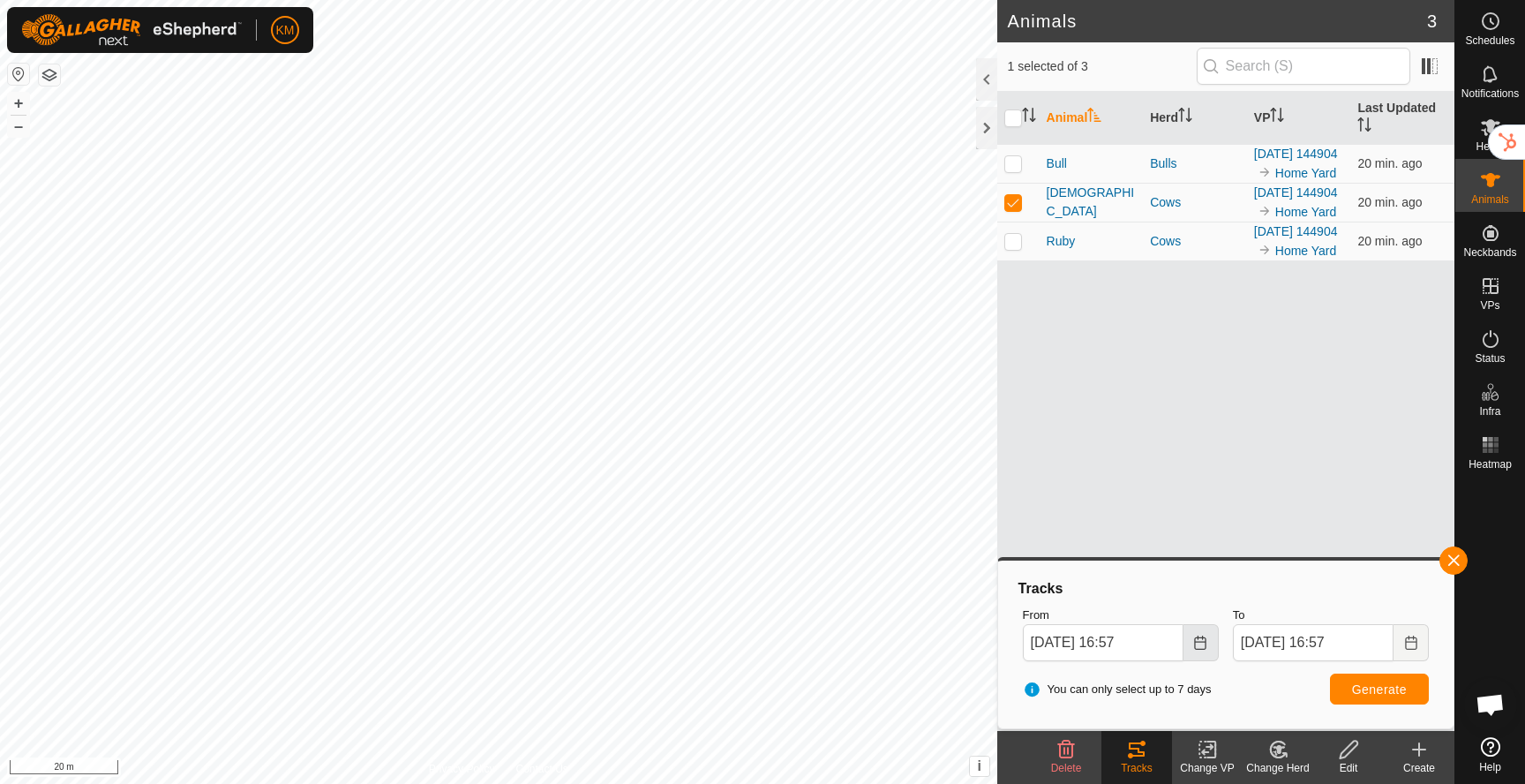
click at [1200, 638] on icon "Choose Date" at bounding box center [1201, 642] width 11 height 14
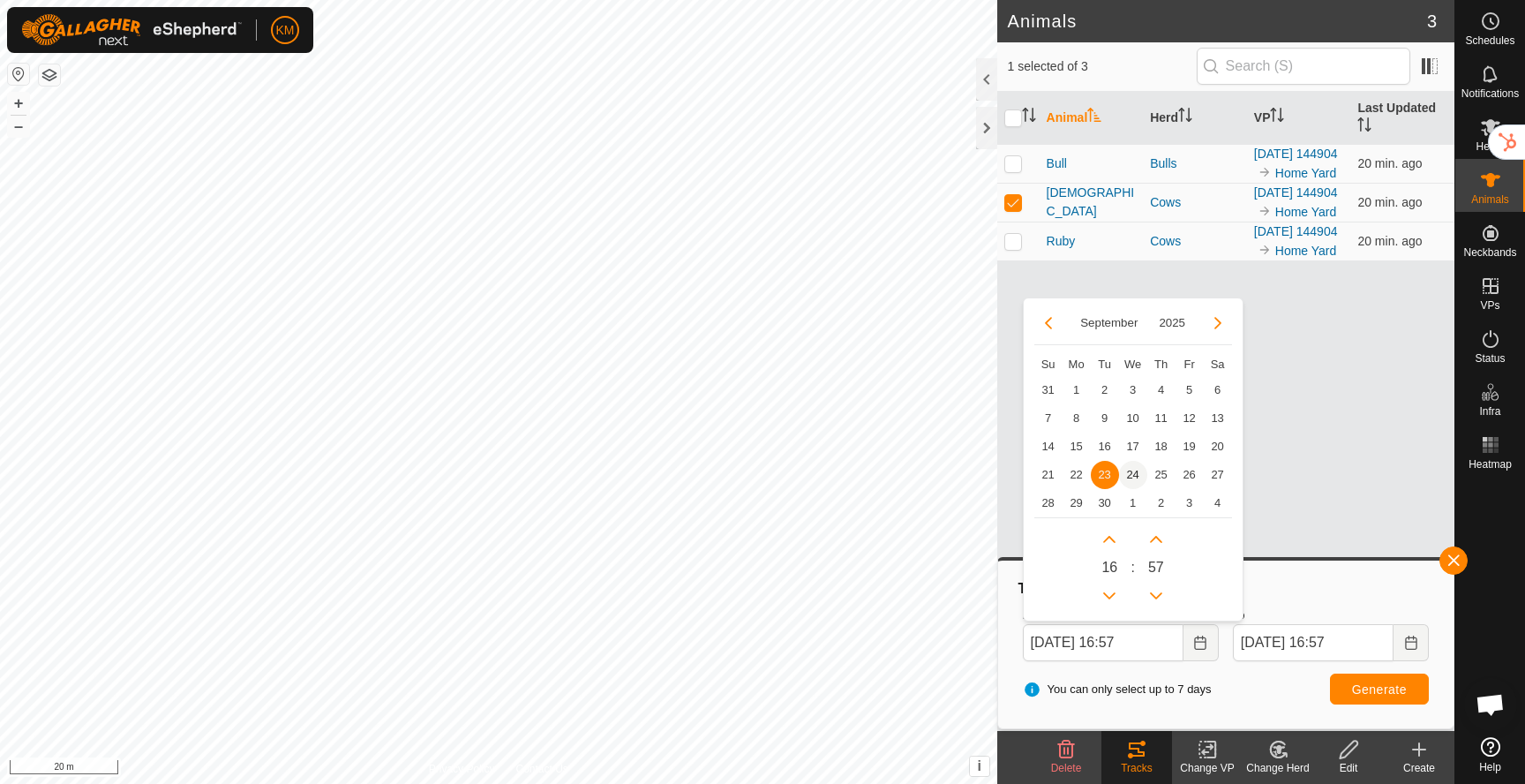
click at [1137, 476] on span "24" at bounding box center [1134, 475] width 29 height 29
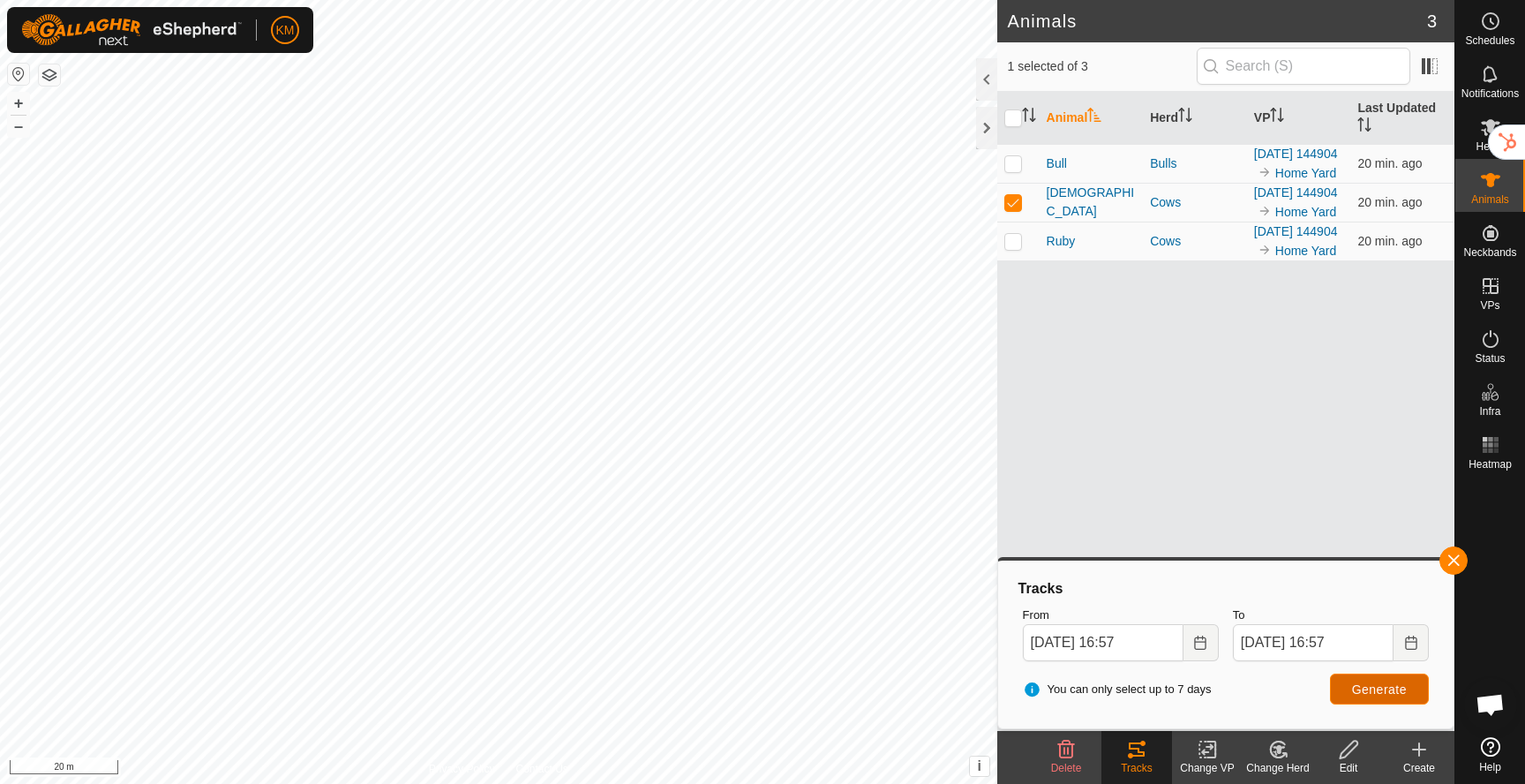
click at [1368, 699] on button "Generate" at bounding box center [1379, 688] width 98 height 31
click at [1203, 640] on icon "Choose Date" at bounding box center [1200, 642] width 14 height 14
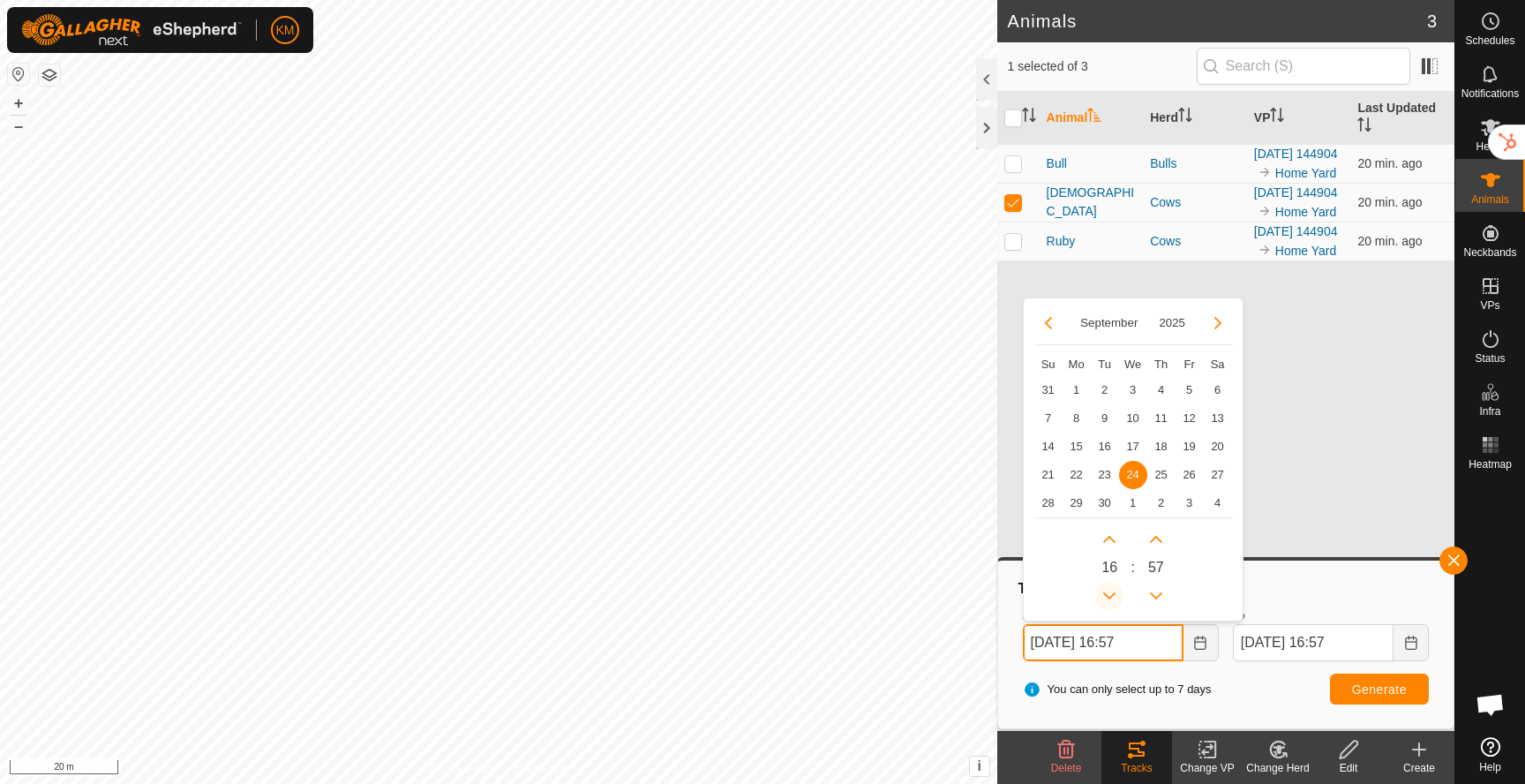
click at [1117, 590] on button "Previous Hour" at bounding box center [1110, 596] width 29 height 29
click at [1118, 591] on span "Previous Hour" at bounding box center [1118, 591] width 0 height 0
type input "Sep 24, 2025 14:57"
click at [1363, 695] on button "Generate" at bounding box center [1379, 688] width 98 height 31
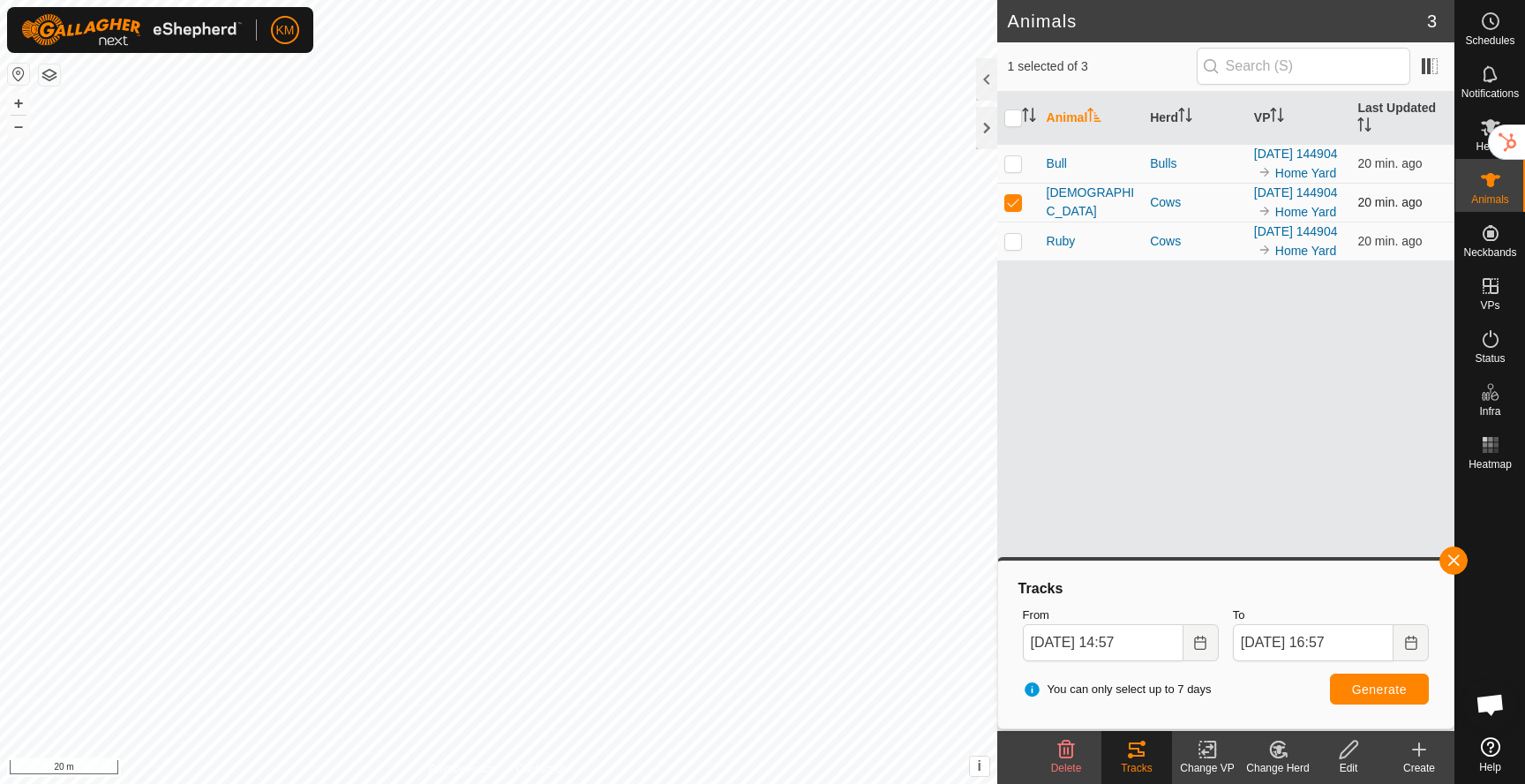
click at [1017, 209] on p-checkbox at bounding box center [1013, 202] width 17 height 14
checkbox input "false"
click at [1016, 170] on p-checkbox at bounding box center [1013, 163] width 17 height 14
checkbox input "true"
click at [1393, 704] on button "Generate" at bounding box center [1379, 688] width 98 height 31
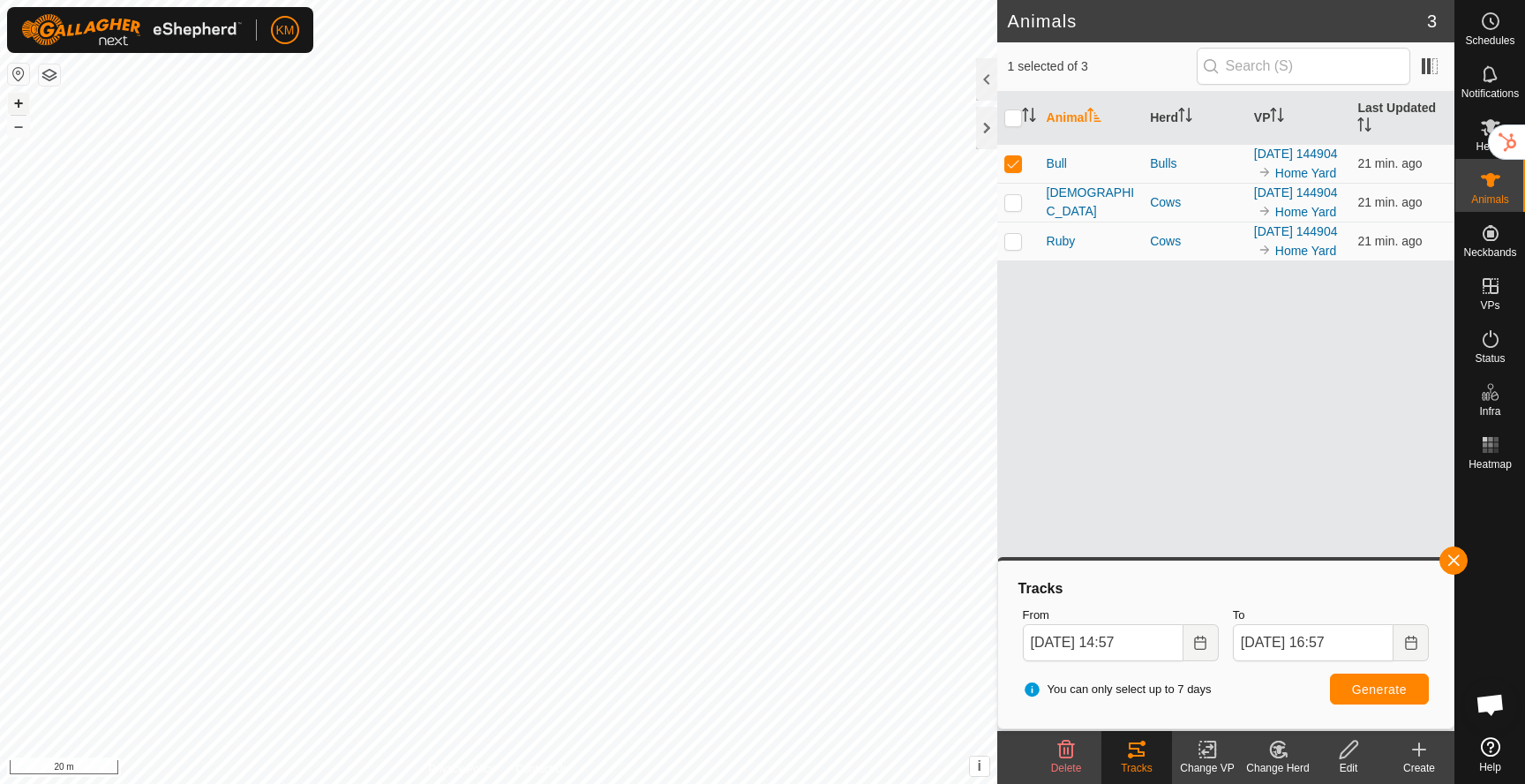
click at [17, 98] on button "+" at bounding box center [18, 103] width 21 height 21
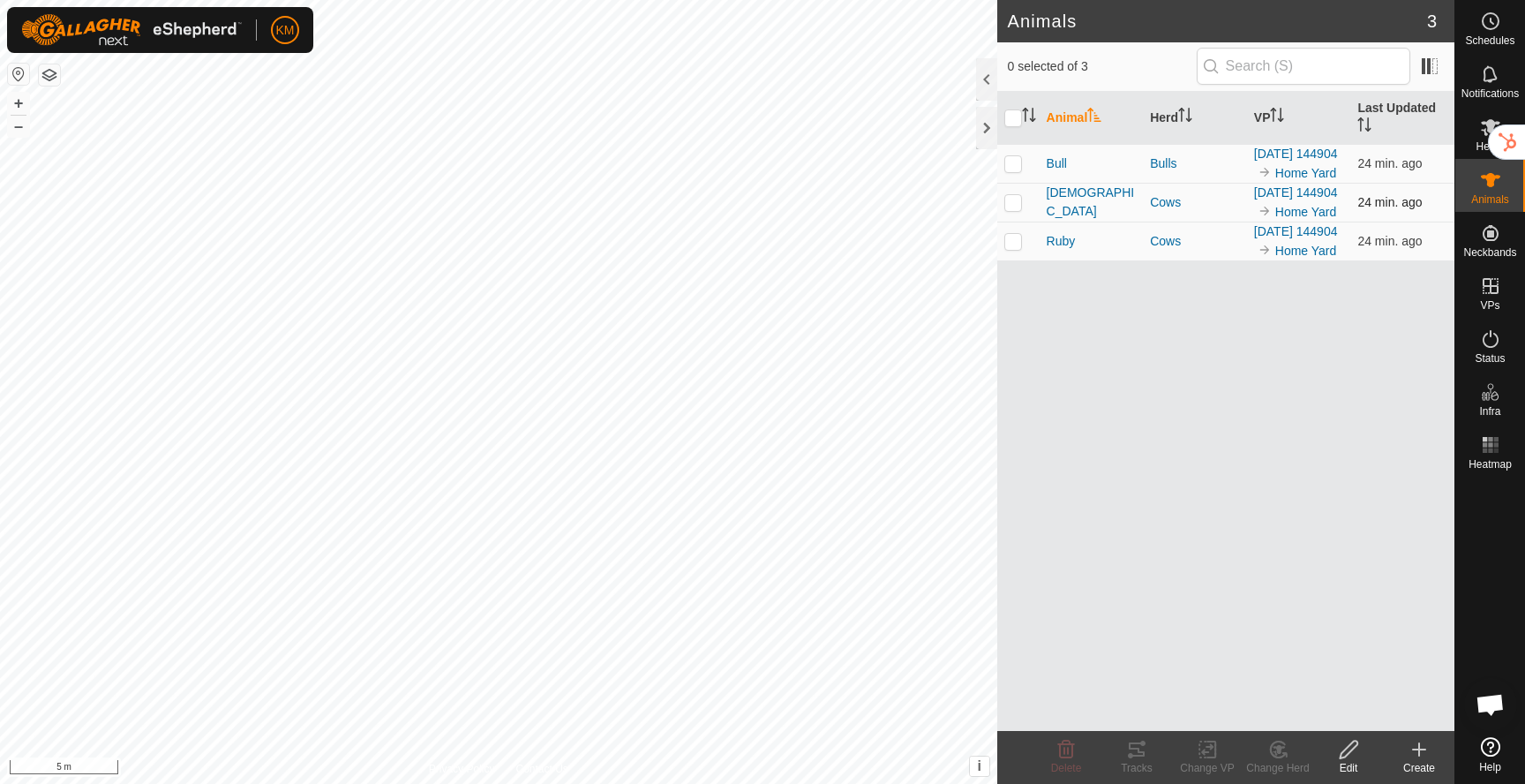
click at [1014, 209] on p-checkbox at bounding box center [1013, 202] width 17 height 14
click at [1134, 747] on icon at bounding box center [1137, 750] width 21 height 21
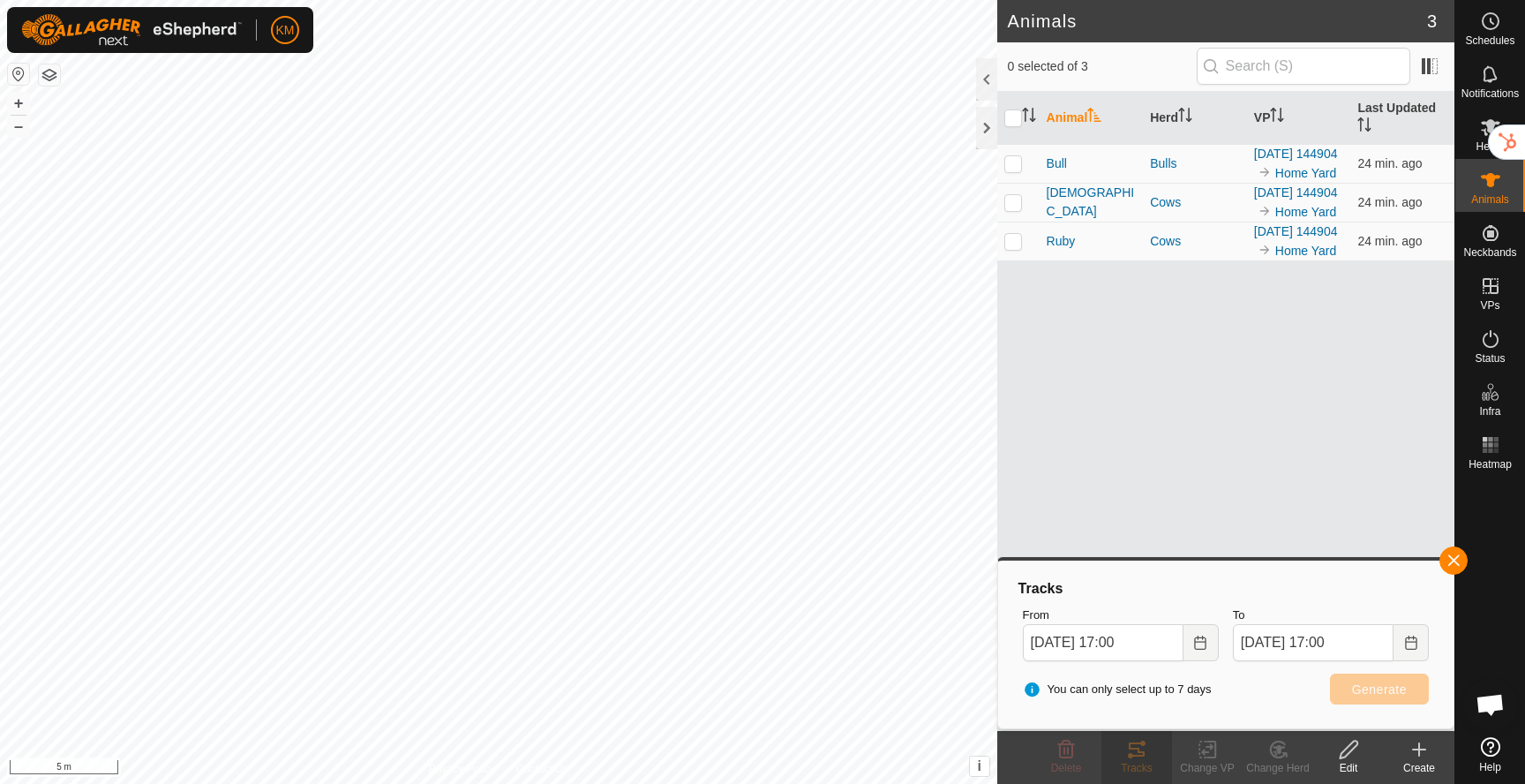
checkbox input "true"
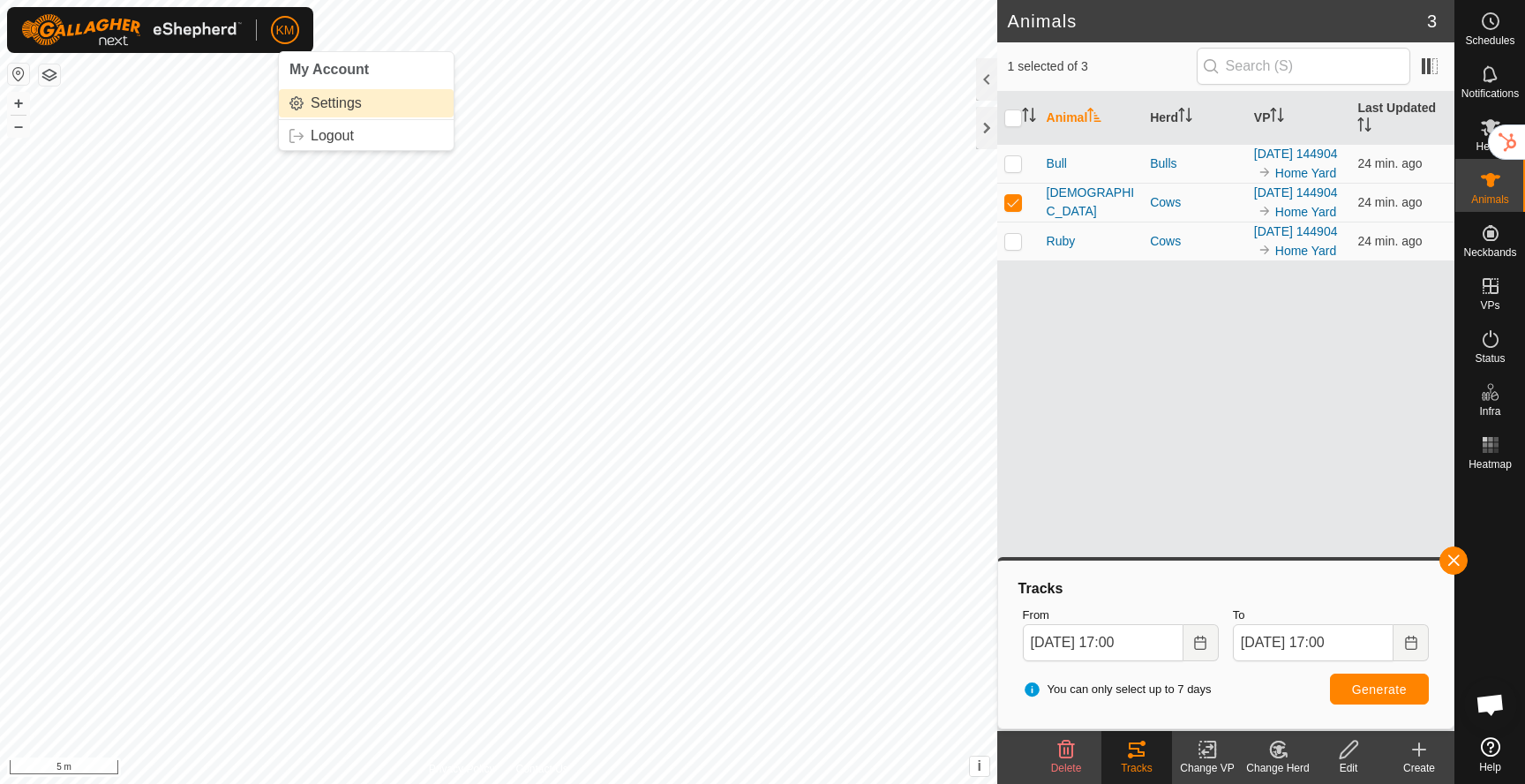
click at [306, 96] on link "Settings" at bounding box center [366, 103] width 175 height 29
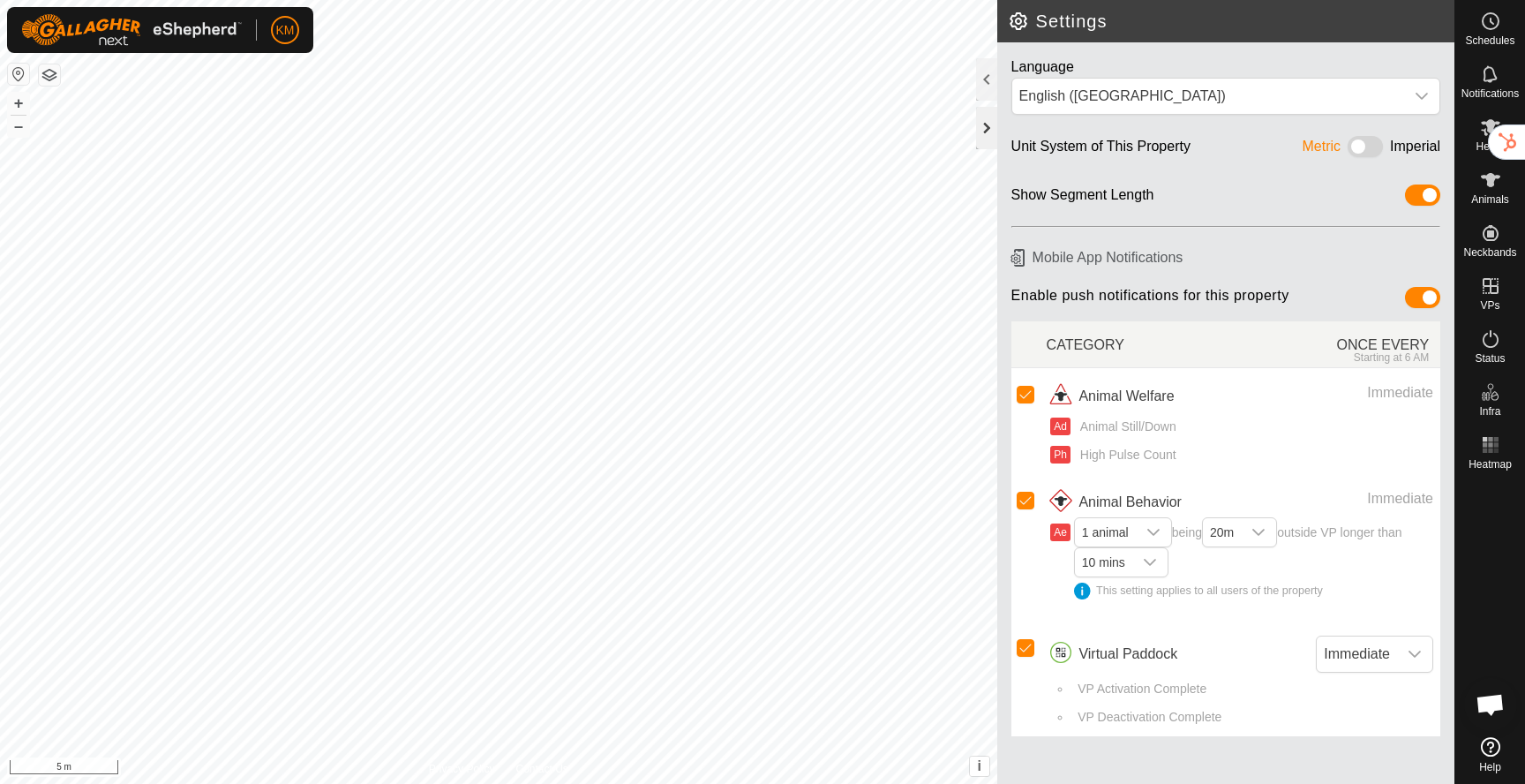
click at [991, 118] on div at bounding box center [987, 128] width 21 height 42
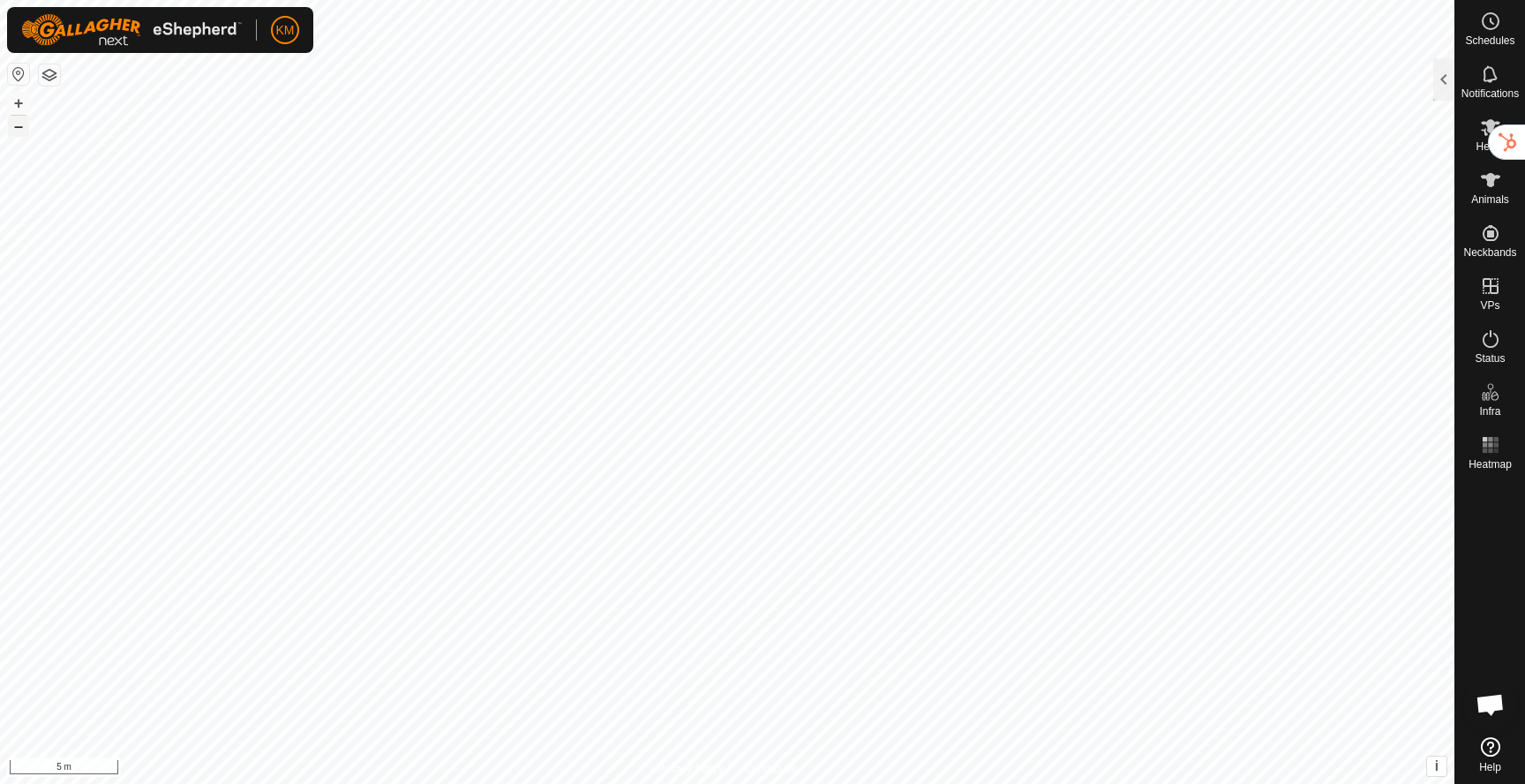
click at [26, 127] on button "–" at bounding box center [18, 126] width 21 height 21
click at [17, 129] on button "–" at bounding box center [18, 126] width 21 height 21
checkbox input "false"
click at [1448, 81] on div at bounding box center [1444, 79] width 21 height 42
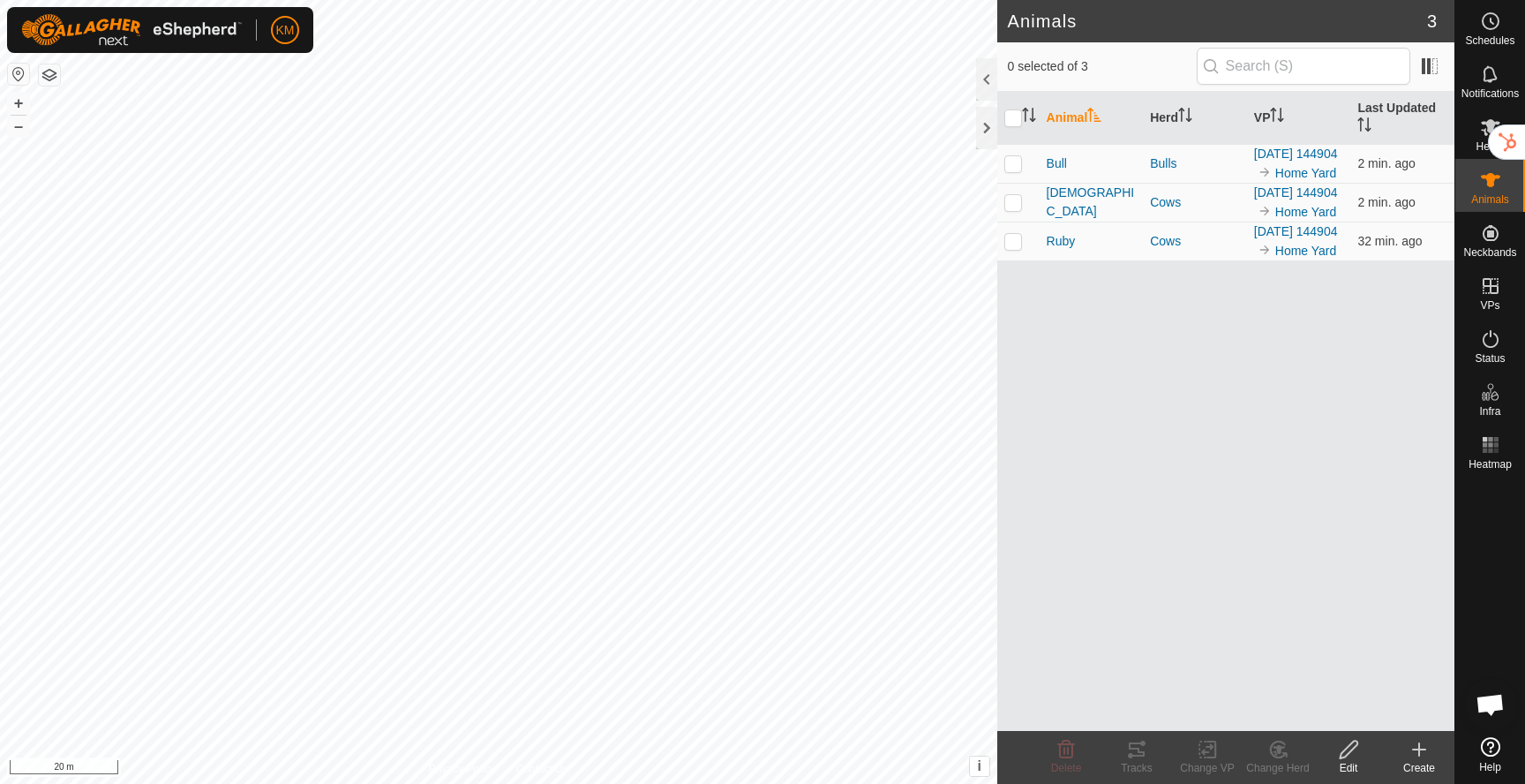
click at [49, 76] on button "button" at bounding box center [50, 75] width 21 height 21
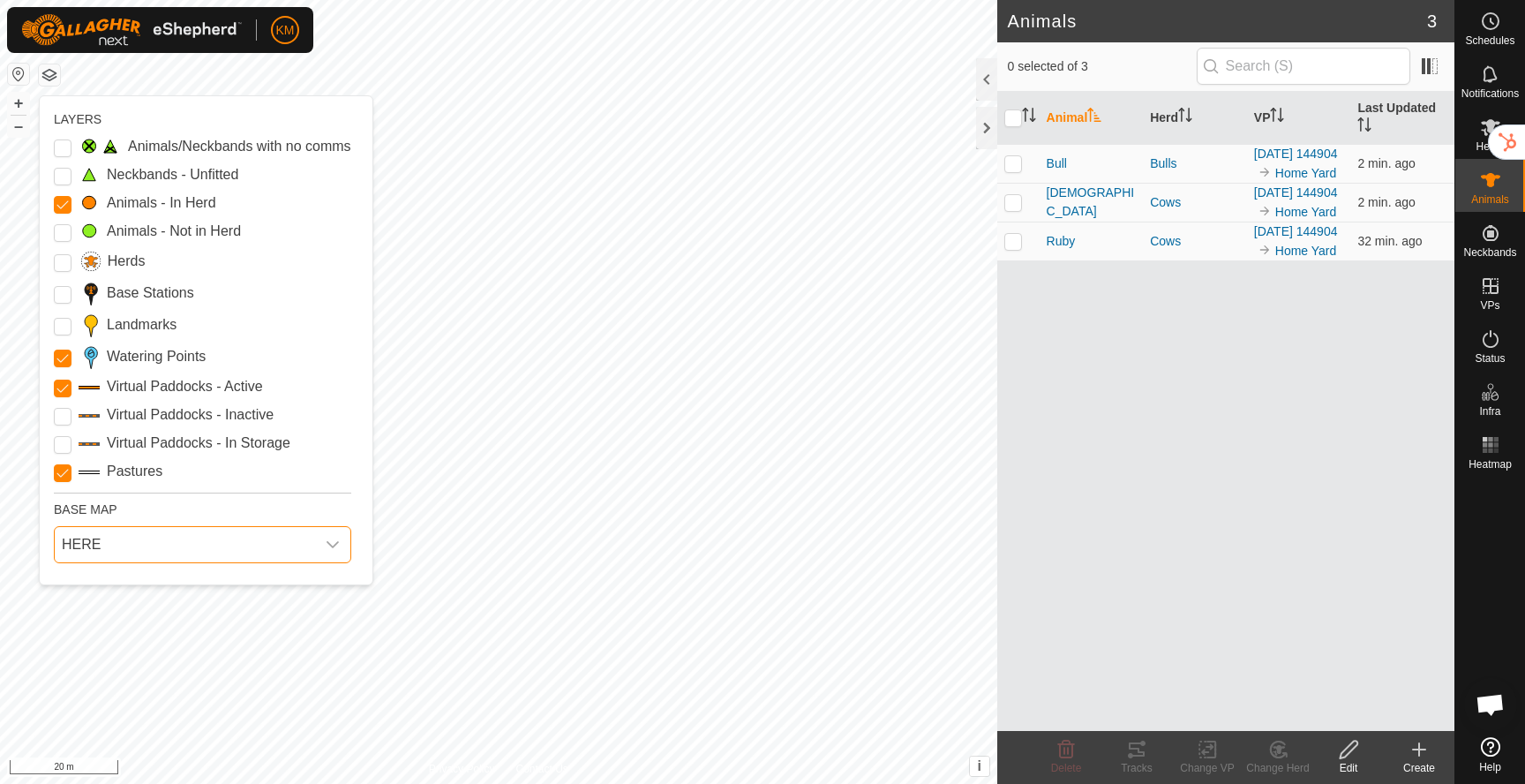
click at [98, 536] on span "HERE" at bounding box center [185, 544] width 260 height 35
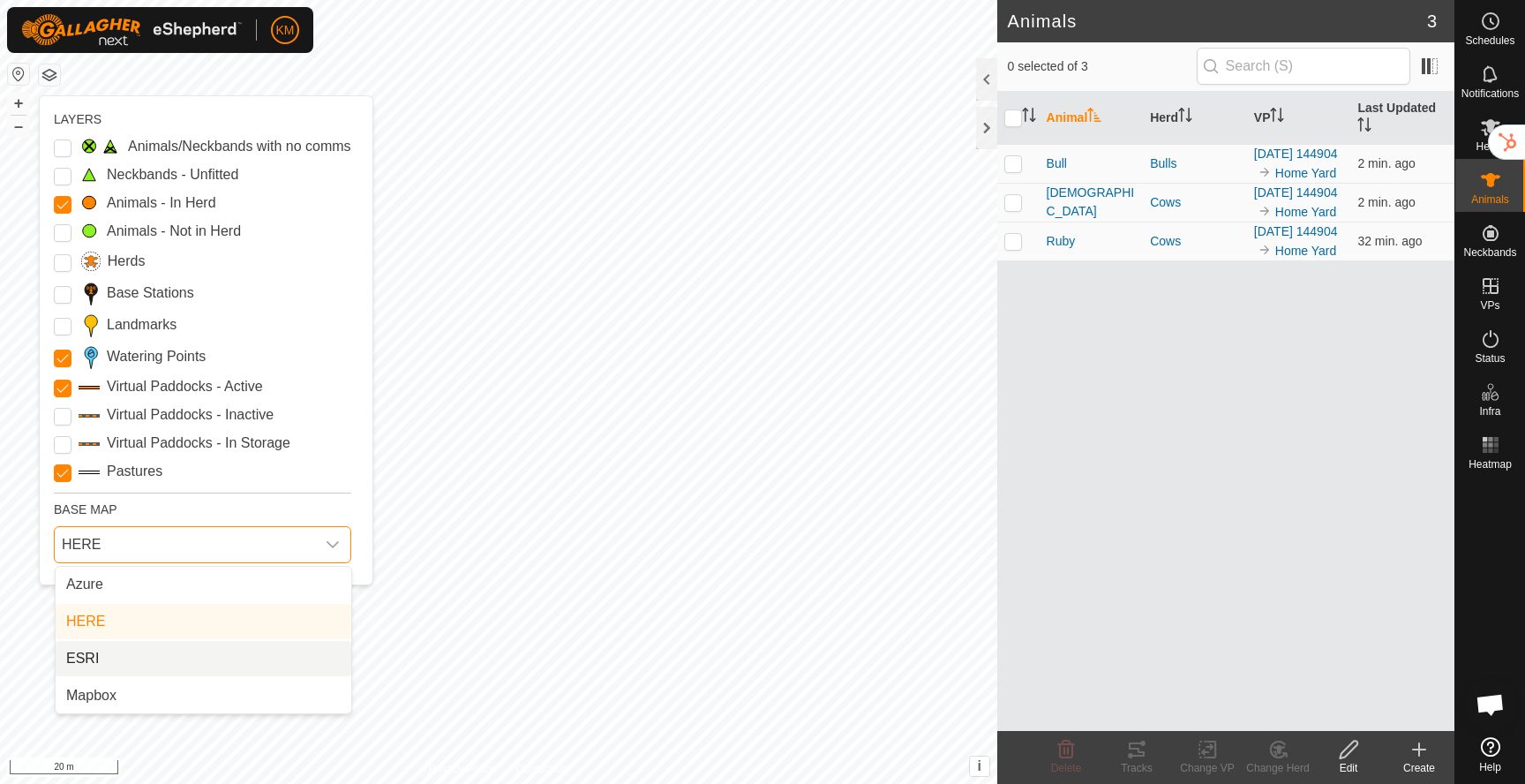
click at [107, 664] on li "ESRI" at bounding box center [203, 658] width 295 height 35
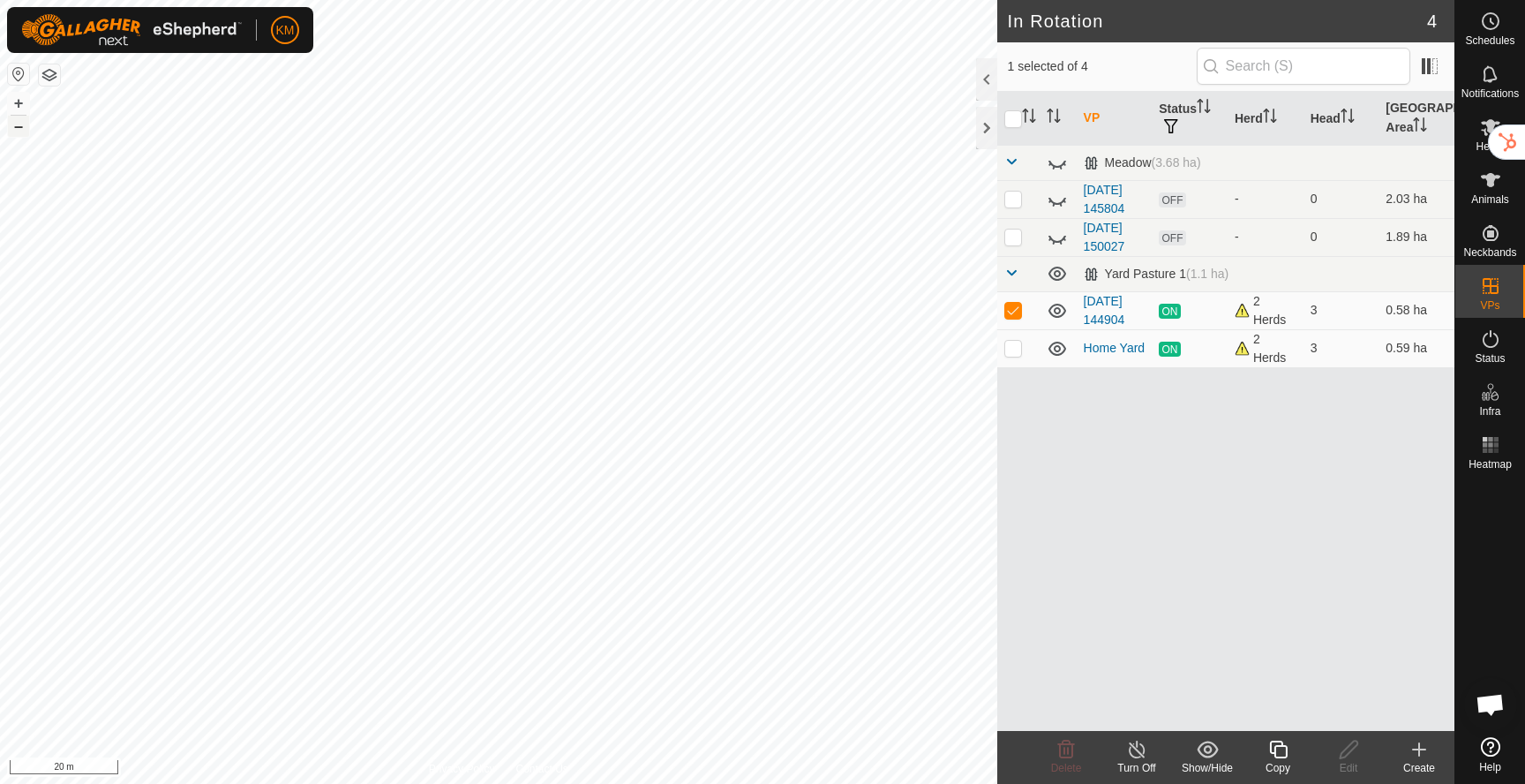
click at [20, 126] on button "–" at bounding box center [18, 126] width 21 height 21
click at [1137, 753] on icon at bounding box center [1137, 750] width 22 height 21
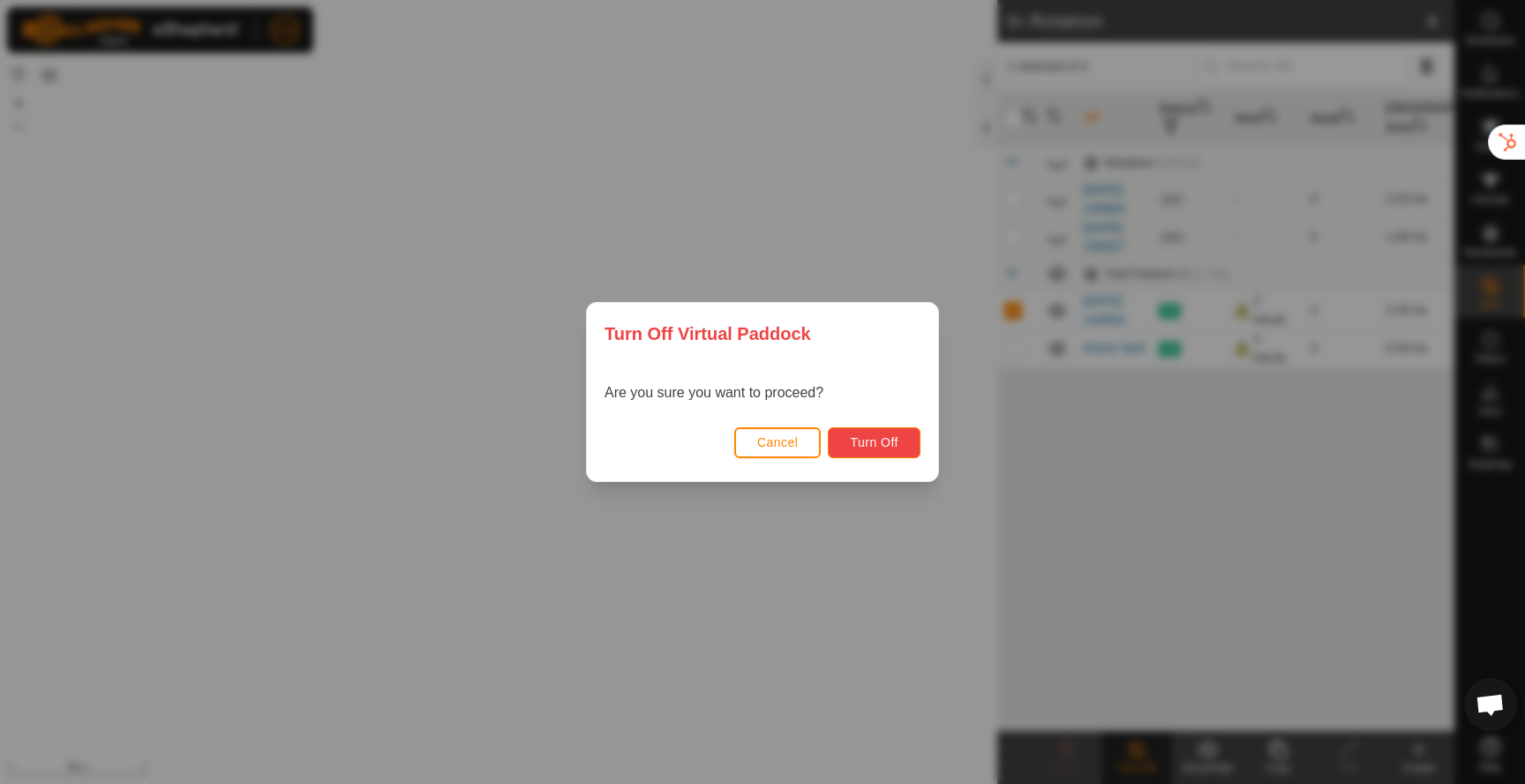
click at [880, 444] on span "Turn Off" at bounding box center [874, 442] width 49 height 14
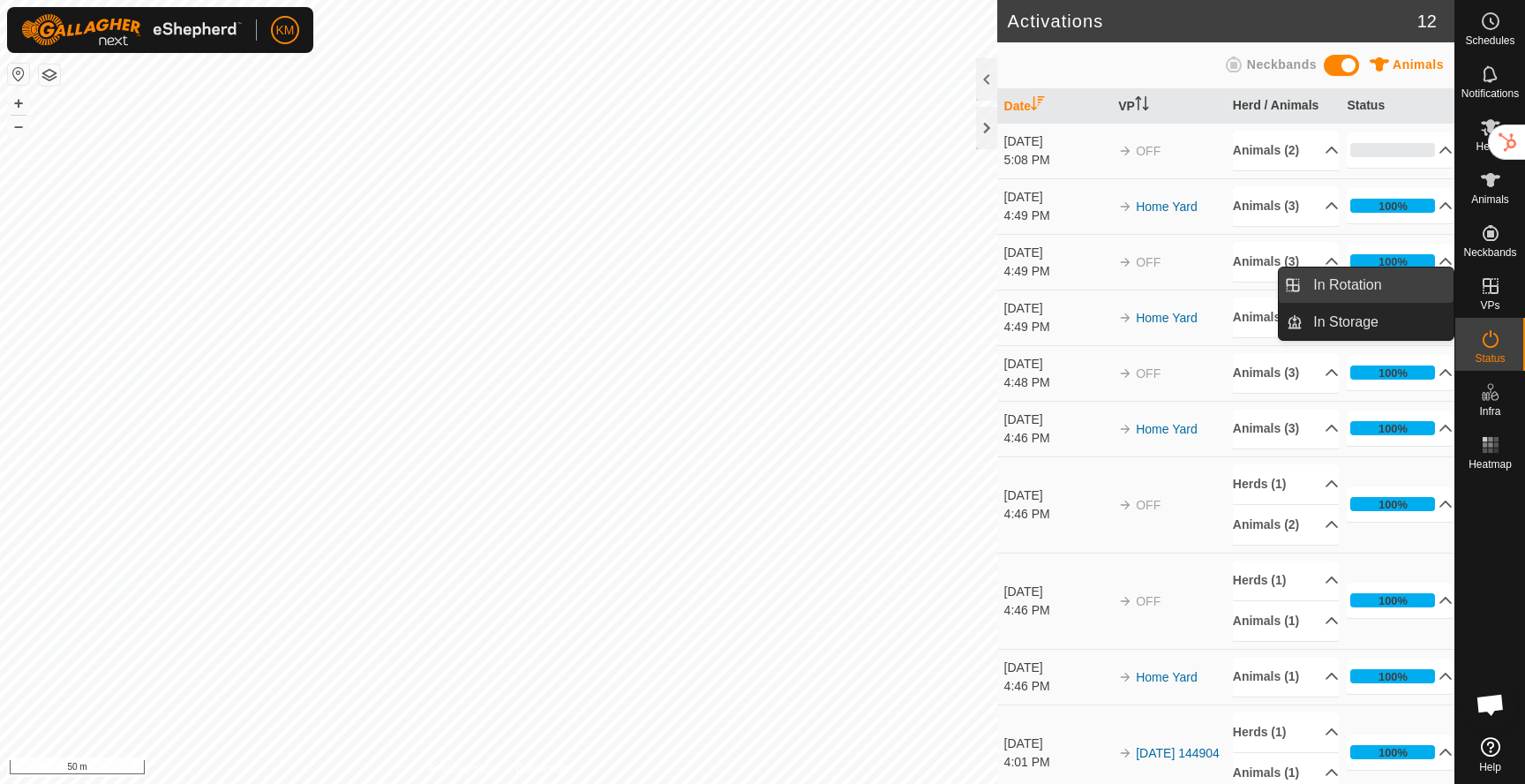
click at [1382, 296] on link "In Rotation" at bounding box center [1379, 285] width 151 height 35
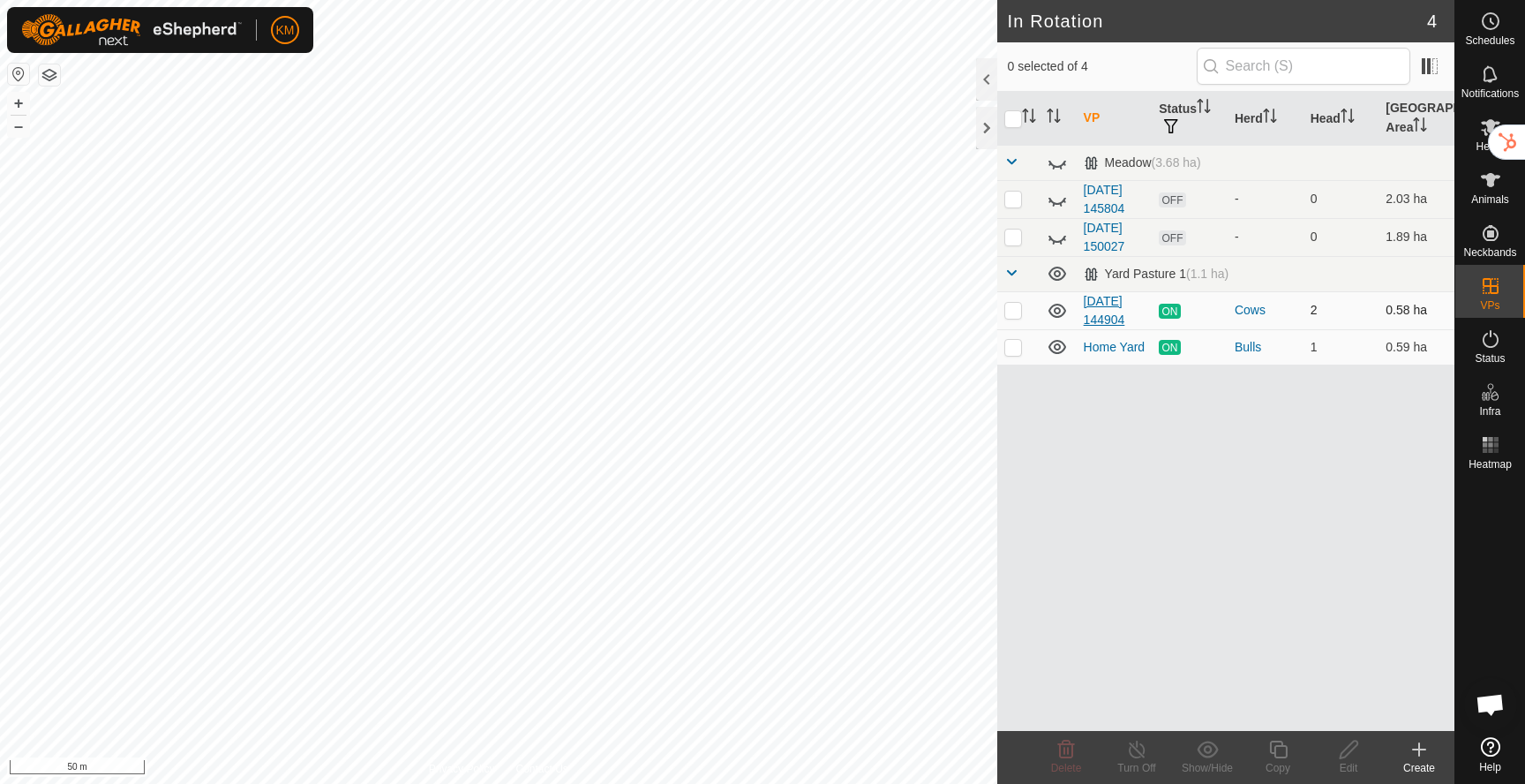
click at [1119, 316] on link "[DATE] 144904" at bounding box center [1104, 310] width 41 height 33
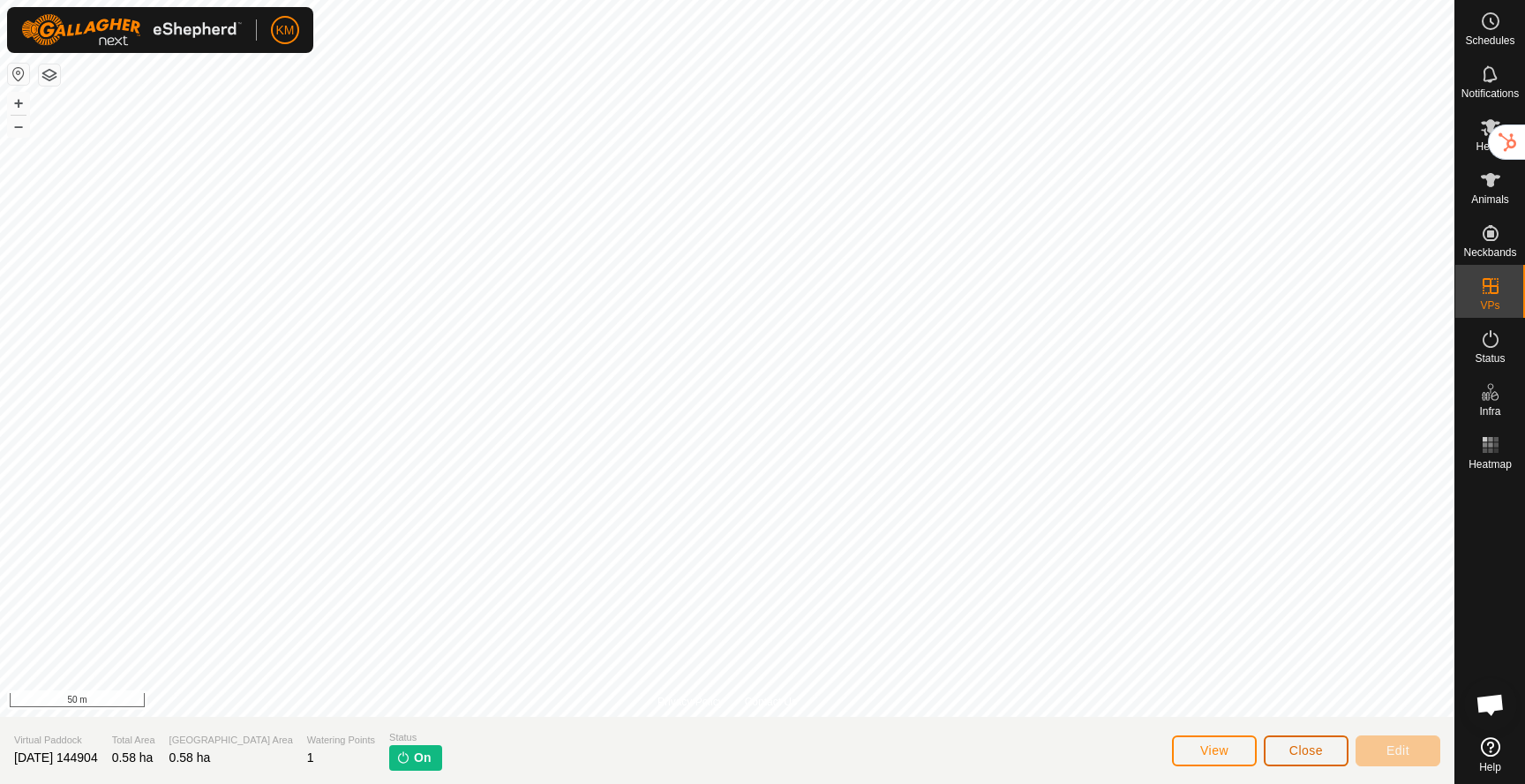
click at [1314, 752] on span "Close" at bounding box center [1306, 750] width 33 height 14
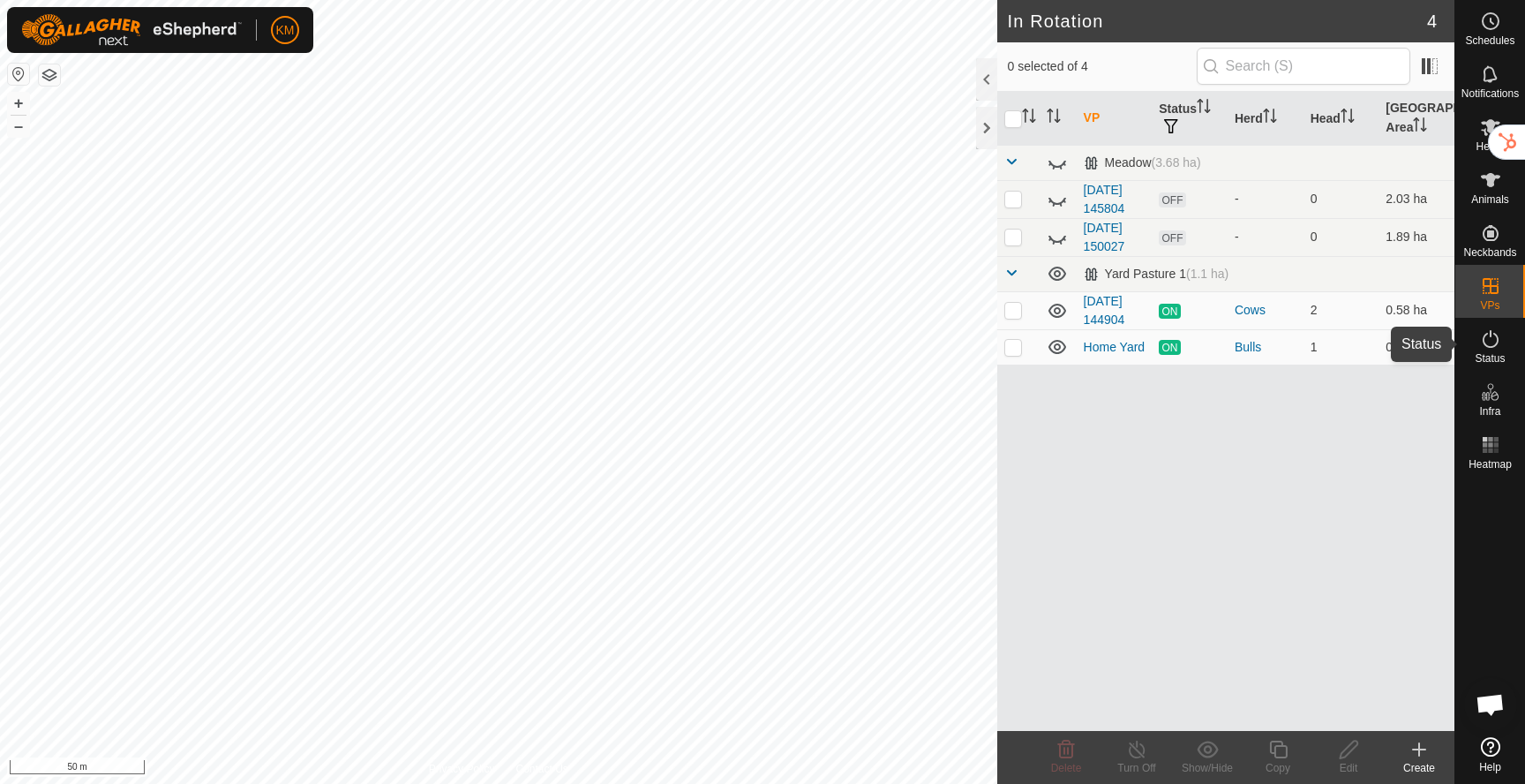
click at [1487, 333] on icon at bounding box center [1491, 338] width 16 height 17
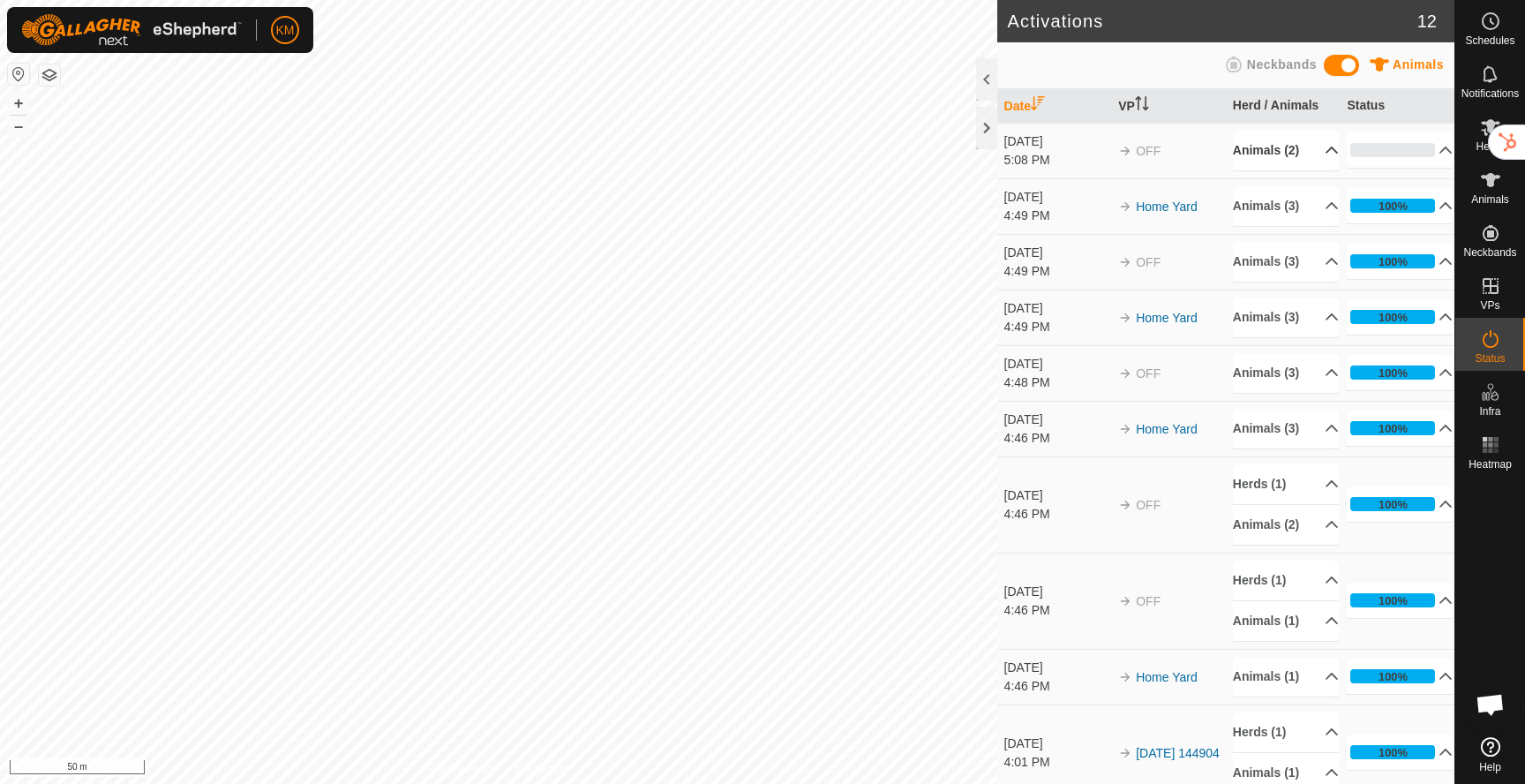
click at [1317, 150] on p-accordion-header "Animals (2)" at bounding box center [1286, 151] width 106 height 40
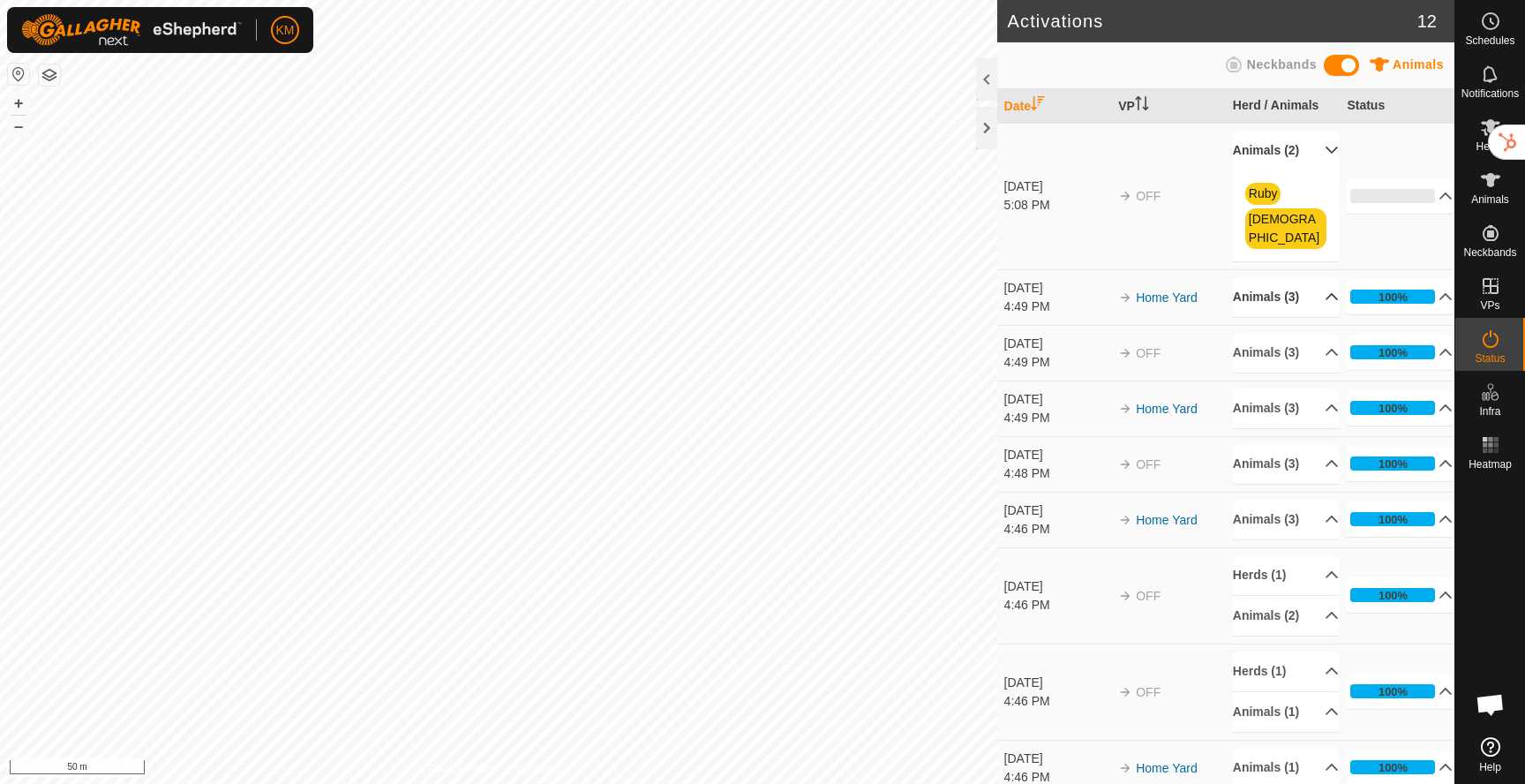
click at [1319, 277] on p-accordion-header "Animals (3)" at bounding box center [1286, 297] width 106 height 40
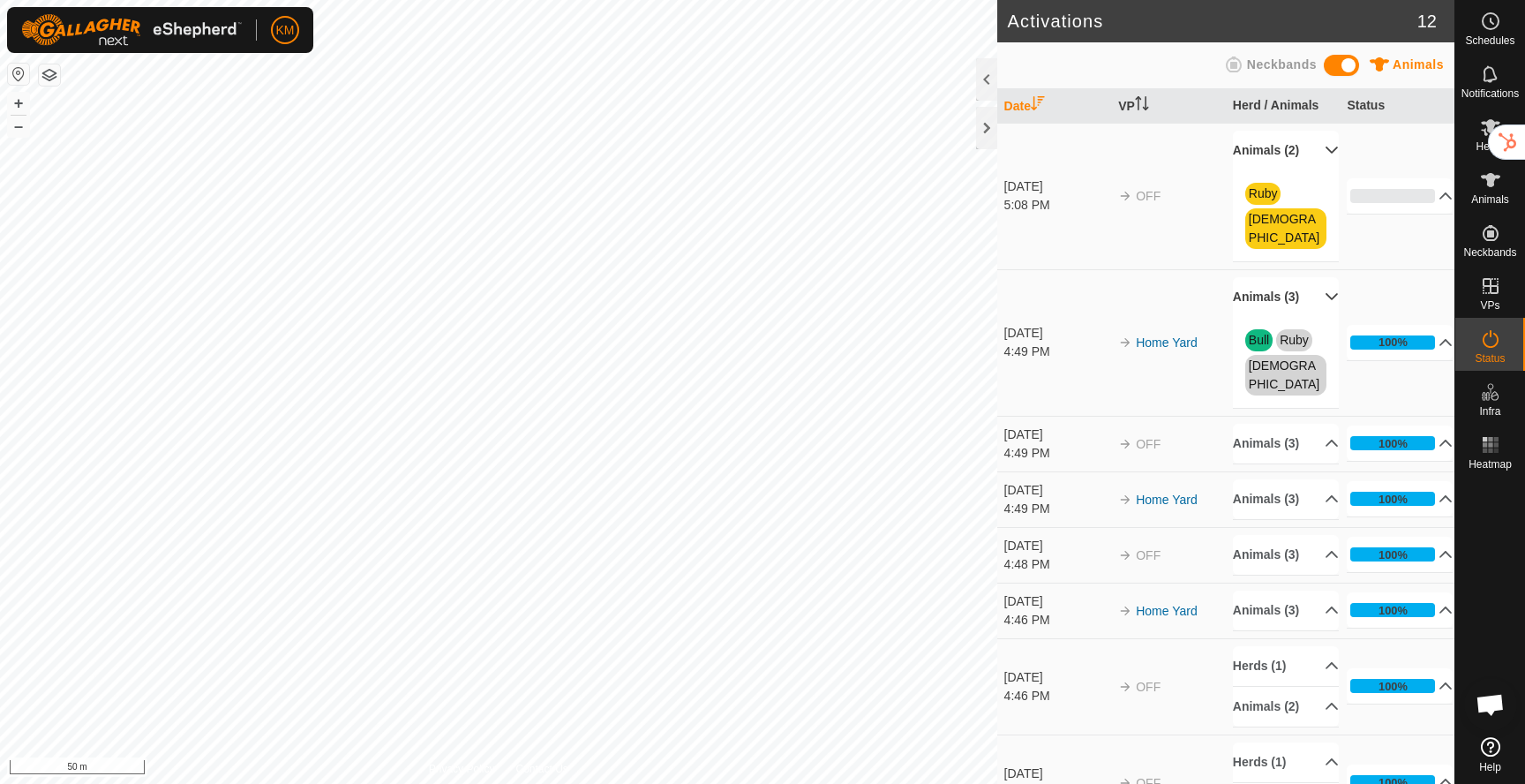
click at [1319, 277] on p-accordion-header "Animals (3)" at bounding box center [1286, 297] width 106 height 40
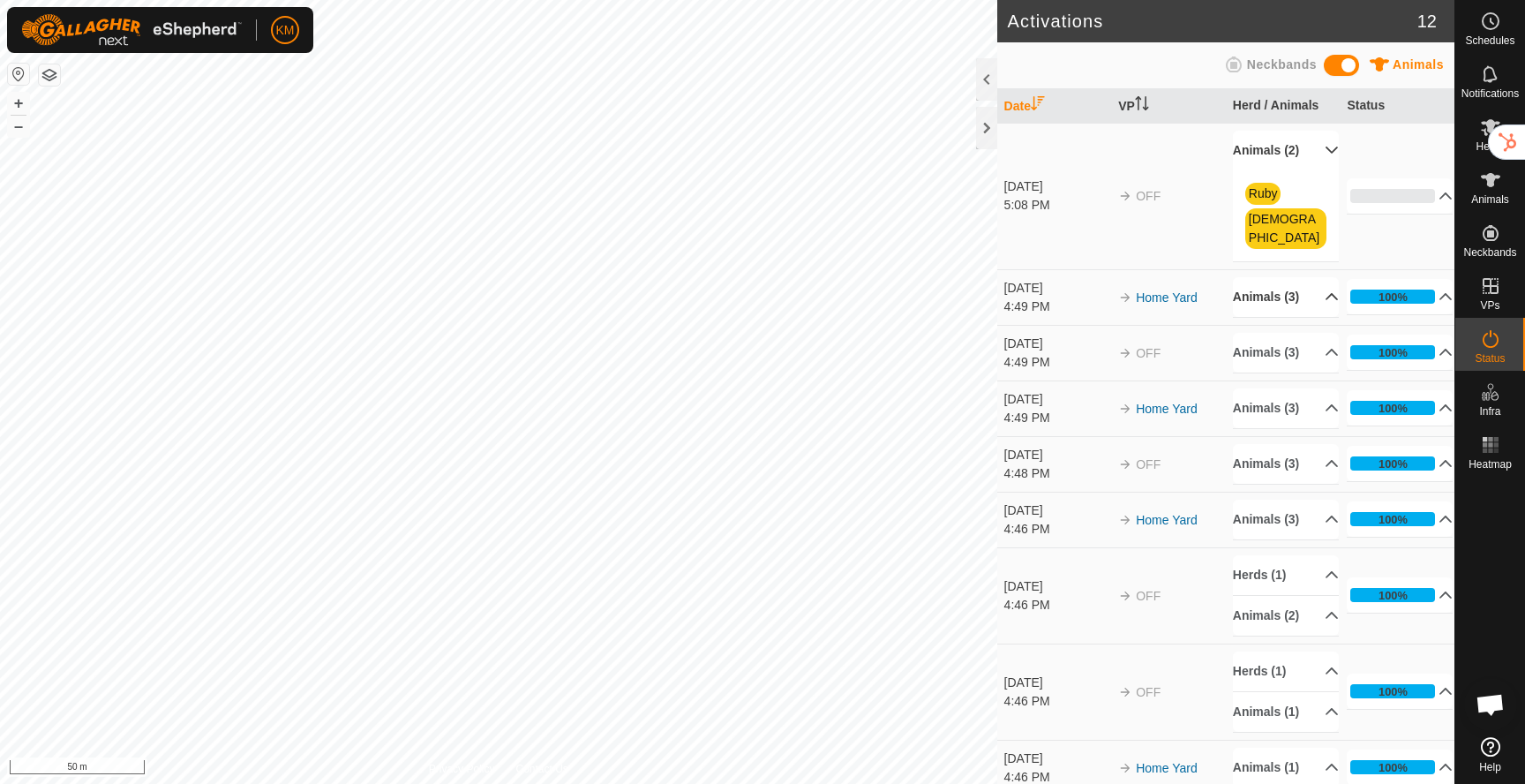
click at [1327, 143] on p-accordion-header "Animals (2)" at bounding box center [1286, 151] width 106 height 40
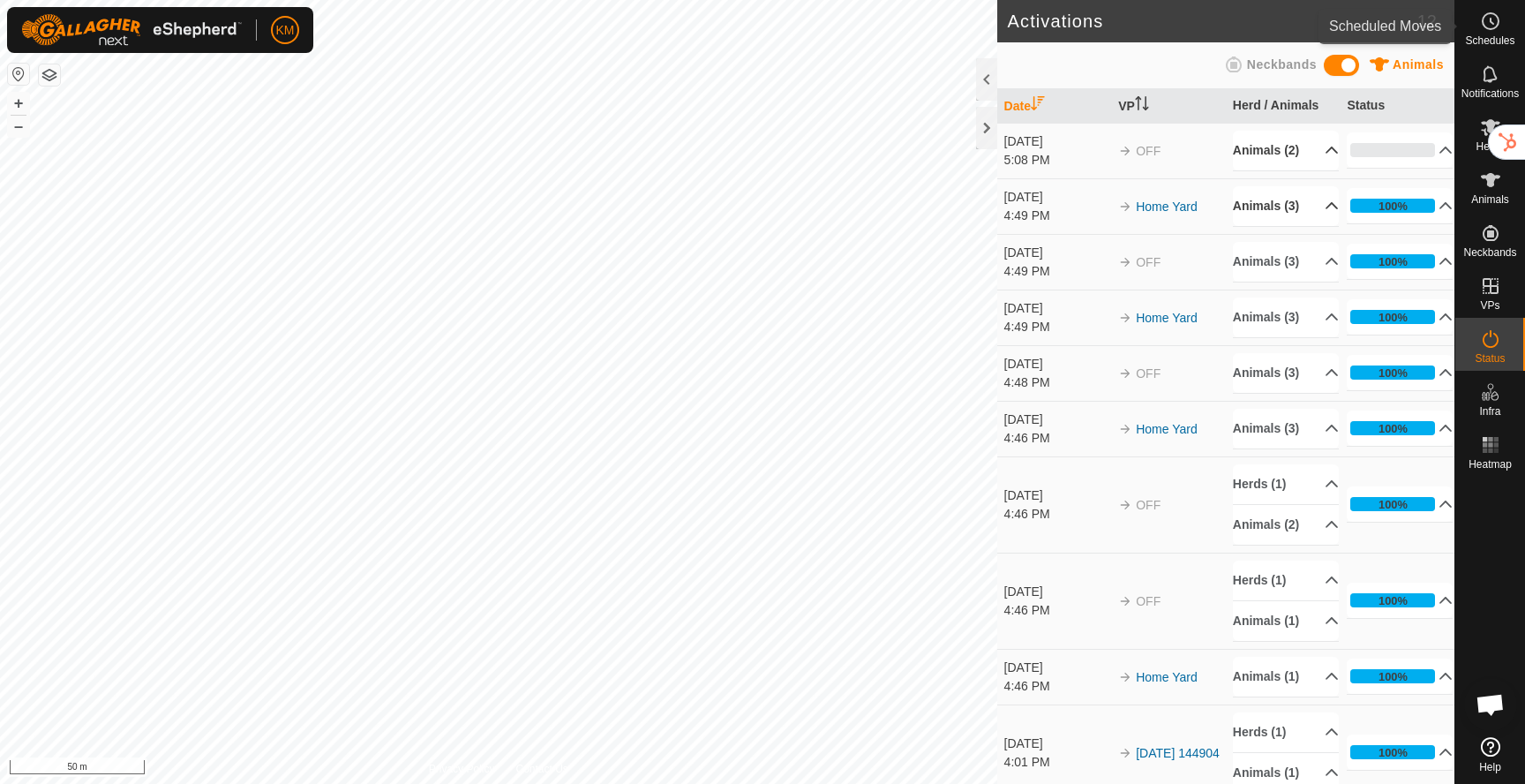
click at [1486, 24] on icon at bounding box center [1491, 21] width 21 height 21
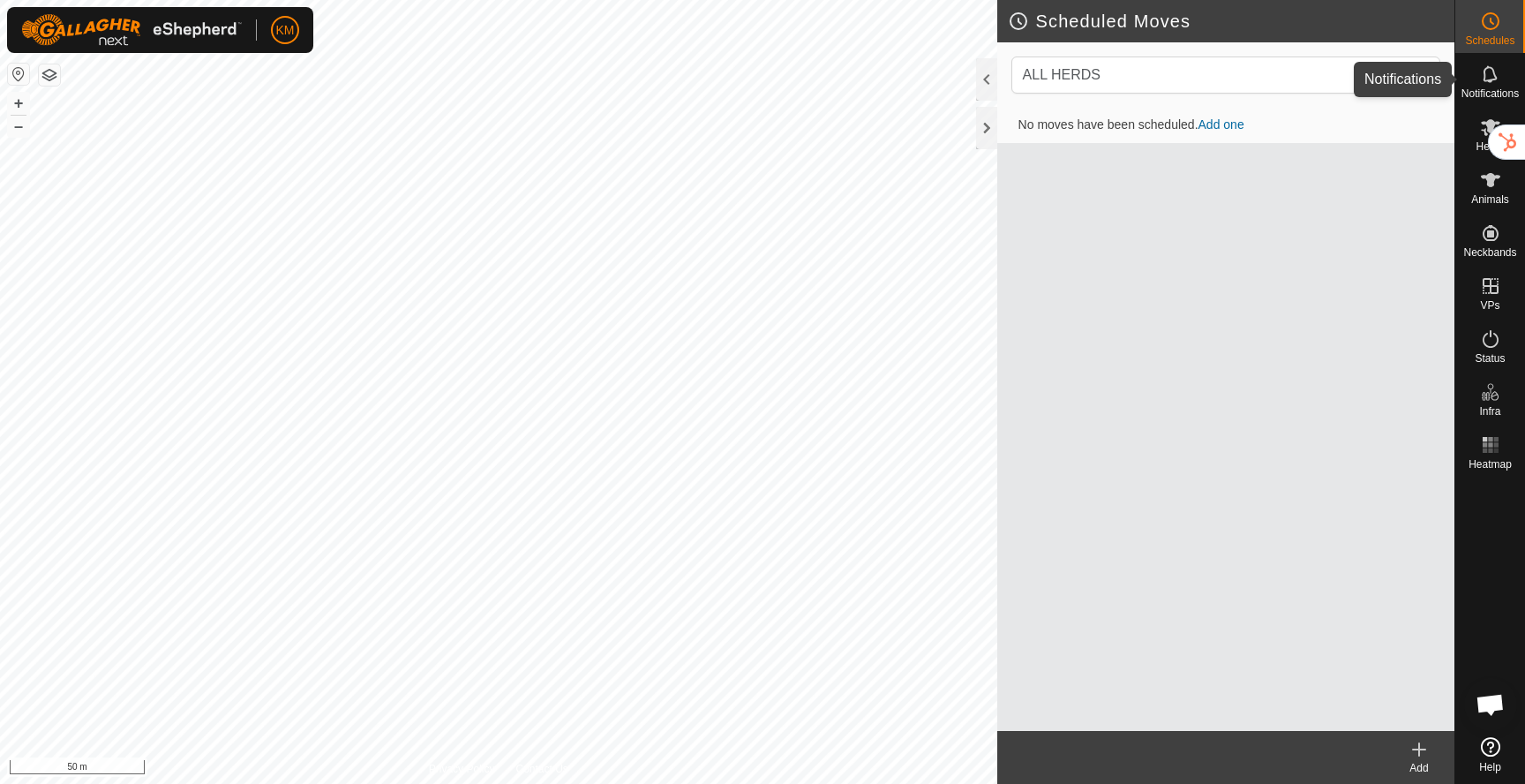
click at [1488, 86] on es-notification-svg-icon at bounding box center [1491, 75] width 32 height 29
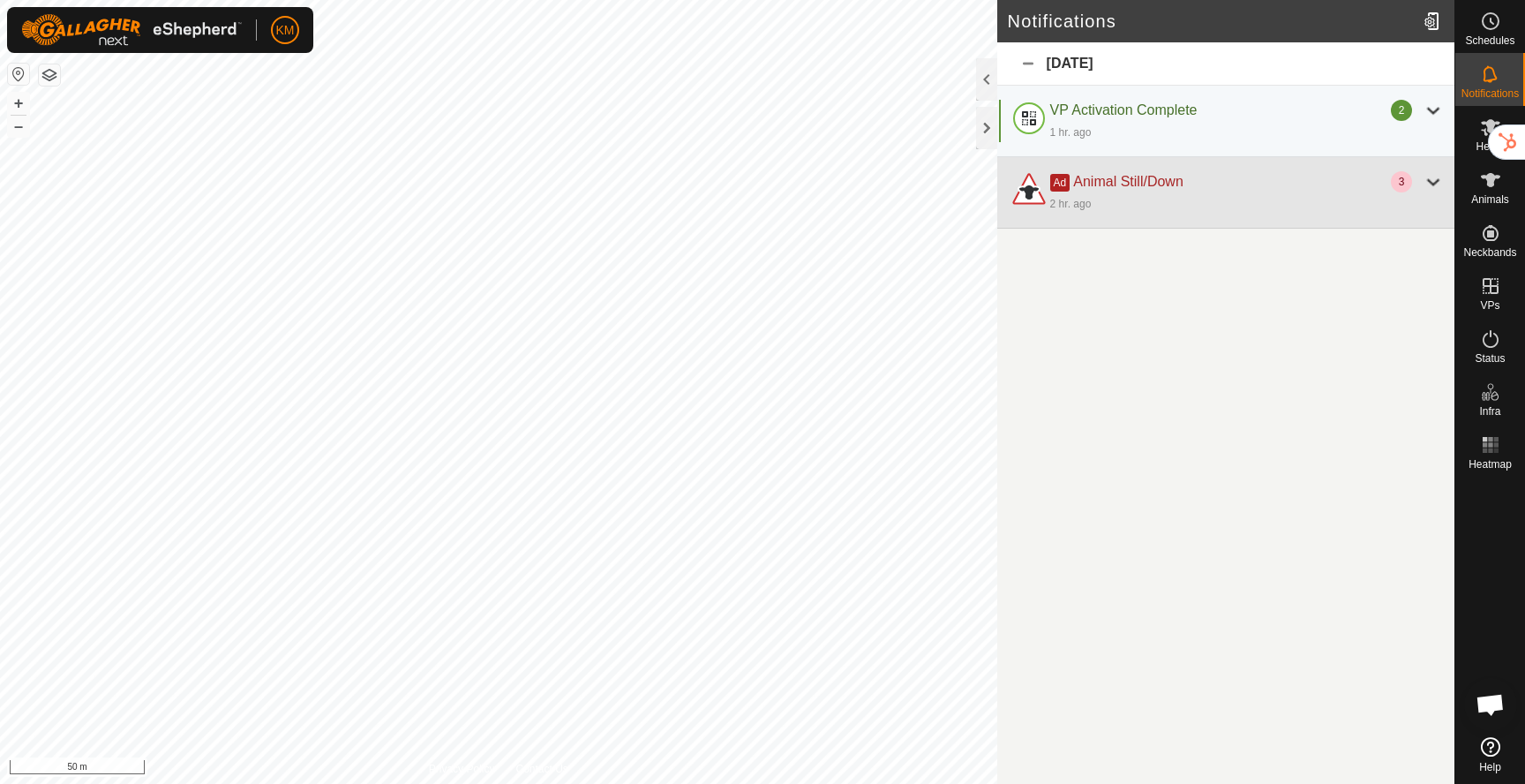
click at [1438, 178] on div at bounding box center [1433, 182] width 21 height 21
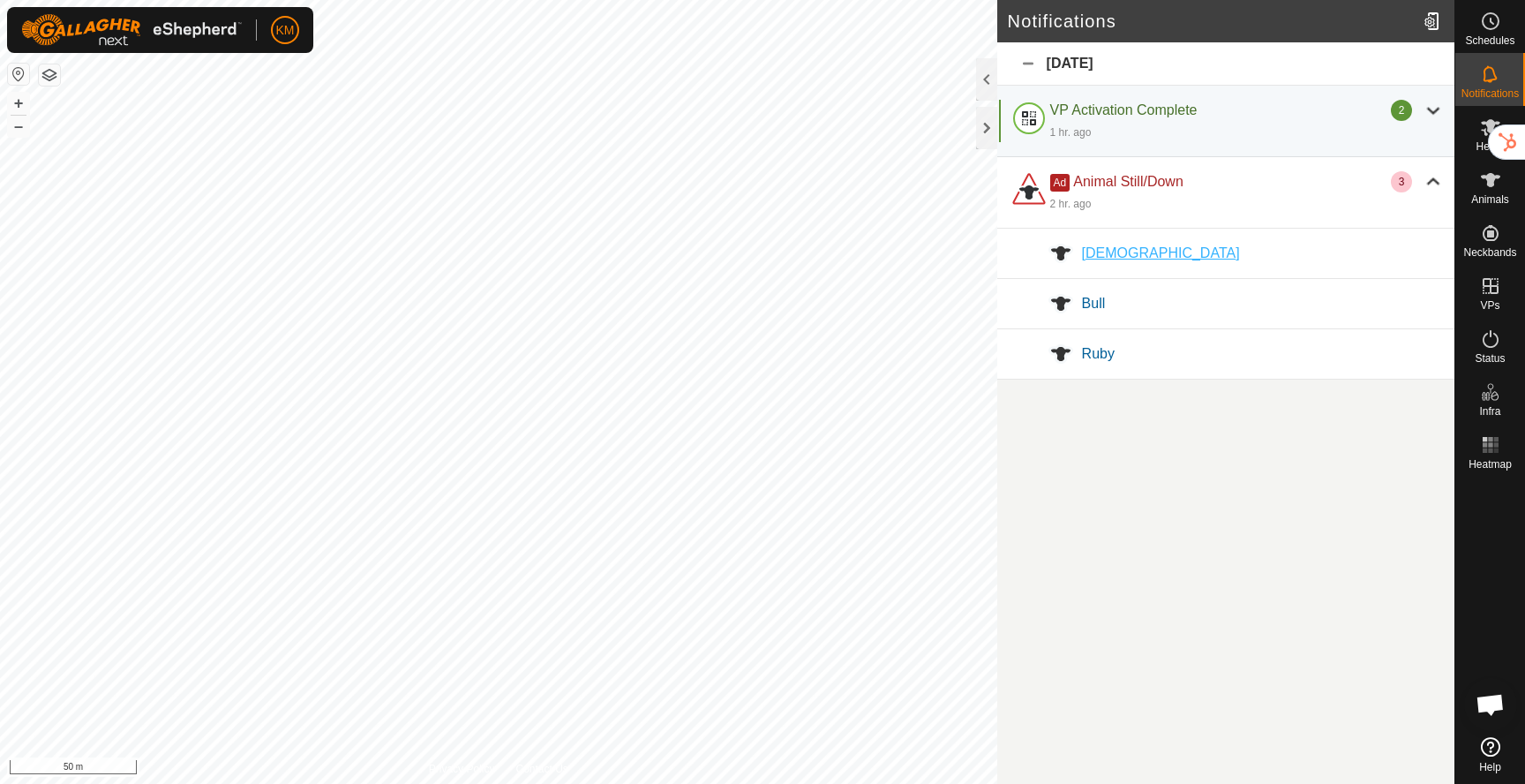
click at [1110, 257] on span "[DEMOGRAPHIC_DATA]" at bounding box center [1161, 253] width 158 height 15
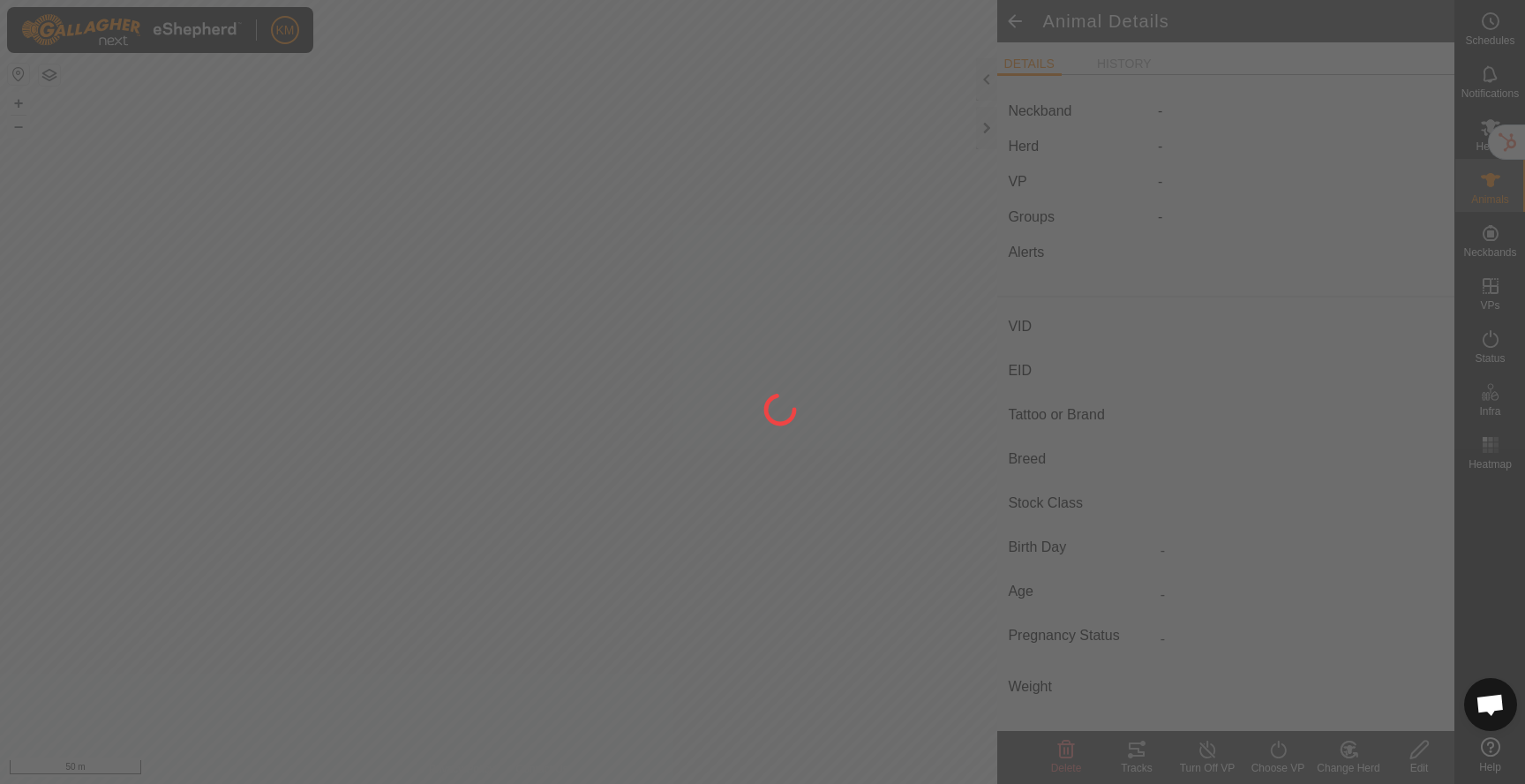
type input "[DEMOGRAPHIC_DATA]"
type input "-"
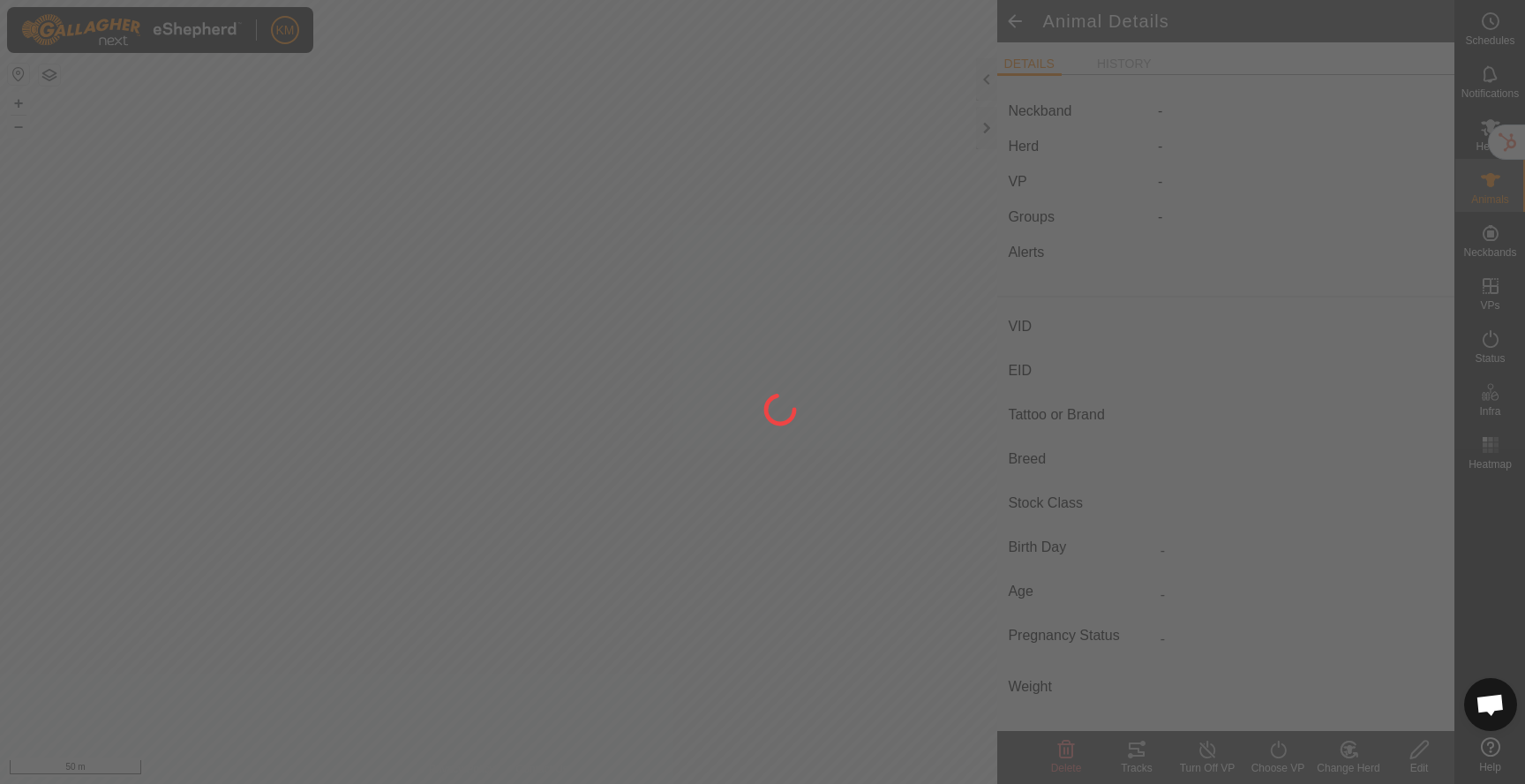
type input "0 kg"
type input "-"
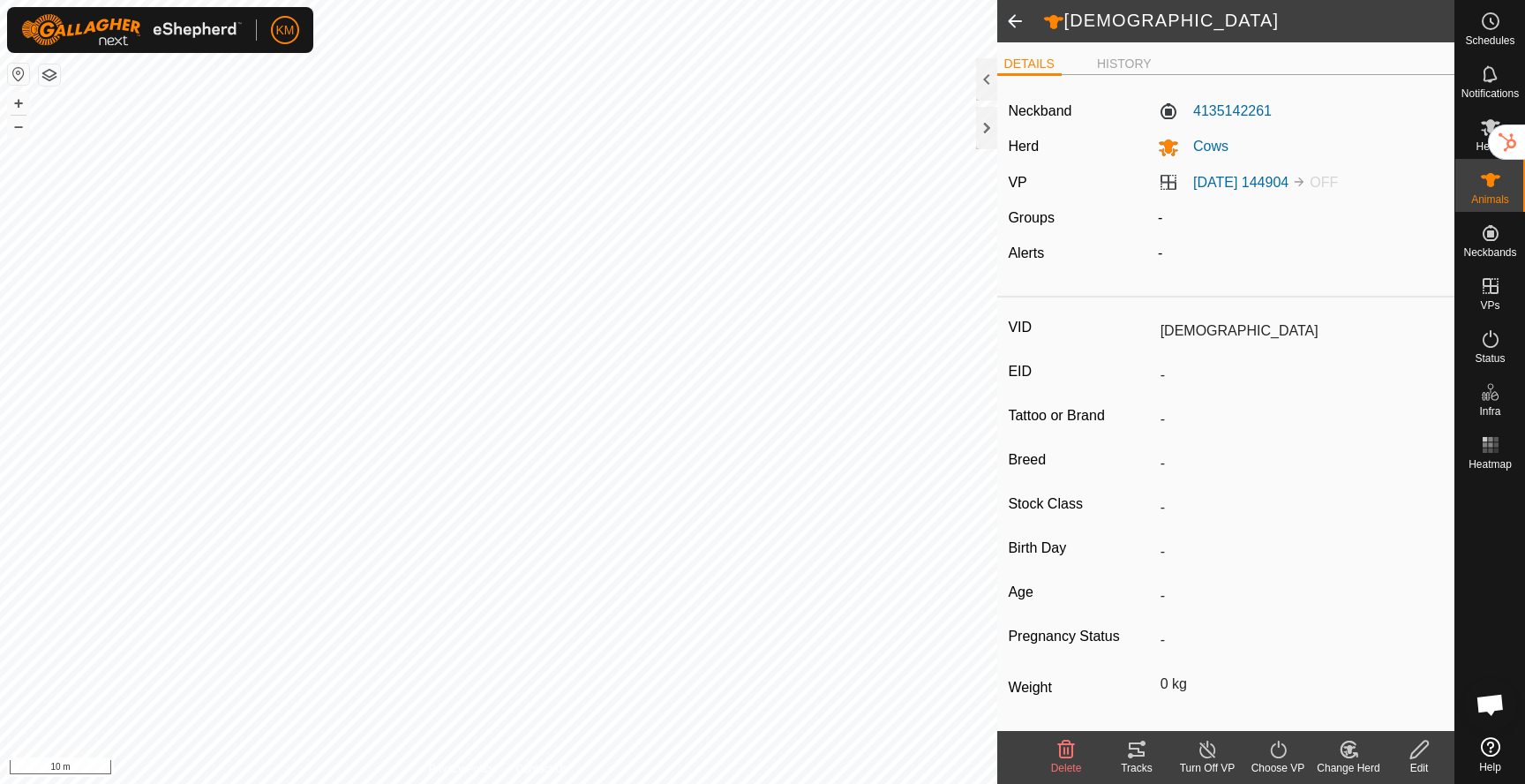
click at [1009, 23] on span at bounding box center [1014, 21] width 35 height 42
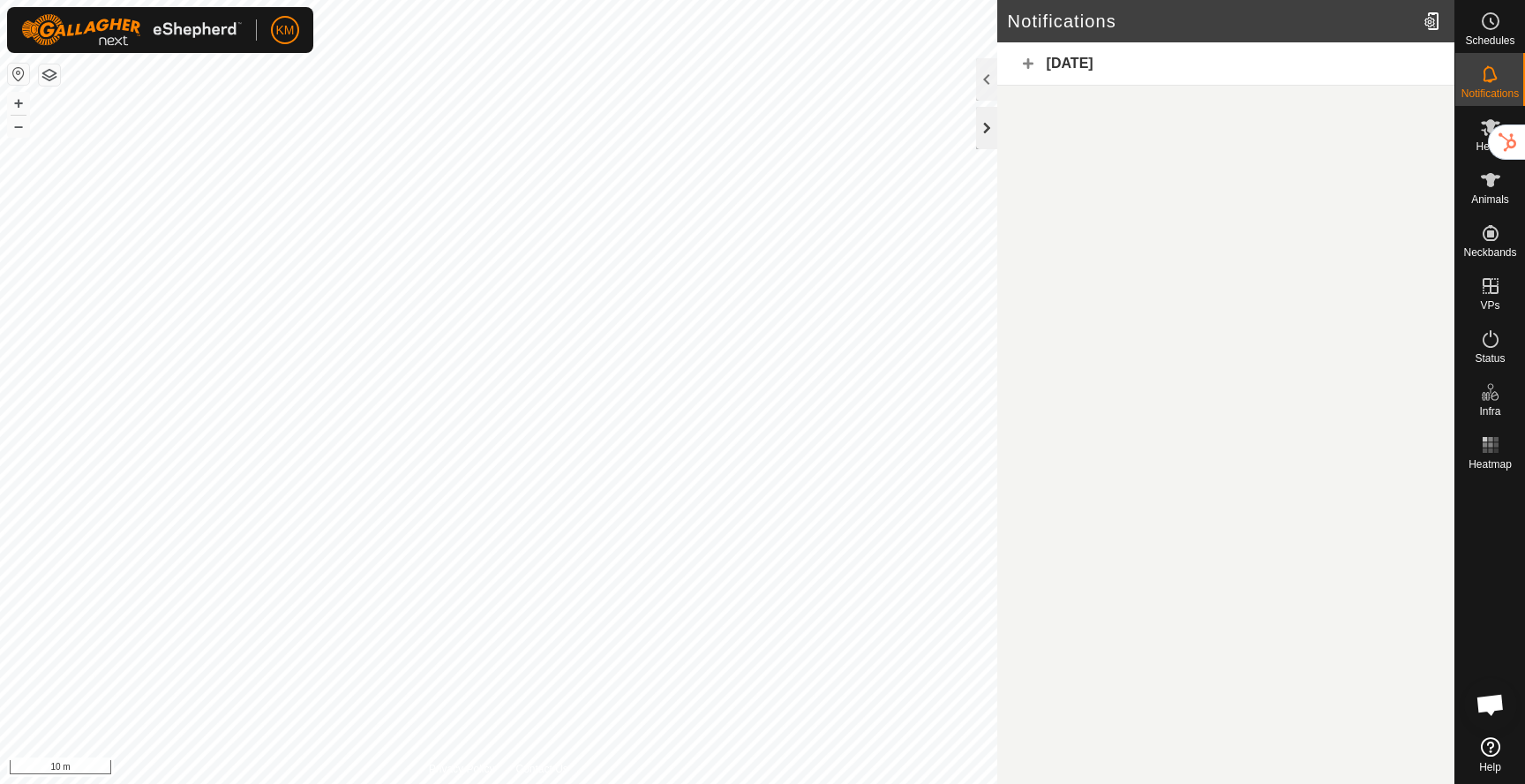
click at [987, 123] on div at bounding box center [987, 128] width 21 height 42
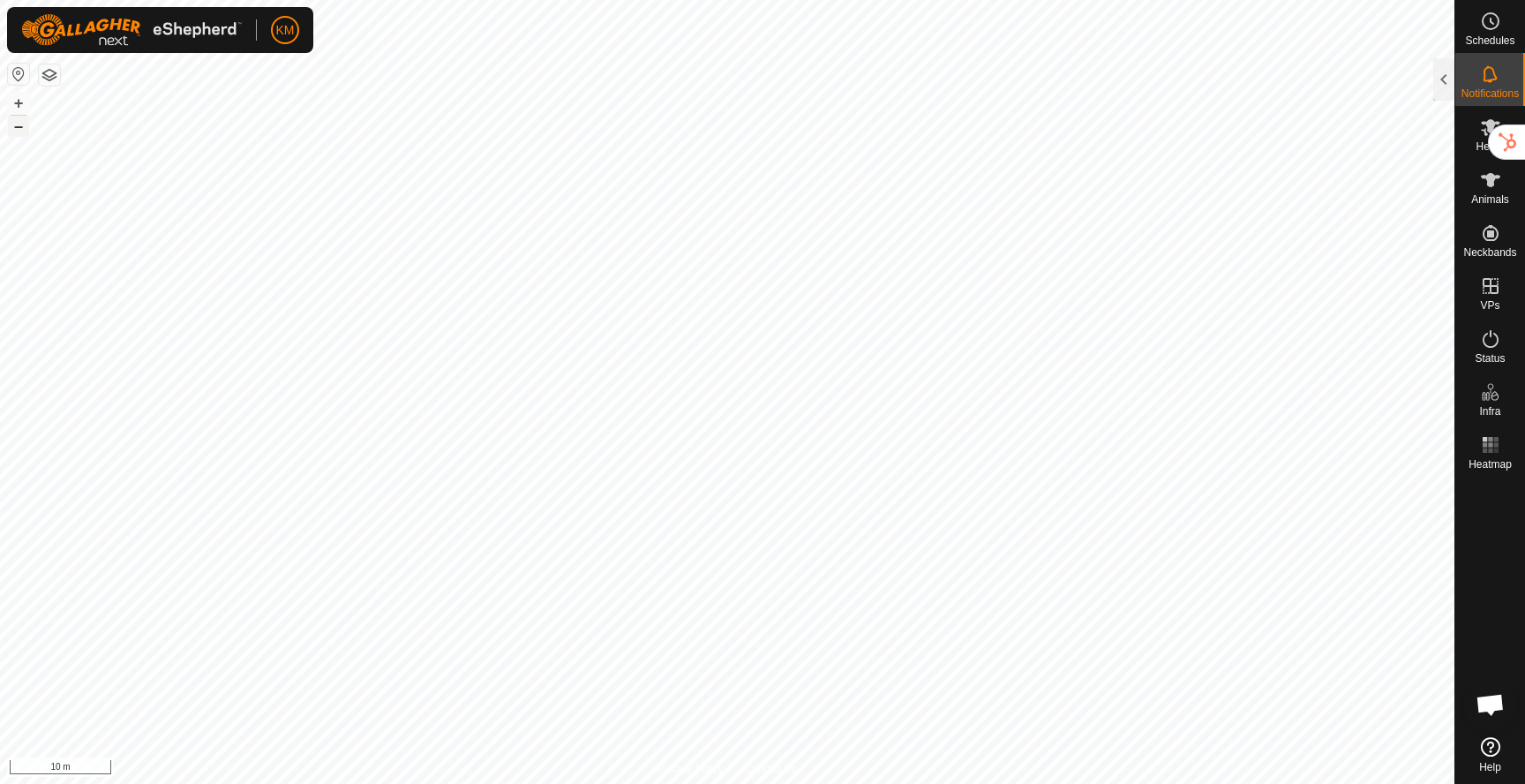
click at [17, 125] on button "–" at bounding box center [18, 126] width 21 height 21
click at [17, 128] on button "–" at bounding box center [18, 126] width 21 height 21
click at [1444, 81] on div at bounding box center [1444, 79] width 21 height 42
